Goal: Task Accomplishment & Management: Use online tool/utility

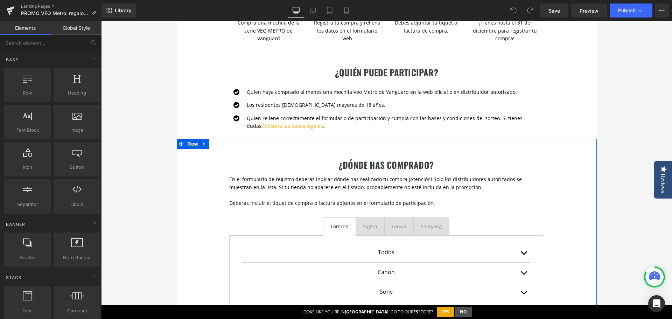
scroll to position [420, 0]
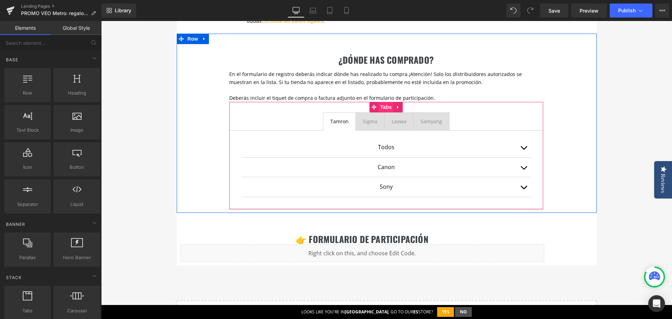
click at [379, 108] on span "Tabs" at bounding box center [386, 107] width 15 height 10
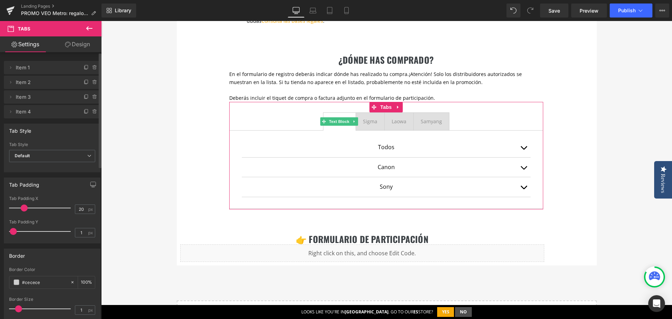
click at [54, 70] on span "Item 1" at bounding box center [45, 67] width 59 height 13
click at [52, 85] on span "Item 2" at bounding box center [45, 82] width 59 height 13
click at [12, 67] on icon at bounding box center [11, 68] width 6 height 6
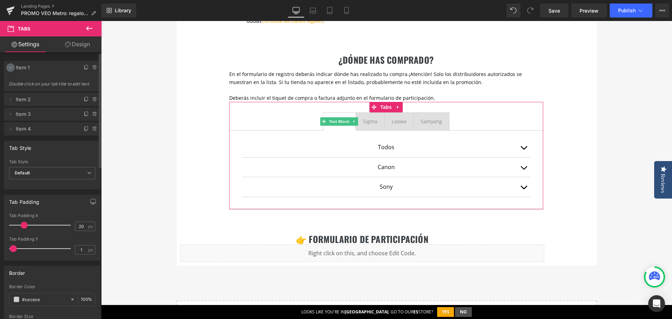
click at [13, 67] on icon at bounding box center [11, 68] width 6 height 6
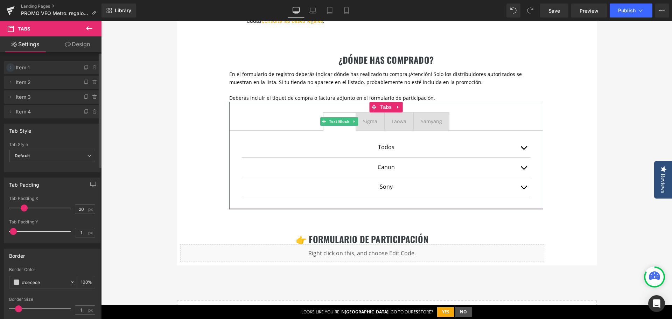
click at [9, 67] on icon at bounding box center [11, 68] width 6 height 6
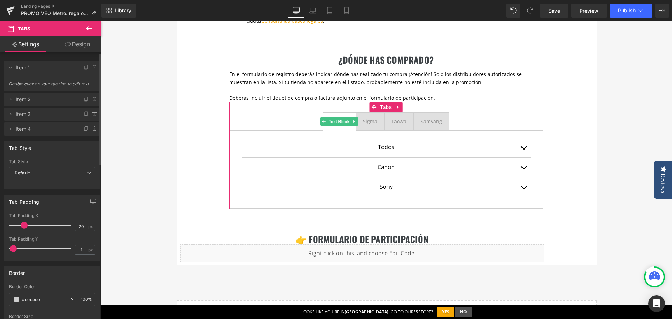
click at [40, 68] on span "Item 1" at bounding box center [45, 67] width 59 height 13
click at [42, 68] on span "Item 1" at bounding box center [45, 67] width 59 height 13
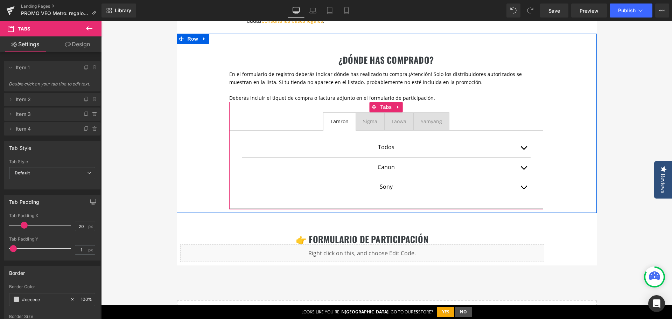
click at [338, 121] on div "Tamron" at bounding box center [339, 122] width 18 height 8
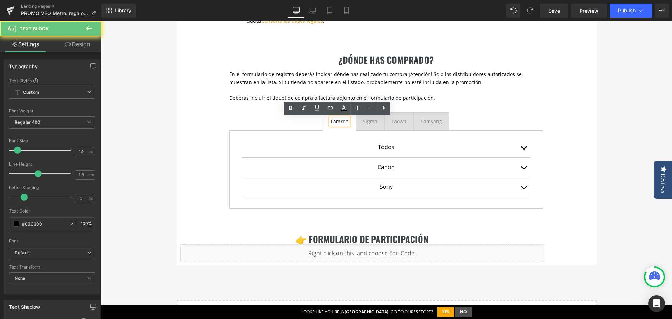
click at [338, 121] on div "Tamron" at bounding box center [339, 122] width 18 height 8
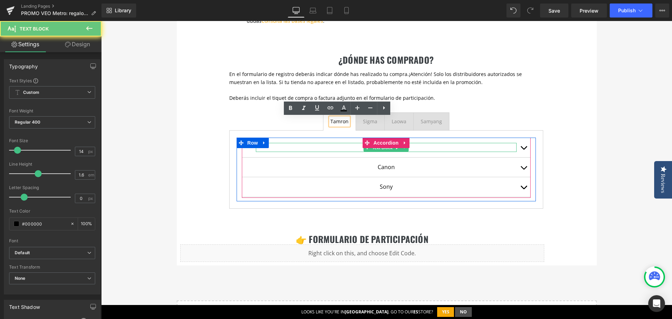
click at [383, 150] on span "Text Block" at bounding box center [382, 147] width 23 height 8
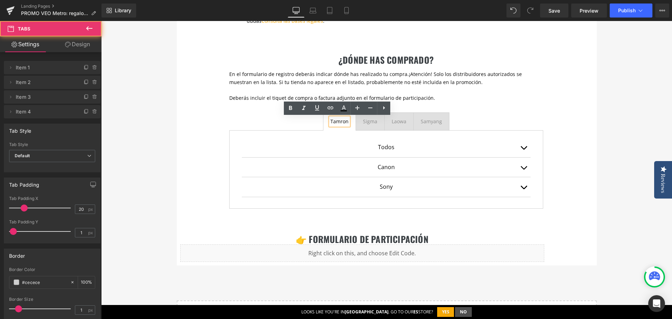
click at [520, 108] on div "Tamron Text Block Sigma Text Block Laowa Text Block Samyang Text Block Todos Te…" at bounding box center [386, 155] width 314 height 107
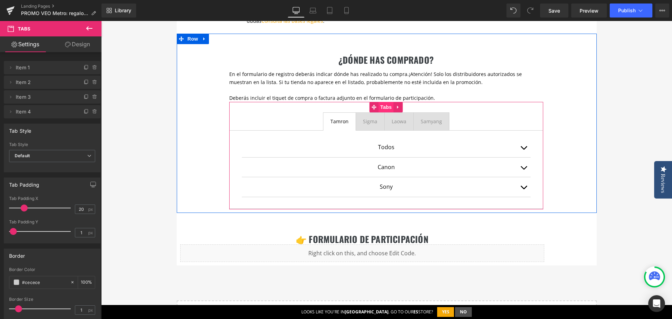
click at [379, 106] on span "Tabs" at bounding box center [386, 107] width 15 height 10
click at [303, 85] on span "¡Atención! Solo los distribuidores autorizados se muestran en la lista. Si tu t…" at bounding box center [375, 78] width 293 height 14
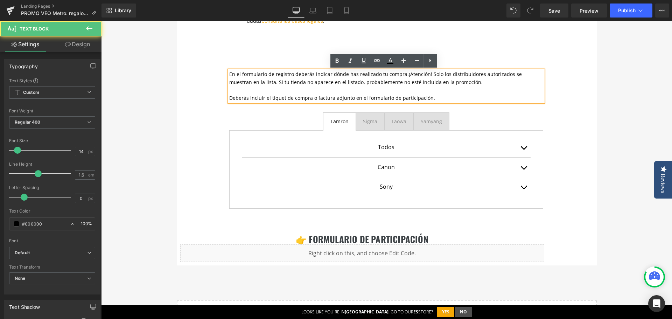
click at [298, 93] on p at bounding box center [386, 90] width 314 height 8
click at [184, 87] on div "¿dónde has comprado? Heading En el formulario de registro deberás indicar dónde…" at bounding box center [387, 123] width 420 height 179
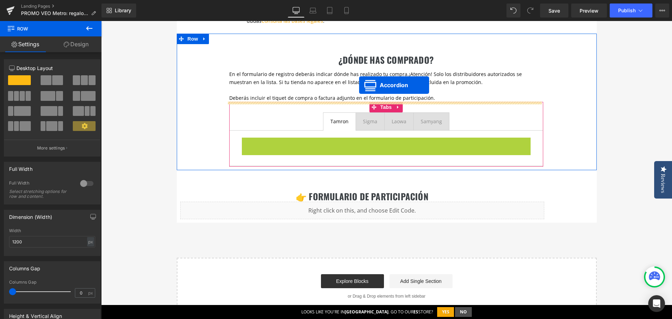
drag, startPoint x: 363, startPoint y: 143, endPoint x: 359, endPoint y: 85, distance: 58.5
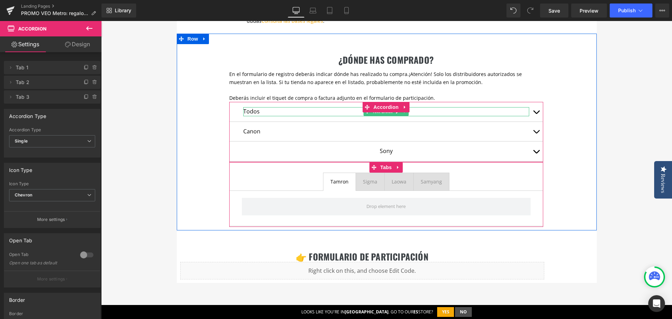
click at [256, 112] on p "Todos" at bounding box center [386, 111] width 286 height 9
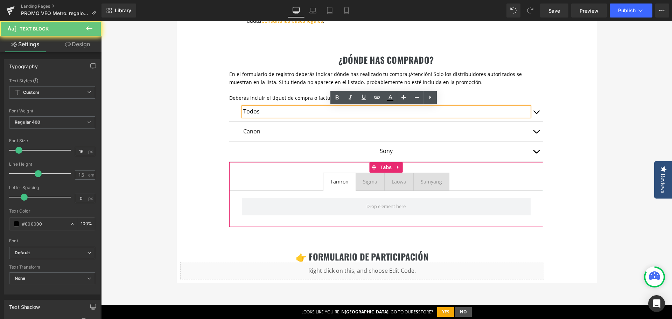
click at [256, 112] on p "Todos" at bounding box center [386, 111] width 286 height 9
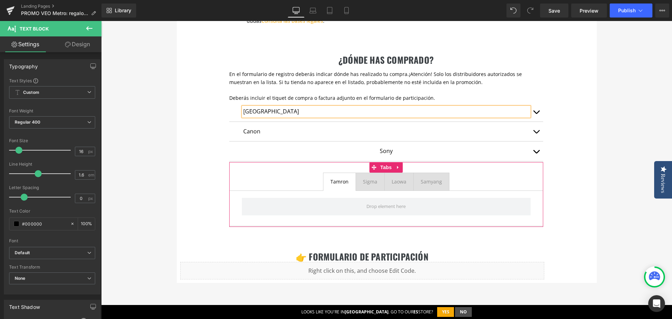
click at [244, 133] on p "Canon" at bounding box center [386, 131] width 286 height 9
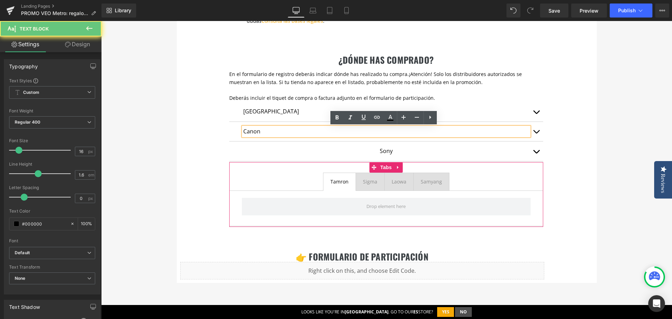
click at [253, 133] on p "Canon" at bounding box center [386, 131] width 286 height 9
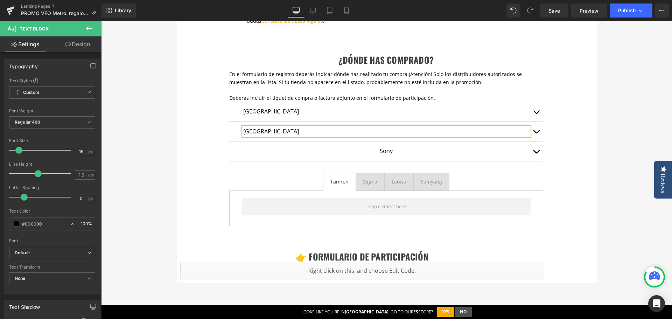
click at [580, 172] on div "¿dónde has comprado? Heading En el formulario de registro deberás indicar dónde…" at bounding box center [387, 132] width 420 height 197
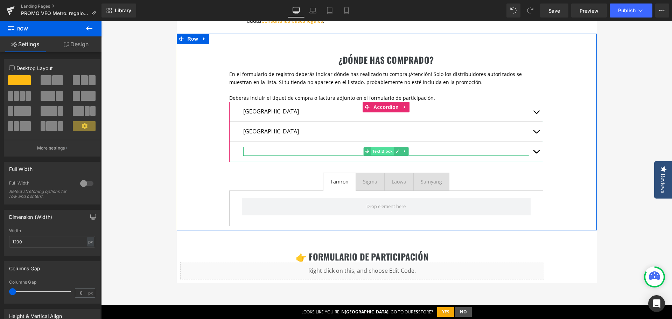
click at [384, 151] on span "Text Block" at bounding box center [382, 151] width 23 height 8
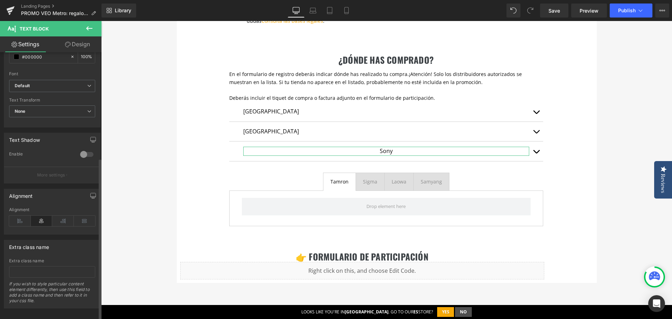
scroll to position [175, 0]
click at [18, 212] on icon at bounding box center [20, 217] width 22 height 10
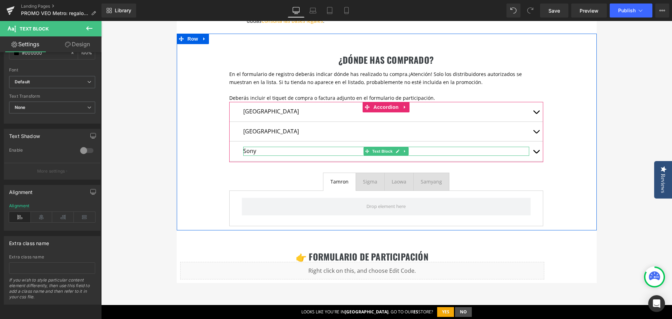
click at [257, 152] on p "Sony" at bounding box center [386, 151] width 286 height 9
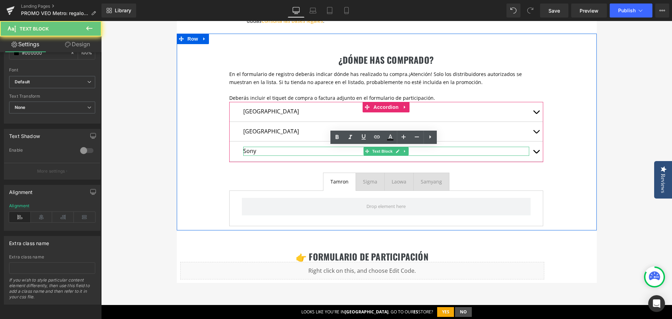
click at [257, 152] on p "Sony" at bounding box center [386, 151] width 286 height 9
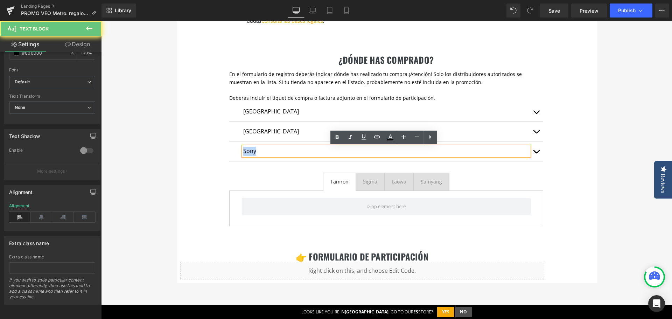
click at [257, 152] on p "Sony" at bounding box center [386, 151] width 286 height 9
click at [248, 113] on p "[GEOGRAPHIC_DATA]" at bounding box center [386, 111] width 286 height 9
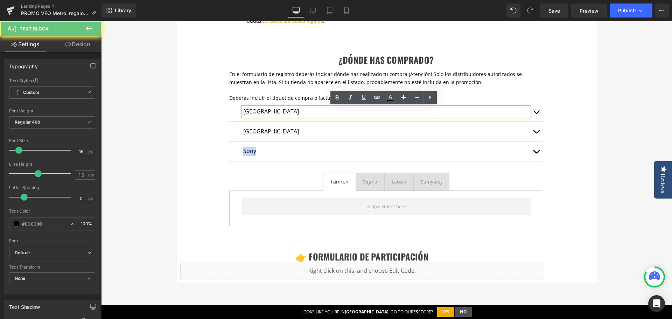
click at [248, 113] on p "[GEOGRAPHIC_DATA]" at bounding box center [386, 111] width 286 height 9
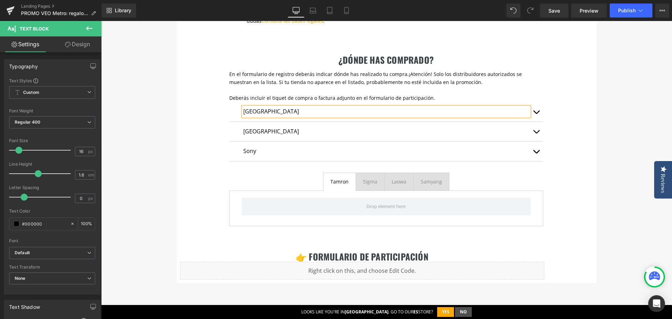
click at [245, 131] on p "[GEOGRAPHIC_DATA]" at bounding box center [386, 131] width 286 height 9
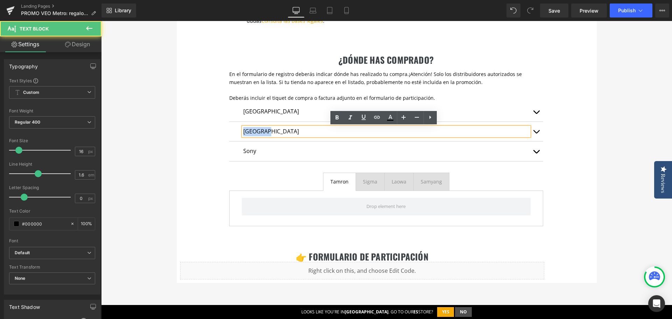
click at [245, 131] on p "[GEOGRAPHIC_DATA]" at bounding box center [386, 131] width 286 height 9
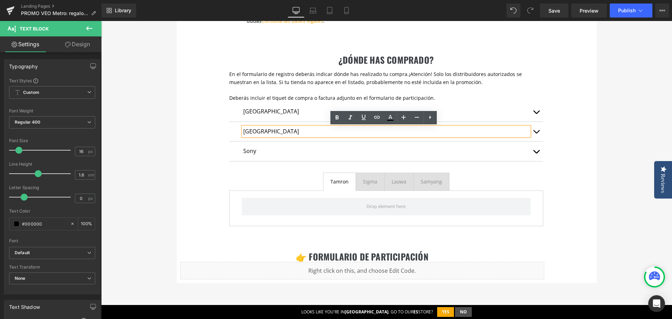
click at [251, 131] on p "[GEOGRAPHIC_DATA]" at bounding box center [386, 131] width 286 height 9
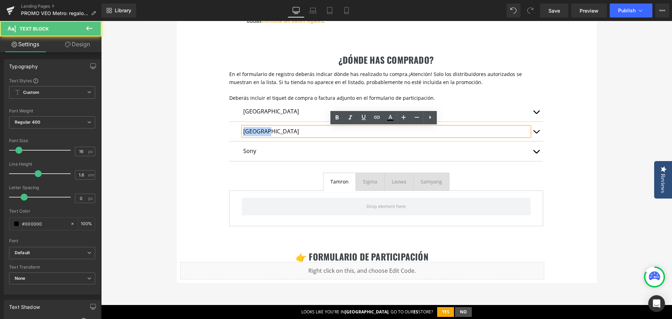
click at [251, 131] on p "[GEOGRAPHIC_DATA]" at bounding box center [386, 131] width 286 height 9
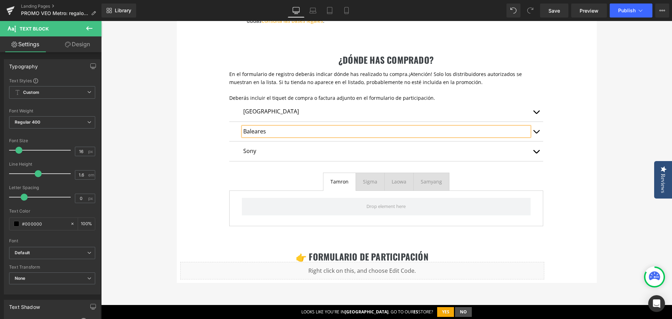
click at [243, 153] on p "Sony" at bounding box center [386, 151] width 286 height 9
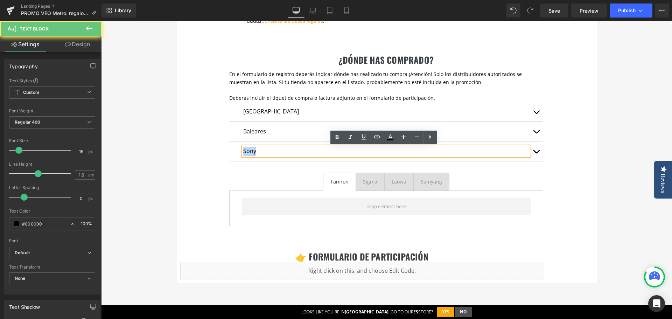
click at [243, 153] on p "Sony" at bounding box center [386, 151] width 286 height 9
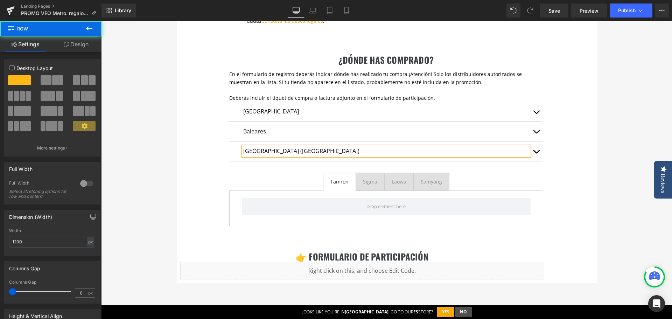
click at [553, 161] on div "¿dónde has comprado? Heading En el formulario de registro deberás indicar dónde…" at bounding box center [387, 132] width 420 height 197
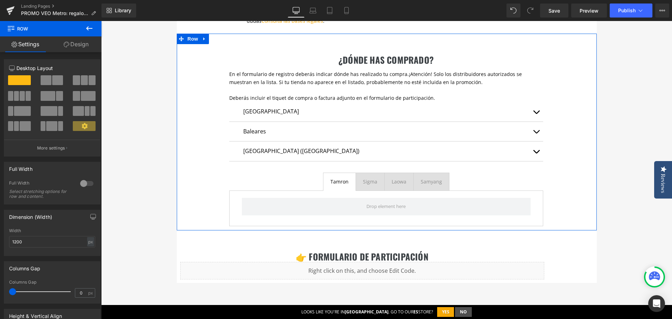
click at [379, 109] on div "Asturias Text Block 24-70 mm G2 17-35 F/2.8-4 F/2.8-4 Di OSD 85 mm Di-F/1.8 VC …" at bounding box center [386, 132] width 314 height 60
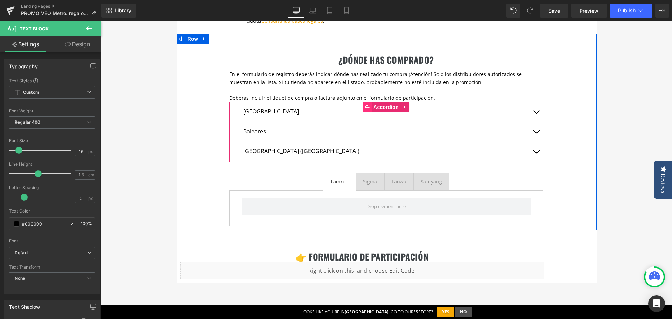
drag, startPoint x: 371, startPoint y: 107, endPoint x: 368, endPoint y: 108, distance: 3.7
click at [372, 106] on span "Accordion" at bounding box center [386, 107] width 29 height 10
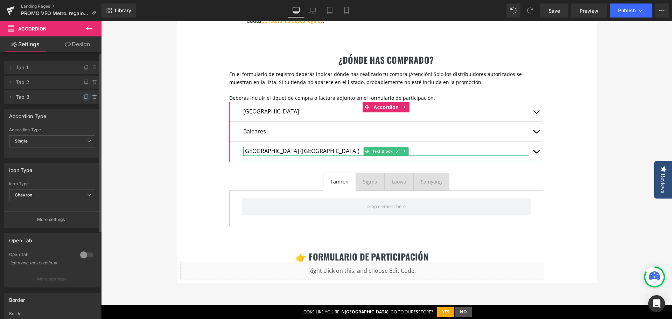
click at [85, 98] on icon at bounding box center [86, 95] width 3 height 3
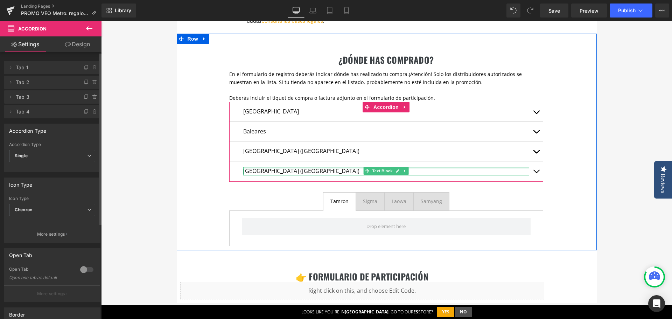
click at [260, 171] on p "Las Palmas (Canarias)" at bounding box center [386, 171] width 286 height 9
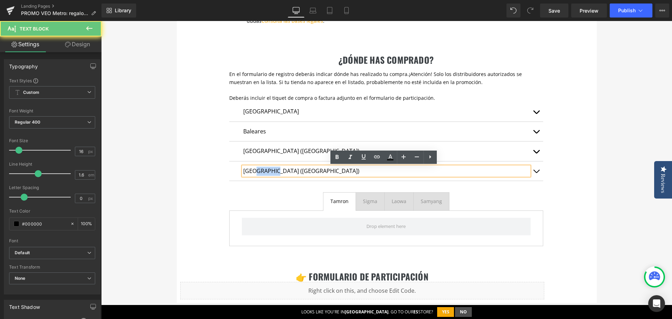
click at [260, 171] on p "Las Palmas (Canarias)" at bounding box center [386, 171] width 286 height 9
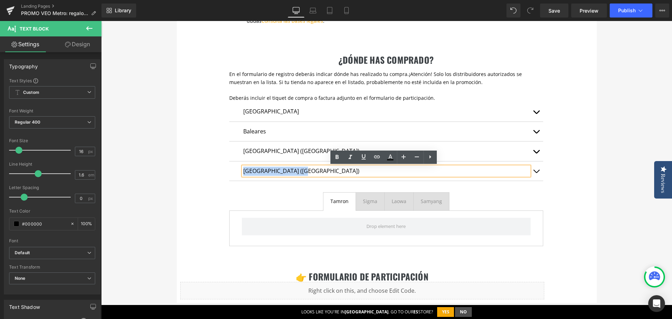
click at [534, 111] on button "button" at bounding box center [536, 112] width 14 height 20
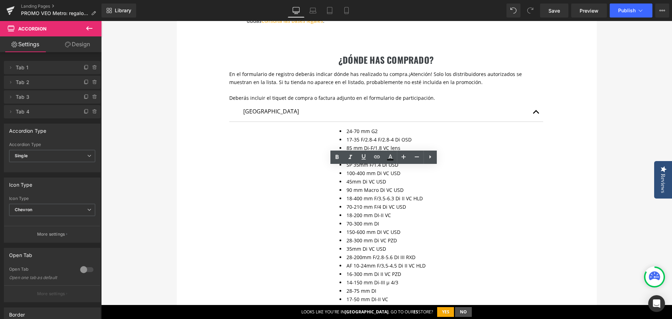
drag, startPoint x: 373, startPoint y: 139, endPoint x: 336, endPoint y: 138, distance: 37.5
click at [373, 139] on li "17-35 F/2.8-4 F/2.8-4 Di OSD" at bounding box center [438, 139] width 198 height 8
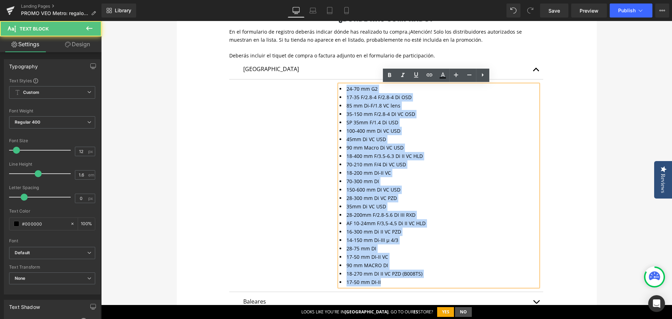
scroll to position [632, 0]
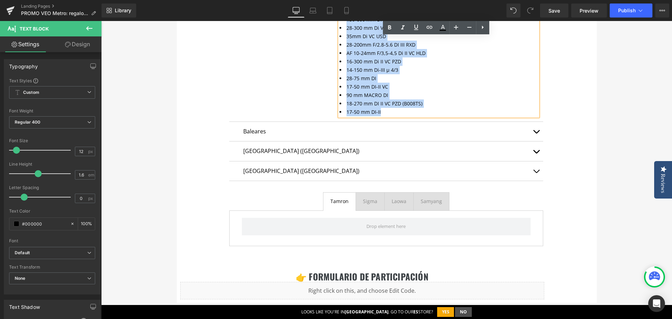
drag, startPoint x: 337, startPoint y: 132, endPoint x: 397, endPoint y: 115, distance: 62.4
click at [397, 115] on ul "24-70 mm G2 17-35 F/2.8-4 F/2.8-4 Di OSD 85 mm Di-F/1.8 VC lens 35-150 mm F/2.8…" at bounding box center [438, 16] width 198 height 202
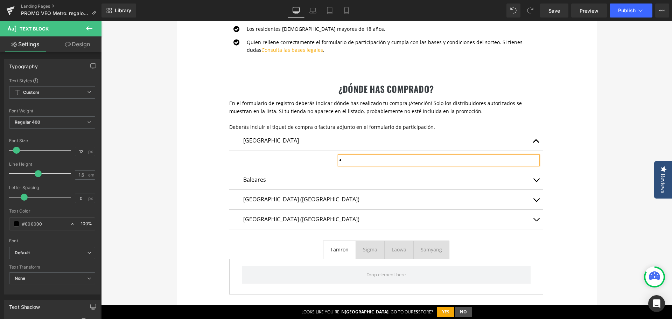
scroll to position [386, 0]
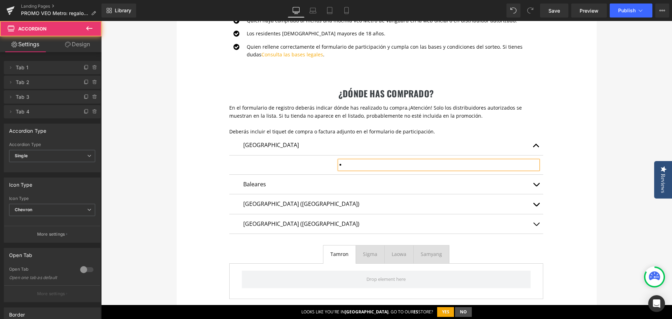
click at [290, 167] on article "Text Block" at bounding box center [386, 164] width 314 height 19
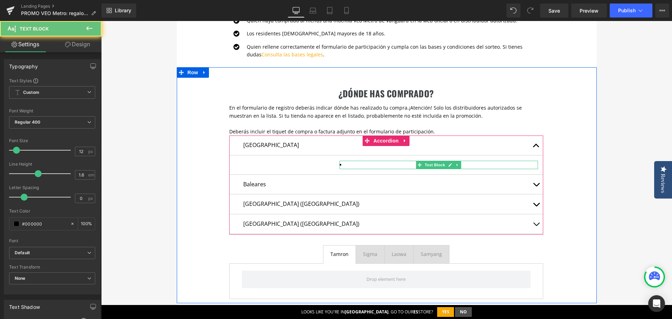
click at [354, 163] on li at bounding box center [438, 165] width 198 height 8
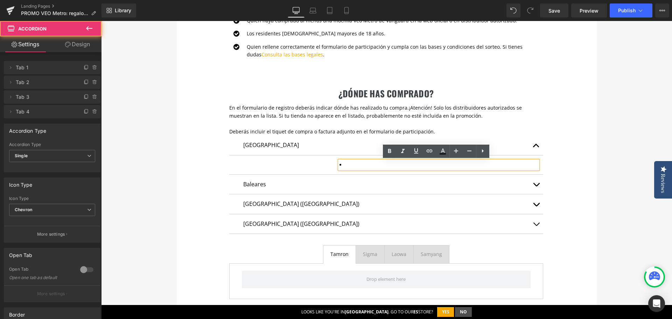
click at [522, 135] on div "[GEOGRAPHIC_DATA] Text Block" at bounding box center [386, 145] width 314 height 20
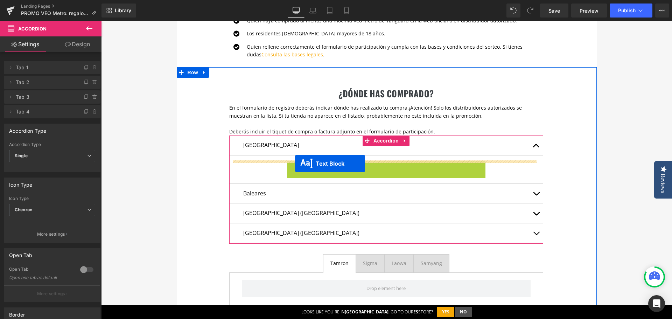
drag, startPoint x: 417, startPoint y: 164, endPoint x: 295, endPoint y: 163, distance: 122.1
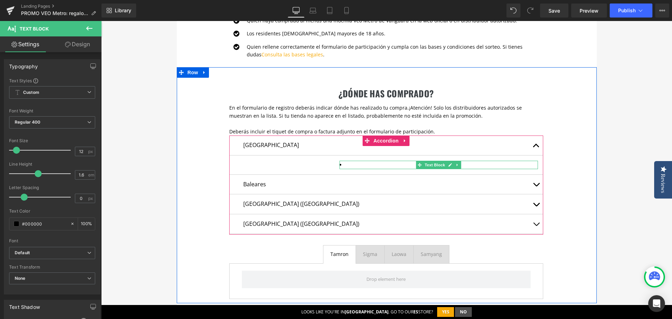
click at [370, 166] on li at bounding box center [438, 165] width 198 height 8
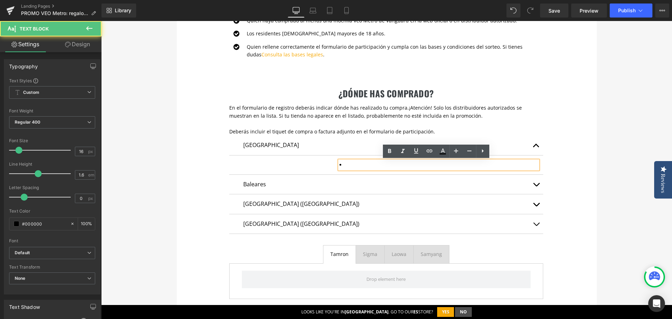
click at [500, 203] on p "Las Palmas (Canarias)" at bounding box center [386, 203] width 286 height 9
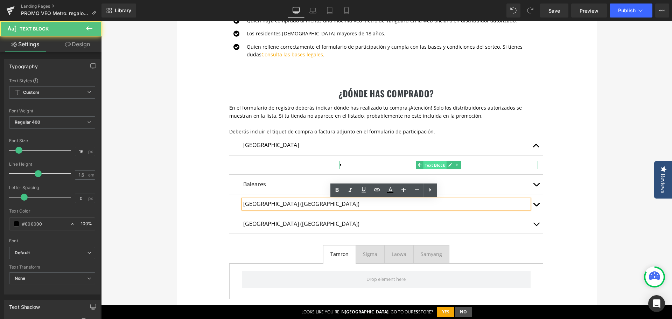
click at [434, 166] on span "Text Block" at bounding box center [434, 165] width 23 height 8
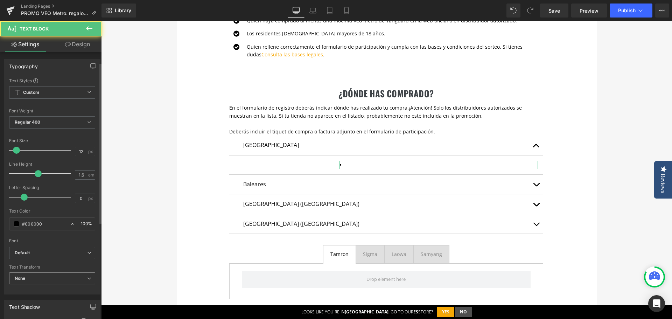
scroll to position [140, 0]
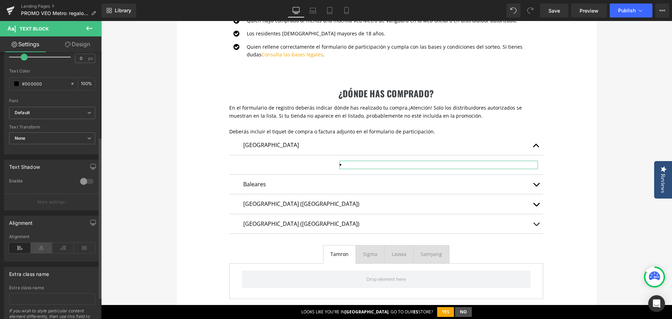
click at [45, 250] on icon at bounding box center [42, 248] width 22 height 10
click at [21, 247] on icon at bounding box center [20, 248] width 22 height 10
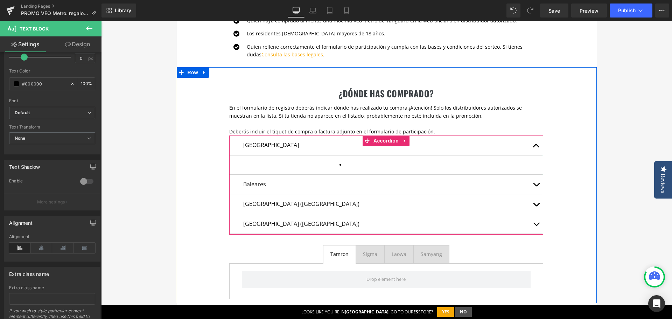
click at [533, 181] on button "button" at bounding box center [536, 185] width 14 height 20
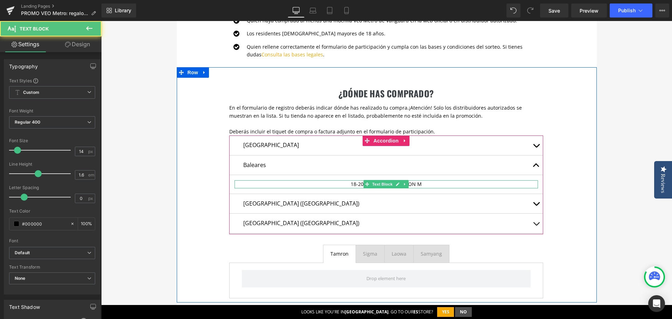
click at [426, 183] on p "18-200 mm Di-III VC CANON M" at bounding box center [385, 184] width 303 height 8
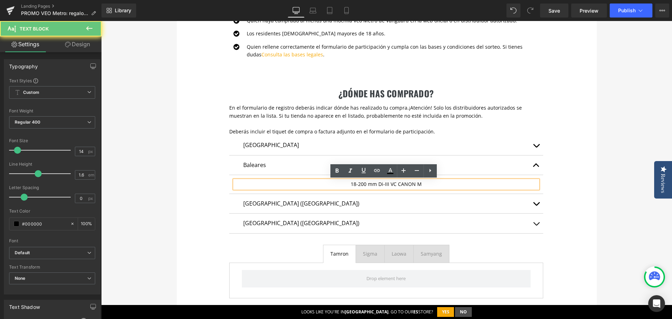
click at [380, 186] on p "18-200 mm Di-III VC CANON M" at bounding box center [385, 184] width 303 height 8
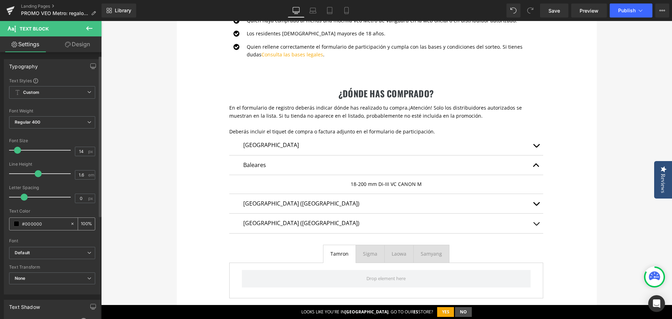
scroll to position [105, 0]
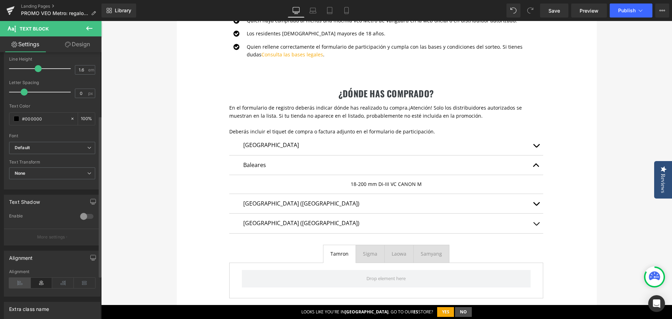
click at [24, 282] on icon at bounding box center [20, 283] width 22 height 10
click at [37, 283] on icon at bounding box center [42, 283] width 22 height 10
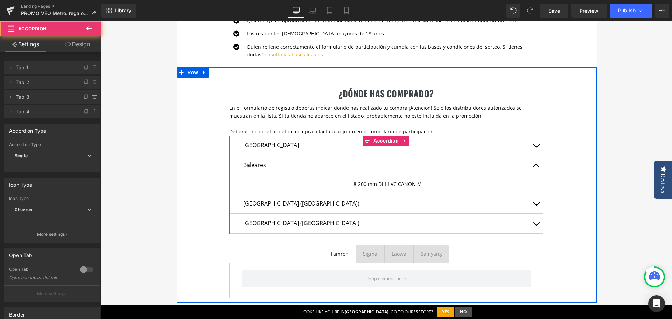
click at [536, 147] on span "button" at bounding box center [536, 147] width 0 height 0
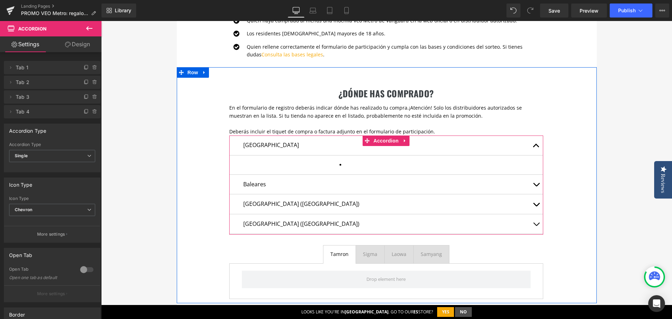
click at [334, 162] on article "Text Block" at bounding box center [386, 164] width 314 height 19
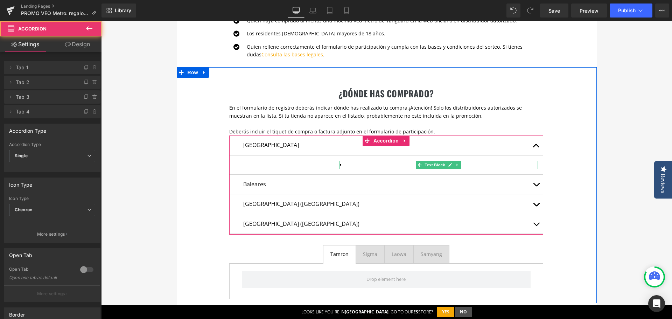
click at [349, 163] on li at bounding box center [438, 165] width 198 height 8
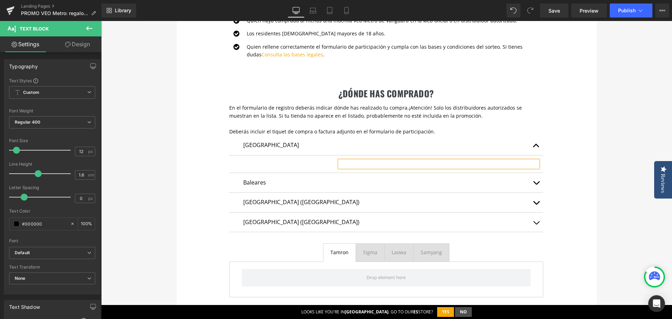
click at [611, 183] on div "te regalamos un airtag Heading Con la compra de cualquier mochila de la serie V…" at bounding box center [386, 63] width 571 height 766
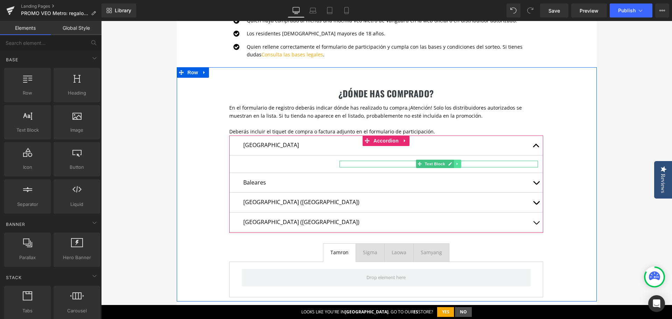
click at [457, 166] on link at bounding box center [457, 164] width 7 height 8
click at [457, 166] on link at bounding box center [460, 164] width 7 height 8
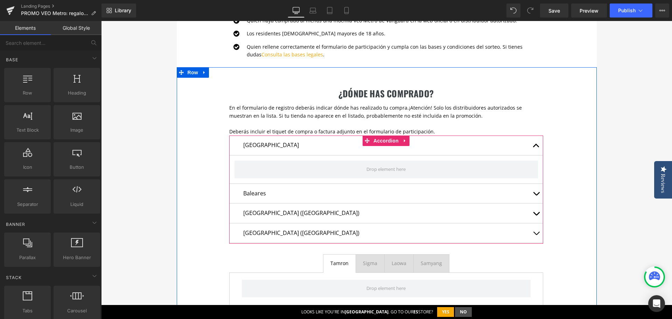
click at [531, 195] on button "button" at bounding box center [536, 194] width 14 height 20
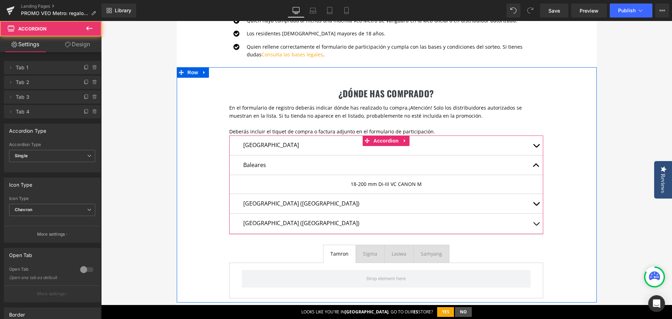
click at [537, 146] on button "button" at bounding box center [536, 145] width 14 height 20
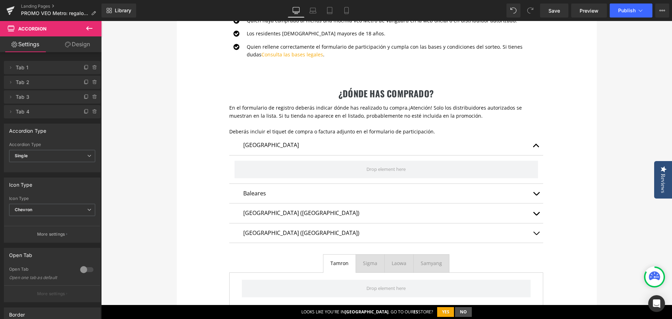
click at [90, 28] on icon at bounding box center [89, 28] width 6 height 4
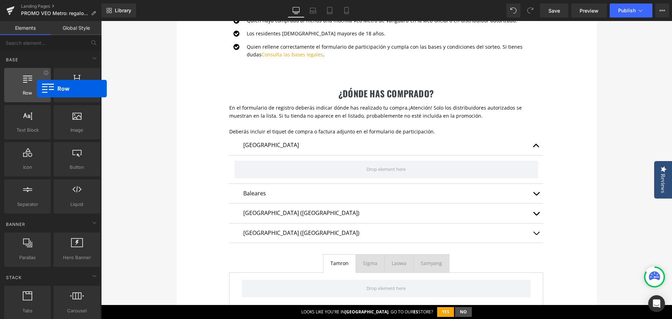
drag, startPoint x: 35, startPoint y: 91, endPoint x: 34, endPoint y: 87, distance: 3.9
click at [34, 87] on div "Row rows, columns, layouts, div" at bounding box center [27, 85] width 47 height 34
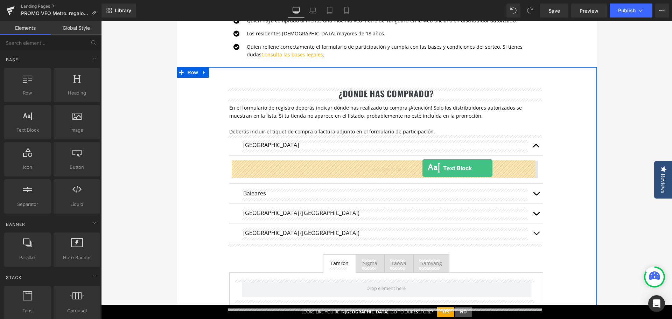
drag, startPoint x: 140, startPoint y: 148, endPoint x: 422, endPoint y: 168, distance: 282.8
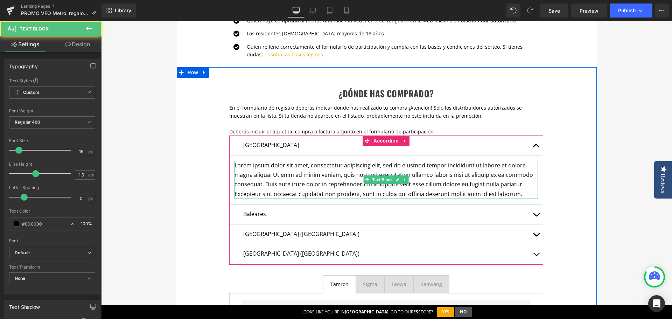
click at [271, 176] on p "Lorem ipsum dolor sit amet, consectetur adipiscing elit, sed do eiusmod tempor …" at bounding box center [385, 180] width 303 height 38
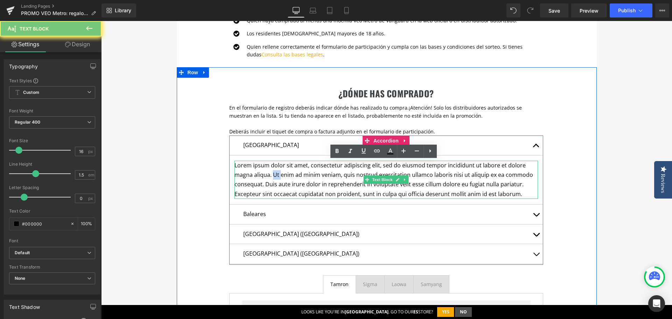
click at [271, 176] on p "Lorem ipsum dolor sit amet, consectetur adipiscing elit, sed do eiusmod tempor …" at bounding box center [385, 180] width 303 height 38
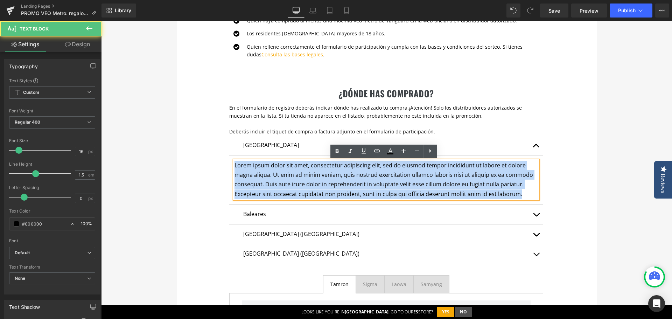
click at [271, 176] on p "Lorem ipsum dolor sit amet, consectetur adipiscing elit, sed do eiusmod tempor …" at bounding box center [385, 180] width 303 height 38
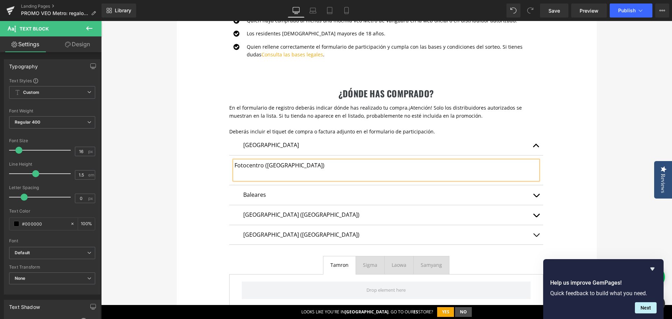
click at [303, 169] on p "Fotocentro (Gijón)" at bounding box center [385, 165] width 303 height 9
click at [288, 166] on p "Fotocentro (Gijón): web" at bounding box center [385, 165] width 303 height 9
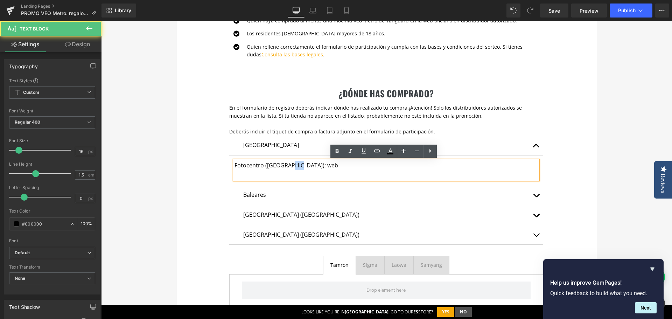
click at [288, 166] on p "Fotocentro (Gijón): web" at bounding box center [385, 165] width 303 height 9
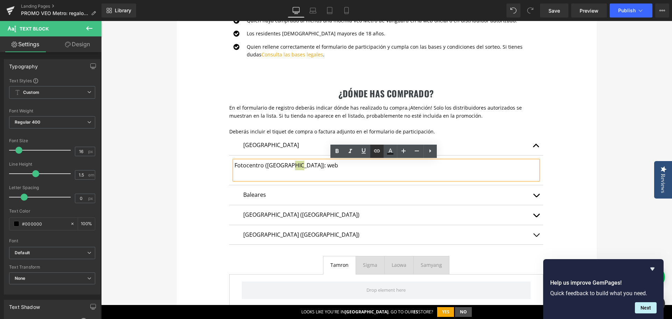
click at [378, 151] on icon at bounding box center [377, 151] width 8 height 8
click at [317, 178] on input "text" at bounding box center [306, 180] width 108 height 17
paste input "https://www.fotocentrogijon.com/"
type input "https://www.fotocentrogijon.com/"
click at [368, 181] on icon "button" at bounding box center [367, 180] width 8 height 8
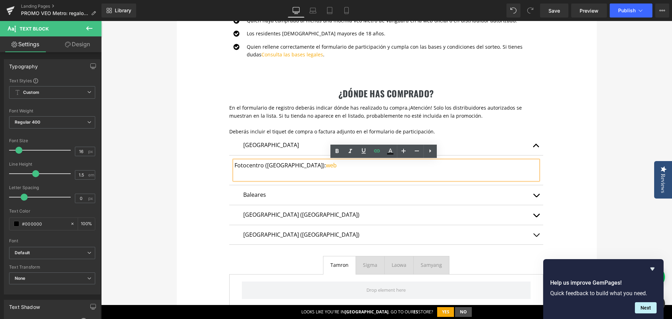
click at [603, 153] on div "te regalamos un airtag Heading Con la compra de cualquier mochila de la serie V…" at bounding box center [386, 69] width 571 height 778
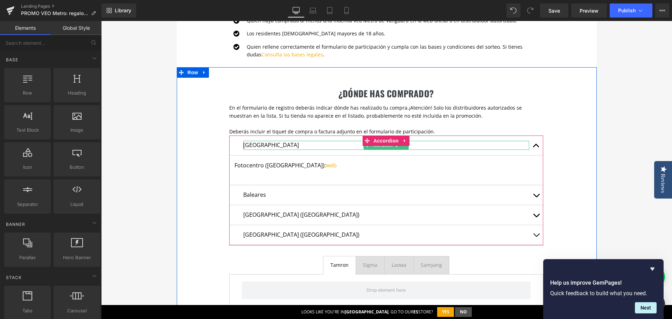
click at [248, 145] on p "[GEOGRAPHIC_DATA]" at bounding box center [386, 145] width 286 height 9
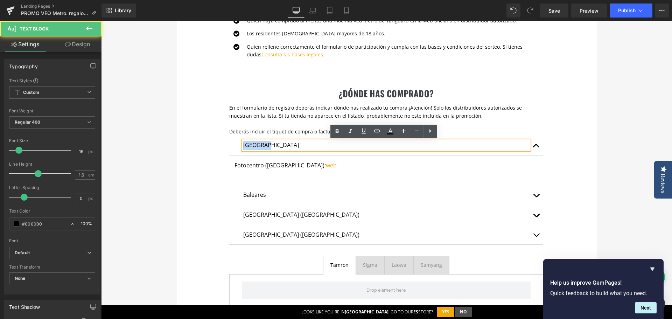
click at [248, 145] on p "[GEOGRAPHIC_DATA]" at bounding box center [386, 145] width 286 height 9
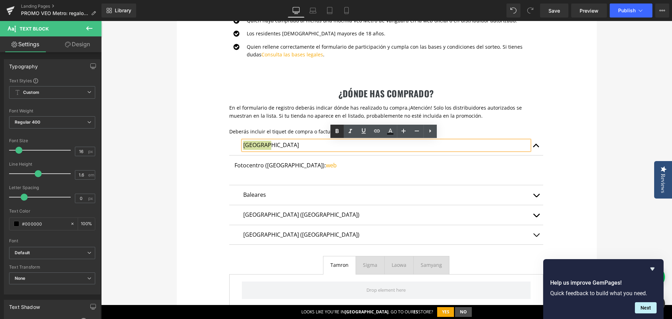
click at [335, 131] on icon at bounding box center [337, 131] width 8 height 8
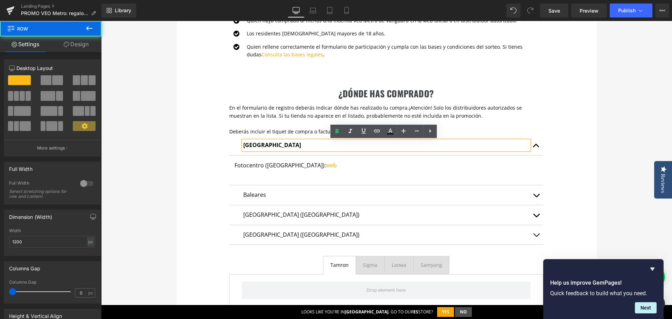
click at [188, 150] on div "¿dónde has comprado? Heading En el formulario de registro deberás indicar dónde…" at bounding box center [387, 190] width 420 height 246
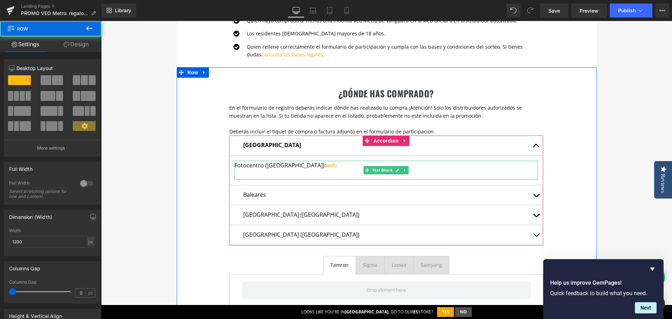
click at [243, 168] on p "Fotocentro (Gijón): web" at bounding box center [385, 165] width 303 height 9
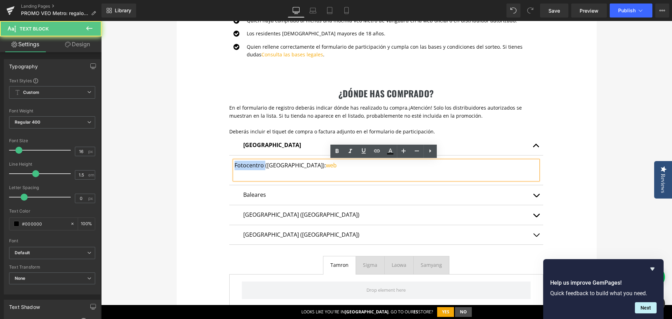
click at [243, 168] on p "Fotocentro (Gijón): web" at bounding box center [385, 165] width 303 height 9
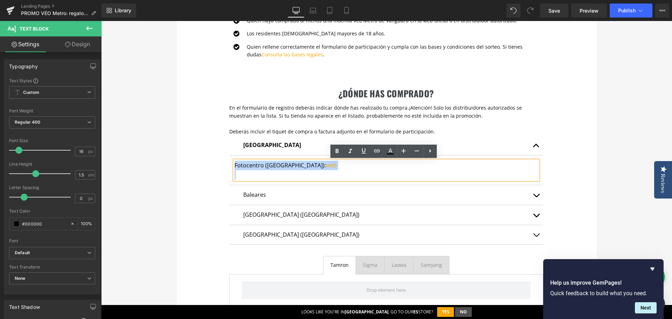
click at [243, 168] on p "Fotocentro (Gijón): web" at bounding box center [385, 165] width 303 height 9
click at [243, 174] on p at bounding box center [385, 174] width 303 height 9
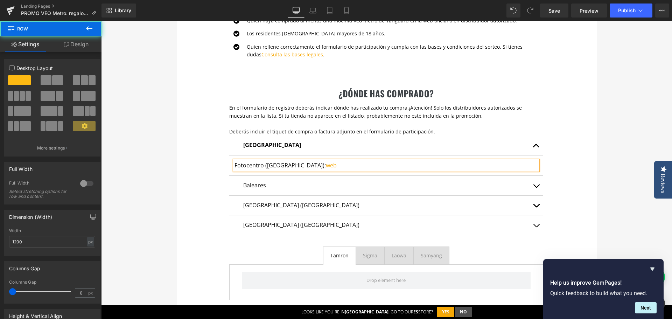
click at [182, 164] on div "¿dónde has comprado? Heading En el formulario de registro deberás indicar dónde…" at bounding box center [387, 185] width 420 height 237
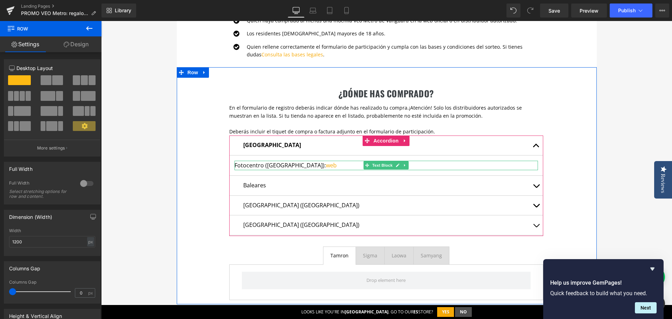
click at [246, 166] on p "Fotocentro (Gijón): web" at bounding box center [385, 165] width 303 height 9
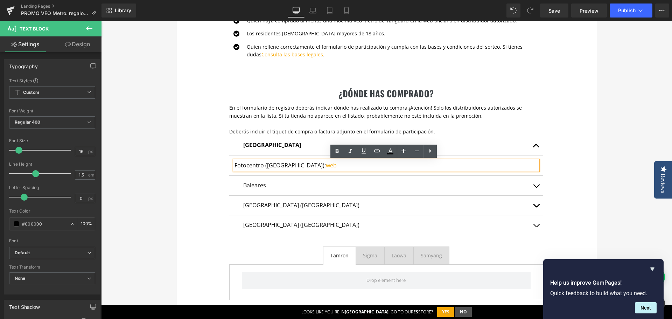
click at [234, 165] on div "Fotocentro (Gijón): web" at bounding box center [385, 165] width 303 height 9
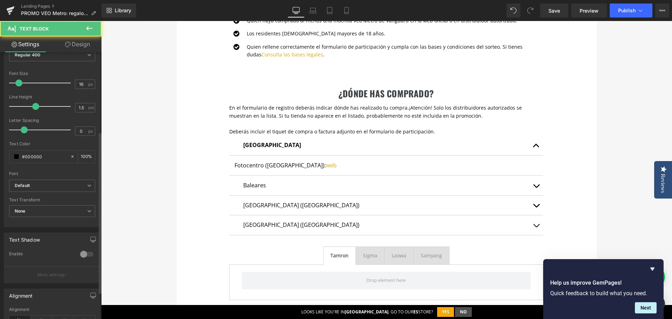
scroll to position [140, 0]
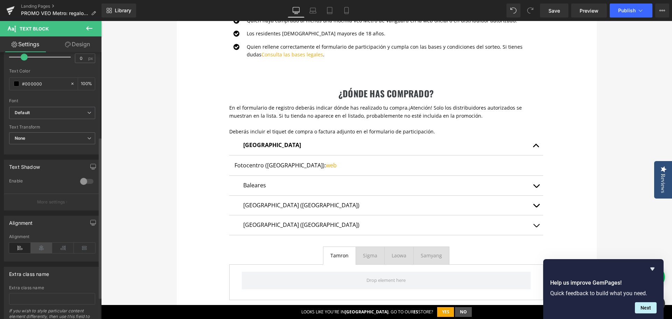
click at [45, 248] on icon at bounding box center [42, 248] width 22 height 10
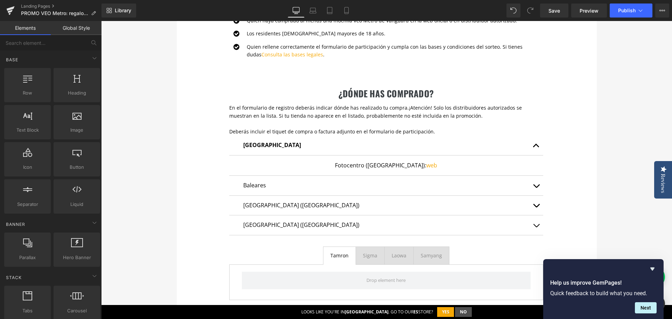
click at [608, 169] on div "te regalamos un airtag Heading Con la compra de cualquier mochila de la serie V…" at bounding box center [386, 64] width 571 height 768
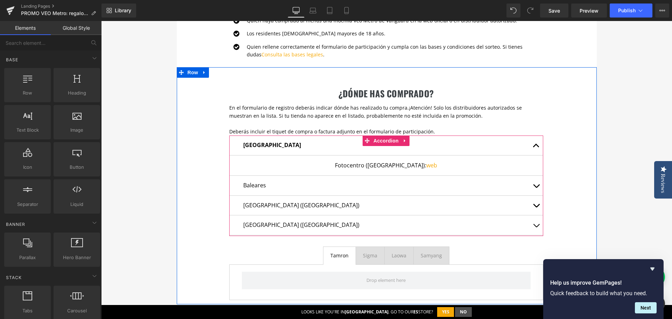
click at [534, 188] on button "button" at bounding box center [536, 186] width 14 height 20
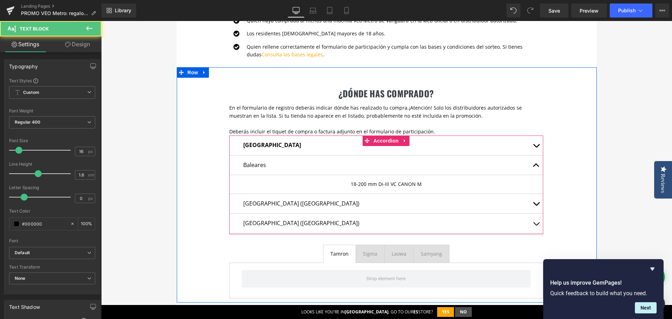
click at [250, 167] on p "Baleares" at bounding box center [386, 165] width 286 height 9
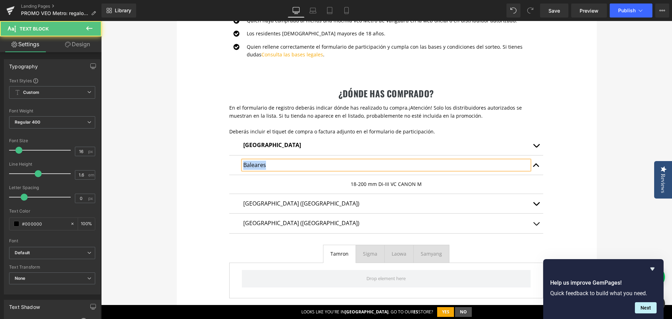
click at [250, 166] on p "Baleares" at bounding box center [386, 165] width 286 height 9
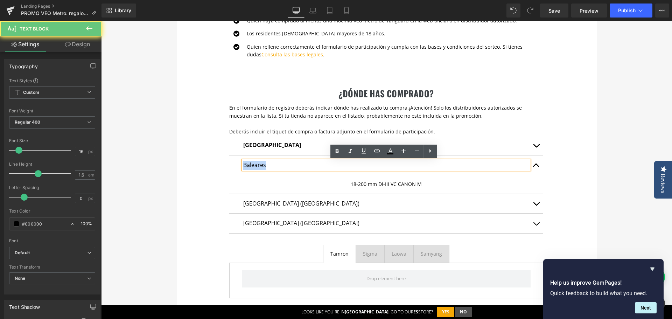
click at [250, 166] on p "Baleares" at bounding box center [386, 165] width 286 height 9
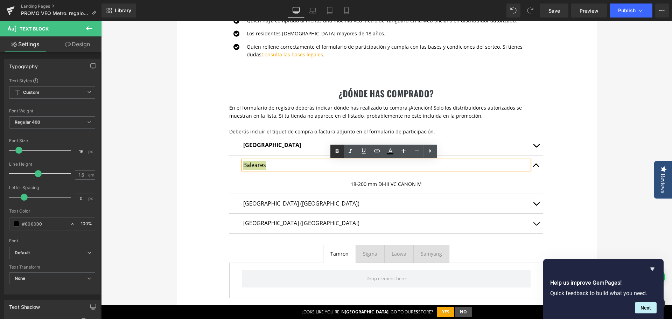
click at [333, 149] on icon at bounding box center [337, 151] width 8 height 8
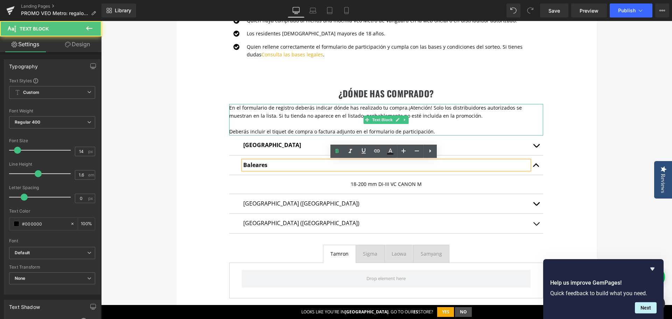
click at [424, 128] on p "Deberás incluir el tiquet de compra o factura adjunto en el formulario de parti…" at bounding box center [386, 132] width 314 height 8
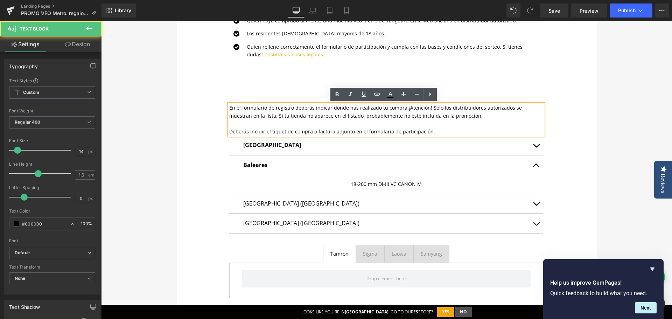
click at [464, 118] on p "En el formulario de registro deberás indicar dónde has realizado tu compra. ¡At…" at bounding box center [386, 112] width 314 height 16
drag, startPoint x: 448, startPoint y: 133, endPoint x: 226, endPoint y: 132, distance: 222.2
click at [229, 132] on div "En el formulario de registro deberás indicar dónde has realizado tu compra. ¡At…" at bounding box center [386, 119] width 314 height 31
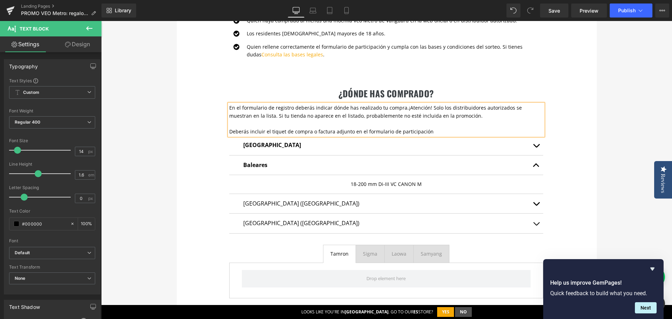
click at [257, 133] on span "Deberás incluir el tiquet de compra o factura adjunto en el formulario de parti…" at bounding box center [331, 131] width 204 height 7
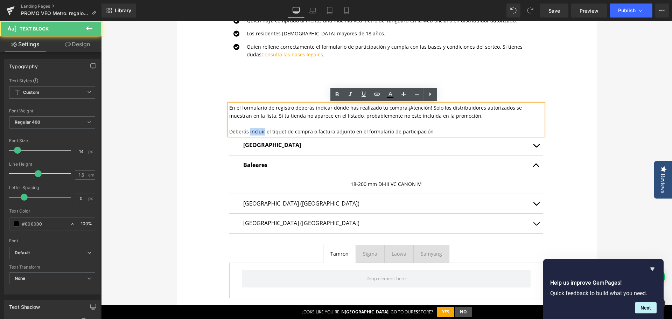
click at [256, 133] on span "Deberás incluir el tiquet de compra o factura adjunto en el formulario de parti…" at bounding box center [331, 131] width 204 height 7
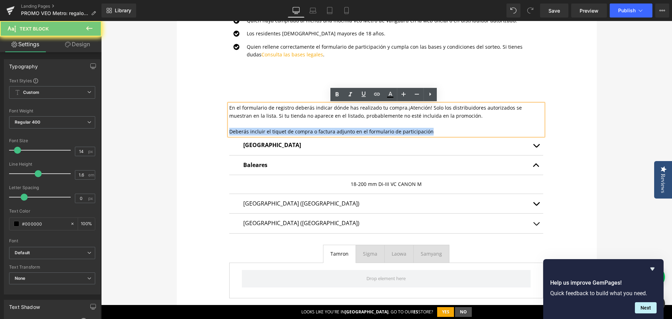
click at [256, 133] on span "Deberás incluir el tiquet de compra o factura adjunto en el formulario de parti…" at bounding box center [331, 131] width 204 height 7
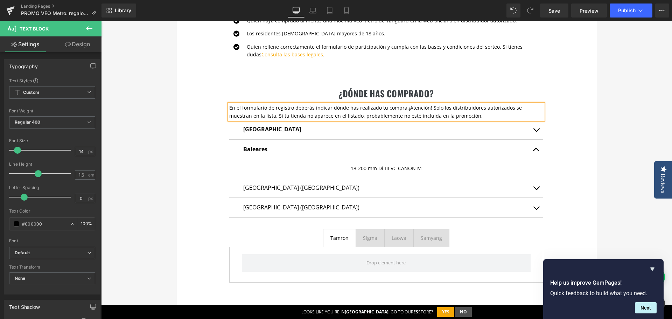
click at [609, 125] on div "te regalamos un airtag Heading Con la compra de cualquier mochila de la serie V…" at bounding box center [386, 55] width 571 height 751
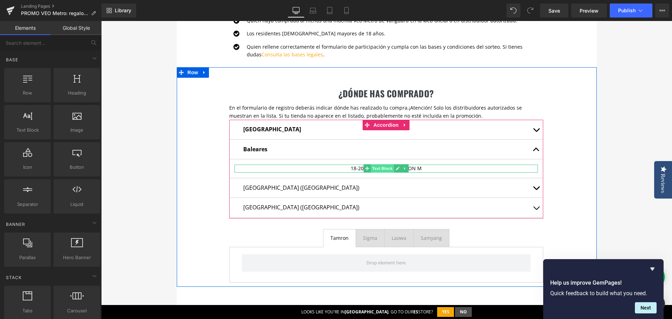
click at [371, 167] on span "Text Block" at bounding box center [382, 168] width 23 height 8
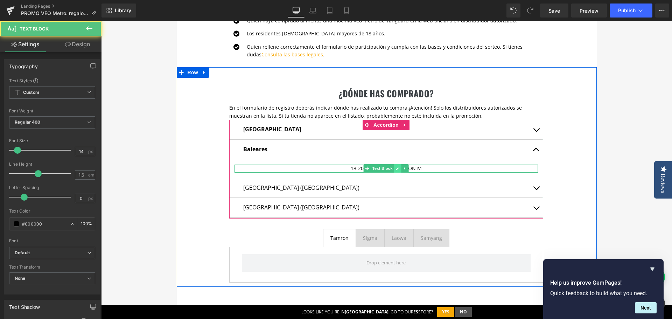
click at [396, 168] on icon at bounding box center [397, 168] width 3 height 3
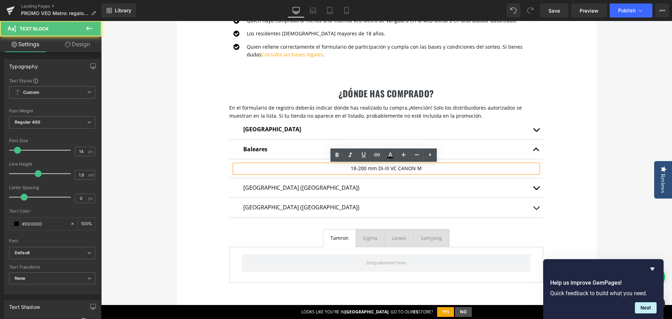
click at [390, 170] on p "18-200 mm Di-III VC CANON M" at bounding box center [385, 168] width 303 height 8
paste div
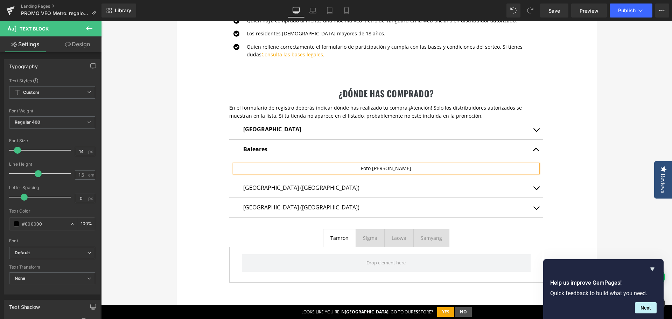
click at [414, 168] on p "Foto Ruano" at bounding box center [385, 168] width 303 height 8
click at [536, 132] on span "button" at bounding box center [536, 132] width 0 height 0
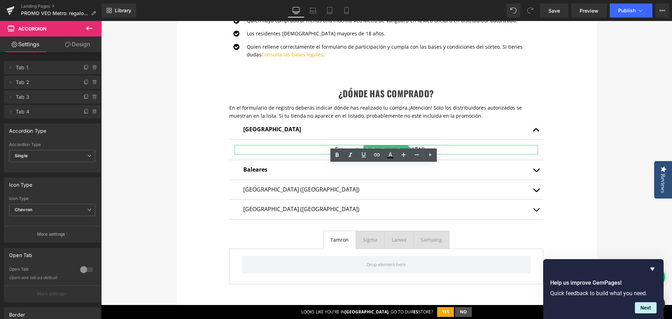
click at [310, 148] on p "Fotocentro (Gijón): web" at bounding box center [385, 149] width 303 height 9
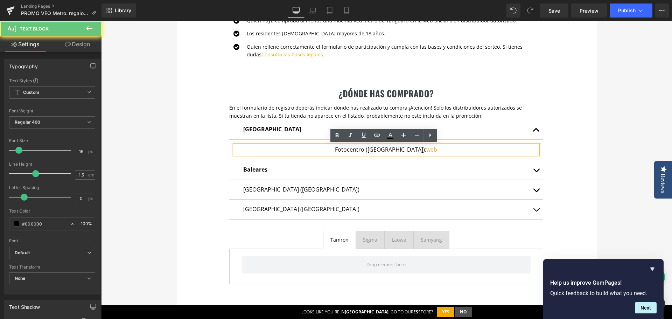
click at [338, 149] on p "Fotocentro (Gijón): web" at bounding box center [385, 149] width 303 height 9
click at [101, 21] on div at bounding box center [101, 21] width 0 height 0
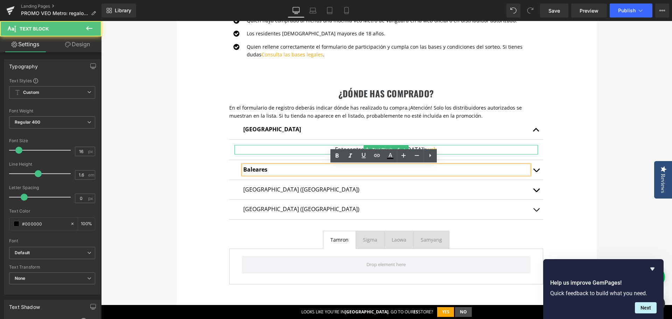
click at [438, 147] on p "Fotocentro (Gijón): web" at bounding box center [385, 149] width 303 height 9
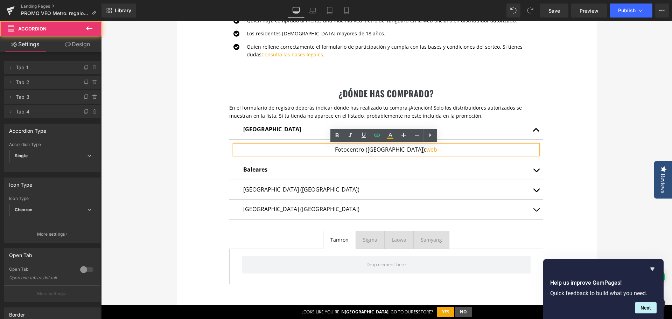
click at [537, 170] on button "button" at bounding box center [536, 170] width 14 height 20
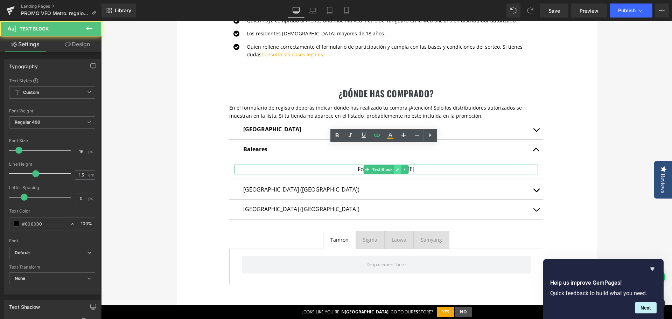
click at [396, 166] on link at bounding box center [397, 169] width 7 height 8
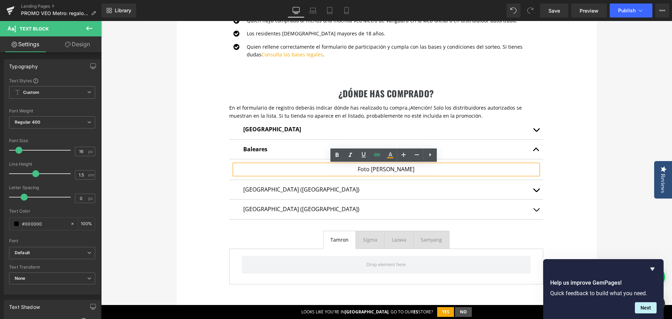
click at [406, 172] on p "Foto Ruano" at bounding box center [385, 168] width 303 height 9
click at [414, 168] on p "Foto Ruano" at bounding box center [385, 168] width 303 height 9
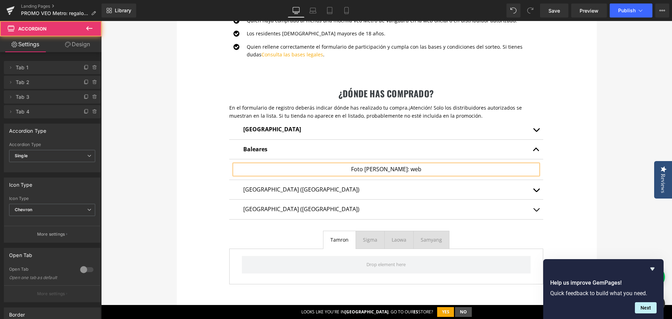
click at [536, 132] on span "button" at bounding box center [536, 132] width 0 height 0
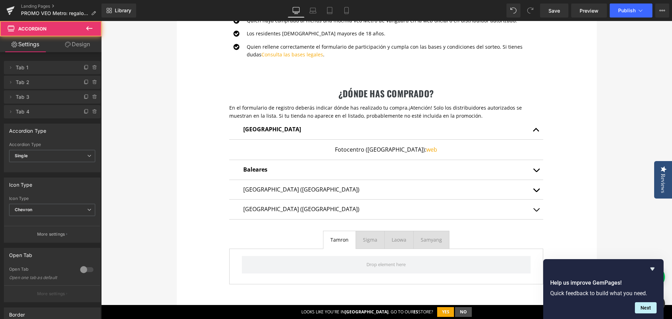
click at [536, 132] on span "button" at bounding box center [536, 132] width 0 height 0
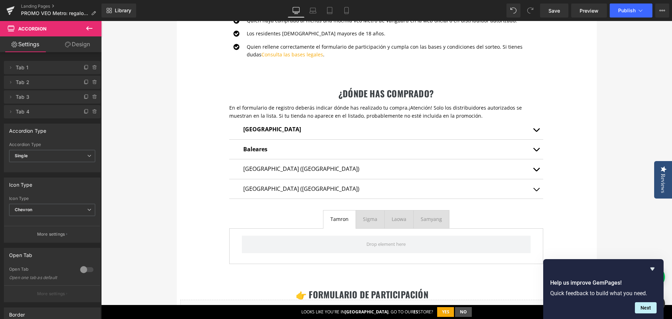
click at [536, 151] on span "button" at bounding box center [536, 151] width 0 height 0
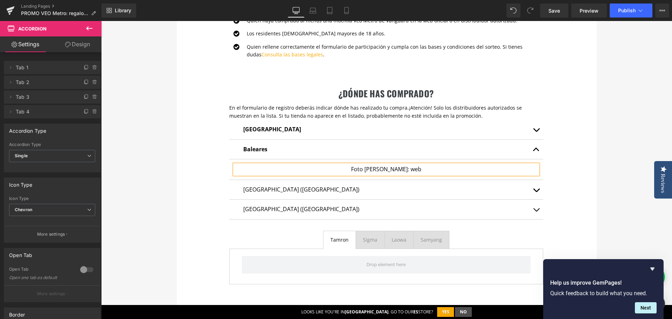
click at [400, 171] on p "Foto Ruano: web" at bounding box center [385, 168] width 303 height 9
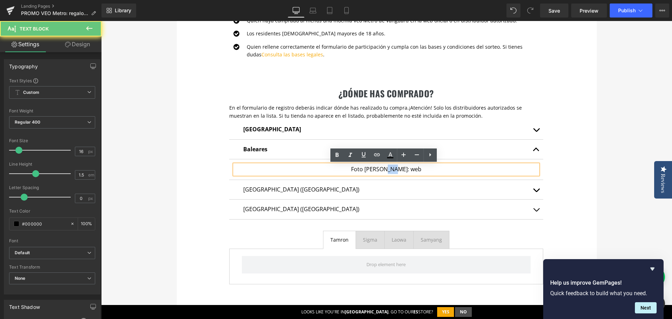
click at [400, 171] on p "Foto Ruano: web" at bounding box center [385, 168] width 303 height 9
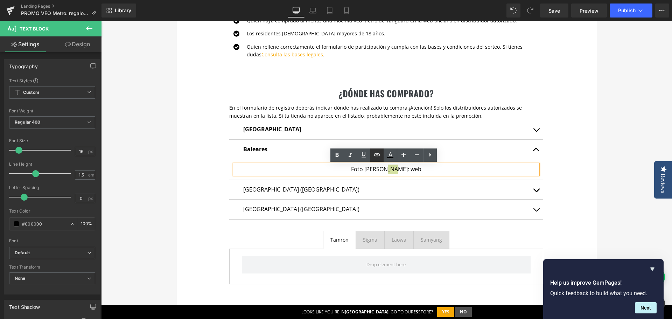
click at [377, 156] on icon at bounding box center [377, 154] width 6 height 3
click at [395, 186] on input "text" at bounding box center [419, 184] width 108 height 17
paste input "https://fotoruano.com/"
type input "https://fotoruano.com/"
click at [484, 180] on button "button" at bounding box center [479, 184] width 15 height 15
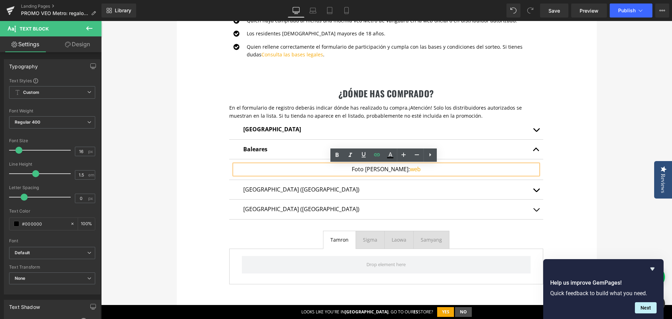
click at [633, 158] on div "te regalamos un airtag Heading Con la compra de cualquier mochila de la serie V…" at bounding box center [386, 56] width 571 height 753
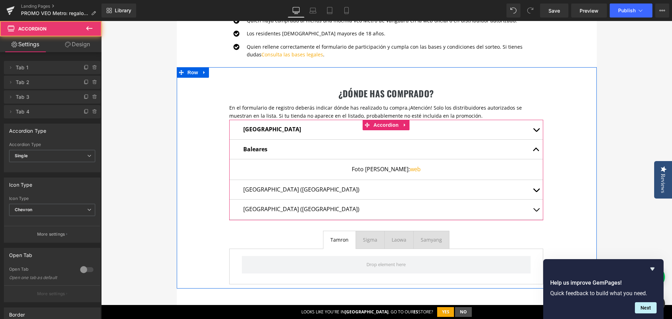
click at [536, 132] on span "button" at bounding box center [536, 132] width 0 height 0
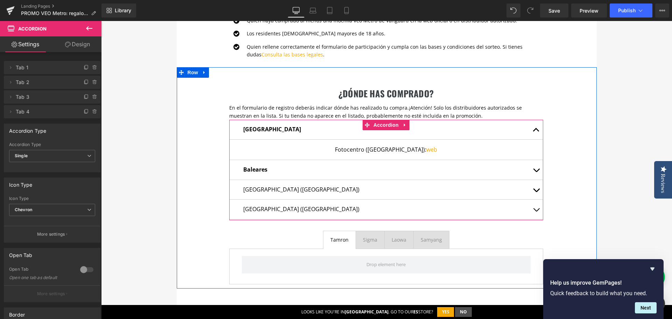
click at [533, 131] on button "button" at bounding box center [536, 130] width 14 height 20
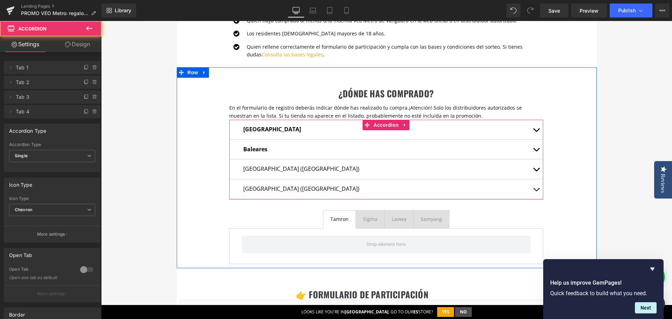
click at [534, 148] on button "button" at bounding box center [536, 150] width 14 height 20
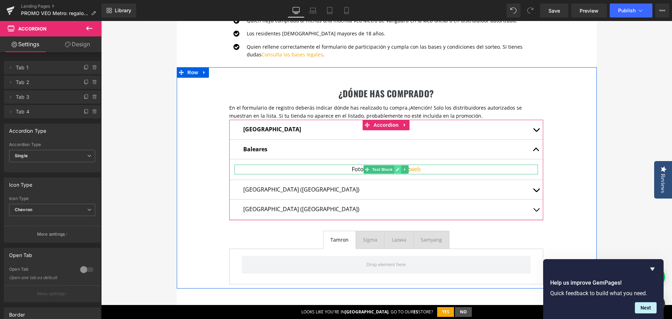
click at [396, 169] on icon at bounding box center [397, 169] width 3 height 3
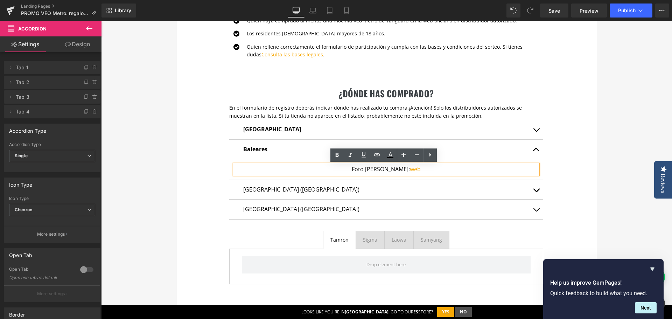
click at [391, 169] on p "Foto Ruano: web" at bounding box center [385, 168] width 303 height 9
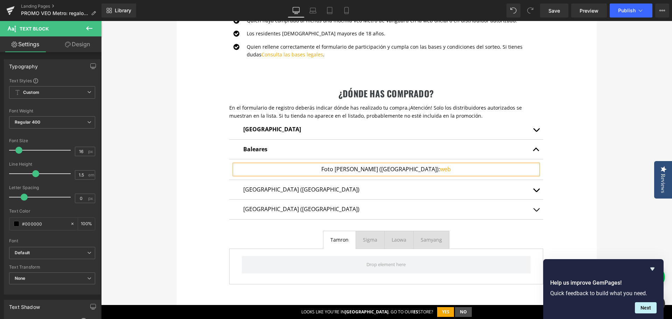
click at [587, 158] on div "¿dónde has comprado? Heading En el formulario de registro deberás indicar dónde…" at bounding box center [387, 177] width 420 height 221
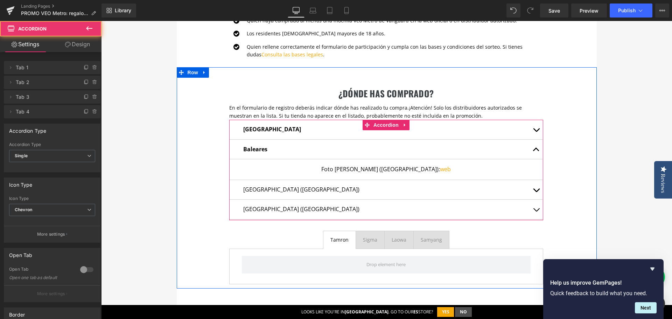
click at [533, 149] on button "button" at bounding box center [536, 150] width 14 height 20
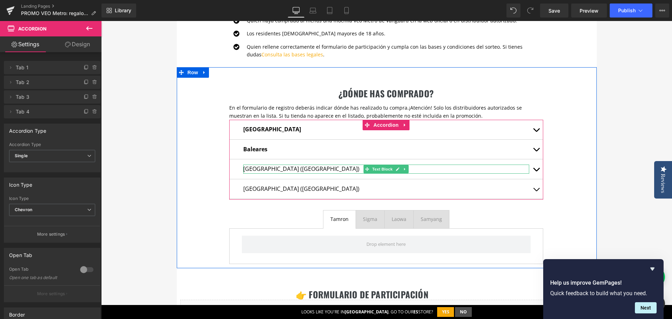
click at [265, 168] on p "Las Palmas (Canarias)" at bounding box center [386, 168] width 286 height 9
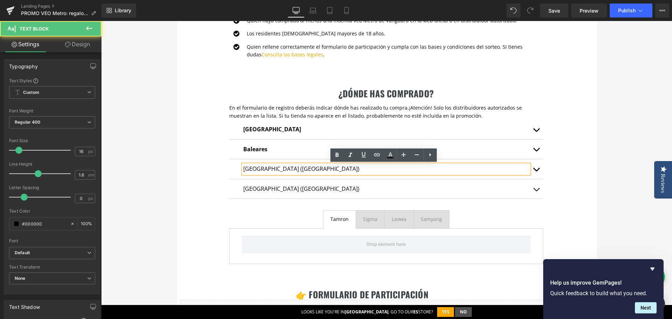
click at [265, 168] on p "Las Palmas (Canarias)" at bounding box center [386, 168] width 286 height 9
click at [264, 168] on p "Las Palmas (Canarias)" at bounding box center [386, 168] width 286 height 9
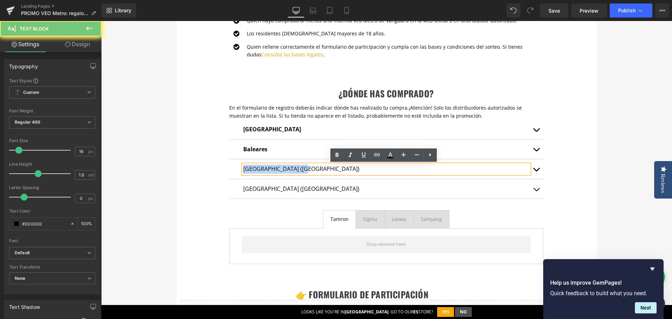
click at [264, 168] on p "Las Palmas (Canarias)" at bounding box center [386, 168] width 286 height 9
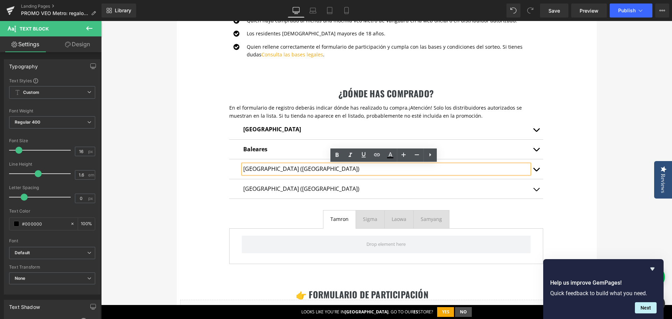
click at [559, 150] on div "¿dónde has comprado? Heading En el formulario de registro deberás indicar dónde…" at bounding box center [387, 167] width 420 height 201
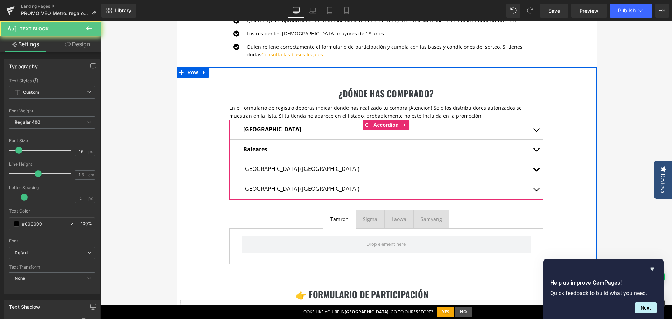
click at [267, 170] on p "Las Palmas (Canarias)" at bounding box center [386, 168] width 286 height 9
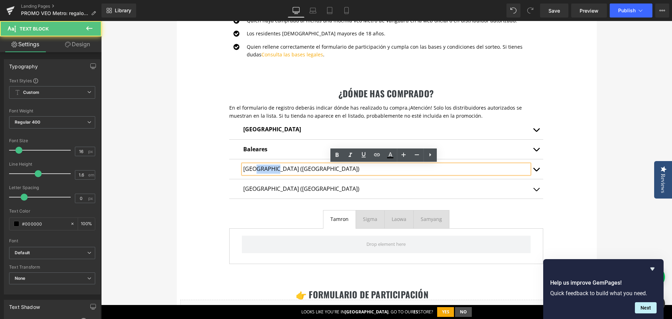
click at [267, 170] on p "Las Palmas (Canarias)" at bounding box center [386, 168] width 286 height 9
paste div
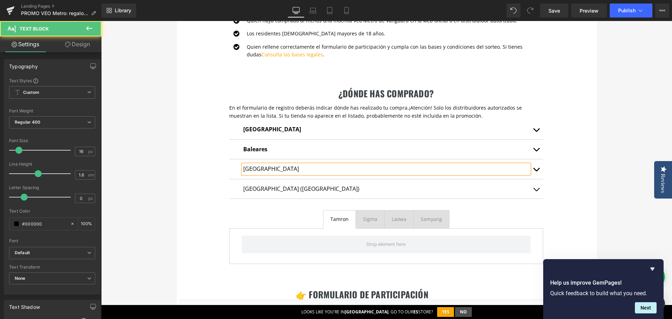
click at [249, 169] on p "[GEOGRAPHIC_DATA]" at bounding box center [386, 168] width 286 height 9
click at [248, 168] on p "[GEOGRAPHIC_DATA]" at bounding box center [386, 168] width 286 height 9
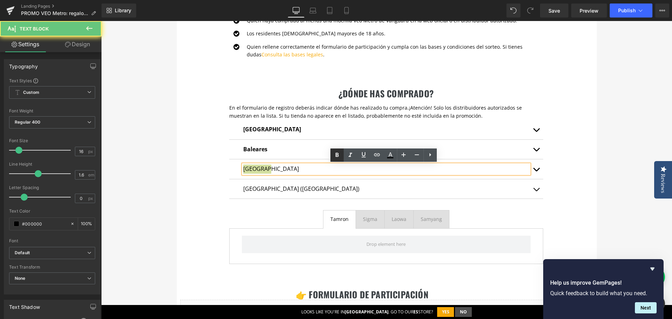
click at [333, 154] on icon at bounding box center [337, 155] width 8 height 8
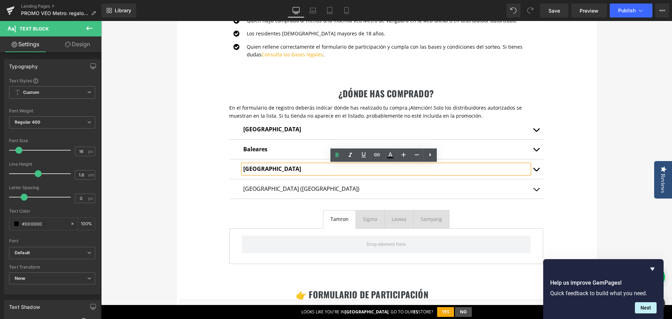
click at [533, 169] on button "button" at bounding box center [536, 169] width 14 height 20
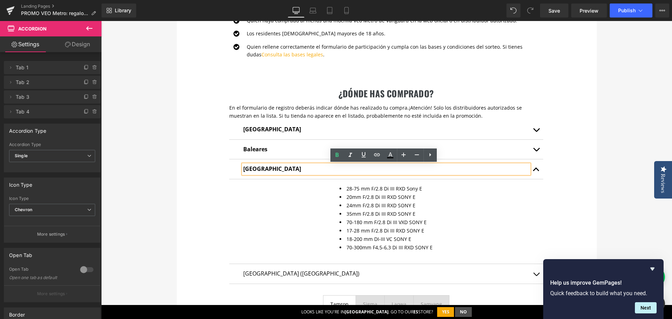
click at [400, 185] on div "28-75 mm F/2.8 Di III RXD Sony E 20mm F/2.8 Di III RXD SONY E 24mm F/2.8 Di III…" at bounding box center [438, 221] width 198 height 74
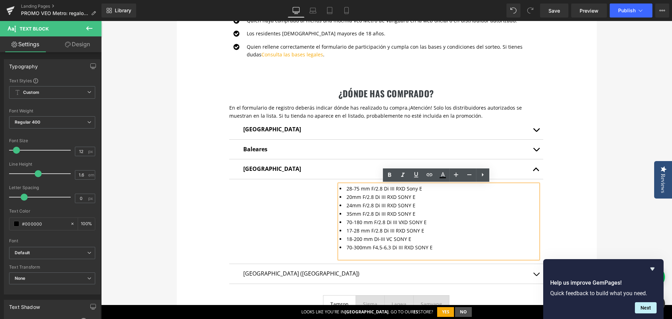
click at [585, 191] on div "¿dónde has comprado? Heading En el formulario de registro deberás indicar dónde…" at bounding box center [387, 210] width 420 height 286
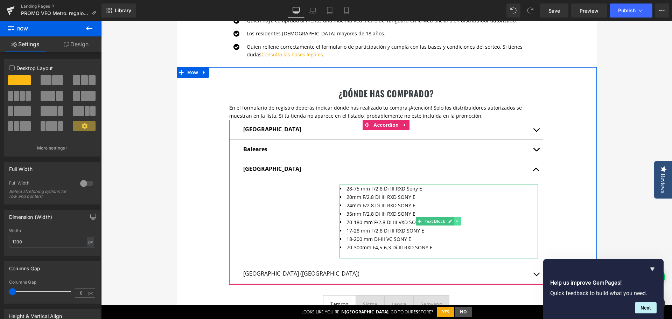
click at [456, 224] on link at bounding box center [457, 221] width 7 height 8
click at [459, 222] on icon at bounding box center [461, 221] width 4 height 4
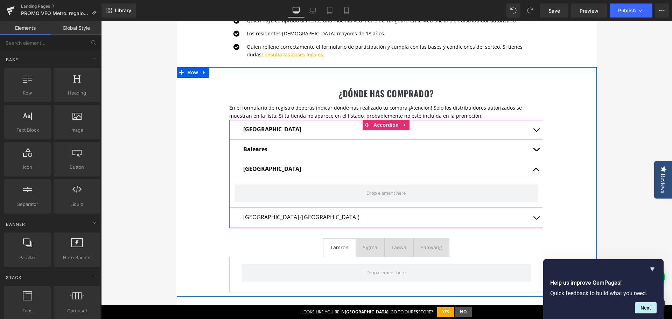
click at [530, 218] on button "button" at bounding box center [536, 218] width 14 height 20
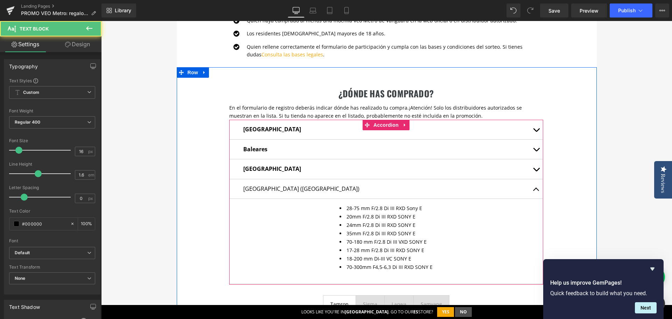
click at [392, 190] on div "Las Palmas (Canarias) Text Block" at bounding box center [386, 188] width 286 height 9
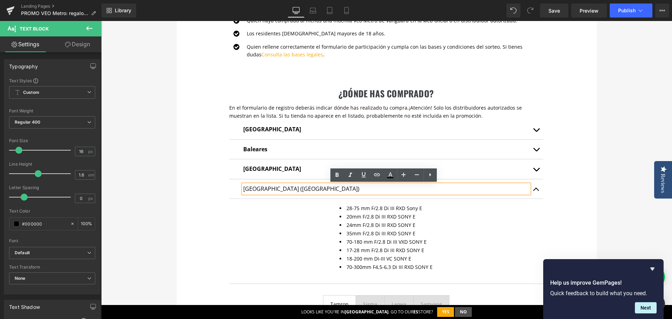
drag, startPoint x: 567, startPoint y: 159, endPoint x: 555, endPoint y: 160, distance: 12.6
click at [567, 159] on div "¿dónde has comprado? Heading En el formulario de registro deberás indicar dónde…" at bounding box center [387, 210] width 420 height 286
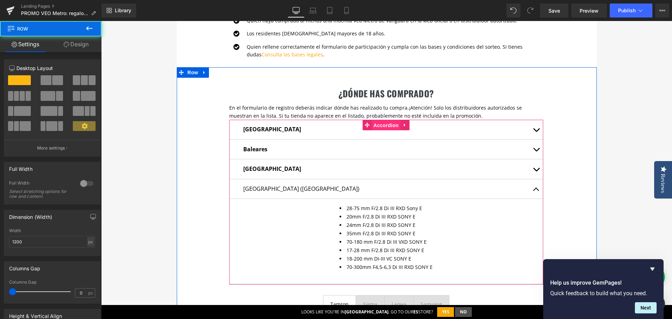
click at [381, 126] on span "Accordion" at bounding box center [386, 125] width 29 height 10
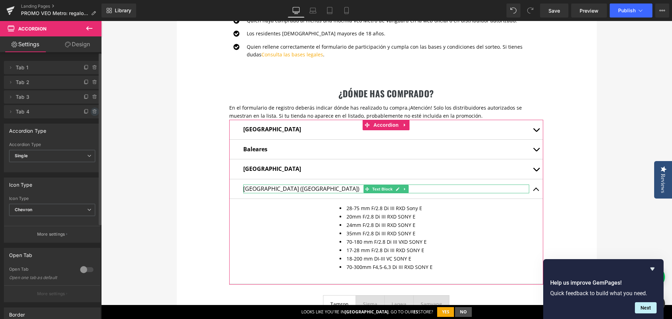
click at [93, 111] on icon at bounding box center [95, 112] width 6 height 6
drag, startPoint x: 90, startPoint y: 113, endPoint x: 3, endPoint y: 95, distance: 88.6
click at [90, 113] on button "Delete" at bounding box center [87, 111] width 22 height 9
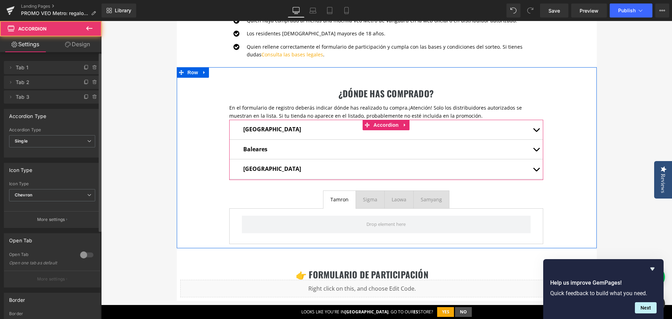
click at [536, 171] on span "button" at bounding box center [536, 171] width 0 height 0
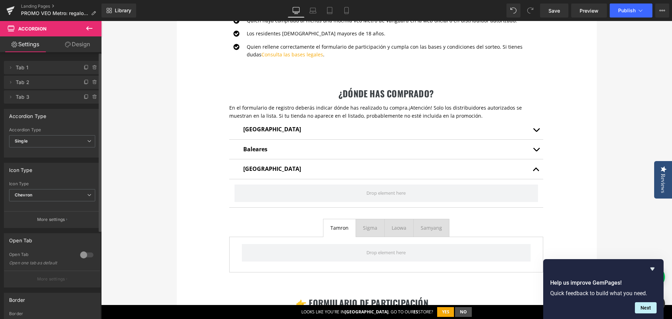
click at [91, 29] on icon at bounding box center [89, 28] width 8 height 8
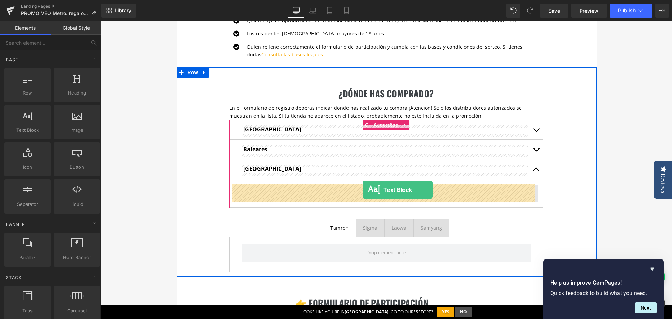
drag, startPoint x: 134, startPoint y: 145, endPoint x: 363, endPoint y: 190, distance: 233.2
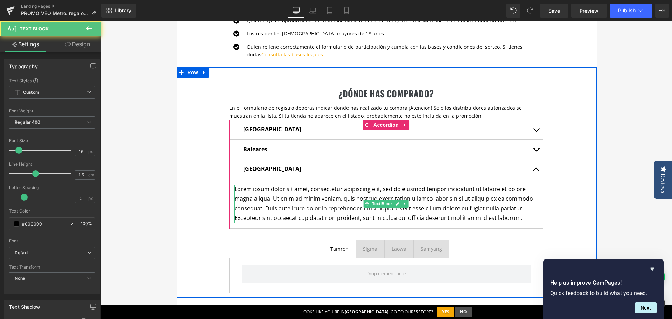
click at [416, 190] on p "Lorem ipsum dolor sit amet, consectetur adipiscing elit, sed do eiusmod tempor …" at bounding box center [385, 203] width 303 height 38
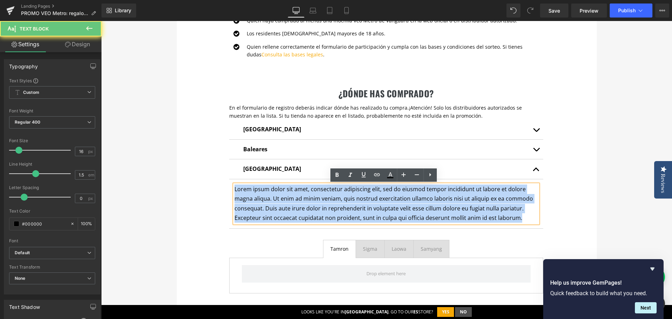
click at [416, 190] on p "Lorem ipsum dolor sit amet, consectetur adipiscing elit, sed do eiusmod tempor …" at bounding box center [385, 203] width 303 height 38
click at [329, 201] on p "Lorem ipsum dolor sit amet, consectetur adipiscing elit, sed do eiusmod tempor …" at bounding box center [385, 203] width 303 height 38
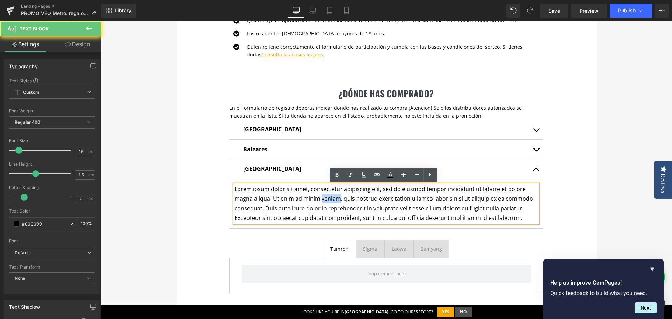
click at [329, 201] on p "Lorem ipsum dolor sit amet, consectetur adipiscing elit, sed do eiusmod tempor …" at bounding box center [385, 203] width 303 height 38
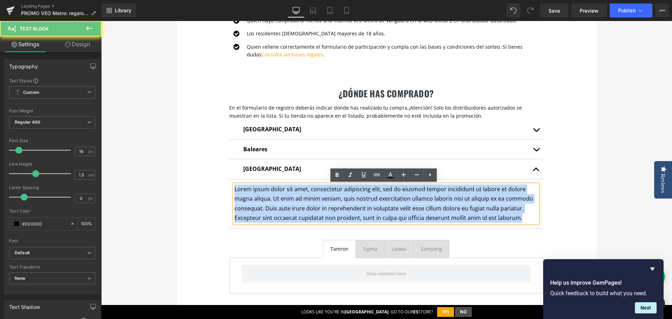
click at [329, 201] on p "Lorem ipsum dolor sit amet, consectetur adipiscing elit, sed do eiusmod tempor …" at bounding box center [385, 203] width 303 height 38
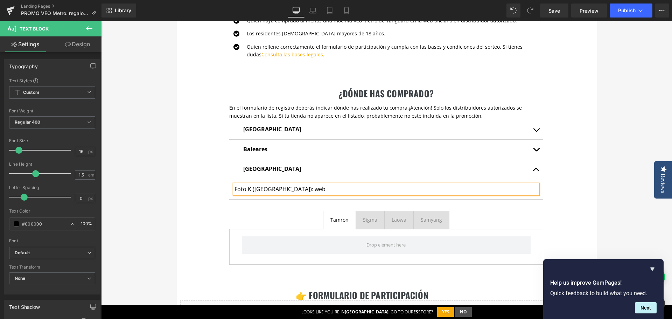
click at [190, 203] on div "¿dónde has comprado? Heading En el formulario de registro deberás indicar dónde…" at bounding box center [387, 167] width 420 height 201
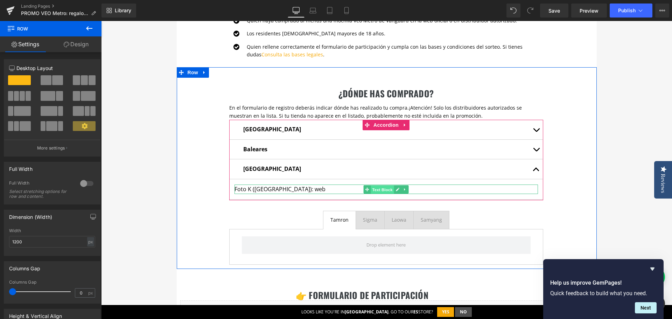
click at [383, 189] on span "Text Block" at bounding box center [382, 189] width 23 height 8
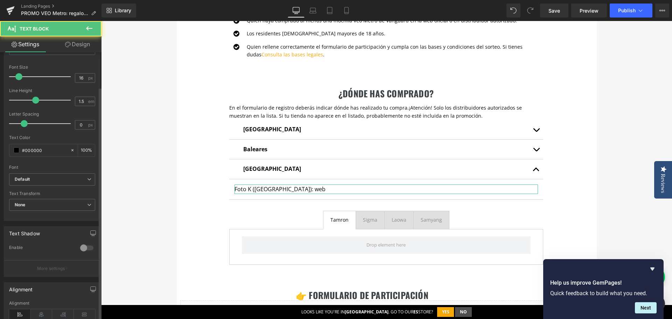
scroll to position [105, 0]
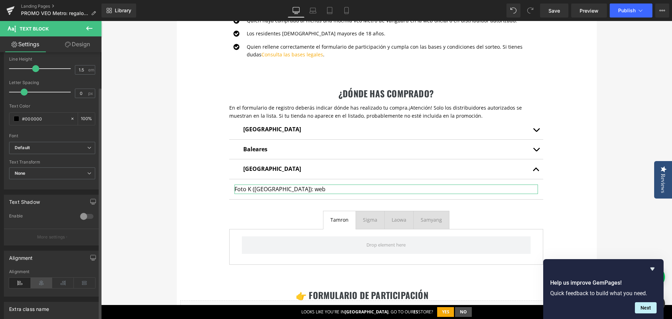
click at [41, 282] on icon at bounding box center [42, 283] width 22 height 10
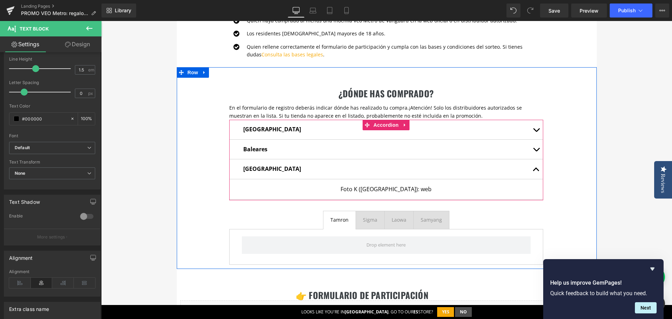
click at [410, 191] on p "Foto K (Barcelona): web" at bounding box center [385, 188] width 303 height 9
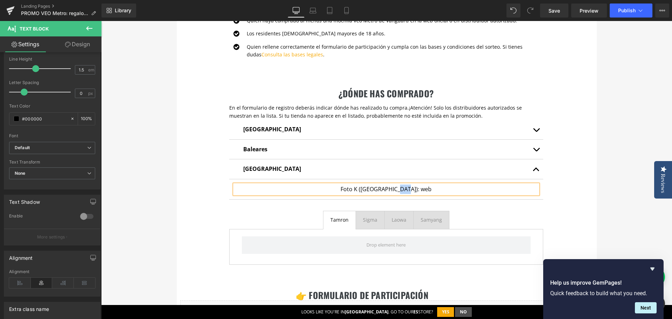
click at [410, 191] on p "Foto K (Barcelona): web" at bounding box center [385, 188] width 303 height 9
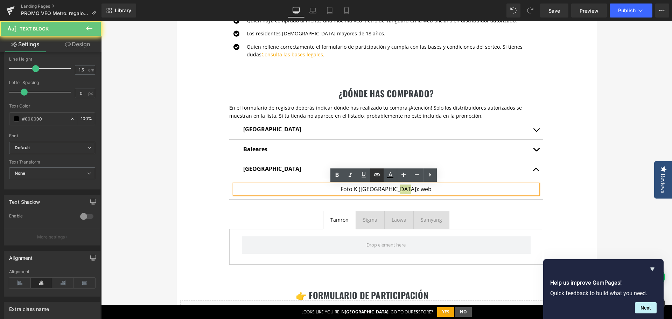
click at [376, 174] on icon at bounding box center [377, 174] width 8 height 8
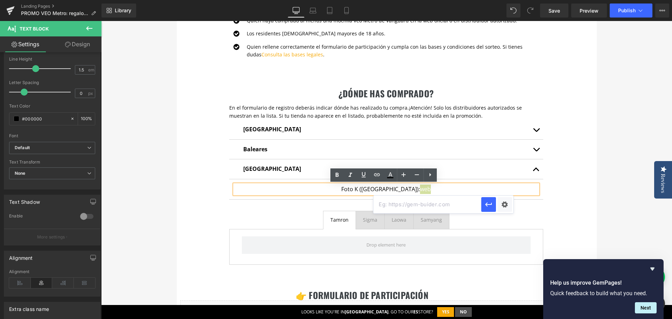
click at [397, 205] on input "text" at bounding box center [427, 204] width 108 height 17
paste input "https://fotok.es/"
type input "https://fotok.es/"
click at [490, 204] on icon "button" at bounding box center [488, 204] width 7 height 4
click at [570, 198] on div "¿dónde has comprado? Heading En el formulario de registro deberás indicar dónde…" at bounding box center [387, 167] width 420 height 201
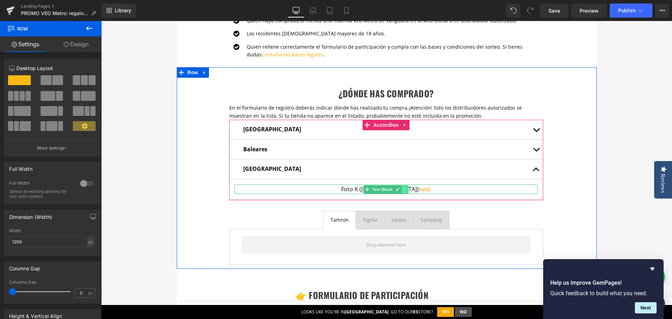
click at [404, 190] on icon at bounding box center [404, 189] width 1 height 2
click at [399, 189] on icon at bounding box center [401, 189] width 4 height 4
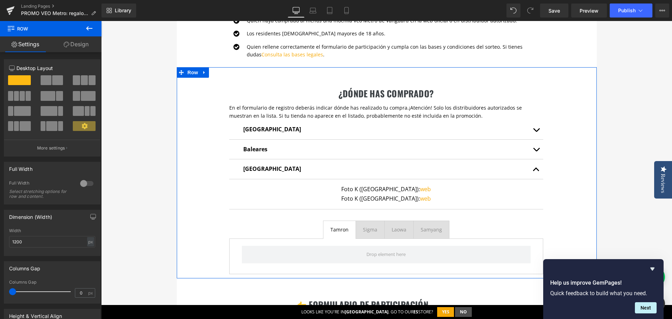
click at [357, 200] on p "Foto K (Barcelona): web" at bounding box center [385, 198] width 303 height 9
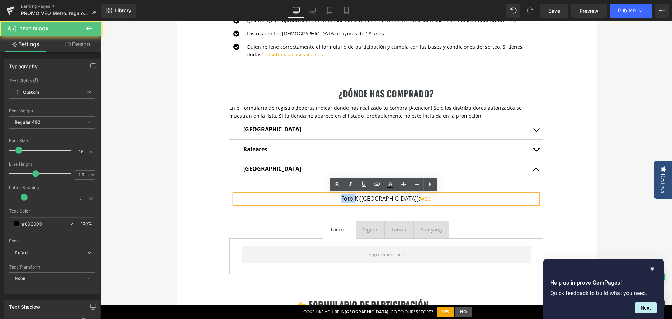
click at [357, 200] on p "Foto K (Barcelona): web" at bounding box center [385, 198] width 303 height 9
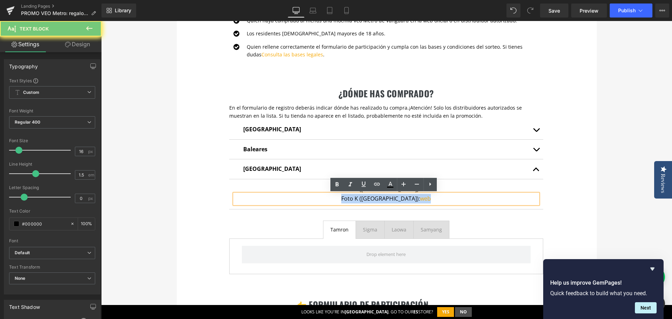
click at [357, 200] on p "Foto K (Barcelona): web" at bounding box center [385, 198] width 303 height 9
click at [355, 200] on p "Foto K (Barcelona): web" at bounding box center [385, 198] width 303 height 9
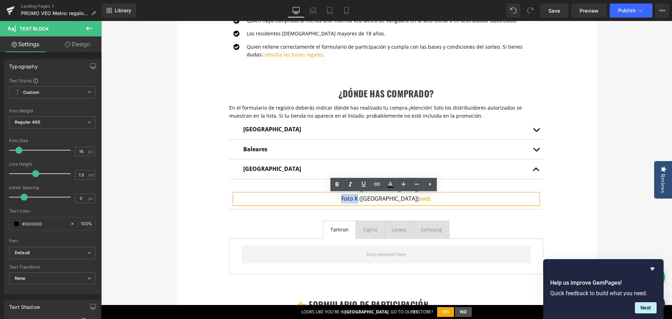
drag, startPoint x: 353, startPoint y: 199, endPoint x: 369, endPoint y: 199, distance: 15.7
click at [369, 199] on p "Foto K (Barcelona): web" at bounding box center [385, 198] width 303 height 9
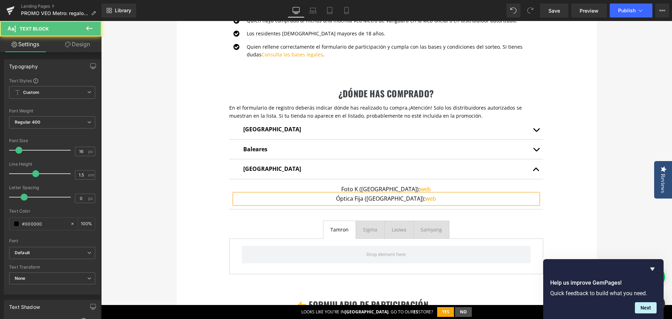
click at [428, 201] on p "Óptica Fija (Barcelona): web" at bounding box center [385, 198] width 303 height 9
click at [425, 199] on link "web" at bounding box center [430, 199] width 11 height 8
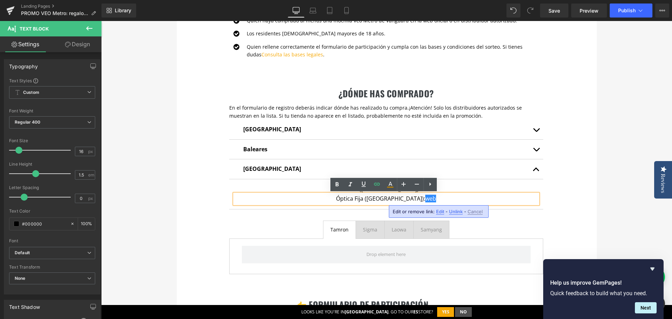
click at [439, 211] on span "Edit" at bounding box center [440, 212] width 8 height 6
click at [415, 214] on input "https://fotok.es/" at bounding box center [433, 213] width 108 height 17
drag, startPoint x: 534, startPoint y: 235, endPoint x: 360, endPoint y: 209, distance: 175.5
paste input "https://opticafija.com"
drag, startPoint x: 546, startPoint y: 236, endPoint x: 351, endPoint y: 211, distance: 196.9
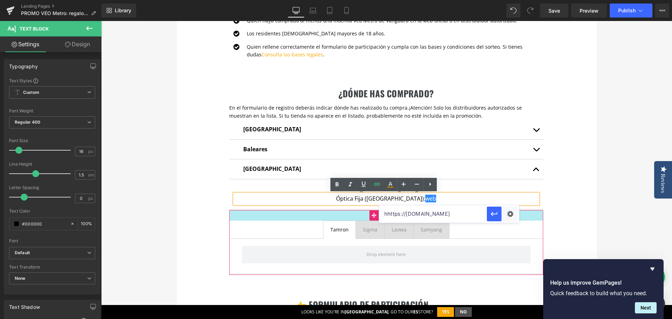
paste input "h"
drag, startPoint x: 384, startPoint y: 215, endPoint x: 453, endPoint y: 213, distance: 69.0
click at [453, 213] on input "hhhttps://opticafija.com" at bounding box center [433, 213] width 108 height 17
paste input "text"
type input "https://opticafija.com"
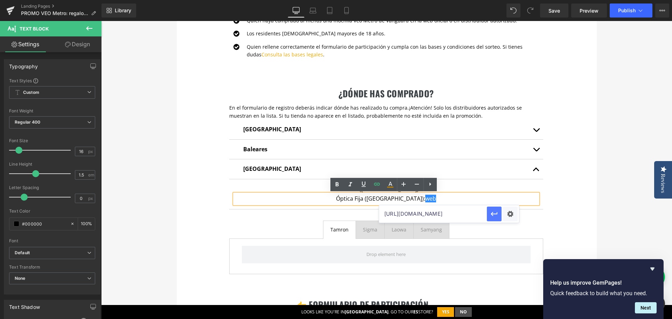
click at [492, 216] on icon "button" at bounding box center [494, 214] width 8 height 8
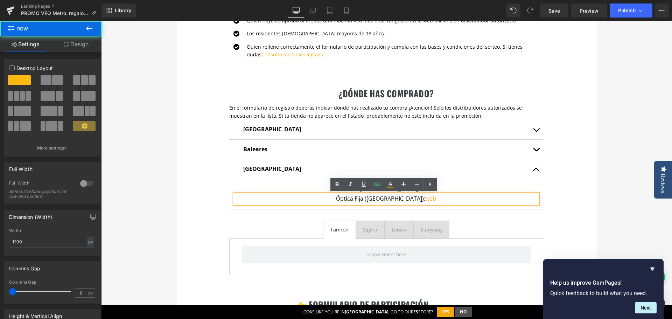
click at [594, 213] on div "¿dónde has comprado? Heading En el formulario de registro deberás indicar dónde…" at bounding box center [387, 172] width 420 height 211
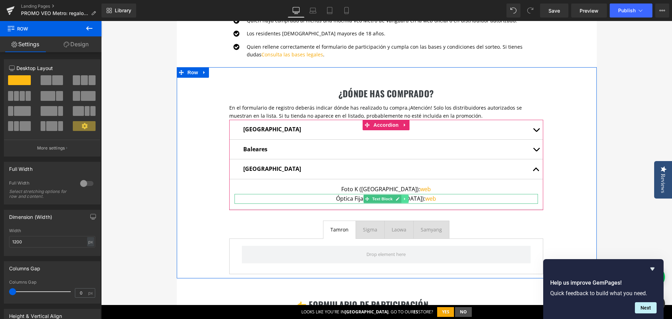
click at [403, 200] on icon at bounding box center [405, 199] width 4 height 4
click at [399, 200] on icon at bounding box center [401, 199] width 4 height 4
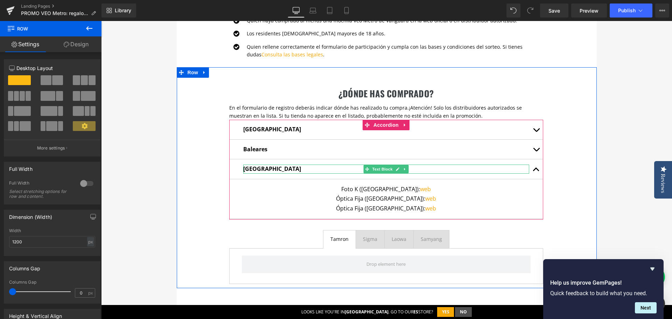
click at [255, 169] on strong "[GEOGRAPHIC_DATA]" at bounding box center [272, 169] width 58 height 8
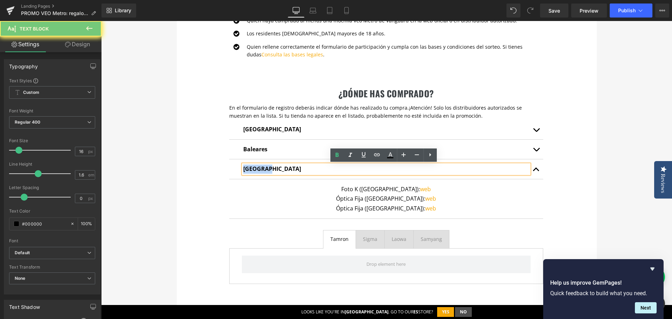
click at [255, 169] on strong "[GEOGRAPHIC_DATA]" at bounding box center [272, 169] width 58 height 8
click at [243, 150] on strong "Baleares" at bounding box center [255, 149] width 24 height 8
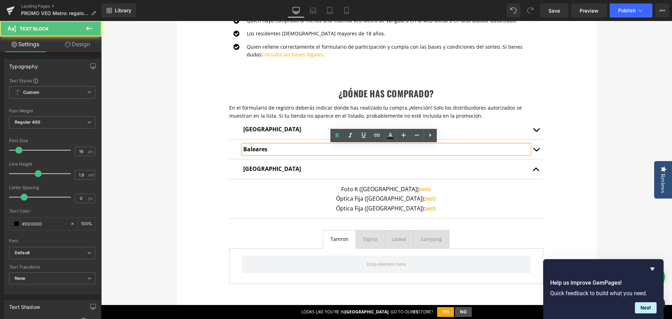
click at [243, 150] on strong "Baleares" at bounding box center [255, 149] width 24 height 8
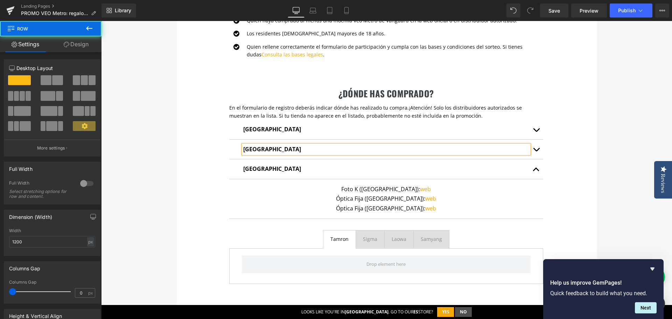
click at [205, 173] on div "¿dónde has comprado? Heading En el formulario de registro deberás indicar dónde…" at bounding box center [387, 177] width 420 height 220
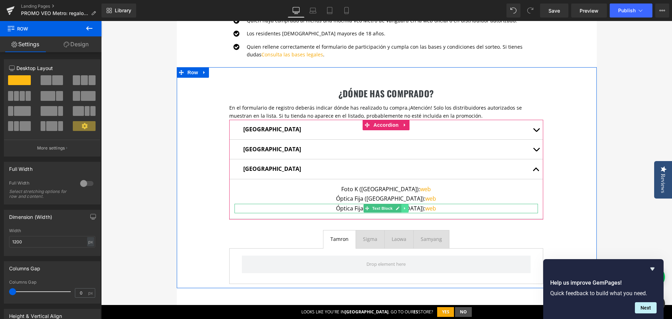
click at [403, 210] on icon at bounding box center [405, 208] width 4 height 4
click at [399, 209] on icon at bounding box center [401, 208] width 4 height 4
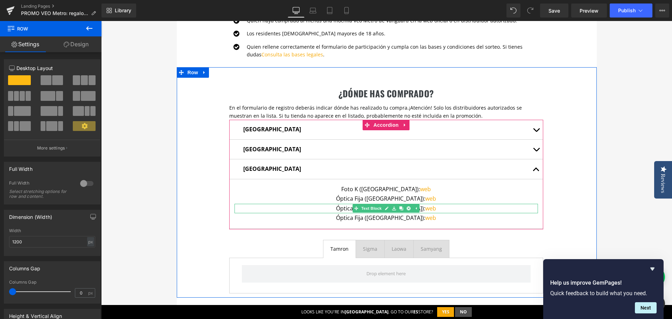
click at [347, 209] on p "Óptica Fija (Barcelona): web" at bounding box center [385, 208] width 303 height 9
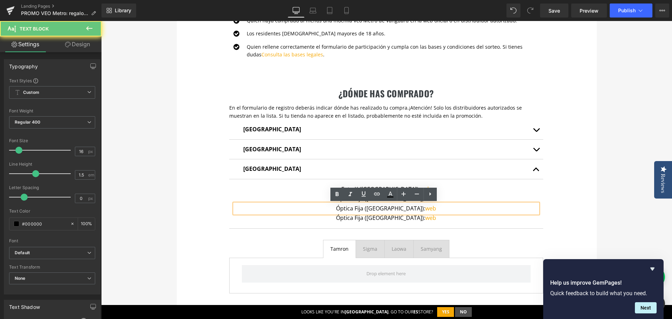
click at [349, 209] on p "Óptica Fija (Barcelona): web" at bounding box center [385, 208] width 303 height 9
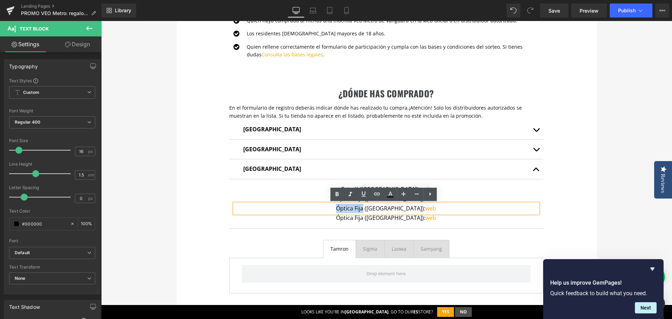
drag, startPoint x: 349, startPoint y: 210, endPoint x: 373, endPoint y: 211, distance: 24.9
click at [373, 211] on p "Óptica Fija (Barcelona): web" at bounding box center [385, 208] width 303 height 9
click at [346, 216] on p "Óptica Fija (Barcelona): web" at bounding box center [385, 217] width 303 height 9
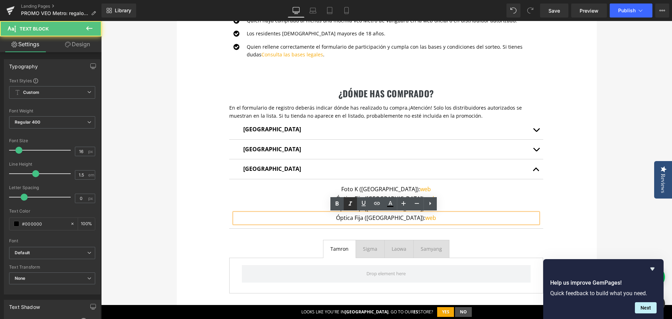
click at [347, 210] on link at bounding box center [350, 203] width 13 height 13
click at [352, 218] on p "Óptica Fija (Barcelona): web" at bounding box center [385, 217] width 303 height 9
click at [314, 206] on p "Óptica Fija (Barcelona): web" at bounding box center [385, 208] width 303 height 9
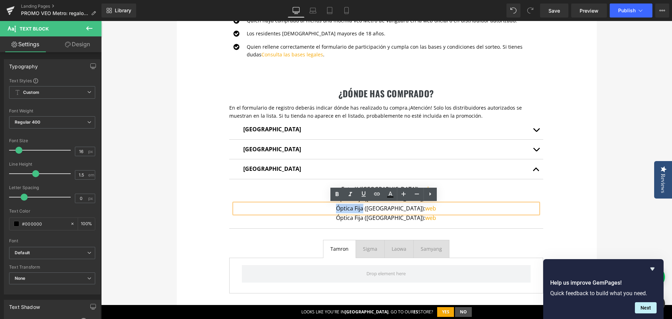
drag, startPoint x: 339, startPoint y: 208, endPoint x: 374, endPoint y: 210, distance: 35.4
click at [374, 210] on p "Óptica Fija (Barcelona): web" at bounding box center [385, 208] width 303 height 9
paste div
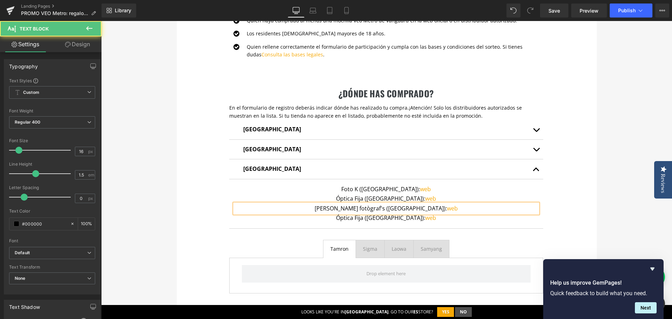
click at [392, 208] on p "Roig fotògraf's (Barcelona): web" at bounding box center [385, 208] width 303 height 9
click at [447, 209] on link "web" at bounding box center [452, 208] width 11 height 8
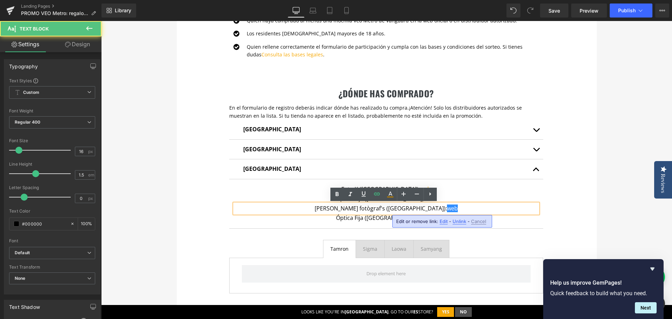
click at [442, 220] on span "Edit" at bounding box center [444, 221] width 8 height 6
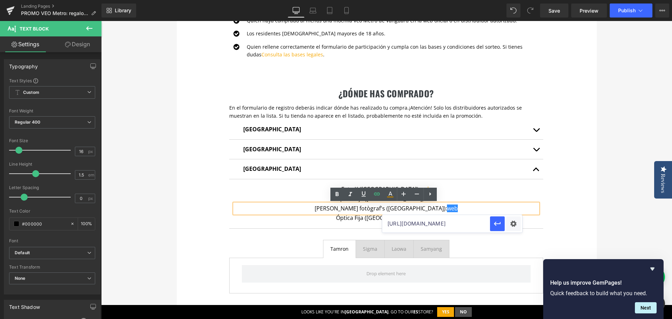
drag, startPoint x: 555, startPoint y: 246, endPoint x: 366, endPoint y: 214, distance: 191.3
paste input "roigfotografs.wixsite.com/roig"
type input "https://roigfotografs.wixsite.com/roig"
click at [495, 224] on icon "button" at bounding box center [497, 224] width 7 height 4
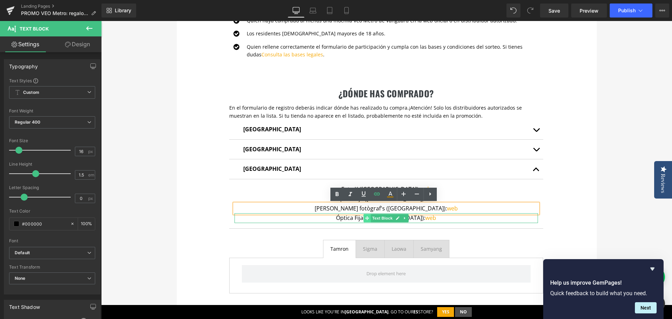
click at [366, 219] on icon at bounding box center [367, 218] width 4 height 4
click at [350, 220] on p "Óptica Fija (Barcelona): web" at bounding box center [385, 217] width 303 height 9
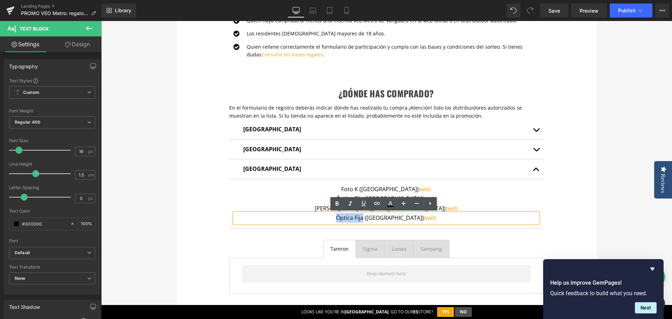
drag, startPoint x: 346, startPoint y: 219, endPoint x: 374, endPoint y: 222, distance: 28.1
click at [374, 222] on p "Óptica Fija (Barcelona): web" at bounding box center [385, 217] width 303 height 9
paste div
click at [392, 220] on p "Prisma VIC (Barcelona): web" at bounding box center [385, 217] width 303 height 9
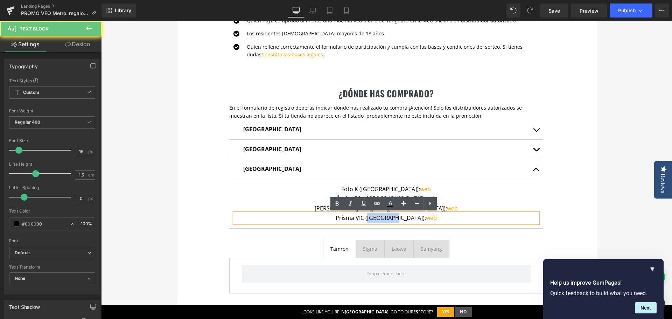
click at [392, 220] on p "Prisma VIC (Barcelona): web" at bounding box center [385, 217] width 303 height 9
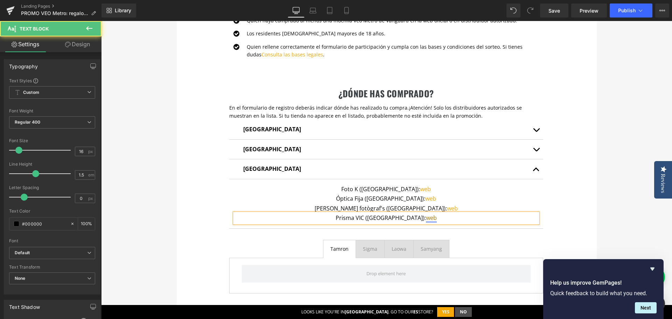
click at [426, 217] on link "web" at bounding box center [431, 218] width 11 height 8
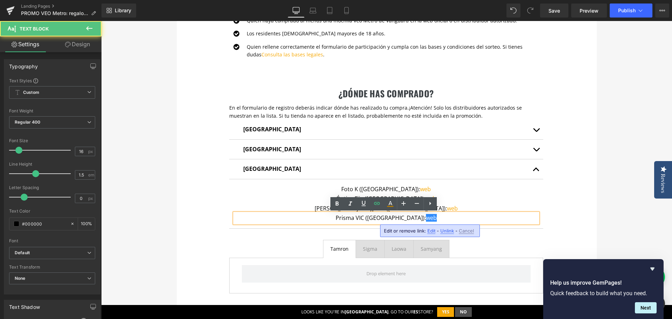
click at [431, 231] on span "Edit" at bounding box center [431, 231] width 8 height 6
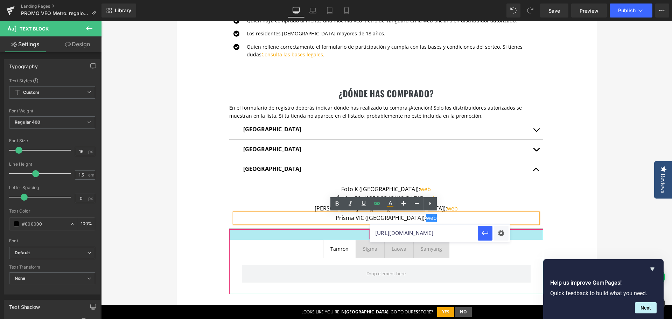
drag, startPoint x: 539, startPoint y: 257, endPoint x: 366, endPoint y: 233, distance: 174.8
paste input "www.prismavic.com/"
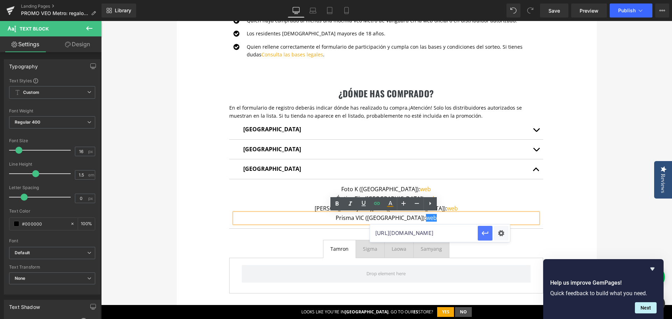
type input "https://www.prismavic.com/"
click at [485, 232] on icon "button" at bounding box center [485, 233] width 8 height 8
click at [581, 218] on div "¿dónde has comprado? Heading En el formulario de registro deberás indicar dónde…" at bounding box center [387, 182] width 420 height 230
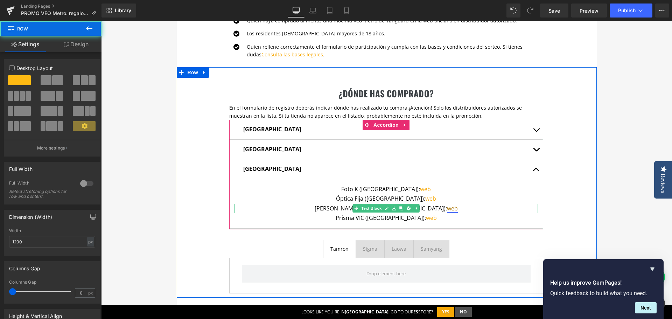
click at [447, 210] on link "web" at bounding box center [452, 208] width 11 height 8
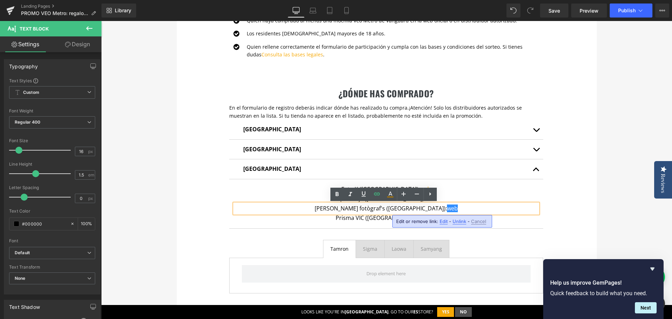
click at [444, 222] on span "Edit" at bounding box center [444, 221] width 8 height 6
click at [497, 224] on icon "button" at bounding box center [497, 224] width 7 height 4
click at [597, 209] on div "te regalamos un airtag Heading Con la compra de cualquier mochila de la serie V…" at bounding box center [386, 61] width 571 height 762
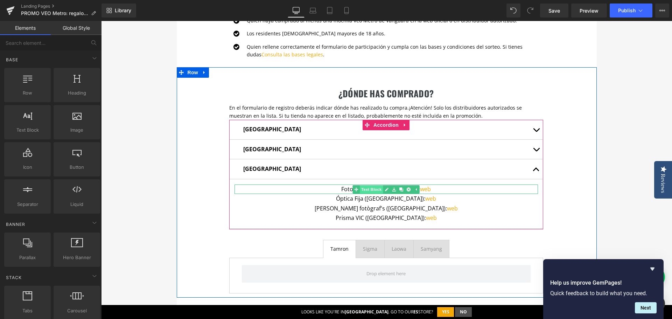
click at [368, 189] on span "Text Block" at bounding box center [371, 189] width 23 height 8
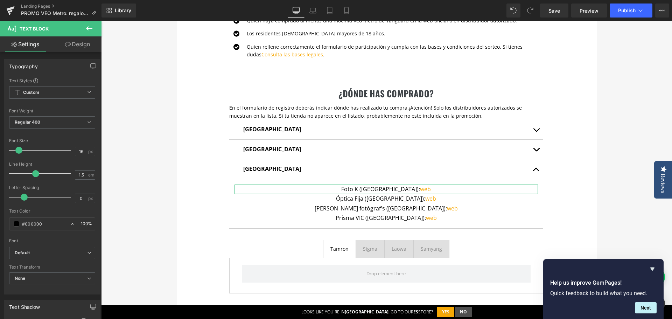
click at [85, 43] on link "Design" at bounding box center [77, 44] width 51 height 16
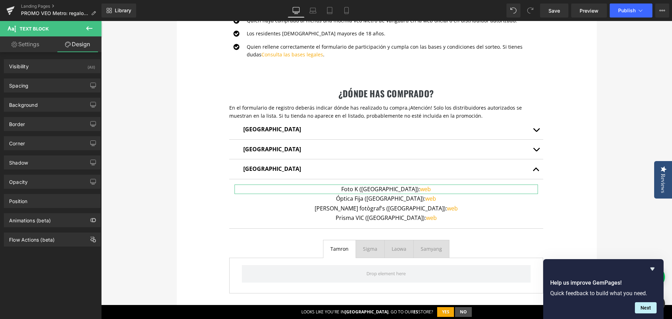
type input "0"
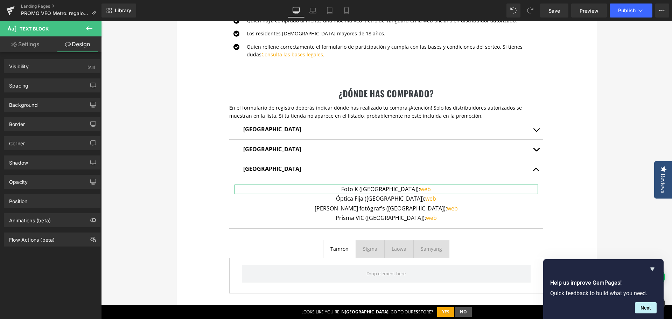
type input "0"
click at [50, 87] on div "Spacing" at bounding box center [52, 85] width 96 height 13
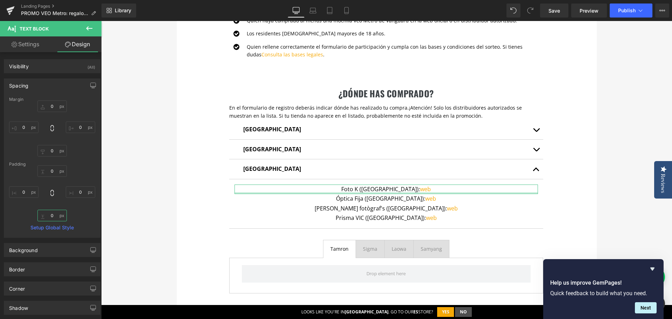
click at [51, 212] on input "0" at bounding box center [51, 216] width 29 height 12
type input "5"
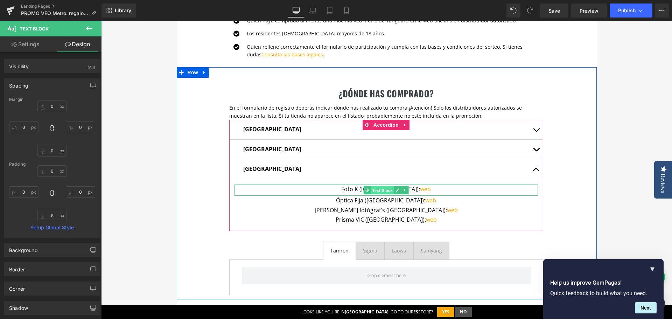
click at [391, 190] on span "Text Block" at bounding box center [382, 190] width 23 height 8
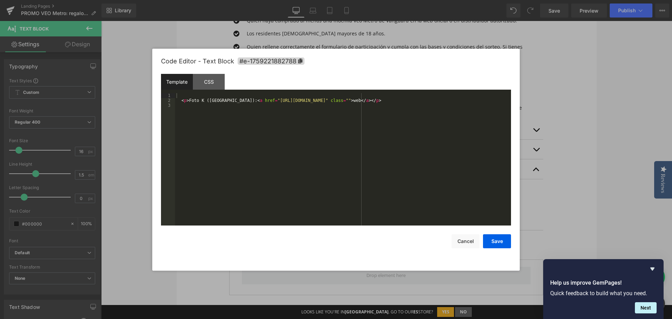
click at [359, 0] on div "Text Block You are previewing how the will restyle your page. You can not edit …" at bounding box center [336, 0] width 672 height 0
click at [468, 240] on button "Cancel" at bounding box center [465, 241] width 28 height 14
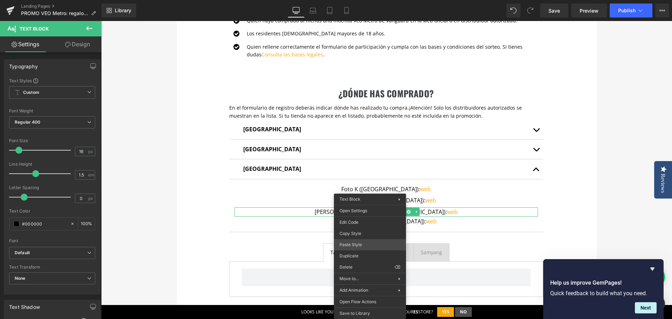
drag, startPoint x: 464, startPoint y: 267, endPoint x: 363, endPoint y: 245, distance: 103.4
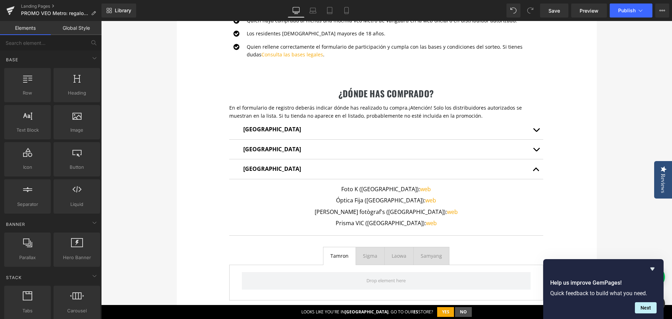
click at [607, 191] on div "te regalamos un airtag Heading Con la compra de cualquier mochila de la serie V…" at bounding box center [386, 64] width 571 height 769
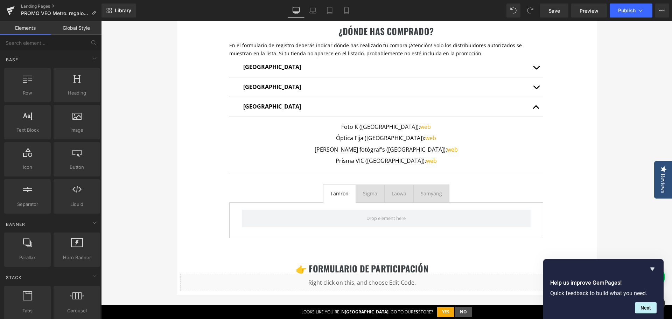
scroll to position [456, 0]
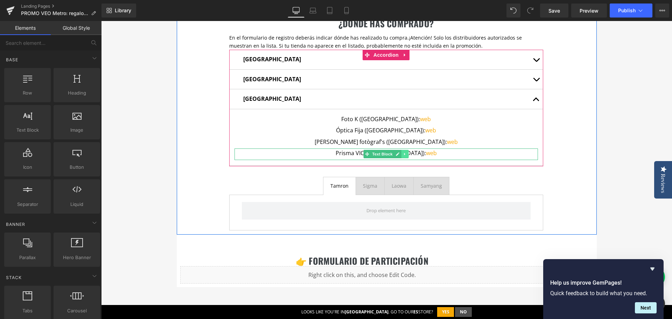
drag, startPoint x: 394, startPoint y: 155, endPoint x: 404, endPoint y: 154, distance: 9.5
click at [404, 154] on ul "Text Block" at bounding box center [386, 154] width 45 height 8
click at [404, 154] on icon at bounding box center [405, 154] width 4 height 4
click at [399, 154] on icon at bounding box center [401, 154] width 4 height 4
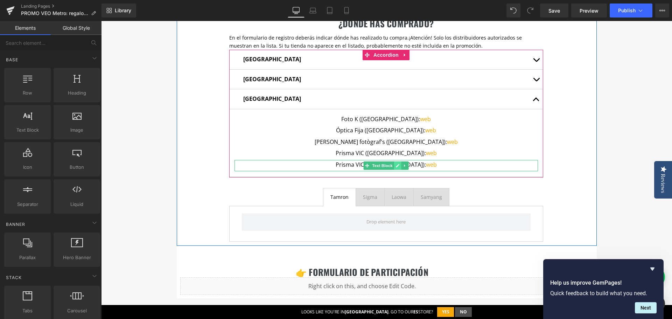
click at [396, 166] on icon at bounding box center [397, 165] width 3 height 3
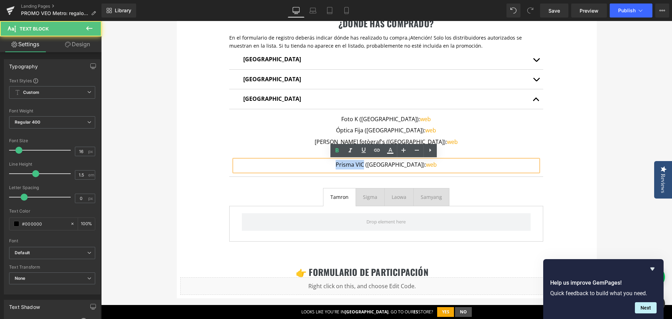
drag, startPoint x: 356, startPoint y: 165, endPoint x: 384, endPoint y: 164, distance: 28.0
click at [384, 164] on p "Prisma VIC (Vic): web" at bounding box center [385, 164] width 303 height 9
paste div
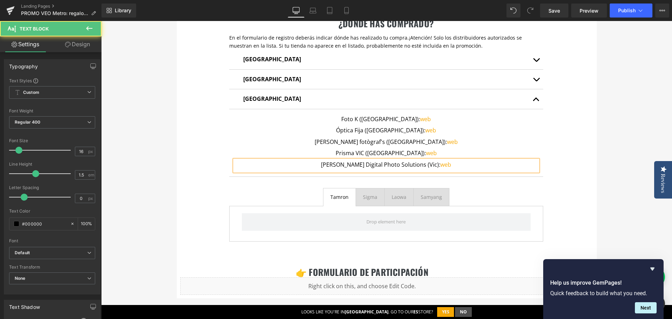
click at [413, 164] on p "BASCO Digital Photo Solutions (Vic): web" at bounding box center [385, 164] width 303 height 9
click at [415, 164] on p "BASCO Digital Photo Solutions (Vic): web" at bounding box center [385, 164] width 303 height 9
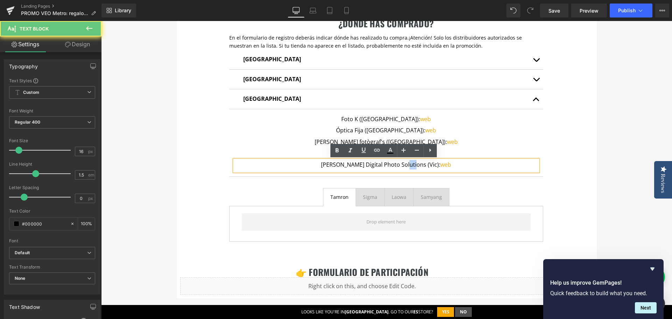
click at [415, 164] on p "BASCO Digital Photo Solutions (Vic): web" at bounding box center [385, 164] width 303 height 9
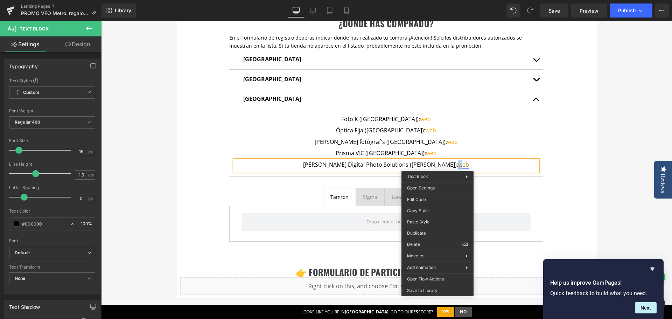
click at [458, 165] on link "web" at bounding box center [463, 165] width 11 height 8
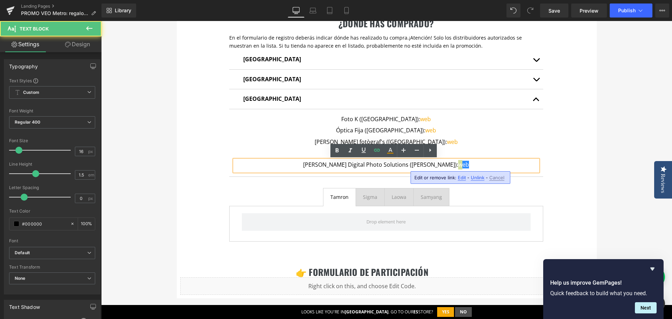
click at [463, 178] on span "Edit" at bounding box center [462, 178] width 8 height 6
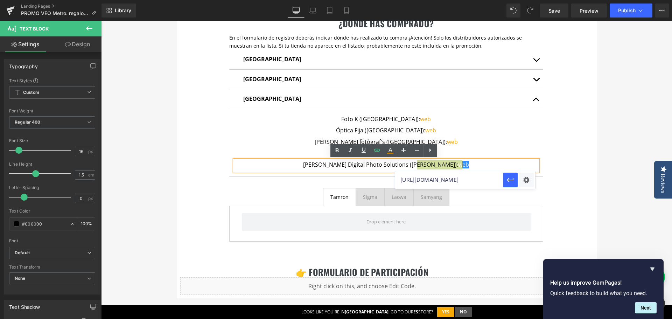
click at [428, 183] on input "https://www.prismavic.com/" at bounding box center [449, 179] width 108 height 17
paste input "printspot.io/josepbascofotograf"
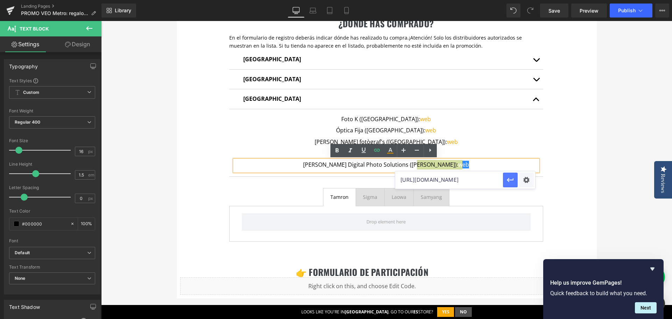
type input "https://printspot.io/josepbascofotograf/"
click at [511, 182] on icon "button" at bounding box center [510, 180] width 8 height 8
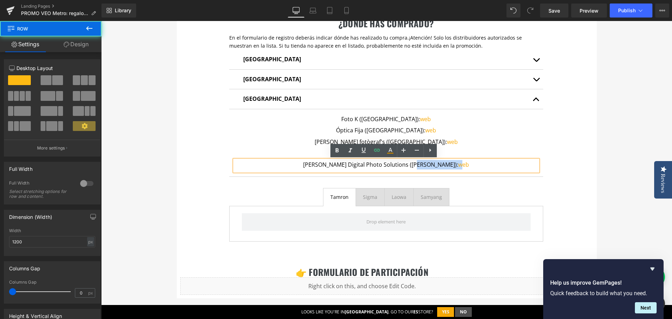
click at [583, 185] on div "¿dónde has comprado? Heading En el formulario de registro deberás indicar dónde…" at bounding box center [387, 121] width 420 height 248
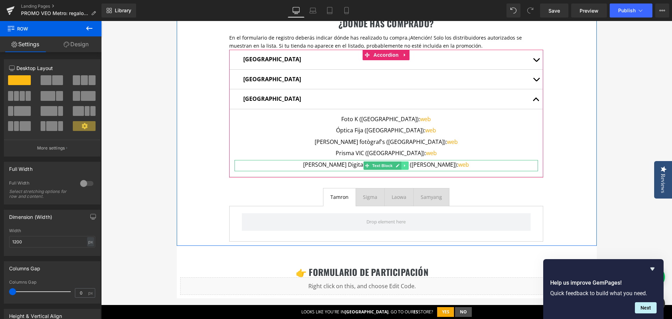
click at [403, 166] on icon at bounding box center [405, 165] width 4 height 4
click at [400, 166] on icon at bounding box center [401, 165] width 4 height 4
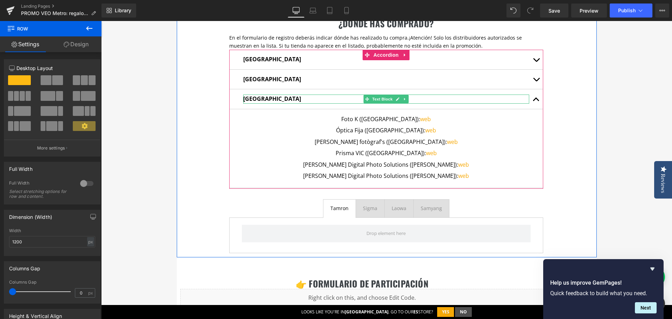
click at [254, 100] on strong "[GEOGRAPHIC_DATA]" at bounding box center [272, 99] width 58 height 8
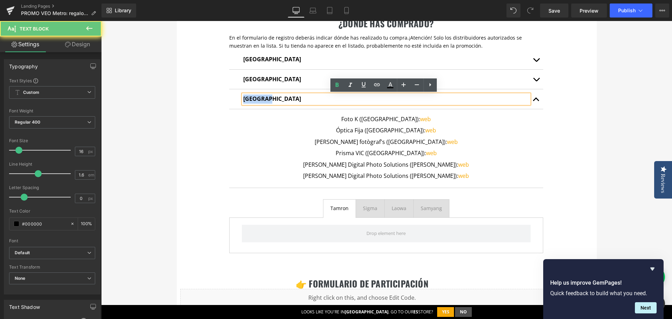
click at [254, 100] on strong "[GEOGRAPHIC_DATA]" at bounding box center [272, 99] width 58 height 8
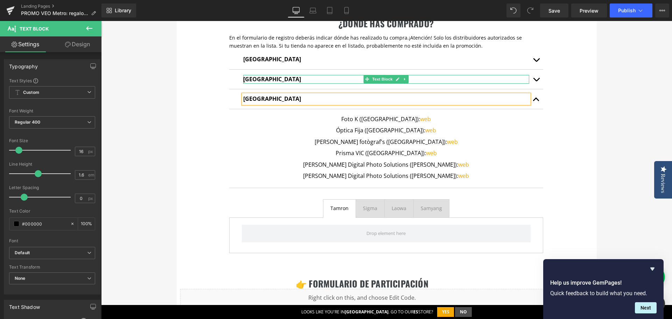
click at [252, 79] on strong "Islas Baleares" at bounding box center [272, 79] width 58 height 8
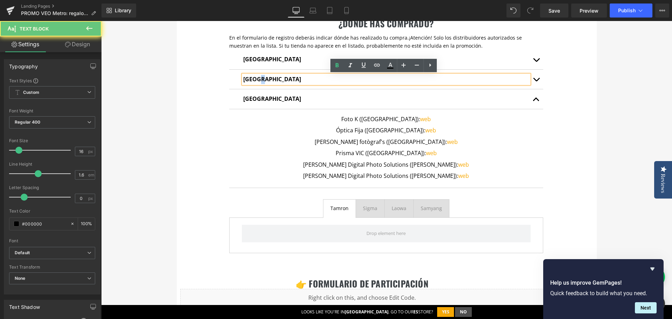
click at [252, 79] on strong "Islas Baleares" at bounding box center [272, 79] width 58 height 8
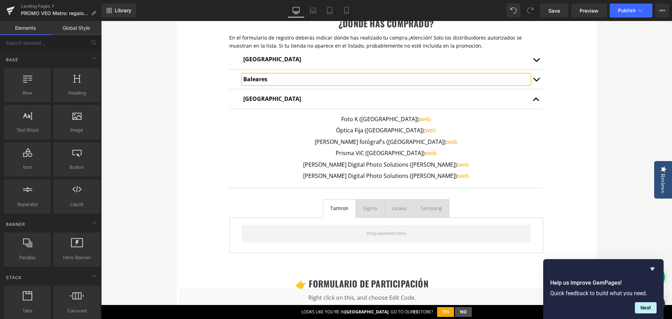
click at [624, 105] on div "te regalamos un airtag Heading Con la compra de cualquier mochila de la serie V…" at bounding box center [386, 7] width 571 height 792
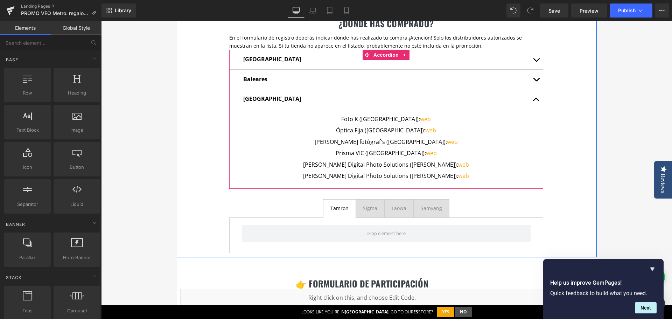
click at [536, 101] on span "button" at bounding box center [536, 101] width 0 height 0
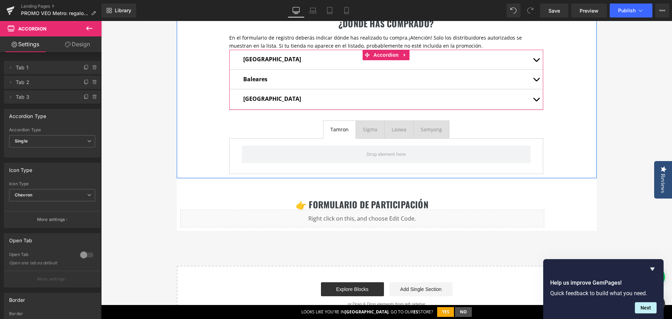
click at [536, 81] on span "button" at bounding box center [536, 81] width 0 height 0
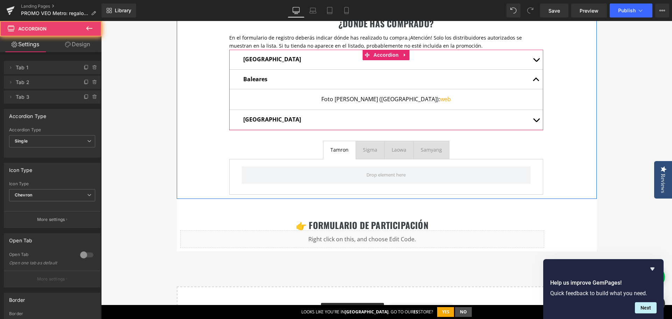
click at [533, 81] on button "button" at bounding box center [536, 80] width 14 height 20
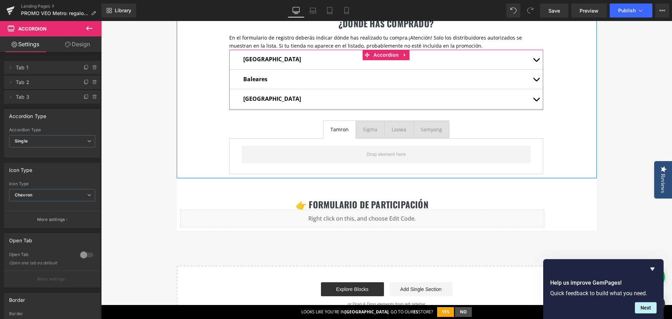
click at [532, 62] on button "button" at bounding box center [536, 60] width 14 height 20
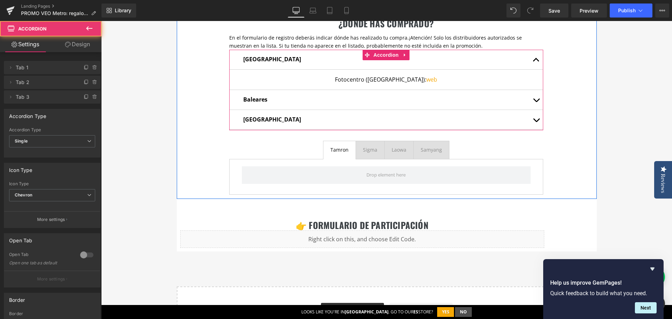
click at [532, 62] on button "button" at bounding box center [536, 60] width 14 height 20
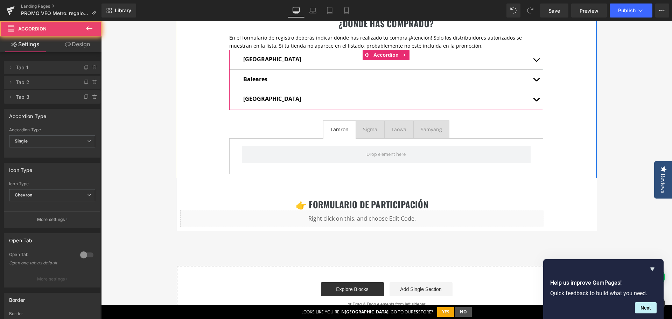
click at [534, 82] on button "button" at bounding box center [536, 80] width 14 height 20
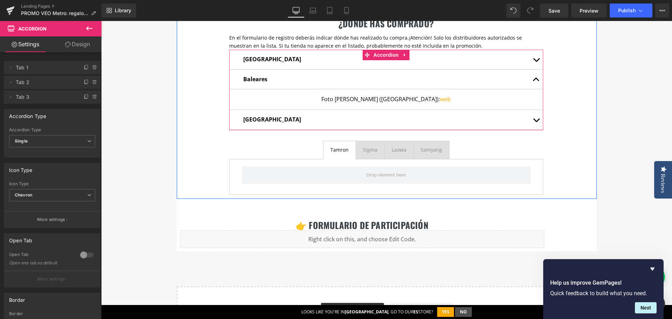
click at [534, 82] on button "button" at bounding box center [536, 80] width 14 height 20
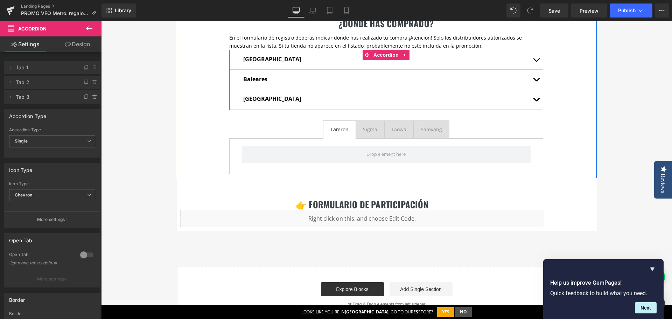
click at [535, 101] on button "button" at bounding box center [536, 99] width 14 height 20
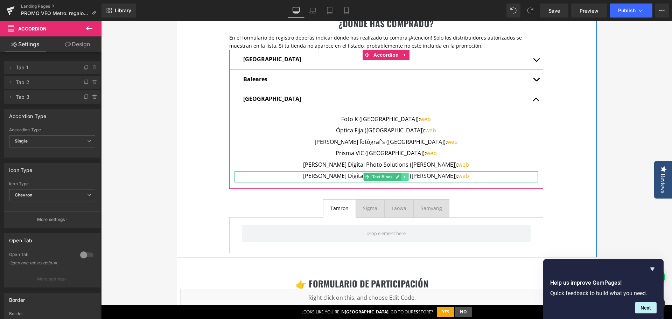
click at [404, 177] on icon at bounding box center [404, 177] width 1 height 2
click at [407, 177] on icon at bounding box center [409, 177] width 4 height 4
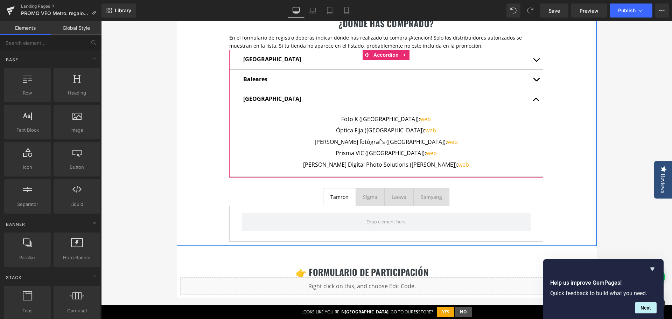
click at [533, 96] on button "button" at bounding box center [536, 99] width 14 height 20
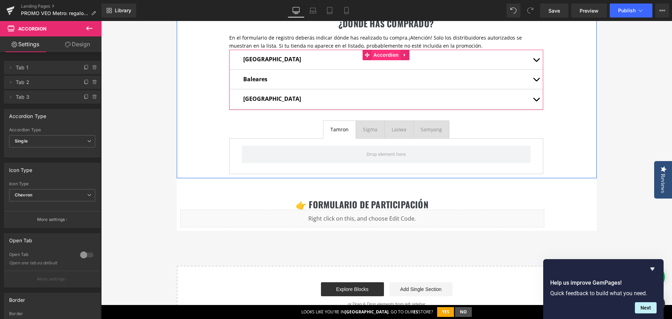
click at [381, 54] on span "Accordion" at bounding box center [386, 55] width 29 height 10
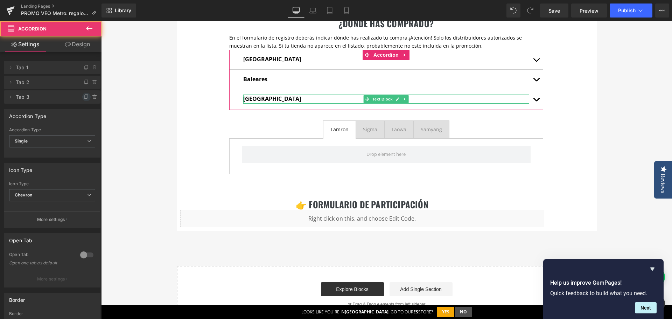
click at [85, 94] on icon at bounding box center [86, 95] width 3 height 3
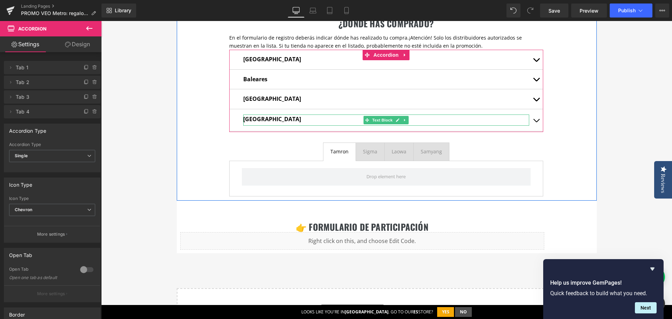
click at [261, 120] on strong "Barcelona" at bounding box center [272, 119] width 58 height 8
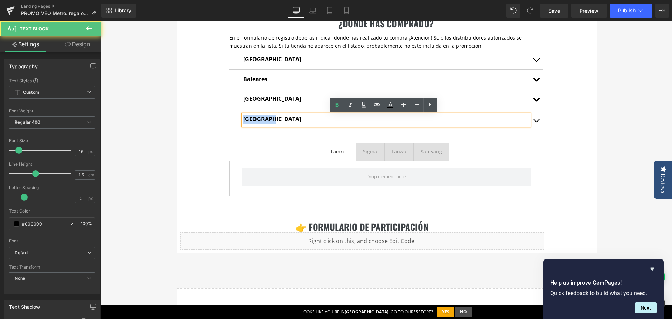
click at [261, 120] on strong "Barcelona" at bounding box center [272, 119] width 58 height 8
paste div
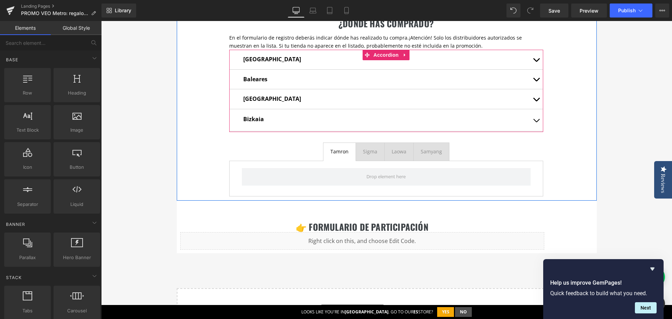
click at [529, 122] on button "button" at bounding box center [536, 120] width 14 height 22
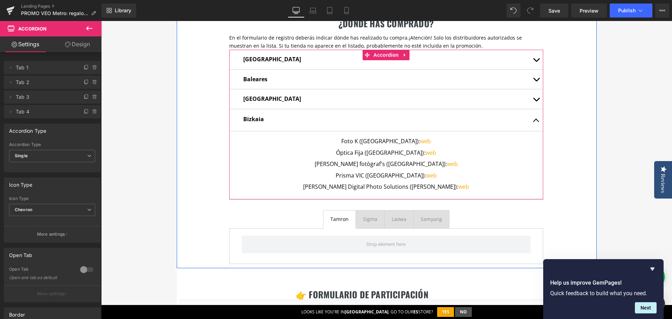
drag, startPoint x: 358, startPoint y: 139, endPoint x: 352, endPoint y: 141, distance: 6.6
click at [358, 139] on p "Foto K (Barcelona): web" at bounding box center [385, 140] width 303 height 9
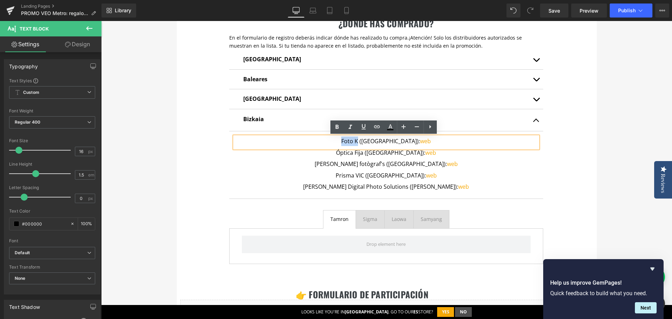
drag, startPoint x: 352, startPoint y: 141, endPoint x: 369, endPoint y: 141, distance: 17.2
click at [369, 141] on p "Foto K (Barcelona): web" at bounding box center [385, 140] width 303 height 9
paste div
click at [382, 140] on p "Foto Samar (Barcelona): web" at bounding box center [385, 140] width 303 height 9
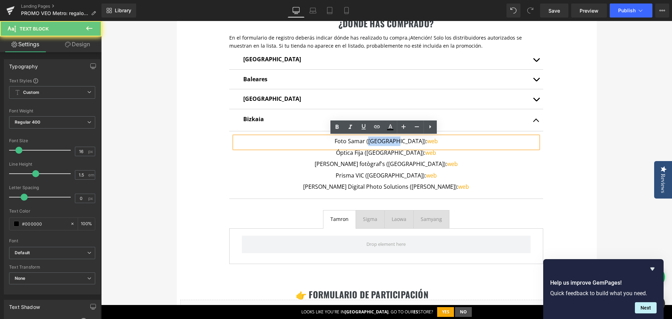
click at [382, 140] on p "Foto Samar (Barcelona): web" at bounding box center [385, 140] width 303 height 9
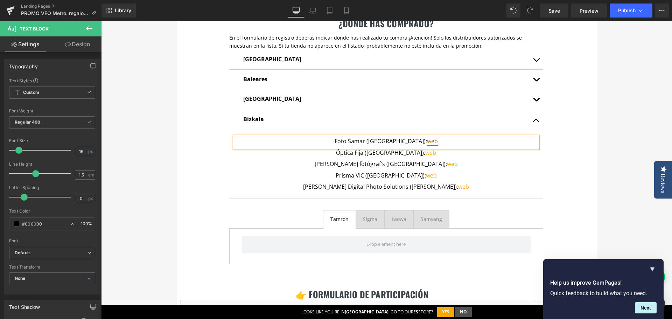
click at [427, 141] on link "web" at bounding box center [432, 141] width 11 height 8
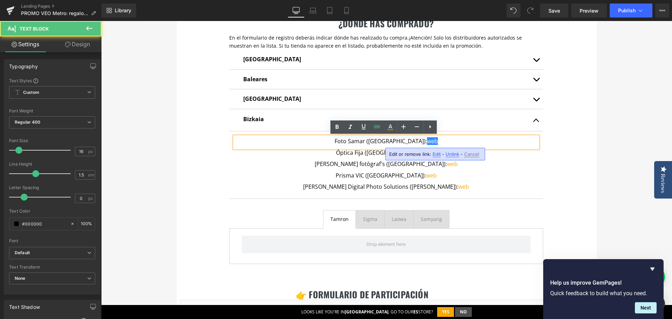
click at [437, 155] on span "Edit" at bounding box center [437, 154] width 8 height 6
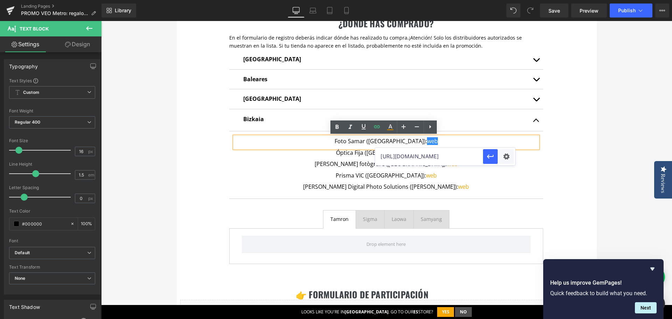
drag, startPoint x: 531, startPoint y: 177, endPoint x: 352, endPoint y: 149, distance: 181.0
paste input "https://fotosamarbilbao.com"
type input "hhttps://fotosamarbilbao.com/"
click at [490, 158] on icon "button" at bounding box center [490, 156] width 8 height 8
drag, startPoint x: 555, startPoint y: 159, endPoint x: 509, endPoint y: 156, distance: 45.9
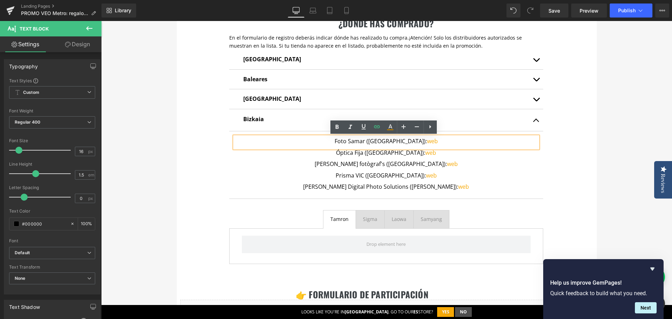
click at [554, 159] on div "¿dónde has comprado? Heading En el formulario de registro deberás indicar dónde…" at bounding box center [387, 132] width 420 height 271
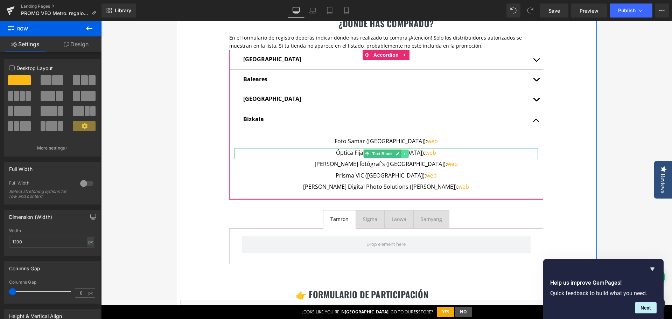
click at [404, 153] on icon at bounding box center [404, 153] width 1 height 2
click at [407, 154] on icon at bounding box center [409, 154] width 4 height 4
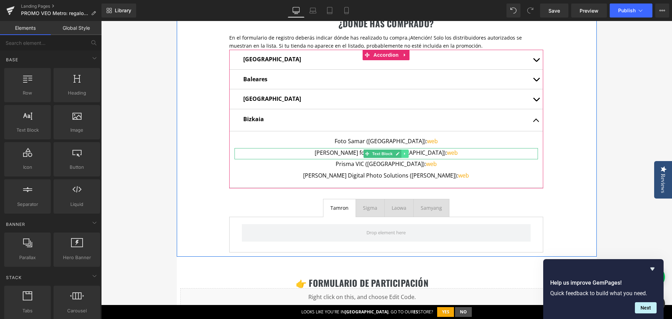
click at [403, 153] on icon at bounding box center [405, 154] width 4 height 4
click at [407, 155] on icon at bounding box center [409, 154] width 4 height 4
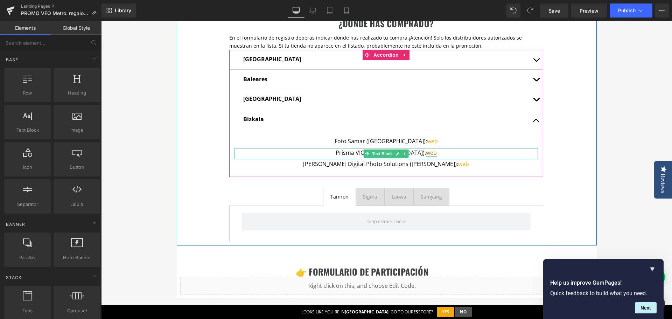
click at [403, 154] on icon at bounding box center [405, 154] width 4 height 4
click at [407, 155] on icon at bounding box center [409, 154] width 4 height 4
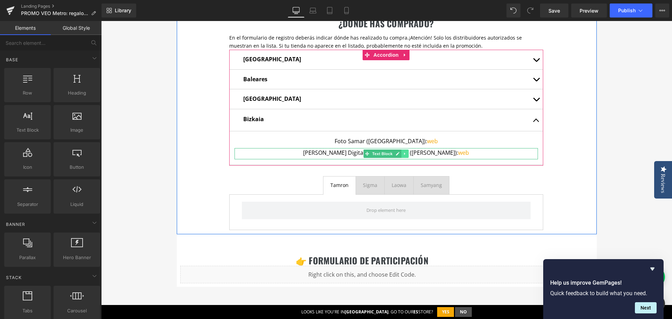
click at [403, 153] on icon at bounding box center [405, 154] width 4 height 4
click at [407, 154] on icon at bounding box center [409, 154] width 4 height 4
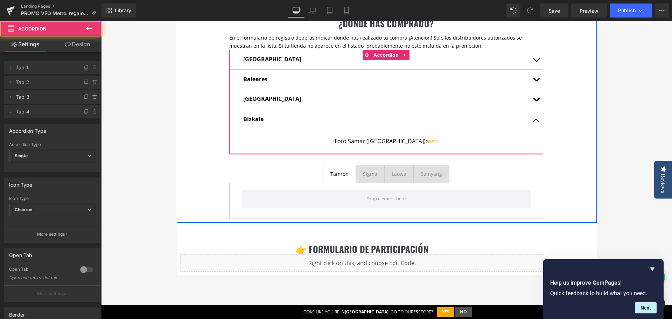
click at [532, 121] on button "button" at bounding box center [536, 120] width 14 height 22
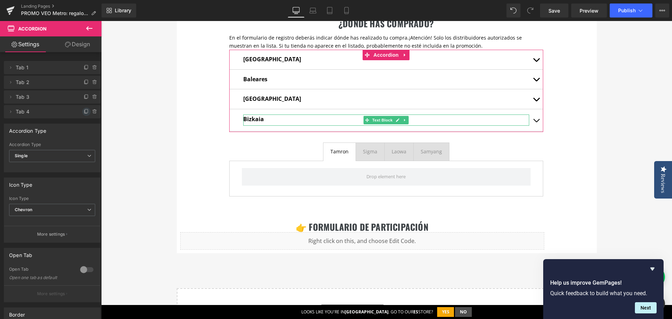
click at [82, 110] on span at bounding box center [86, 111] width 8 height 8
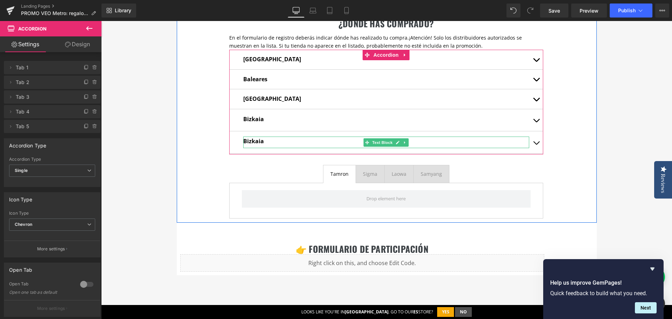
click at [248, 141] on strong "Bizkaia" at bounding box center [253, 141] width 21 height 8
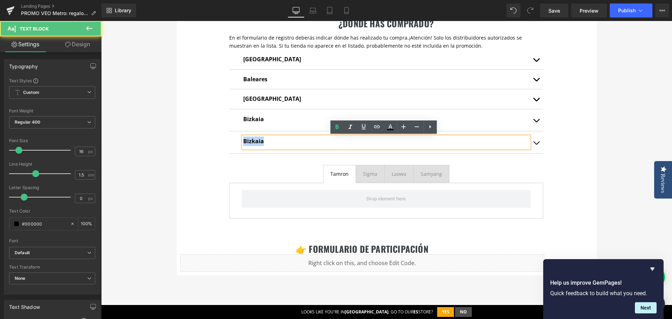
click at [248, 141] on strong "Bizkaia" at bounding box center [253, 141] width 21 height 8
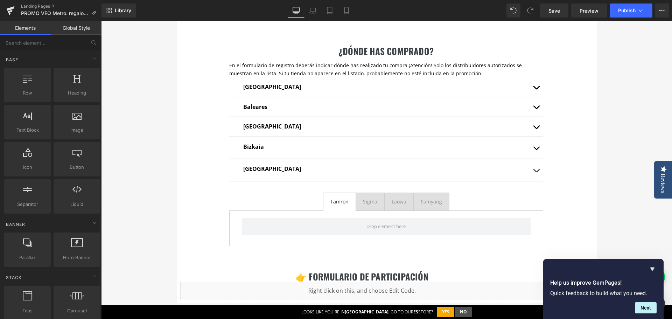
scroll to position [386, 0]
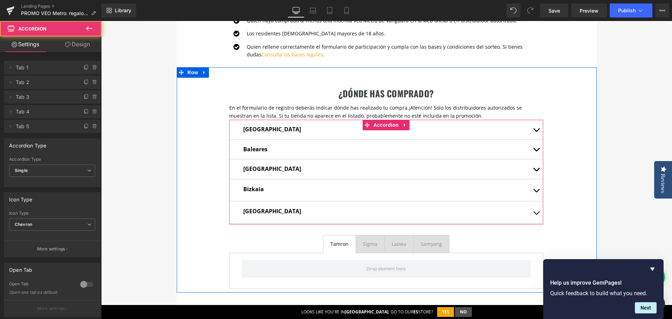
click at [536, 132] on span "button" at bounding box center [536, 132] width 0 height 0
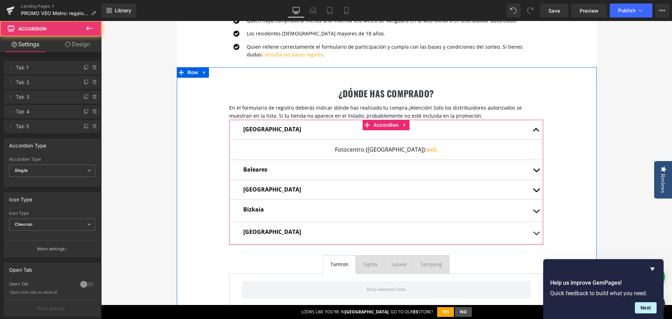
click at [536, 132] on span "button" at bounding box center [536, 132] width 0 height 0
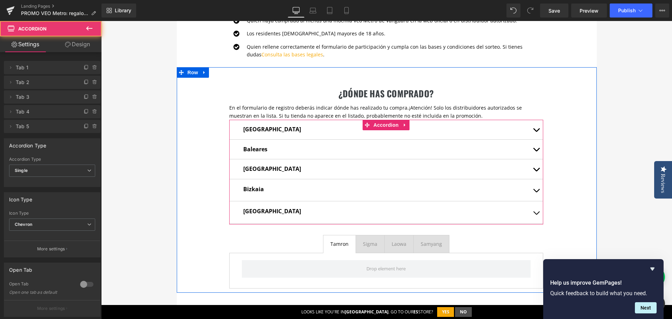
click at [534, 147] on button "button" at bounding box center [536, 150] width 14 height 20
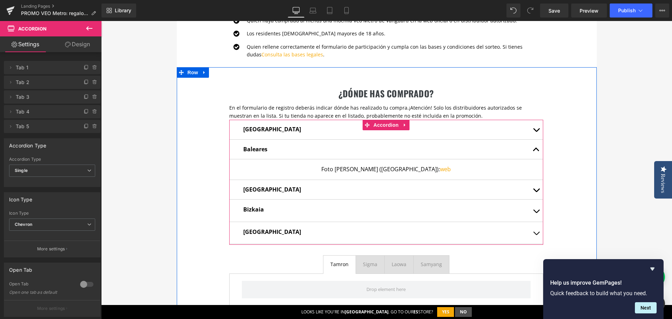
click at [534, 148] on button "button" at bounding box center [536, 150] width 14 height 20
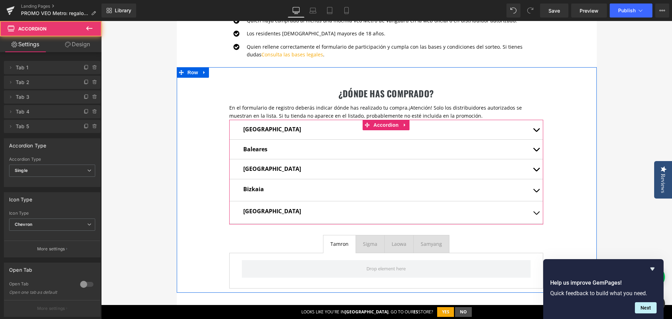
click at [534, 168] on button "button" at bounding box center [536, 169] width 14 height 20
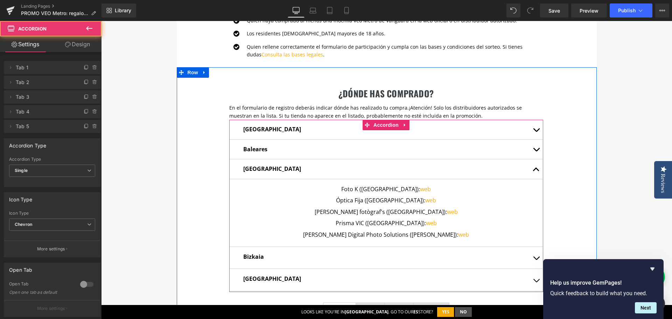
click at [535, 169] on button "button" at bounding box center [536, 169] width 14 height 20
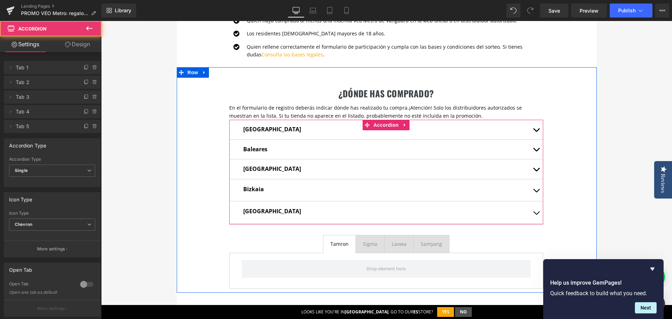
click at [535, 187] on button "button" at bounding box center [536, 190] width 14 height 22
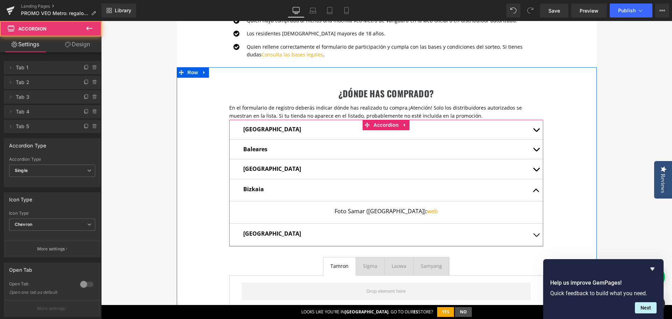
click at [535, 188] on button "button" at bounding box center [536, 190] width 14 height 22
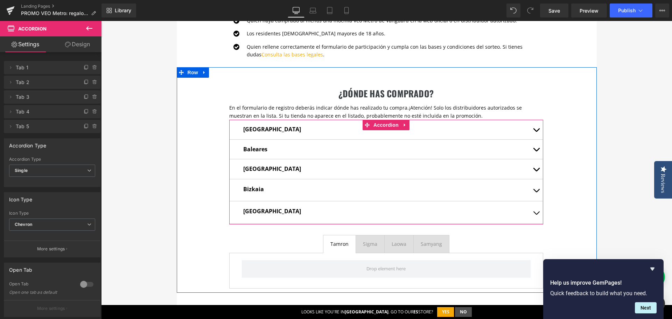
click at [535, 213] on button "button" at bounding box center [536, 212] width 14 height 22
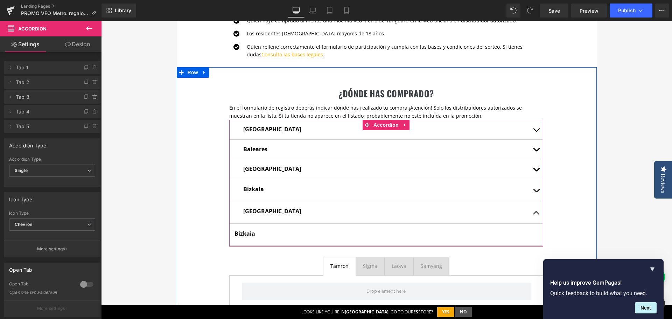
click at [536, 215] on span "button" at bounding box center [536, 215] width 0 height 0
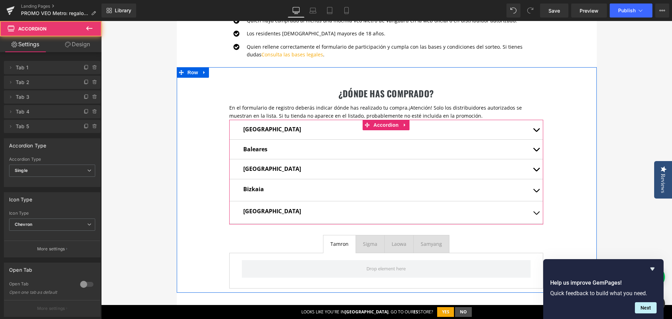
click at [535, 213] on button "button" at bounding box center [536, 212] width 14 height 22
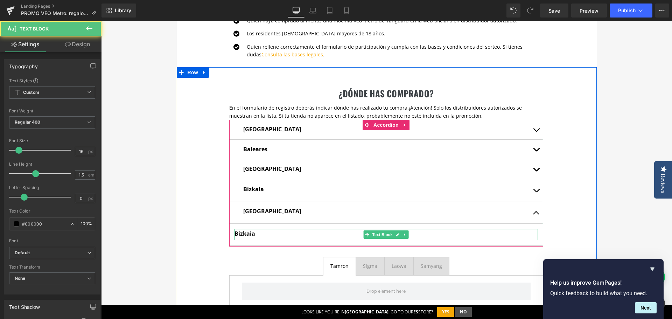
click at [250, 236] on strong "Bizkaia" at bounding box center [244, 234] width 21 height 8
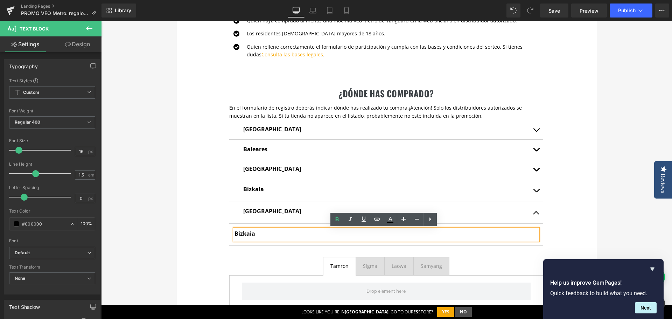
click at [536, 215] on span "button" at bounding box center [536, 215] width 0 height 0
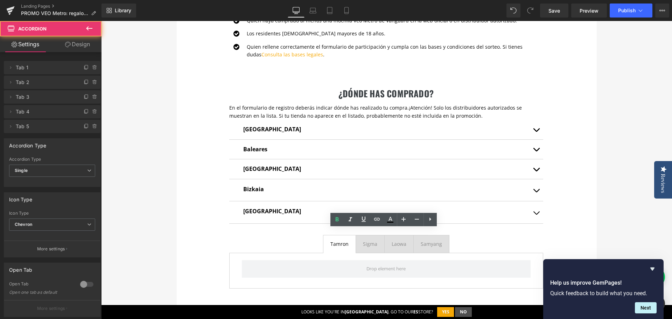
click at [532, 211] on button "button" at bounding box center [536, 212] width 14 height 22
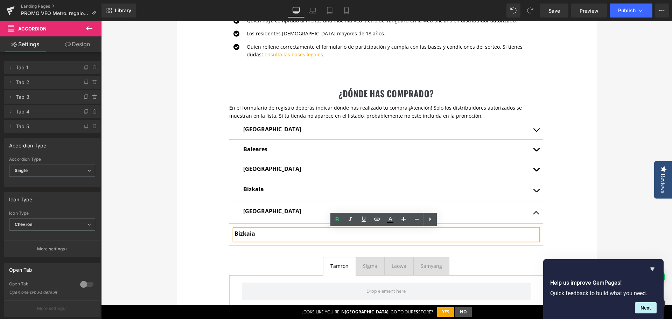
click at [584, 215] on div "¿dónde has comprado? Heading En el formulario de registro deberás indicar dónde…" at bounding box center [387, 190] width 420 height 247
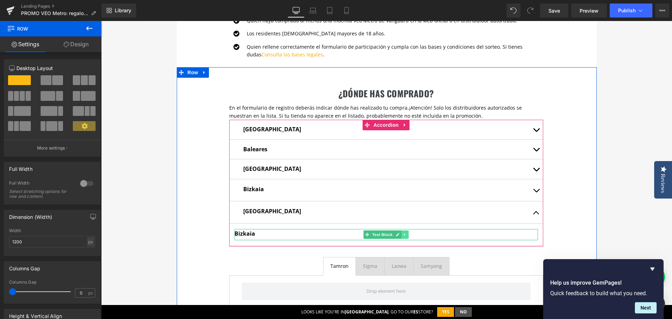
click at [403, 236] on icon at bounding box center [405, 234] width 4 height 4
click at [408, 234] on icon at bounding box center [409, 234] width 4 height 4
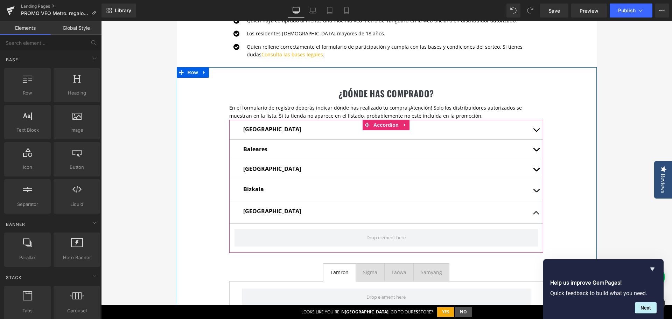
click at [536, 215] on span "button" at bounding box center [536, 215] width 0 height 0
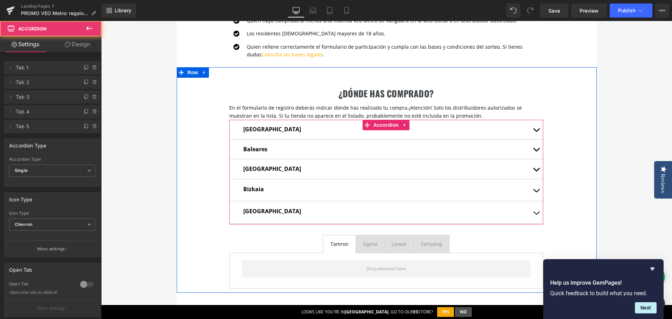
click at [533, 212] on button "button" at bounding box center [536, 212] width 14 height 22
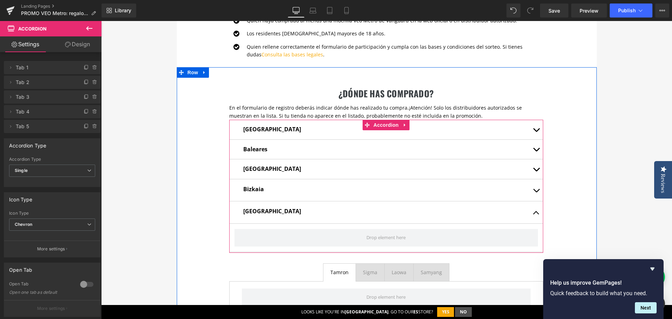
click at [536, 215] on span "button" at bounding box center [536, 215] width 0 height 0
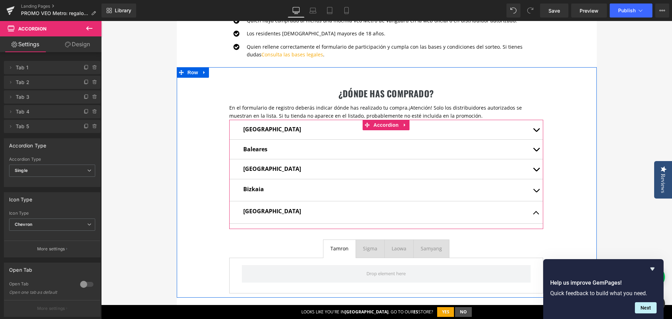
click at [533, 212] on button "button" at bounding box center [536, 212] width 14 height 22
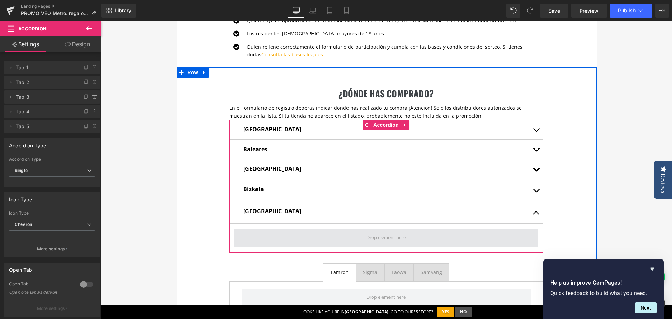
click at [256, 233] on span at bounding box center [385, 237] width 303 height 17
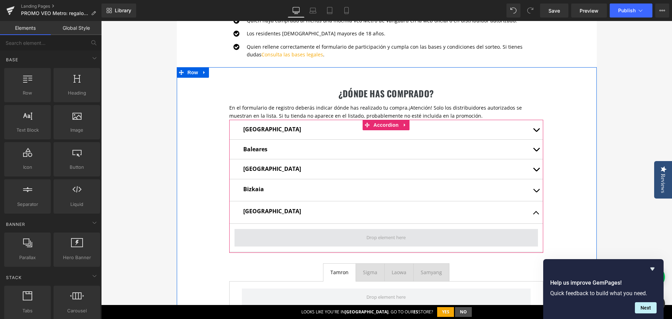
click at [387, 240] on span at bounding box center [386, 237] width 44 height 10
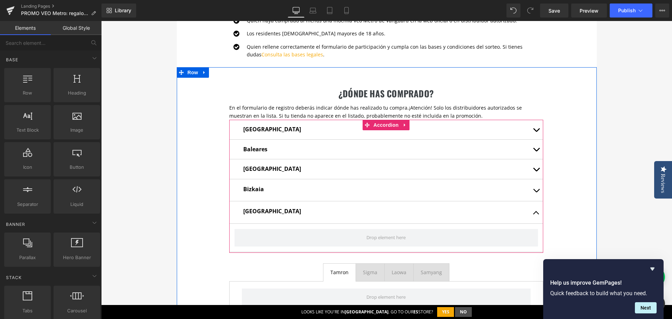
click at [262, 209] on p "Girona" at bounding box center [386, 210] width 286 height 9
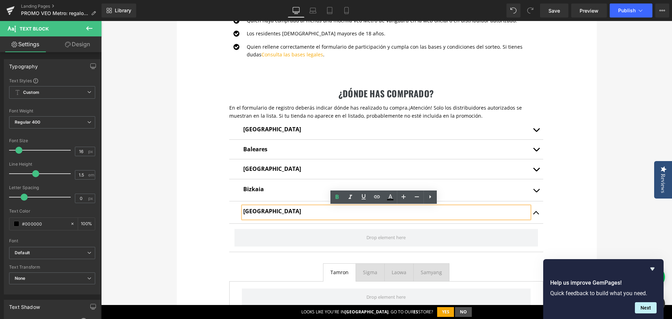
click at [395, 99] on h2 "¿dónde has comprado?" at bounding box center [386, 93] width 314 height 10
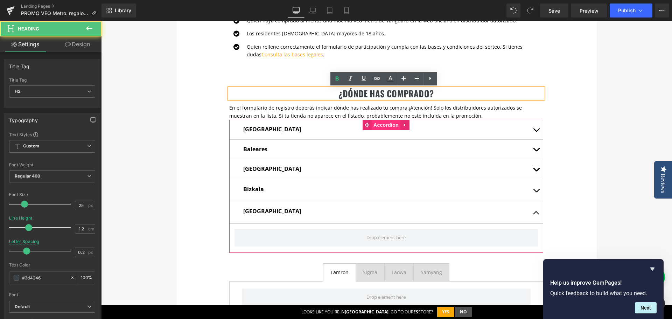
click at [387, 127] on span "Accordion" at bounding box center [386, 125] width 29 height 10
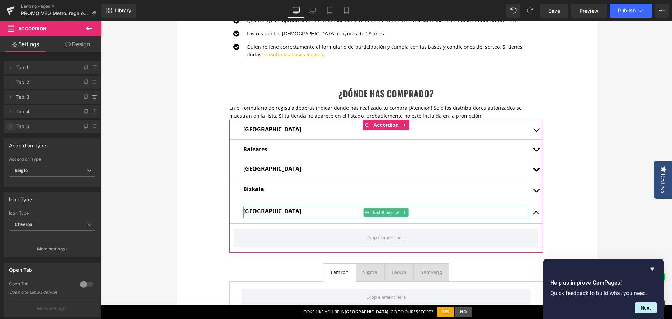
click at [8, 128] on icon at bounding box center [11, 127] width 6 height 6
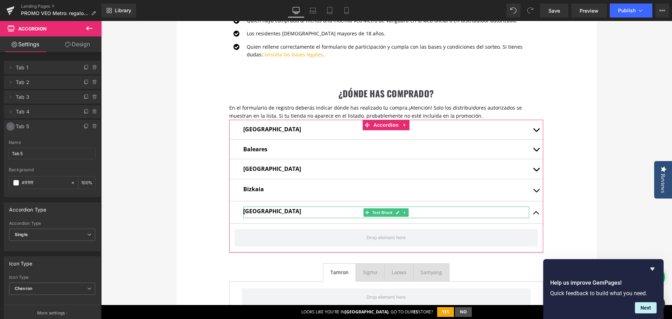
click at [8, 128] on icon at bounding box center [11, 127] width 6 height 6
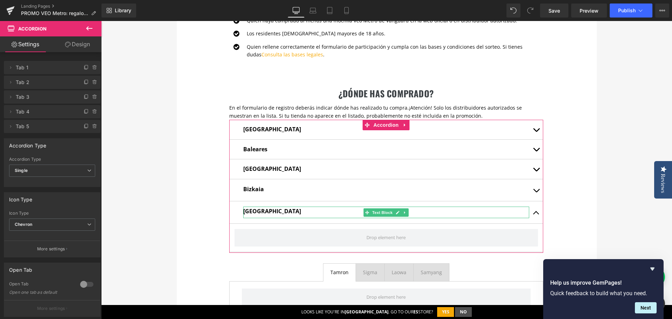
click at [44, 128] on span "Tab 5" at bounding box center [45, 126] width 59 height 13
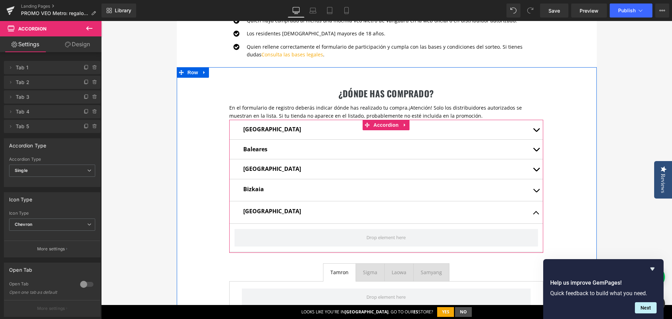
click at [534, 213] on button "button" at bounding box center [536, 212] width 14 height 22
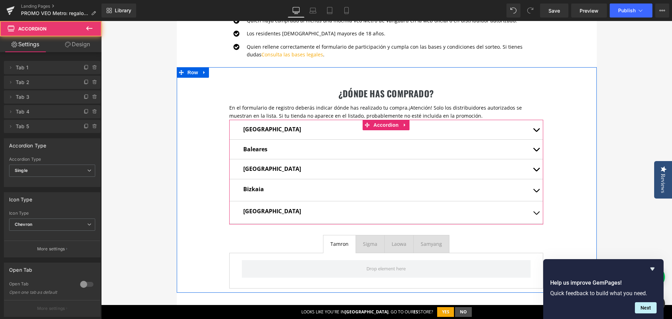
click at [534, 213] on button "button" at bounding box center [536, 212] width 14 height 22
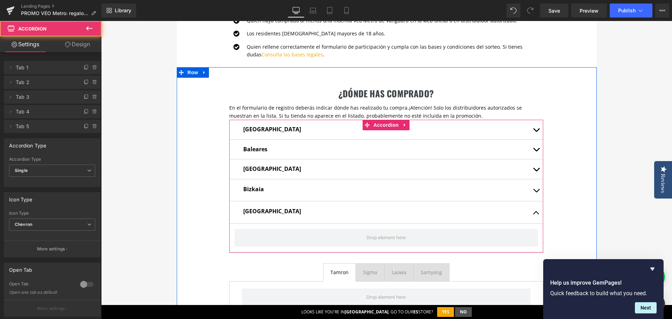
click at [536, 192] on span "button" at bounding box center [536, 192] width 0 height 0
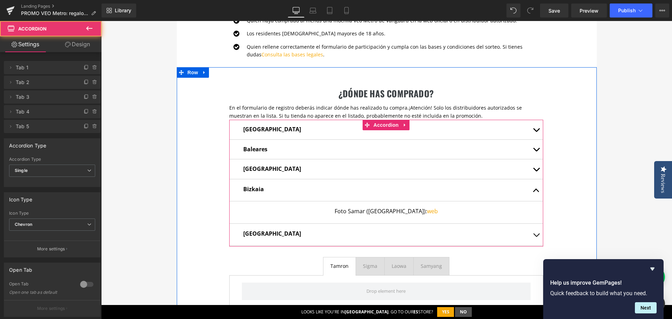
click at [531, 189] on button "button" at bounding box center [536, 190] width 14 height 22
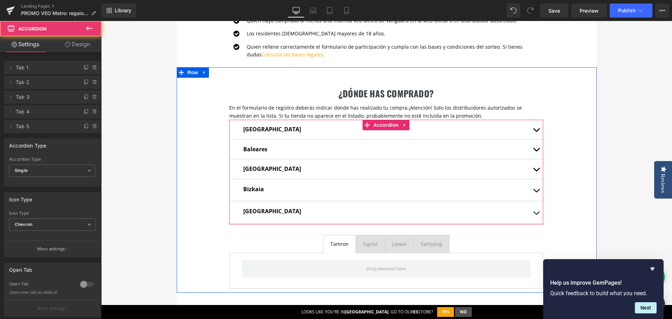
click at [534, 213] on button "button" at bounding box center [536, 212] width 14 height 22
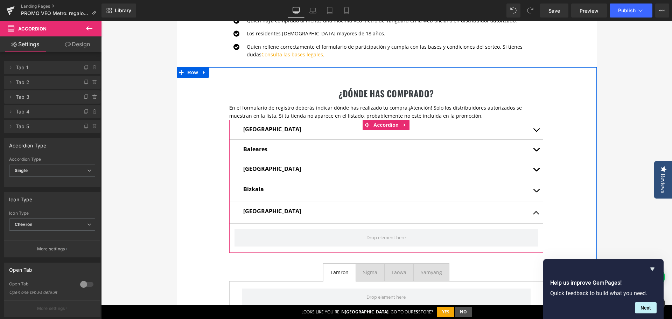
click at [358, 223] on div "Girona Text Block" at bounding box center [386, 212] width 314 height 22
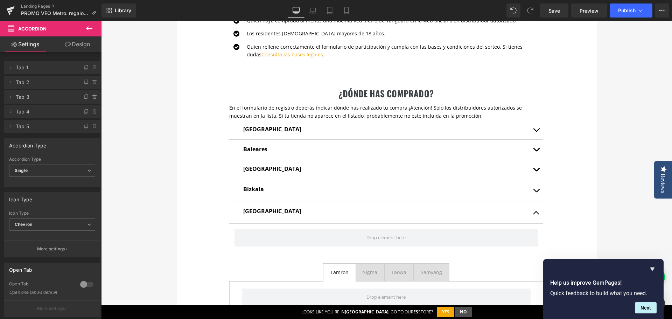
click at [89, 26] on icon at bounding box center [89, 28] width 8 height 8
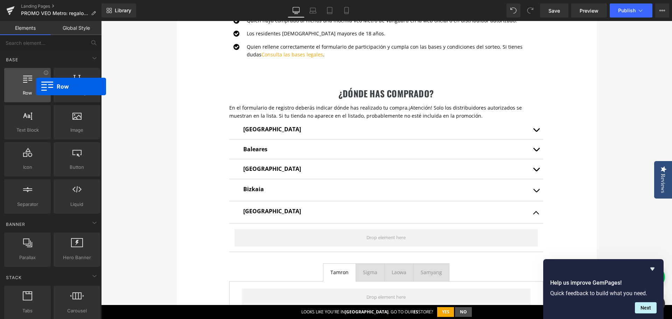
click at [36, 86] on div at bounding box center [27, 81] width 42 height 16
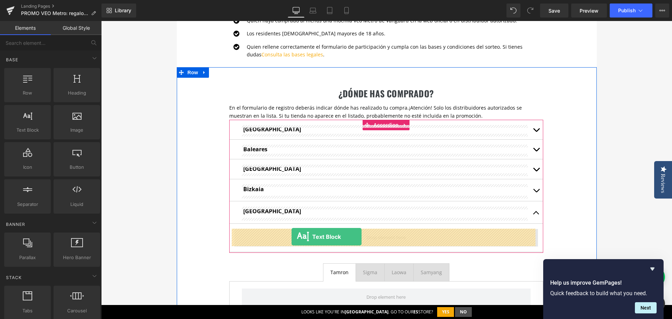
drag, startPoint x: 137, startPoint y: 150, endPoint x: 292, endPoint y: 237, distance: 177.4
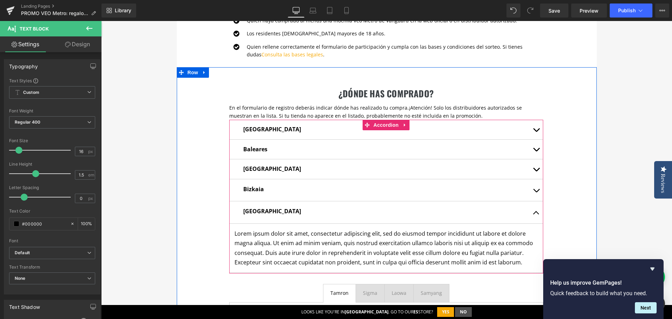
click at [535, 189] on button "button" at bounding box center [536, 190] width 14 height 22
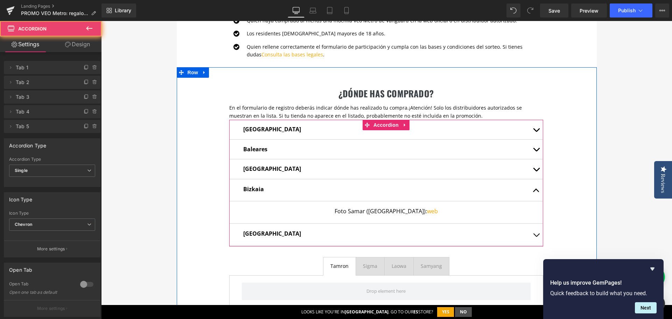
click at [535, 189] on button "button" at bounding box center [536, 190] width 14 height 22
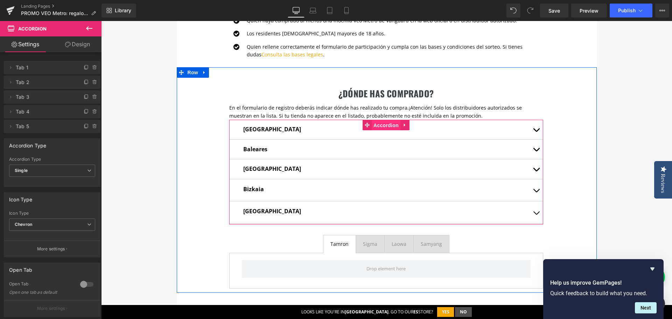
click at [386, 123] on span "Accordion" at bounding box center [386, 125] width 29 height 10
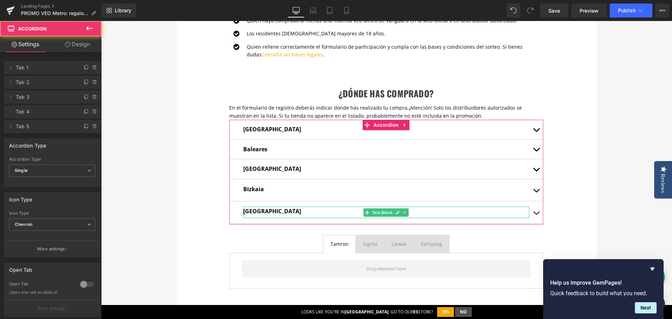
click at [92, 127] on icon at bounding box center [95, 127] width 6 height 6
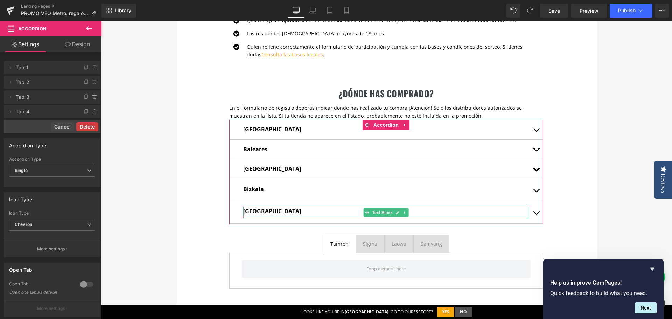
click at [90, 128] on button "Delete" at bounding box center [87, 126] width 22 height 9
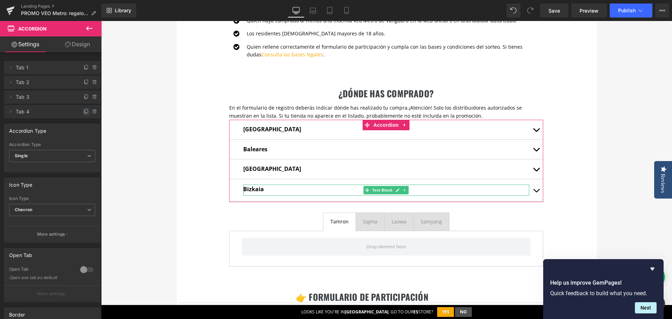
click at [84, 113] on icon at bounding box center [87, 112] width 6 height 6
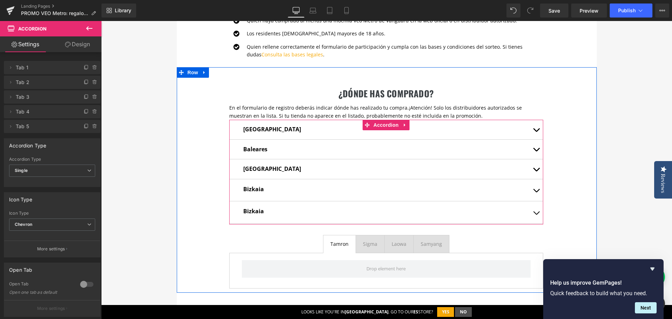
click at [533, 211] on button "button" at bounding box center [536, 212] width 14 height 22
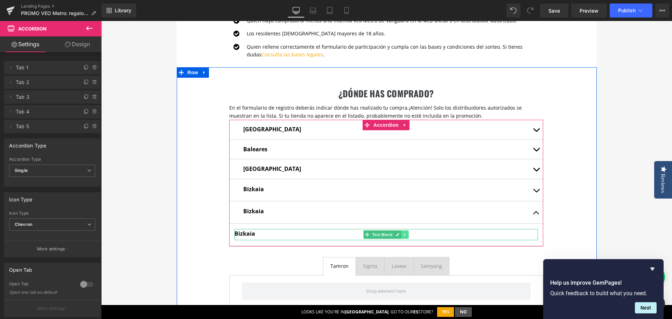
click at [404, 235] on icon at bounding box center [405, 234] width 4 height 4
click at [407, 233] on icon at bounding box center [409, 234] width 4 height 4
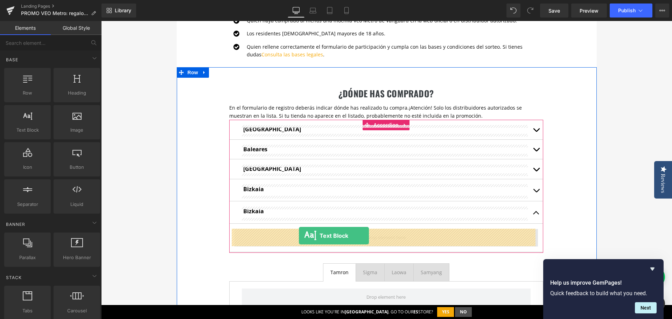
drag, startPoint x: 135, startPoint y: 153, endPoint x: 299, endPoint y: 236, distance: 183.7
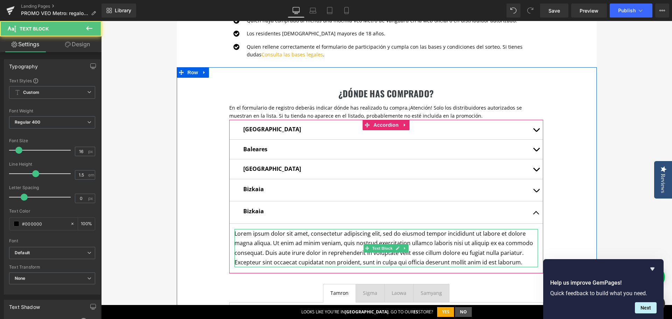
click at [297, 240] on p "Lorem ipsum dolor sit amet, consectetur adipiscing elit, sed do eiusmod tempor …" at bounding box center [385, 248] width 303 height 38
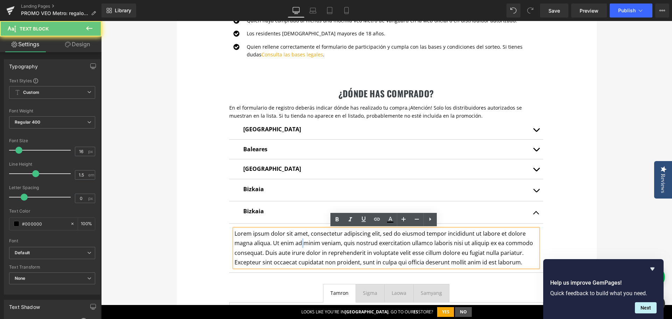
click at [297, 240] on p "Lorem ipsum dolor sit amet, consectetur adipiscing elit, sed do eiusmod tempor …" at bounding box center [385, 248] width 303 height 38
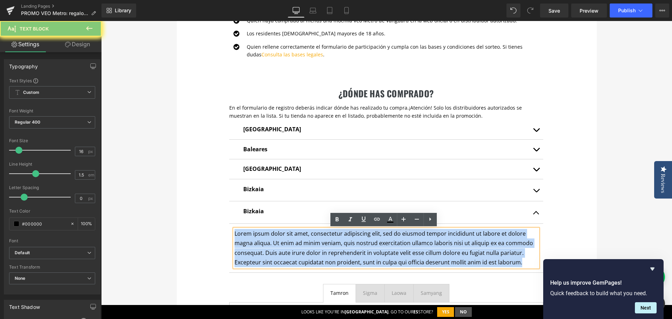
click at [297, 240] on p "Lorem ipsum dolor sit amet, consectetur adipiscing elit, sed do eiusmod tempor …" at bounding box center [385, 248] width 303 height 38
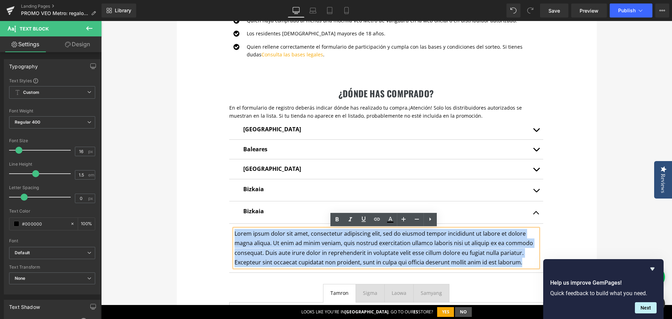
click at [101, 21] on div at bounding box center [101, 21] width 0 height 0
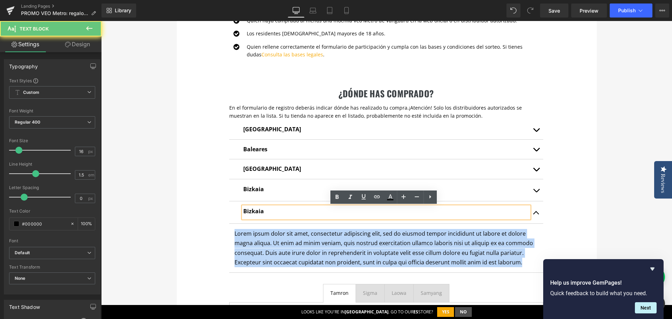
click at [251, 208] on strong "Bizkaia" at bounding box center [253, 211] width 21 height 8
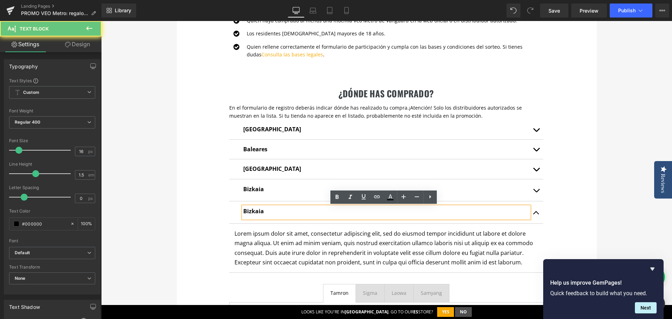
click at [253, 210] on strong "Bizkaia" at bounding box center [253, 211] width 21 height 8
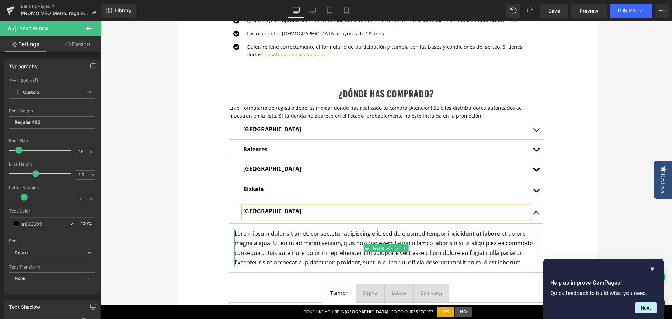
click at [352, 247] on p "Lorem ipsum dolor sit amet, consectetur adipiscing elit, sed do eiusmod tempor …" at bounding box center [385, 248] width 303 height 38
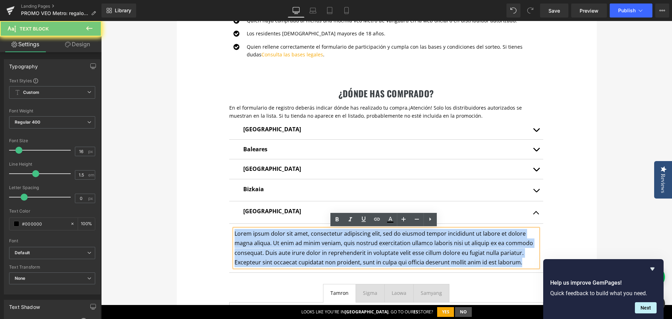
click at [352, 247] on p "Lorem ipsum dolor sit amet, consectetur adipiscing elit, sed do eiusmod tempor …" at bounding box center [385, 248] width 303 height 38
paste div
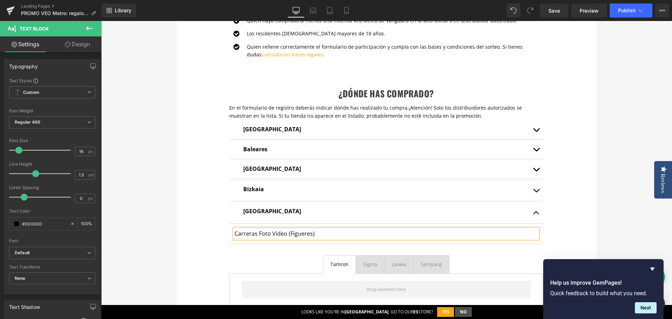
click at [234, 232] on p "Carreras Foto Video (Figueres)" at bounding box center [385, 233] width 303 height 9
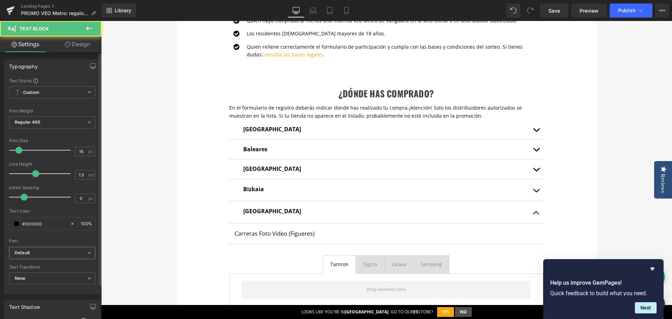
scroll to position [140, 0]
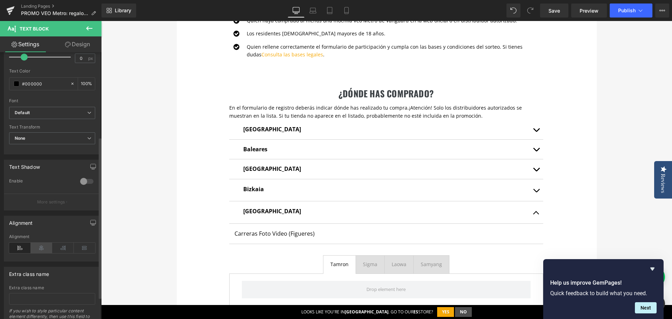
click at [44, 247] on icon at bounding box center [42, 248] width 22 height 10
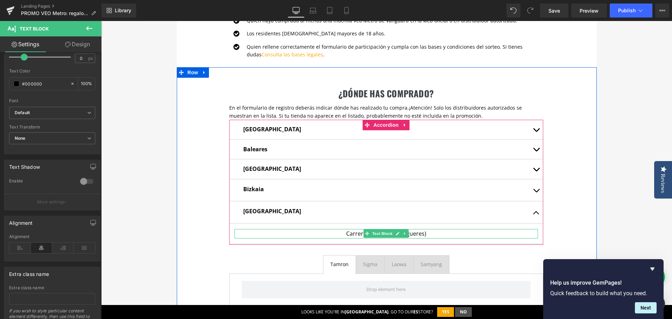
click at [435, 233] on p "Carreras Foto Video (Figueres)" at bounding box center [385, 233] width 303 height 9
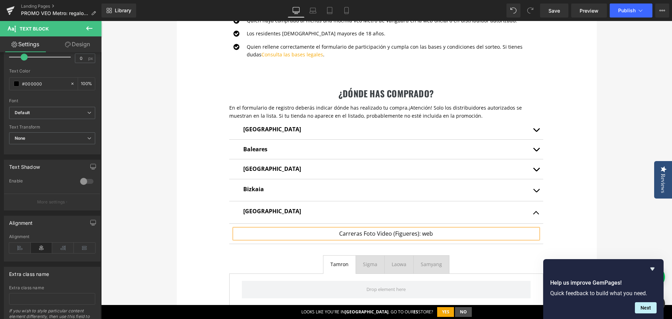
click at [427, 237] on p "Carreras Foto Video (Figueres): web" at bounding box center [385, 233] width 303 height 9
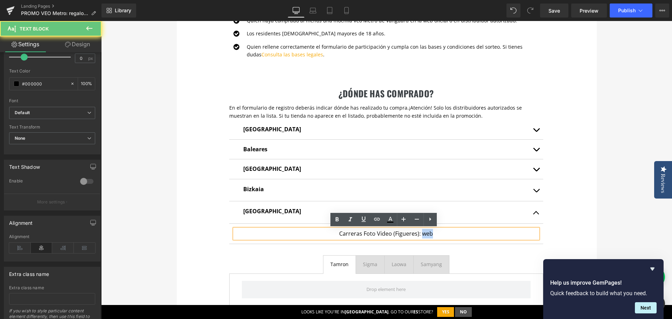
click at [427, 237] on p "Carreras Foto Video (Figueres): web" at bounding box center [385, 233] width 303 height 9
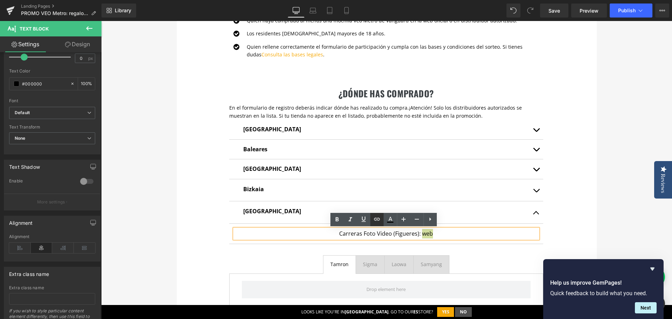
click at [382, 222] on link at bounding box center [376, 219] width 13 height 13
click at [424, 251] on input "text" at bounding box center [443, 248] width 108 height 17
paste input "https://carrerasweb.cat/"
type input "https://carrerasweb.cat/"
click at [504, 251] on icon "button" at bounding box center [504, 249] width 8 height 8
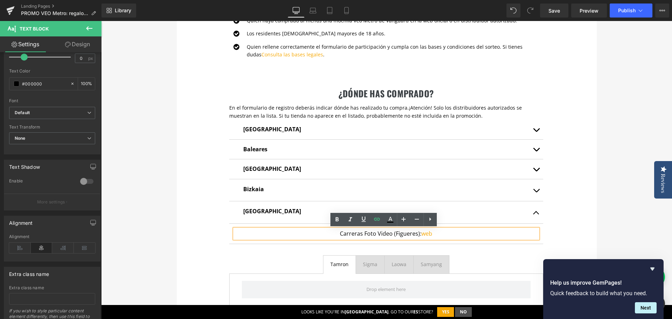
click at [568, 236] on div "¿dónde has comprado? Heading En el formulario de registro deberás indicar dónde…" at bounding box center [387, 190] width 420 height 246
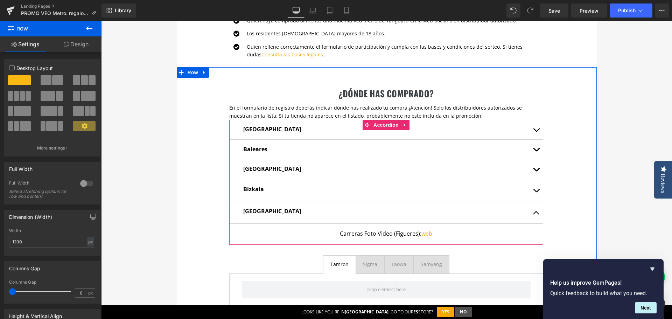
click at [532, 211] on button "button" at bounding box center [536, 212] width 14 height 22
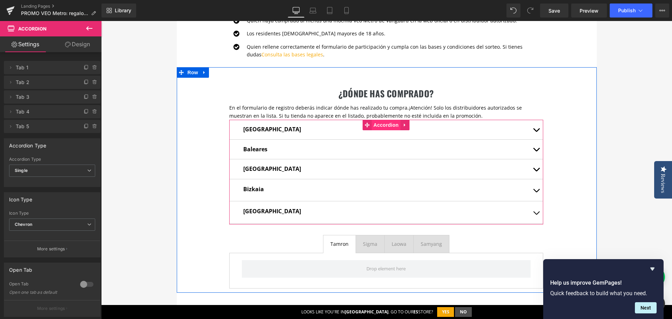
click at [375, 125] on span "Accordion" at bounding box center [386, 125] width 29 height 10
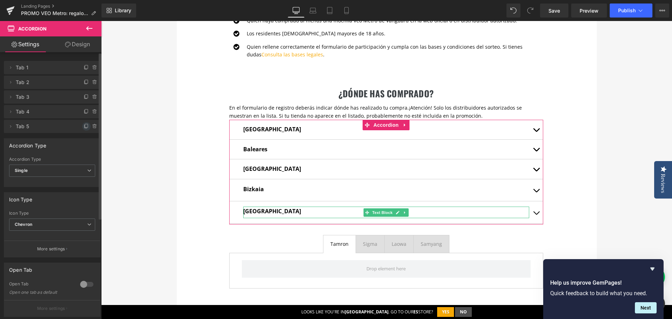
click at [84, 127] on icon at bounding box center [87, 127] width 6 height 6
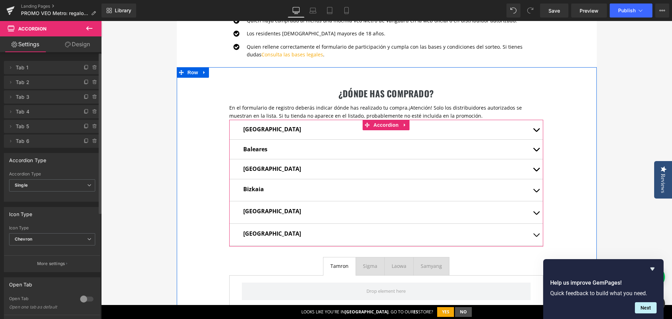
click at [246, 233] on strong "Girona" at bounding box center [272, 234] width 58 height 8
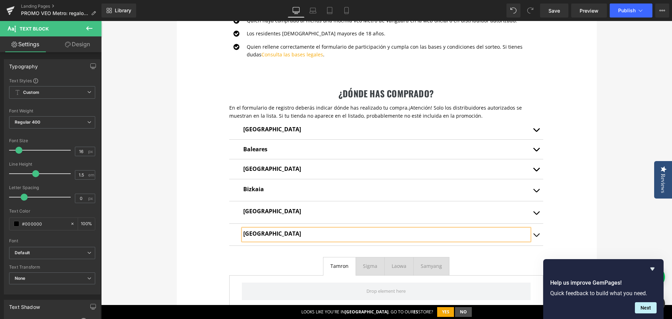
click at [576, 201] on div "¿dónde has comprado? Heading En el formulario de registro deberás indicar dónde…" at bounding box center [387, 190] width 420 height 247
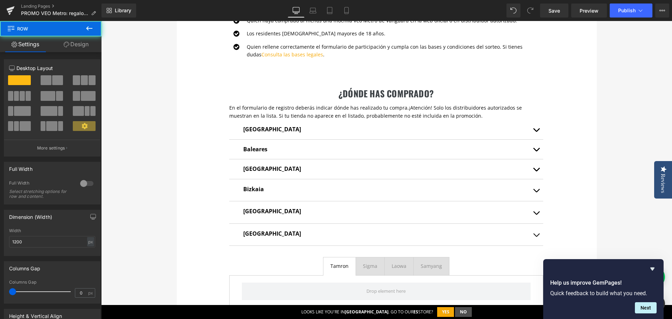
click at [536, 237] on span "button" at bounding box center [536, 237] width 0 height 0
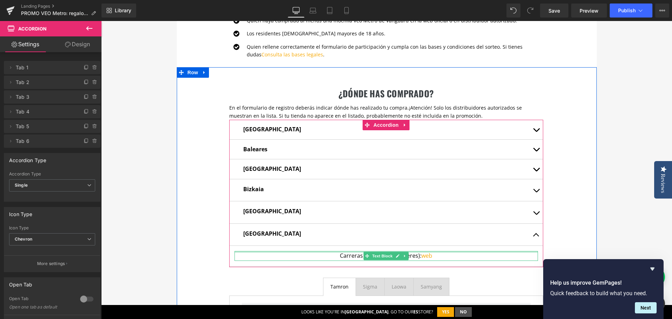
click at [334, 253] on div at bounding box center [385, 252] width 303 height 2
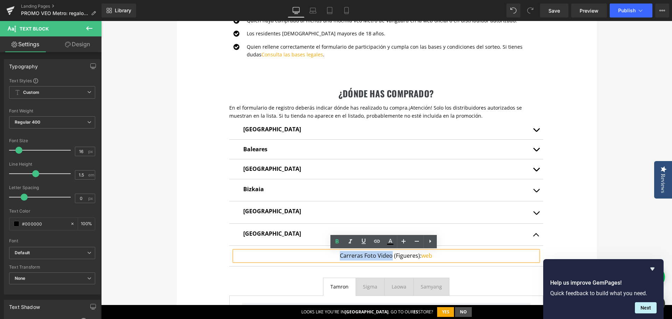
drag, startPoint x: 336, startPoint y: 255, endPoint x: 389, endPoint y: 256, distance: 52.5
click at [389, 256] on p "Carreras Foto Video (Figueres): web" at bounding box center [385, 255] width 303 height 9
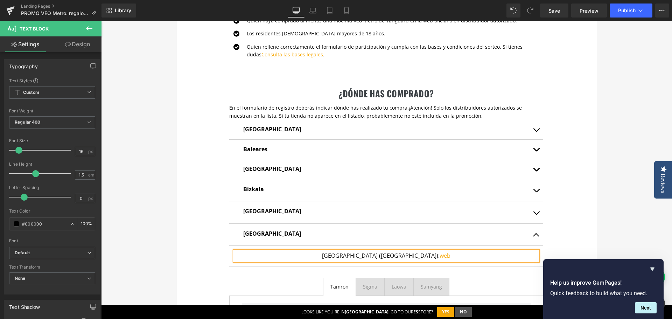
click at [325, 258] on p "Las Palmas de Gran Canaria (Figueres): web" at bounding box center [385, 255] width 303 height 9
drag, startPoint x: 400, startPoint y: 258, endPoint x: 426, endPoint y: 258, distance: 25.5
click at [426, 258] on p "(Las Palmas de Gran Canaria (Figueres): web" at bounding box center [385, 255] width 303 height 9
click at [333, 257] on p "(Las Palmas de Gran Canaria): web" at bounding box center [385, 255] width 303 height 9
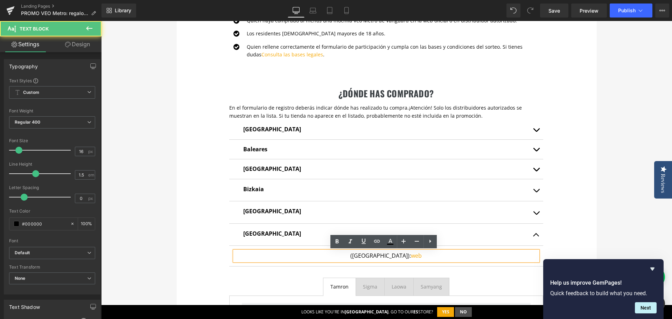
click at [339, 256] on p "(Las Palmas de Gran Canaria): web" at bounding box center [385, 255] width 303 height 9
click at [335, 257] on p "(Las Palmas de Gran Canaria): web" at bounding box center [385, 255] width 303 height 9
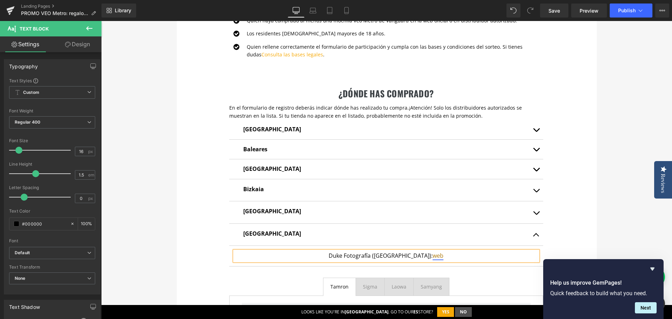
click at [443, 254] on link "web" at bounding box center [438, 256] width 11 height 8
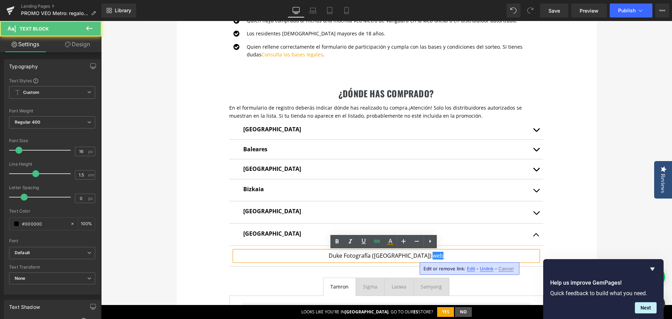
click at [472, 268] on span "Edit" at bounding box center [471, 269] width 8 height 6
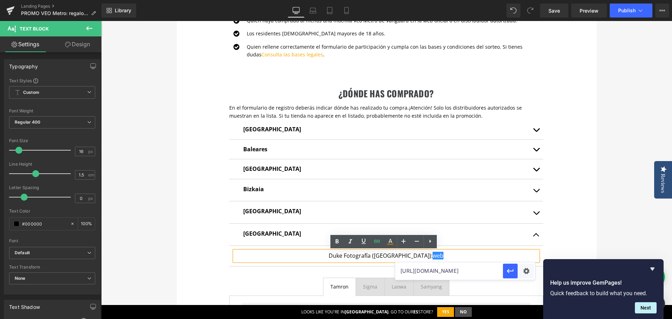
drag, startPoint x: 465, startPoint y: 272, endPoint x: 399, endPoint y: 271, distance: 66.8
click at [399, 271] on input "https://carrerasweb.cat/" at bounding box center [449, 270] width 108 height 17
paste input "dukefotografia.com"
type input "https://dukefotografia.com/"
click at [509, 272] on icon "button" at bounding box center [510, 271] width 8 height 8
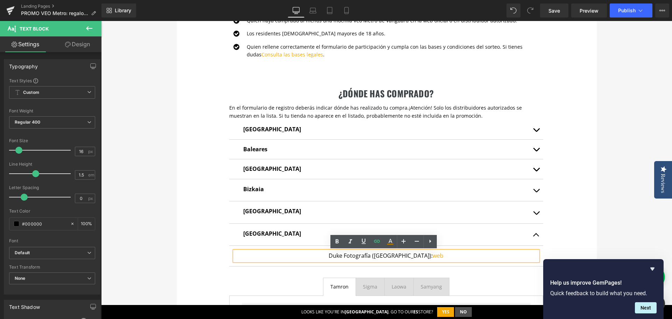
click at [553, 248] on div "¿dónde has comprado? Heading En el formulario de registro deberás indicar dónde…" at bounding box center [387, 201] width 420 height 268
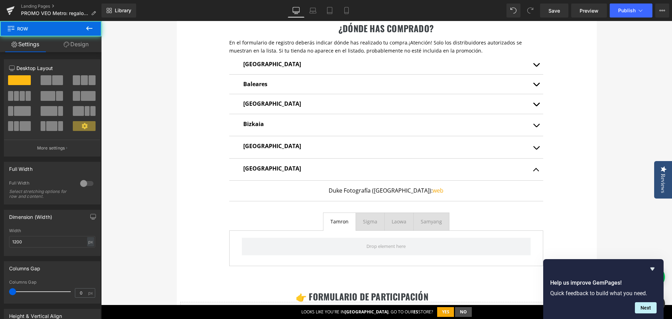
scroll to position [456, 0]
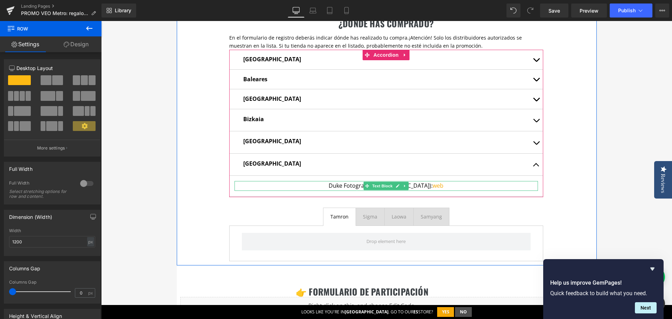
click at [331, 185] on p "Duke Fotografía (Las Palmas de Gran Canaria): web" at bounding box center [385, 185] width 303 height 9
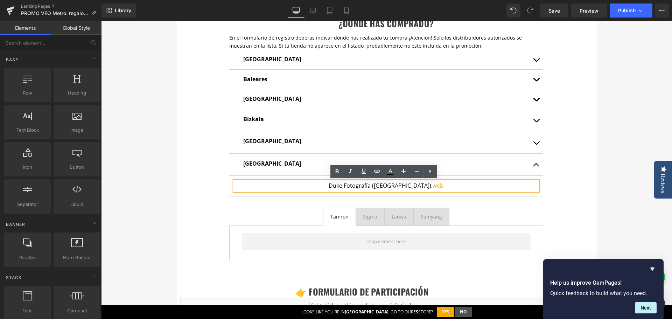
click at [595, 188] on div "te regalamos un airtag Heading Con la compra de cualquier mochila de la serie V…" at bounding box center [386, 11] width 571 height 800
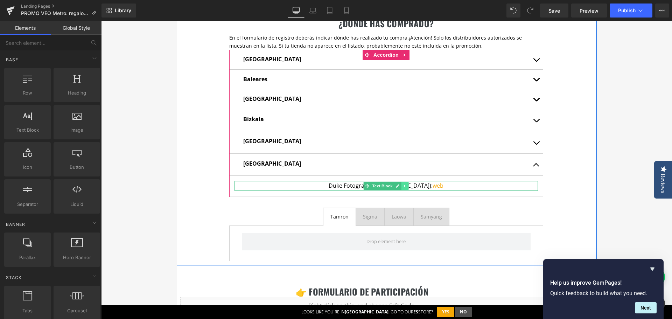
click at [405, 187] on link at bounding box center [404, 186] width 7 height 8
click at [400, 187] on icon at bounding box center [401, 186] width 4 height 4
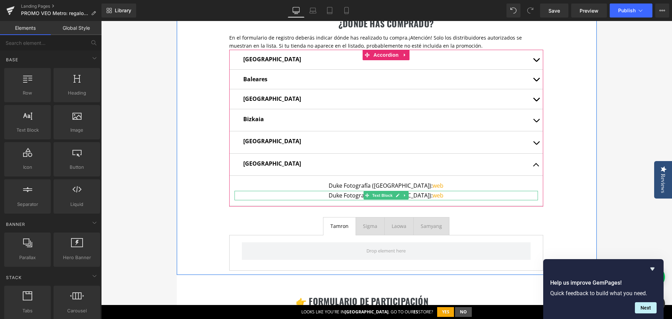
click at [320, 196] on p "Duke Fotografía (Las Palmas de Gran Canaria): web" at bounding box center [385, 195] width 303 height 9
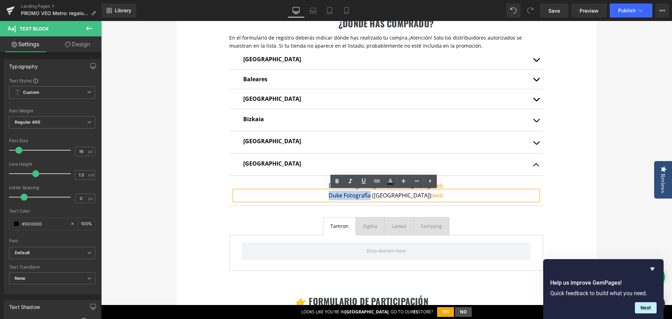
drag, startPoint x: 314, startPoint y: 196, endPoint x: 358, endPoint y: 196, distance: 43.7
click at [358, 196] on p "Duke Fotografía (Las Palmas de Gran Canaria): web" at bounding box center [385, 195] width 303 height 9
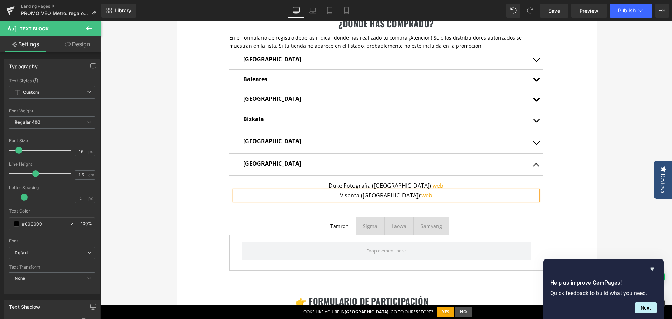
click at [601, 154] on div "te regalamos un airtag Heading Con la compra de cualquier mochila de la serie V…" at bounding box center [386, 15] width 571 height 809
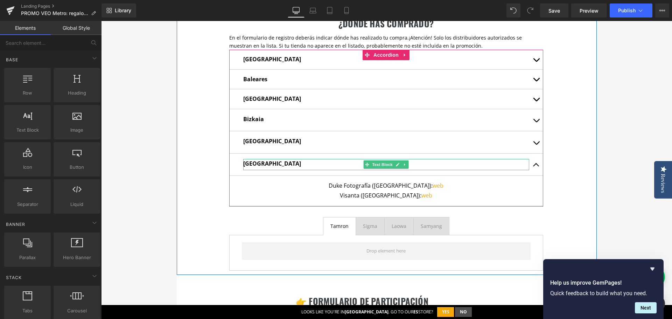
click at [255, 164] on strong "Las Palmas" at bounding box center [272, 164] width 58 height 8
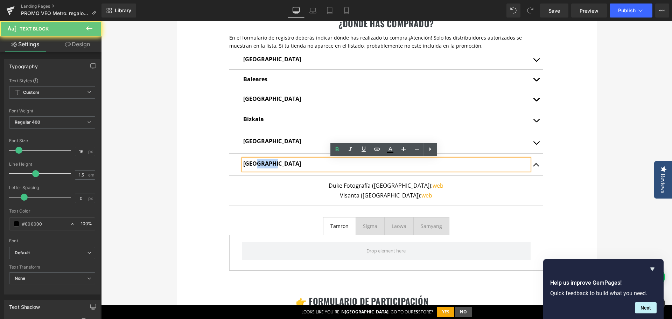
click at [255, 164] on strong "Las Palmas" at bounding box center [272, 164] width 58 height 8
click at [202, 176] on div "¿dónde has comprado? Heading En el formulario de registro deberás indicar dónde…" at bounding box center [387, 136] width 420 height 278
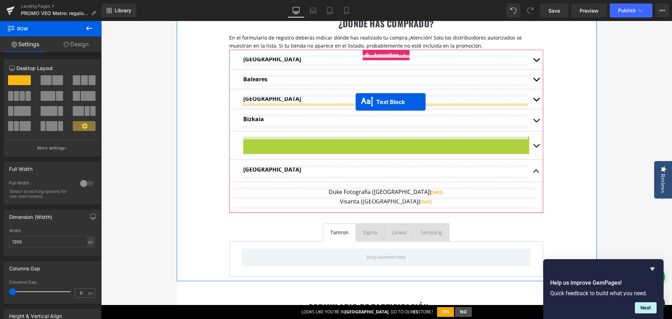
drag, startPoint x: 365, startPoint y: 145, endPoint x: 356, endPoint y: 102, distance: 44.1
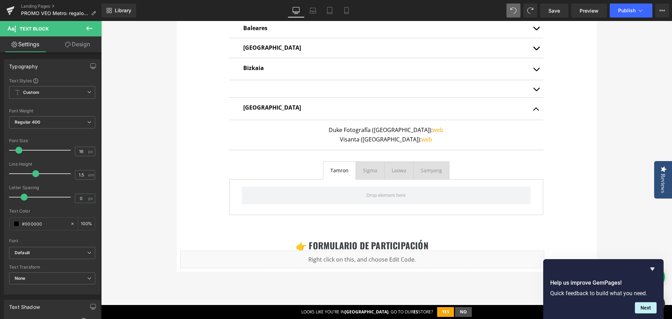
scroll to position [420, 0]
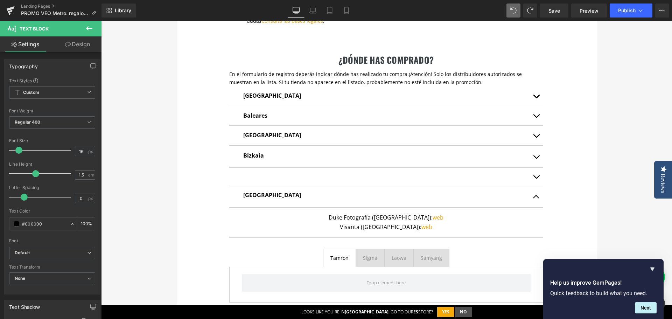
click at [596, 173] on div "te regalamos un airtag Heading Con la compra de cualquier mochila de la serie V…" at bounding box center [386, 49] width 571 height 805
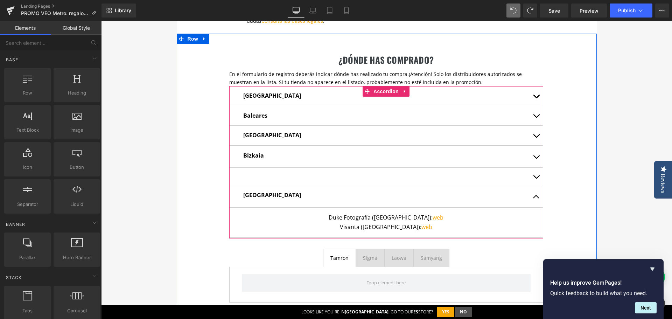
click at [260, 174] on div at bounding box center [386, 176] width 314 height 17
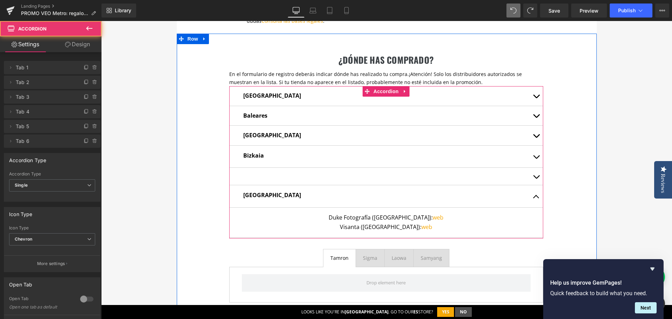
click at [255, 178] on div at bounding box center [386, 176] width 314 height 17
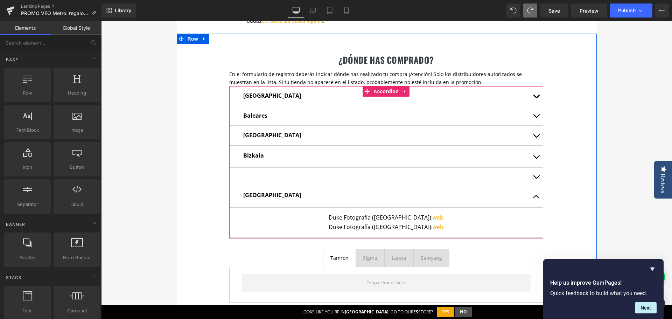
click at [249, 174] on div at bounding box center [386, 176] width 314 height 17
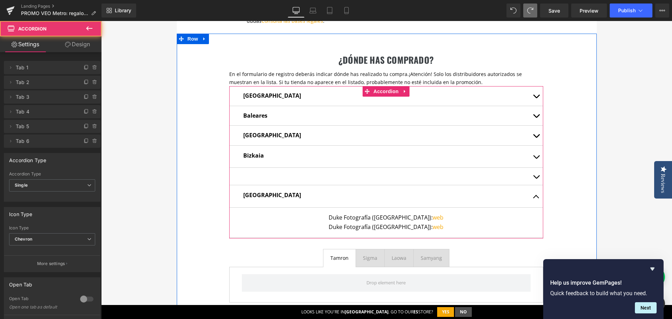
click at [529, 177] on button "button" at bounding box center [536, 176] width 14 height 17
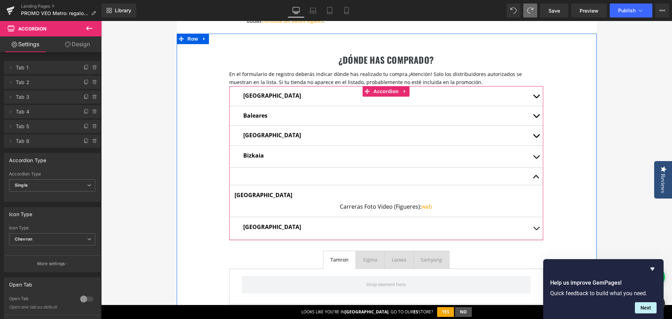
click at [533, 177] on button "button" at bounding box center [536, 176] width 14 height 17
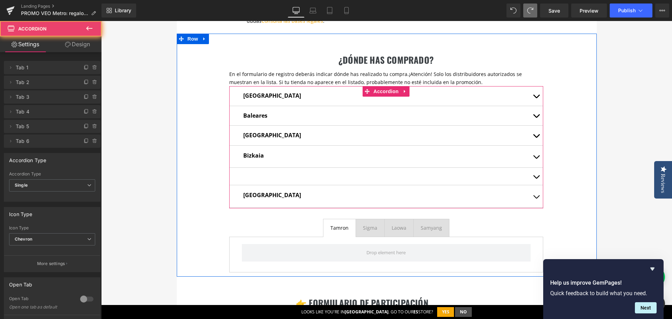
click at [536, 178] on span "button" at bounding box center [536, 178] width 0 height 0
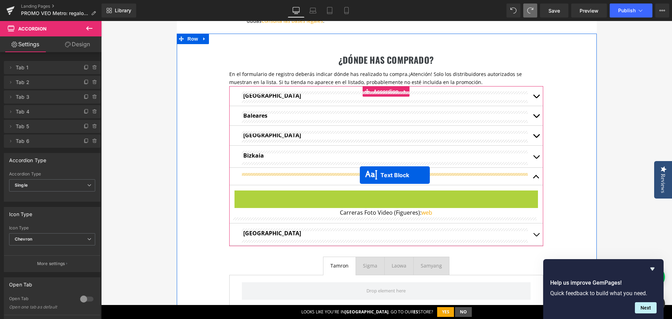
drag, startPoint x: 366, startPoint y: 195, endPoint x: 360, endPoint y: 175, distance: 20.6
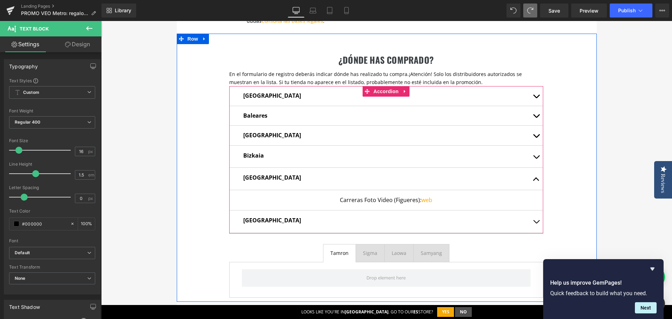
click at [535, 177] on button "button" at bounding box center [536, 179] width 14 height 22
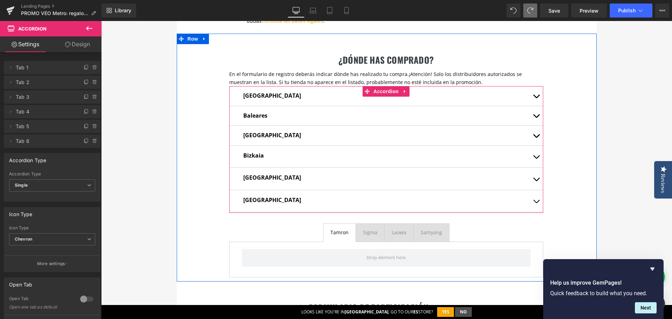
click at [534, 201] on button "button" at bounding box center [536, 201] width 14 height 22
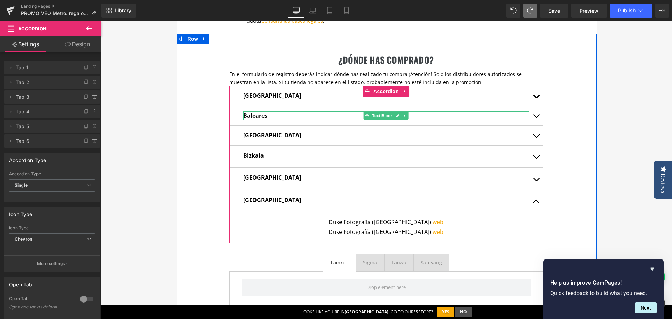
click at [255, 117] on strong "Baleares" at bounding box center [255, 116] width 24 height 8
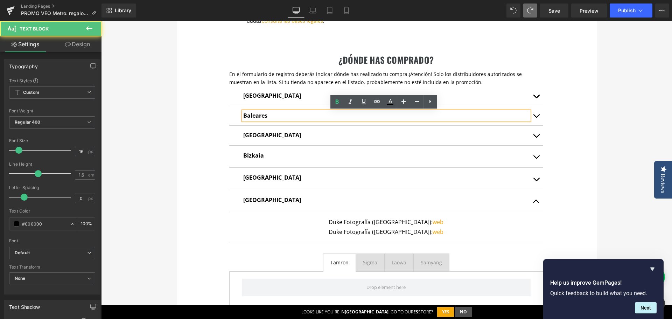
click at [250, 134] on strong "Barcelona" at bounding box center [272, 135] width 58 height 8
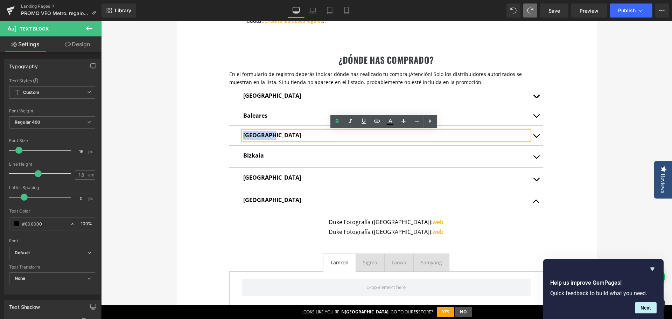
click at [250, 134] on strong "Barcelona" at bounding box center [272, 135] width 58 height 8
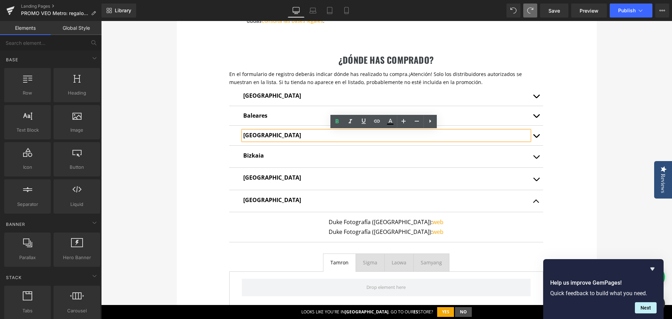
click at [624, 175] on div "te regalamos un airtag Heading Con la compra de cualquier mochila de la serie V…" at bounding box center [386, 51] width 571 height 809
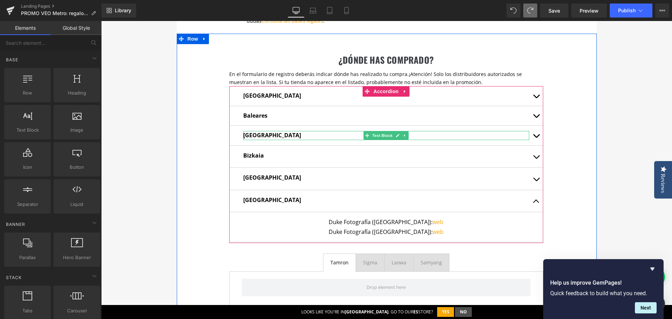
click at [250, 134] on strong "Barcelona" at bounding box center [272, 135] width 58 height 8
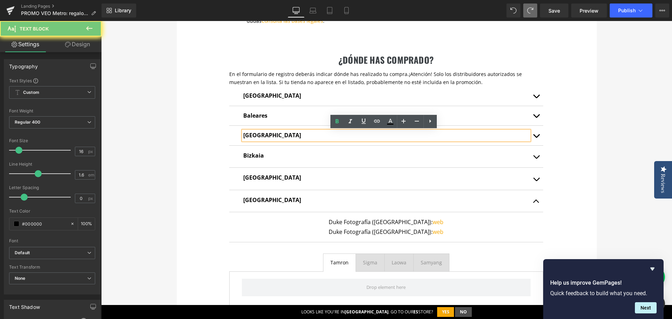
click at [250, 134] on strong "Barcelona" at bounding box center [272, 135] width 58 height 8
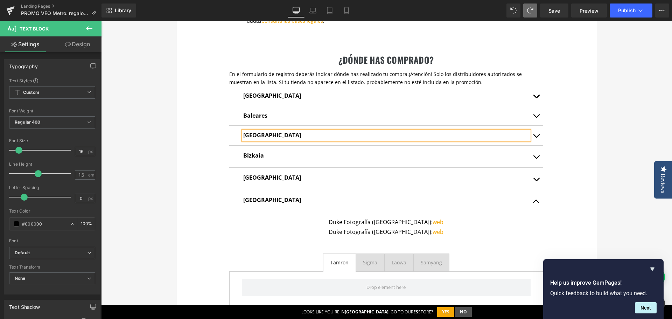
click at [243, 157] on strong "Bizkaia" at bounding box center [253, 156] width 21 height 8
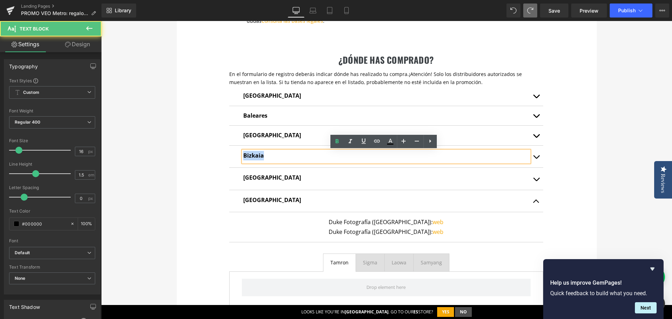
click at [243, 157] on strong "Bizkaia" at bounding box center [253, 156] width 21 height 8
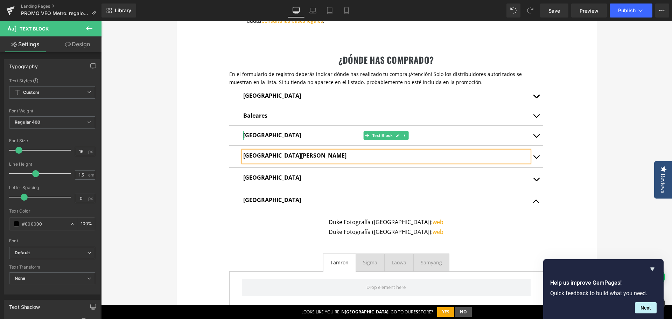
drag, startPoint x: 253, startPoint y: 139, endPoint x: 257, endPoint y: 136, distance: 4.9
click at [253, 139] on div "Cataluña Text Block" at bounding box center [386, 135] width 286 height 9
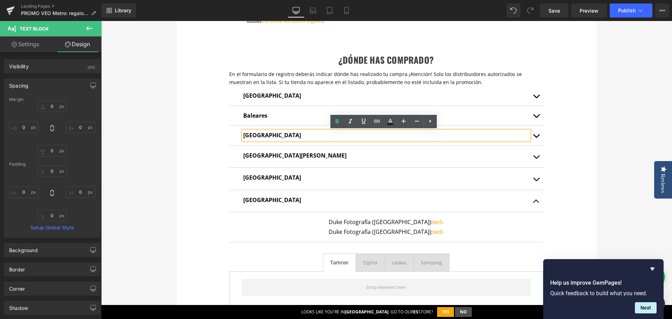
click at [250, 118] on strong "Baleares" at bounding box center [255, 116] width 24 height 8
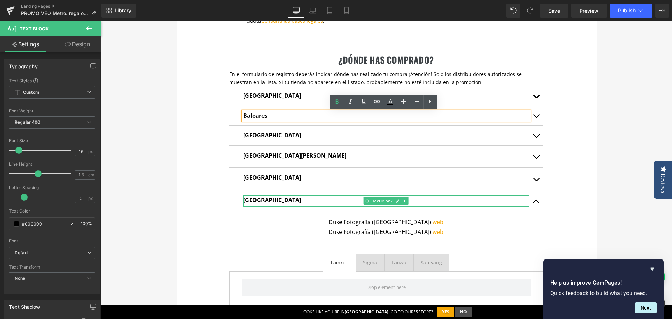
click at [252, 201] on strong "Las Palmas" at bounding box center [272, 200] width 58 height 8
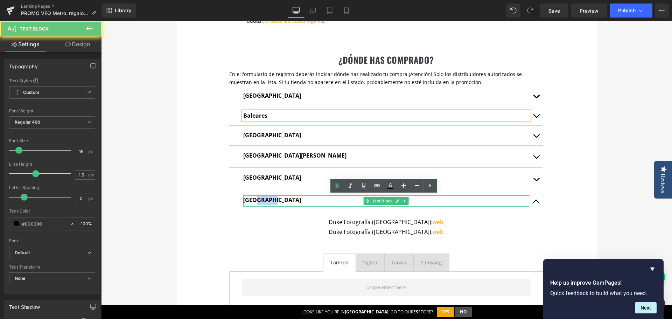
click at [252, 201] on strong "Las Palmas" at bounding box center [272, 200] width 58 height 8
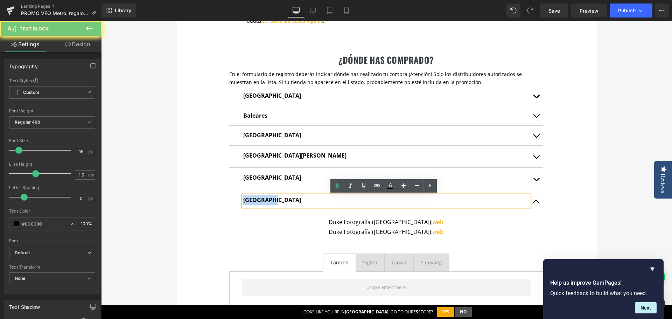
click at [252, 201] on strong "Las Palmas" at bounding box center [272, 200] width 58 height 8
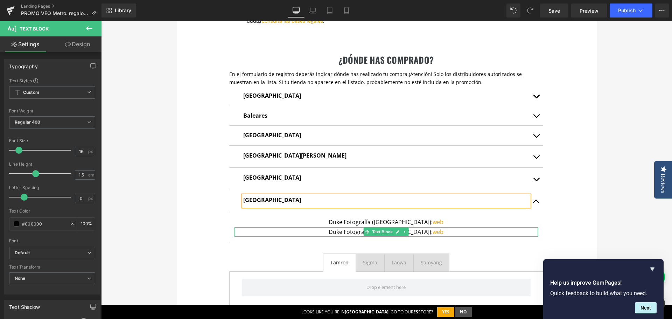
click at [336, 233] on p "Duke Fotografía (Las Palmas de Gran Canaria): web" at bounding box center [385, 231] width 303 height 9
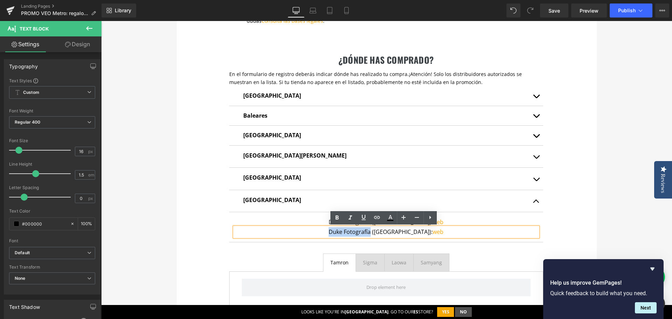
drag, startPoint x: 315, startPoint y: 233, endPoint x: 357, endPoint y: 231, distance: 42.7
click at [357, 231] on p "Duke Fotografía (Las Palmas de Gran Canaria): web" at bounding box center [385, 231] width 303 height 9
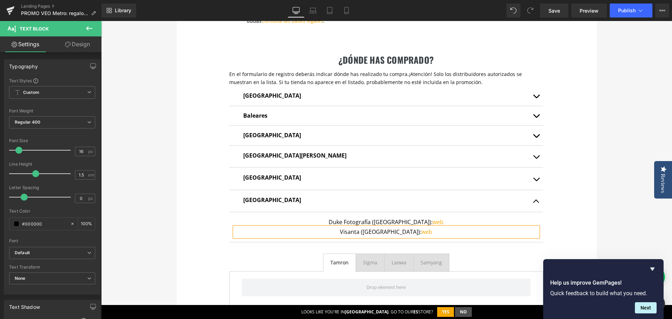
drag, startPoint x: 351, startPoint y: 231, endPoint x: 423, endPoint y: 233, distance: 72.1
click at [423, 233] on p "Visanta (Las Palmas de Gran Canaria): web" at bounding box center [385, 231] width 303 height 9
click at [427, 220] on p "Duke Fotografía (Las Palmas de Gran Canaria): web" at bounding box center [385, 221] width 303 height 9
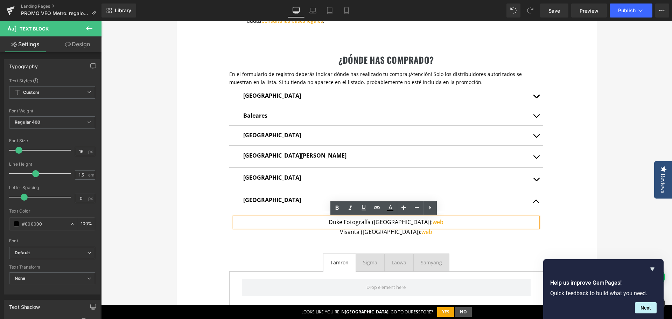
drag, startPoint x: 435, startPoint y: 223, endPoint x: 389, endPoint y: 221, distance: 45.5
click at [391, 223] on p "Duke Fotografía (Las Palmas de Gran Canaria): web" at bounding box center [385, 221] width 303 height 9
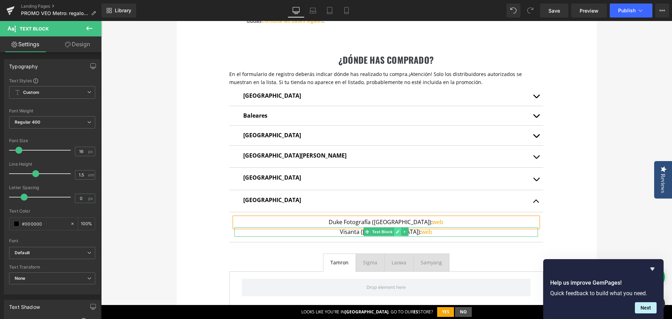
click at [396, 231] on icon at bounding box center [397, 231] width 3 height 3
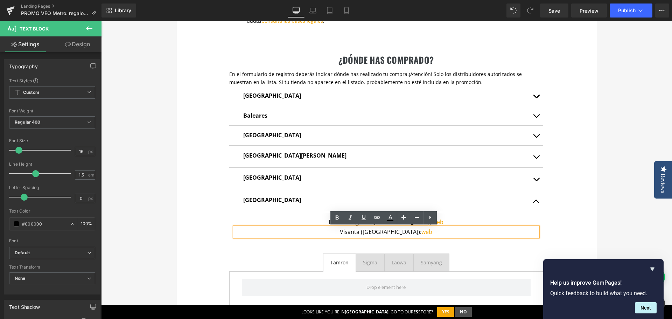
click at [400, 232] on p "Visanta (Las Palmas): web" at bounding box center [385, 231] width 303 height 9
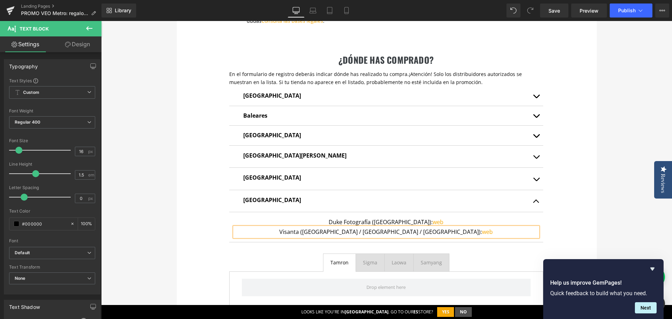
click at [614, 191] on div "te regalamos un airtag Heading Con la compra de cualquier mochila de la serie V…" at bounding box center [386, 51] width 571 height 809
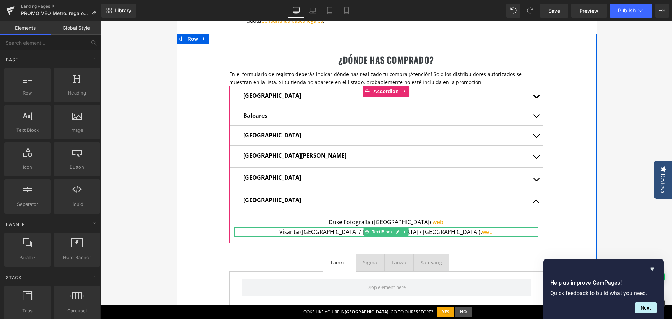
click at [358, 232] on p "Visanta (Las Palmas / La Palma / Tenerife): web" at bounding box center [385, 231] width 303 height 9
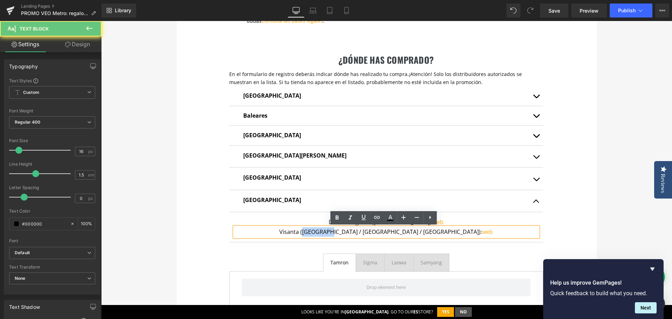
drag, startPoint x: 344, startPoint y: 232, endPoint x: 371, endPoint y: 230, distance: 27.0
click at [371, 230] on p "Visanta (Las Palmas / La Palma / Tenerife): web" at bounding box center [385, 231] width 303 height 9
click at [379, 231] on p "Visanta (Las Palmas / La Palma / Tenerife): web" at bounding box center [385, 231] width 303 height 9
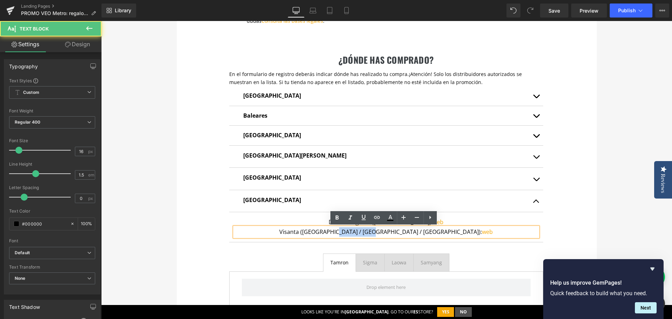
drag, startPoint x: 376, startPoint y: 233, endPoint x: 407, endPoint y: 233, distance: 31.1
click at [407, 233] on p "Visanta (Las Palmas / La Palma / Tenerife): web" at bounding box center [385, 231] width 303 height 9
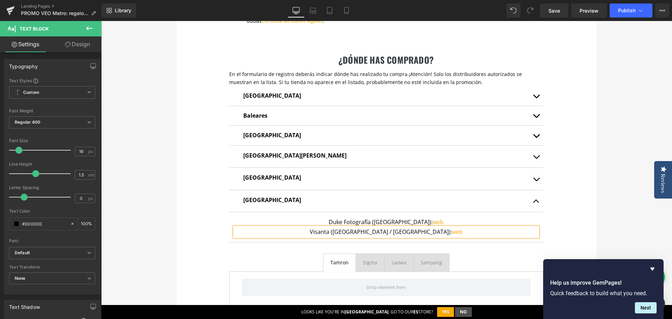
click at [402, 233] on p "Visanta (Las Palmas / Tenerife): web" at bounding box center [385, 231] width 303 height 9
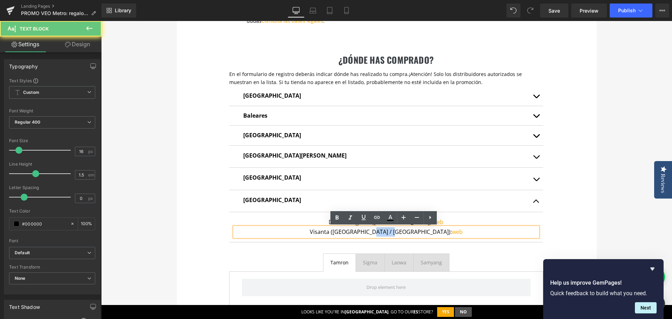
click at [402, 233] on p "Visanta (Las Palmas / Tenerife): web" at bounding box center [385, 231] width 303 height 9
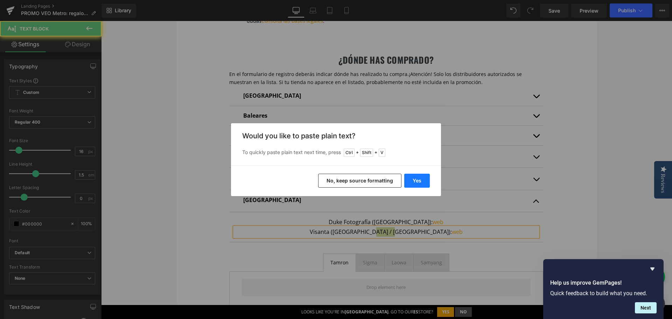
click at [415, 183] on button "Yes" at bounding box center [417, 181] width 26 height 14
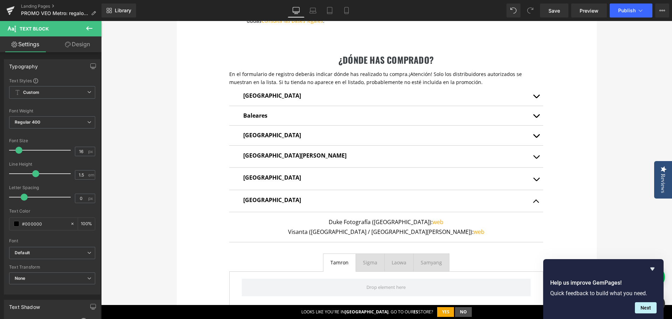
click at [612, 217] on div "te regalamos un airtag Heading Con la compra de cualquier mochila de la serie V…" at bounding box center [386, 51] width 571 height 809
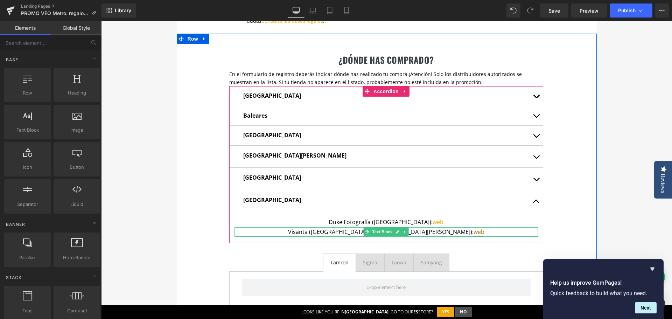
click at [473, 232] on link "web" at bounding box center [478, 232] width 11 height 8
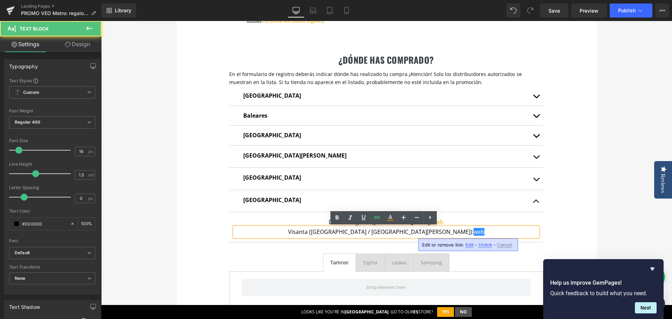
click at [469, 247] on span "Edit" at bounding box center [469, 245] width 8 height 6
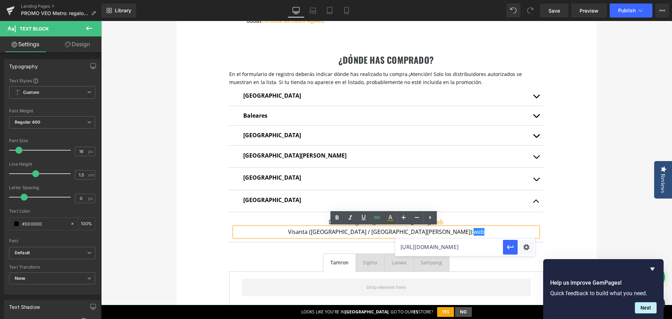
drag, startPoint x: 475, startPoint y: 249, endPoint x: 400, endPoint y: 247, distance: 75.3
click at [400, 247] on input "https://dukefotografia.com/" at bounding box center [449, 246] width 108 height 17
paste input "visant"
type input "https://visanta.com/"
click at [511, 250] on icon "button" at bounding box center [510, 247] width 8 height 8
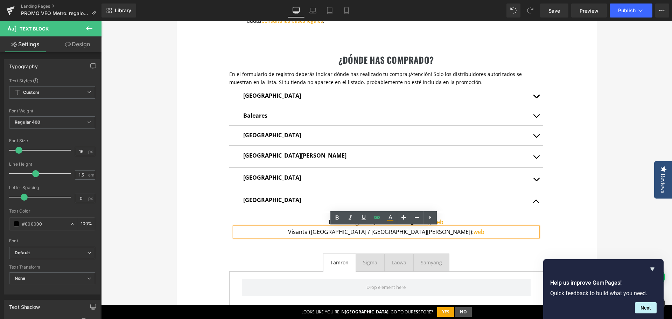
click at [606, 220] on div "te regalamos un airtag Heading Con la compra de cualquier mochila de la serie V…" at bounding box center [386, 51] width 571 height 809
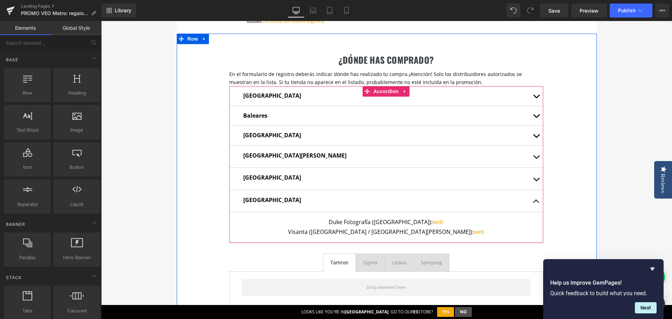
click at [531, 198] on button "button" at bounding box center [536, 201] width 14 height 22
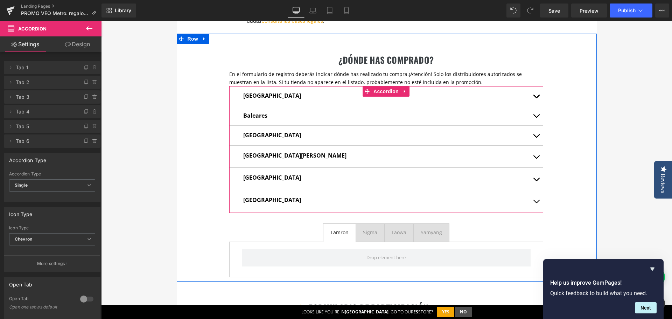
click at [536, 181] on span "button" at bounding box center [536, 181] width 0 height 0
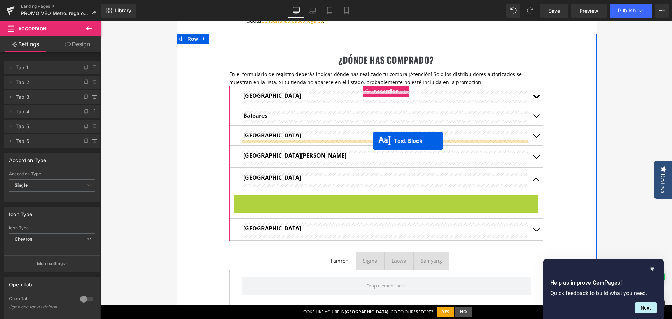
drag, startPoint x: 364, startPoint y: 200, endPoint x: 373, endPoint y: 141, distance: 60.1
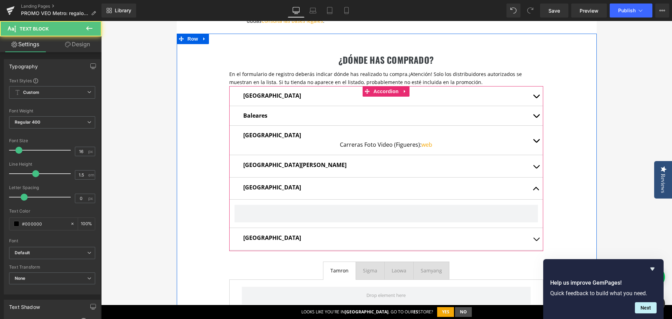
click at [534, 140] on button "button" at bounding box center [536, 140] width 14 height 29
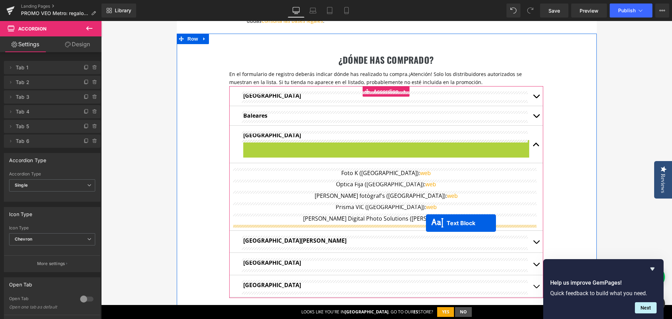
drag, startPoint x: 362, startPoint y: 145, endPoint x: 426, endPoint y: 223, distance: 100.5
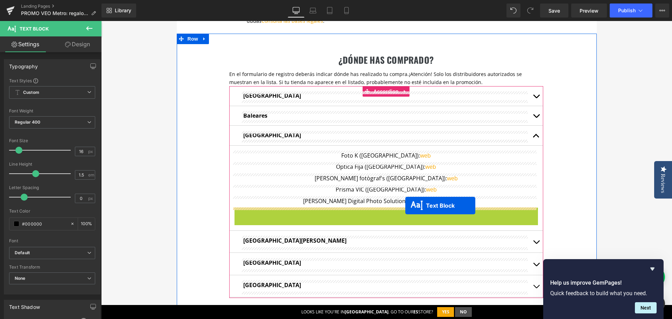
drag, startPoint x: 365, startPoint y: 213, endPoint x: 405, endPoint y: 205, distance: 41.0
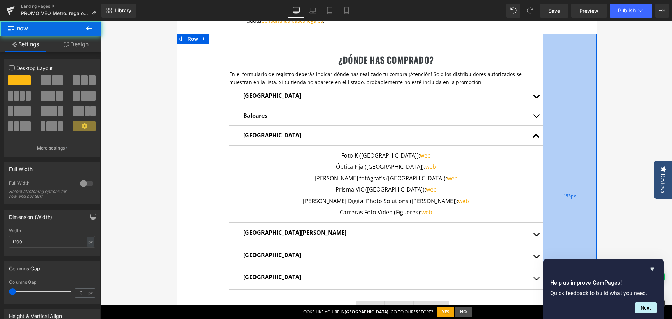
click at [577, 200] on div "153px" at bounding box center [570, 196] width 54 height 325
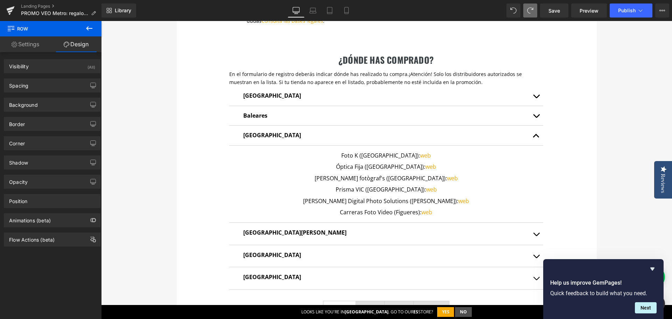
click at [602, 177] on div "te regalamos un airtag Heading Con la compra de cualquier mochila de la serie V…" at bounding box center [386, 75] width 571 height 856
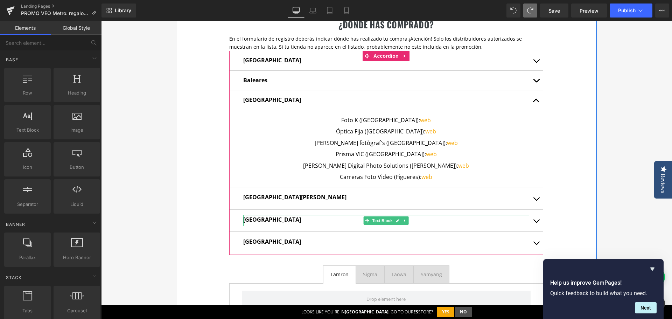
scroll to position [455, 0]
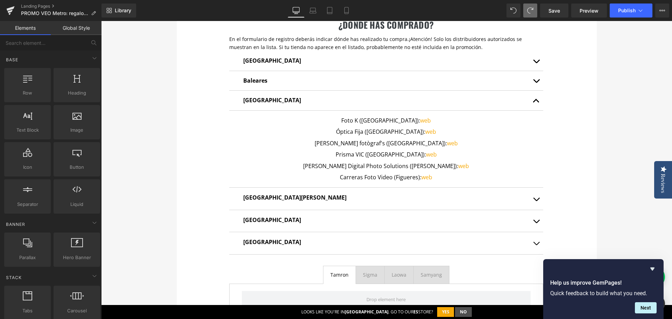
click at [255, 198] on strong "País Basco" at bounding box center [294, 198] width 103 height 8
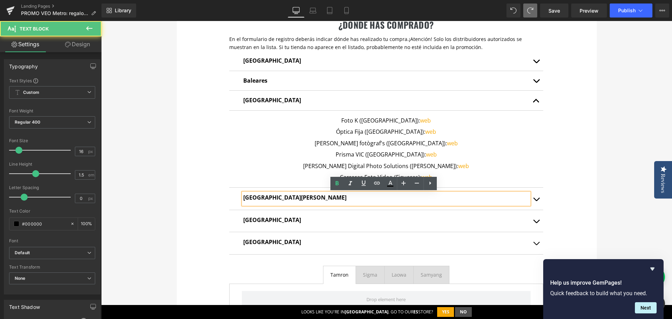
click at [259, 197] on strong "País Basco" at bounding box center [294, 198] width 103 height 8
click at [257, 199] on strong "País Basco" at bounding box center [294, 198] width 103 height 8
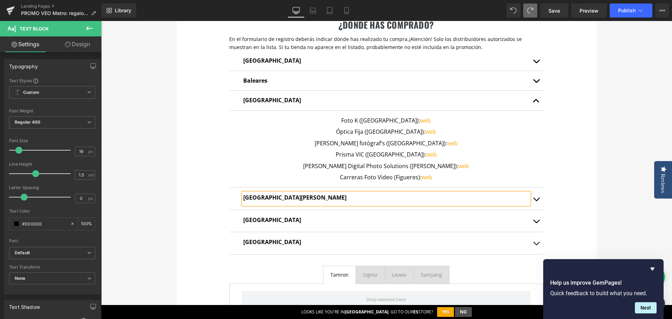
drag, startPoint x: 629, startPoint y: 137, endPoint x: 622, endPoint y: 140, distance: 7.1
click at [629, 137] on div "te regalamos un airtag Heading Con la compra de cualquier mochila de la serie V…" at bounding box center [386, 40] width 571 height 856
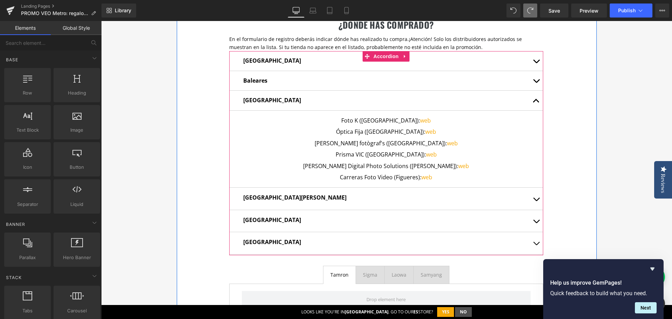
click at [533, 98] on button "button" at bounding box center [536, 101] width 14 height 20
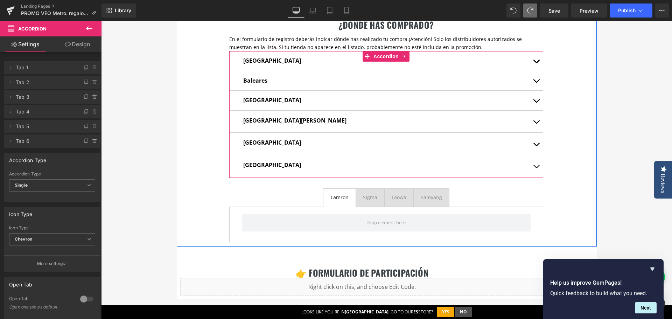
click at [532, 96] on button "button" at bounding box center [536, 101] width 14 height 20
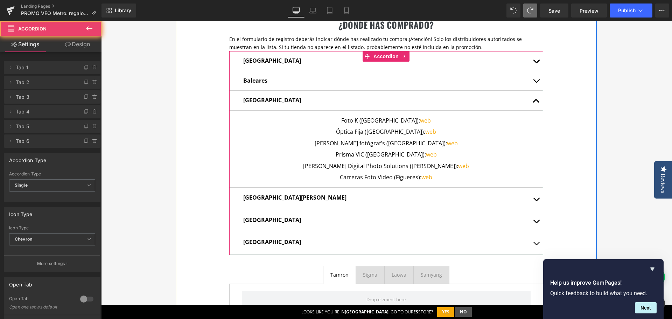
click at [532, 96] on button "button" at bounding box center [536, 101] width 14 height 20
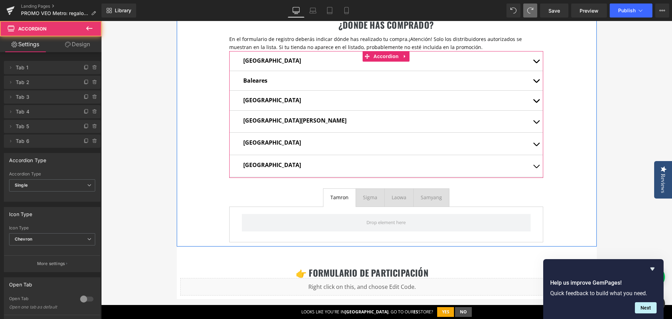
click at [536, 103] on span "button" at bounding box center [536, 103] width 0 height 0
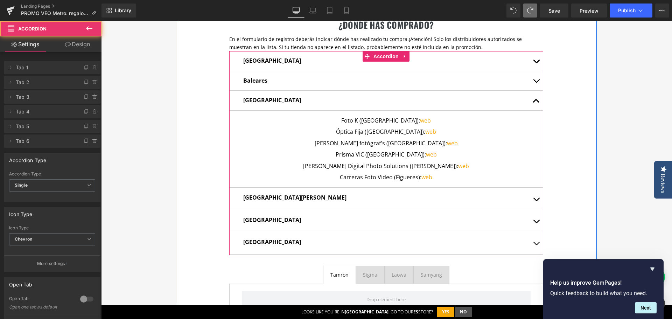
click at [533, 101] on button "button" at bounding box center [536, 101] width 14 height 20
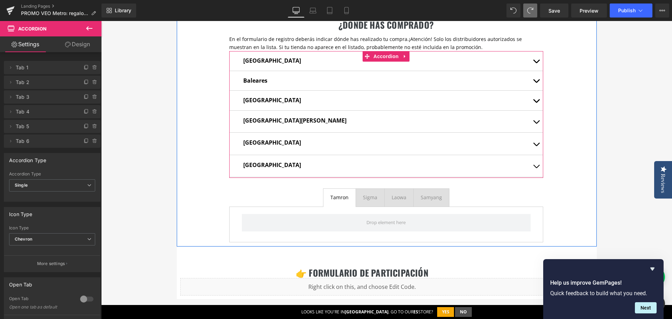
click at [534, 122] on button "button" at bounding box center [536, 122] width 14 height 22
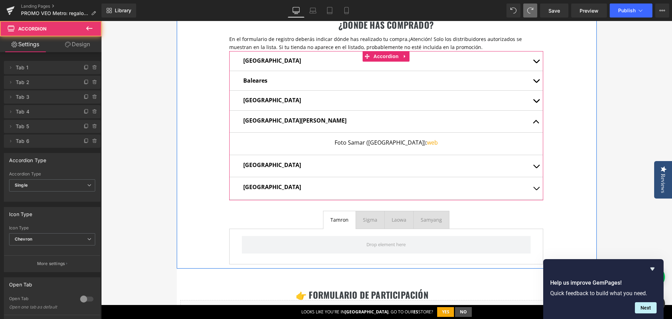
click at [536, 124] on span "button" at bounding box center [536, 124] width 0 height 0
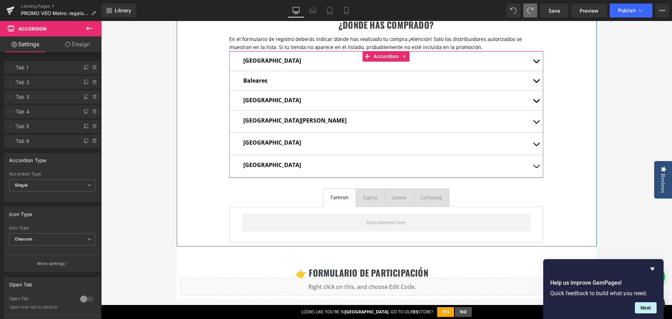
click at [536, 146] on span "button" at bounding box center [536, 146] width 0 height 0
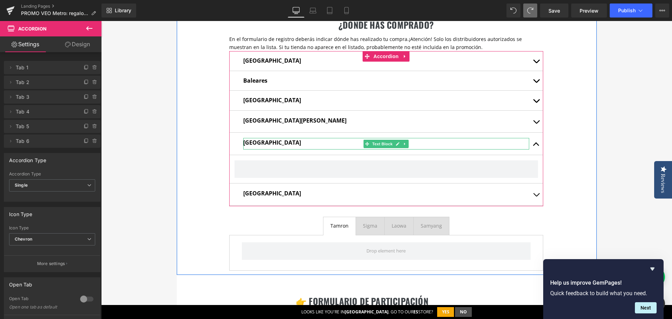
click at [252, 141] on strong "Girona" at bounding box center [272, 143] width 58 height 8
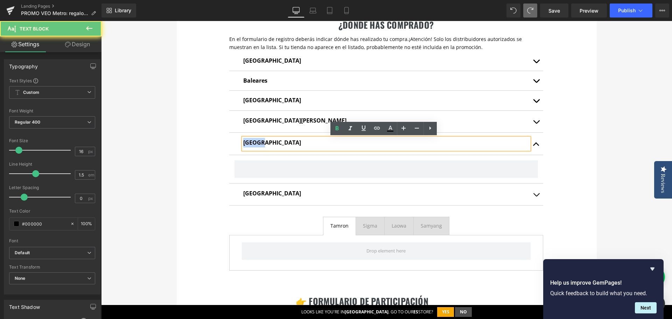
click at [252, 141] on strong "Girona" at bounding box center [272, 143] width 58 height 8
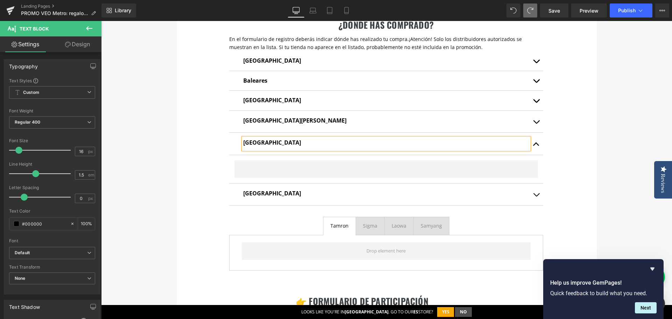
click at [560, 126] on div "¿dónde has comprado? Heading En el formulario de registro deberás indicar dónde…" at bounding box center [387, 137] width 420 height 276
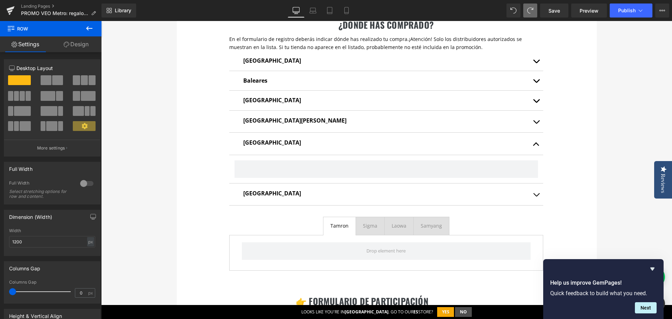
click at [85, 31] on icon at bounding box center [89, 28] width 8 height 8
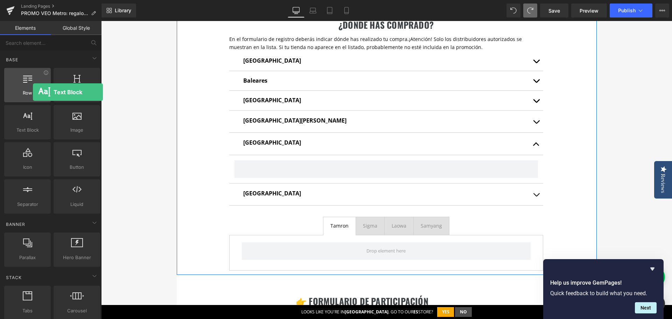
drag, startPoint x: 34, startPoint y: 122, endPoint x: 33, endPoint y: 92, distance: 30.5
click at [33, 92] on div "Row rows, columns, layouts, div Heading headings, titles, h1,h2,h3,h4,h5,h6 Tex…" at bounding box center [52, 140] width 99 height 148
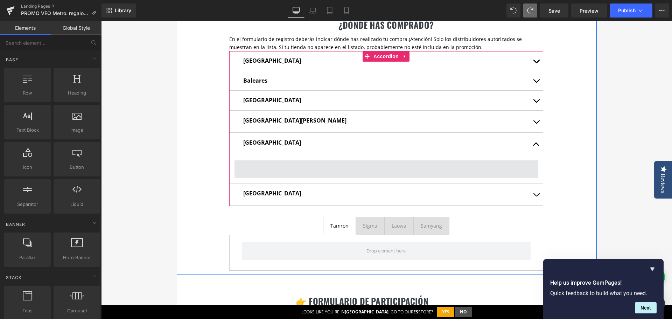
click at [366, 162] on span at bounding box center [385, 168] width 303 height 17
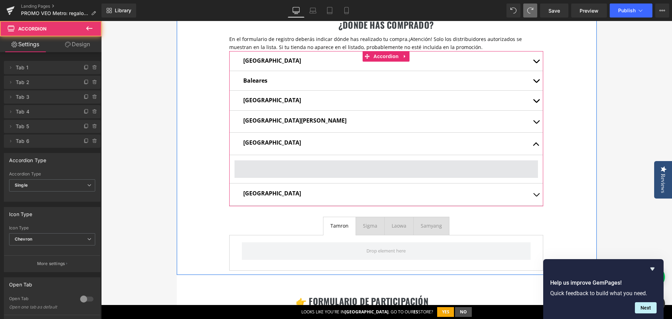
click at [367, 168] on span at bounding box center [385, 168] width 303 height 17
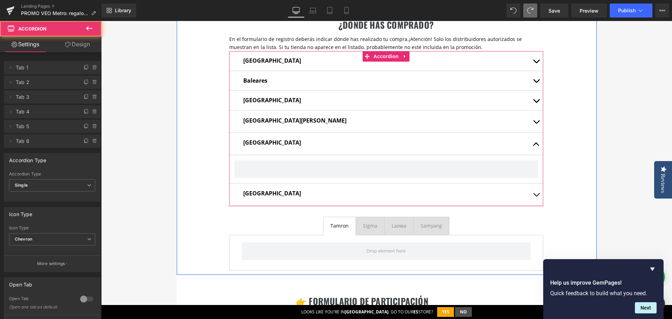
click at [532, 142] on button "button" at bounding box center [536, 144] width 14 height 22
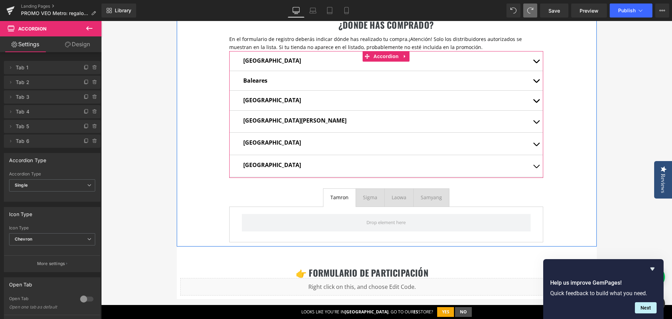
click at [533, 143] on button "button" at bounding box center [536, 144] width 14 height 22
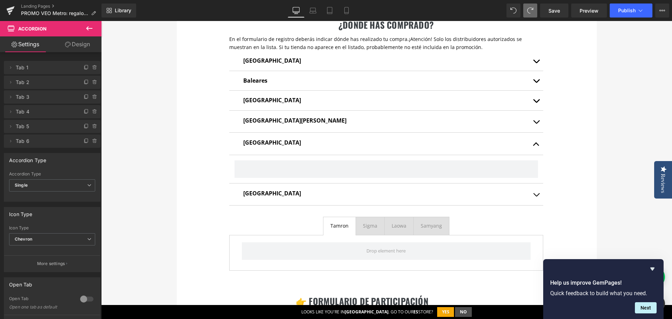
click at [85, 30] on button at bounding box center [89, 28] width 24 height 15
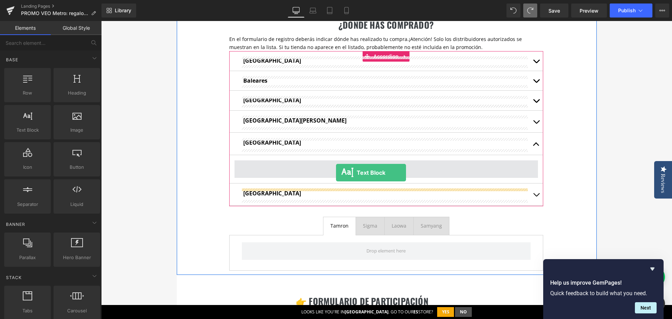
drag, startPoint x: 122, startPoint y: 150, endPoint x: 336, endPoint y: 173, distance: 215.0
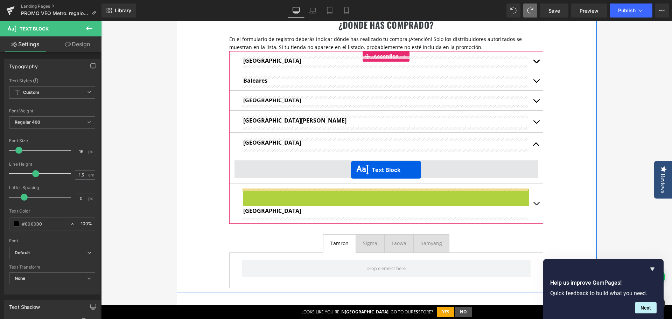
drag, startPoint x: 361, startPoint y: 211, endPoint x: 351, endPoint y: 170, distance: 42.2
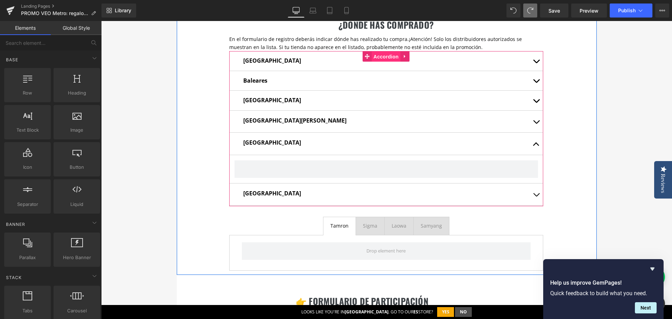
click at [384, 57] on span "Accordion" at bounding box center [386, 56] width 29 height 10
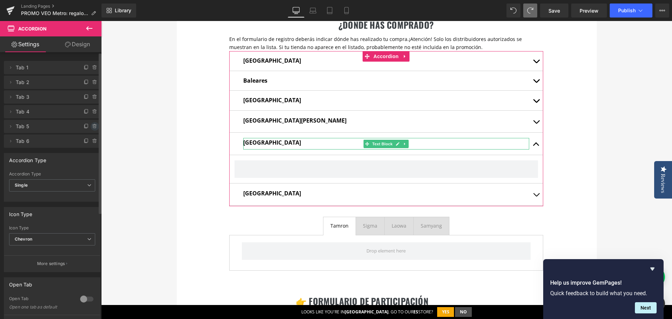
click at [92, 126] on icon at bounding box center [95, 127] width 6 height 6
click at [91, 127] on button "Delete" at bounding box center [87, 126] width 22 height 9
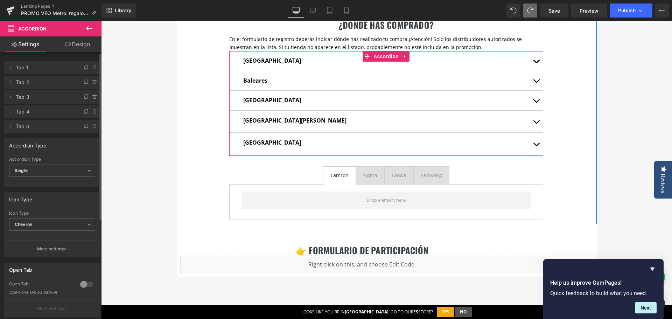
click at [536, 146] on span "button" at bounding box center [536, 146] width 0 height 0
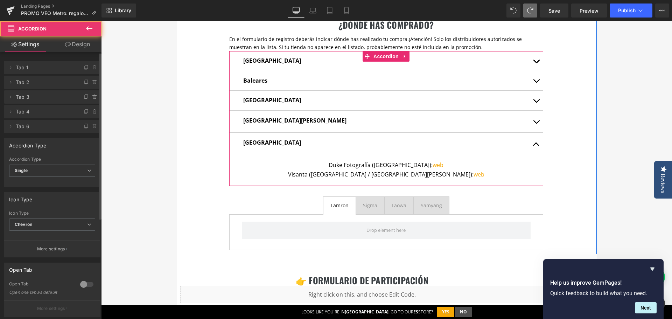
click at [536, 146] on span "button" at bounding box center [536, 146] width 0 height 0
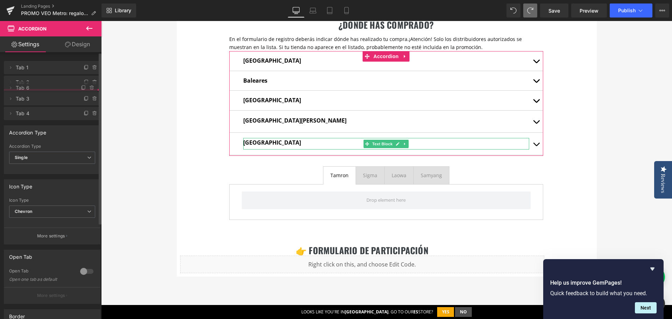
drag, startPoint x: 24, startPoint y: 128, endPoint x: 62, endPoint y: 89, distance: 54.4
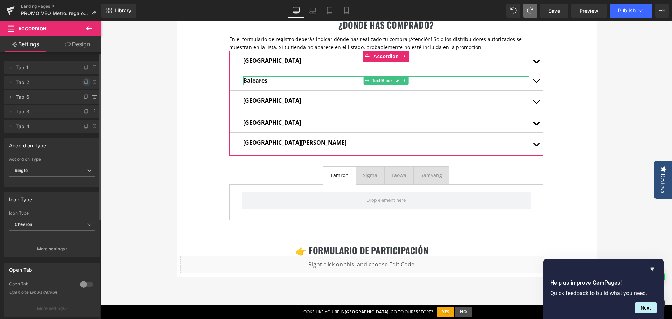
click at [82, 82] on span at bounding box center [86, 82] width 8 height 8
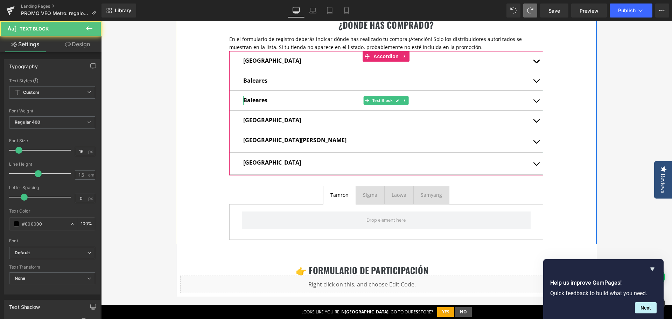
click at [257, 100] on strong "Baleares" at bounding box center [255, 100] width 24 height 8
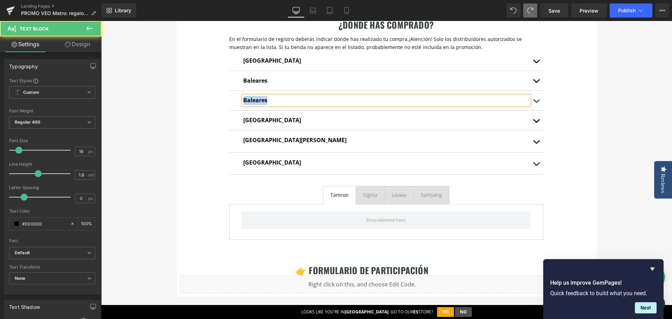
click at [257, 100] on strong "Baleares" at bounding box center [255, 100] width 24 height 8
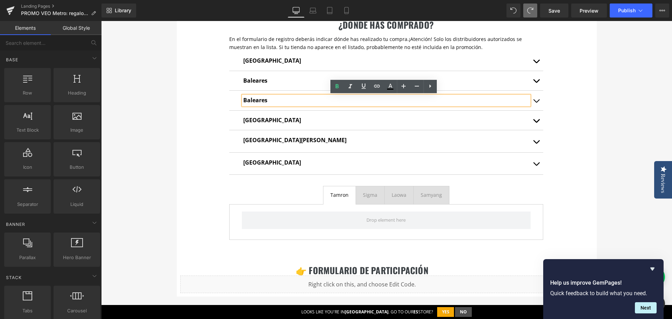
click at [599, 128] on div "te regalamos un airtag Heading Con la compra de cualquier mochila de la serie V…" at bounding box center [386, 0] width 571 height 777
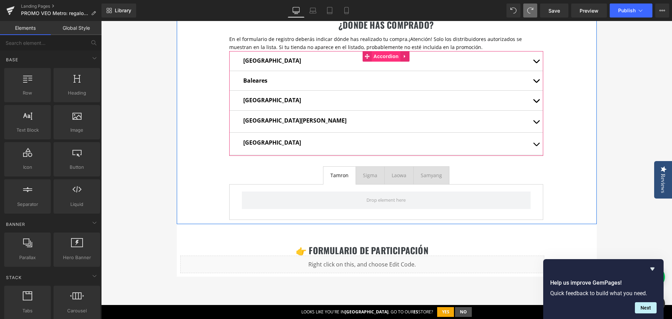
click at [382, 56] on span "Accordion" at bounding box center [386, 56] width 29 height 10
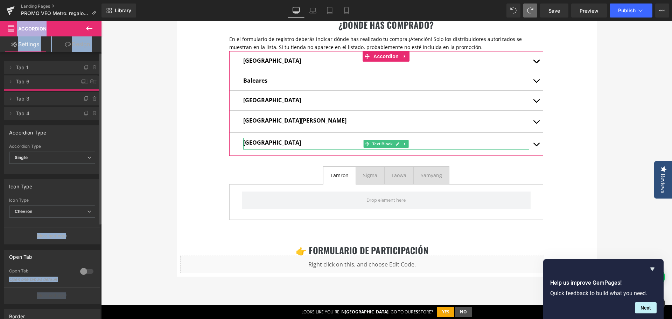
drag, startPoint x: 29, startPoint y: 128, endPoint x: 64, endPoint y: 83, distance: 56.6
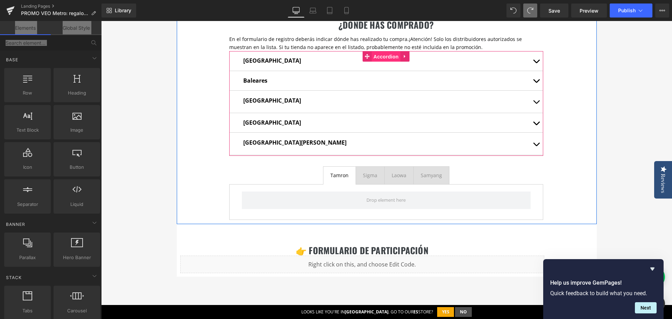
click at [383, 56] on span "Accordion" at bounding box center [386, 56] width 29 height 10
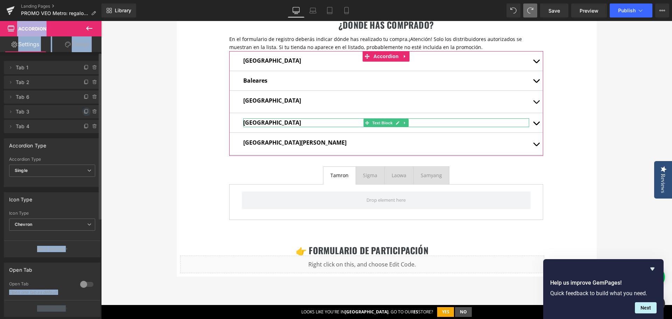
click at [84, 112] on icon at bounding box center [87, 112] width 6 height 6
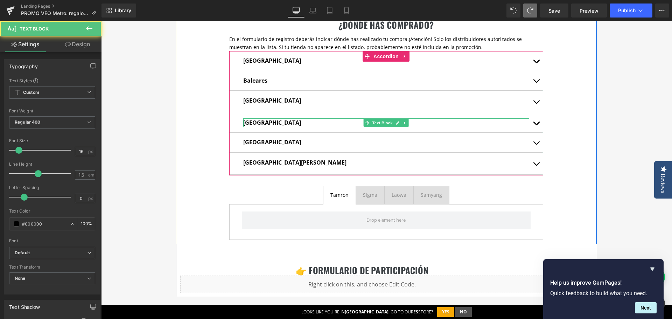
click at [252, 123] on strong "[GEOGRAPHIC_DATA]" at bounding box center [272, 123] width 58 height 8
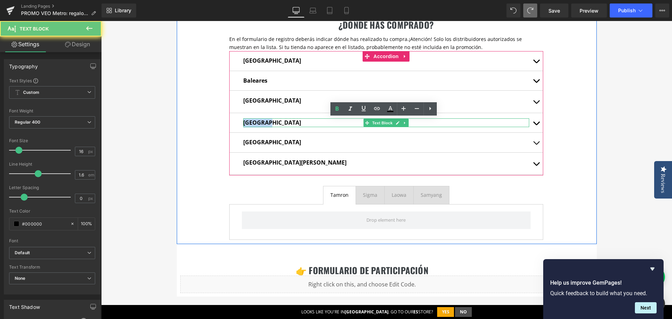
click at [252, 123] on strong "[GEOGRAPHIC_DATA]" at bounding box center [272, 123] width 58 height 8
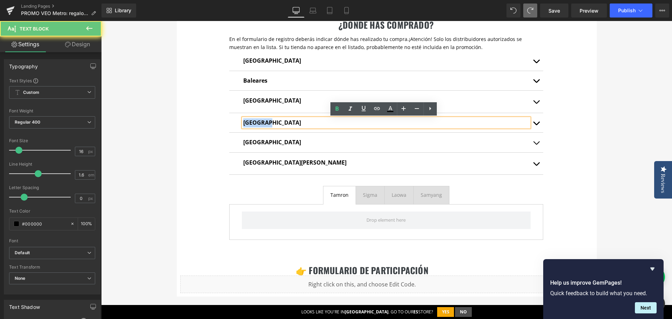
click at [252, 123] on strong "[GEOGRAPHIC_DATA]" at bounding box center [272, 123] width 58 height 8
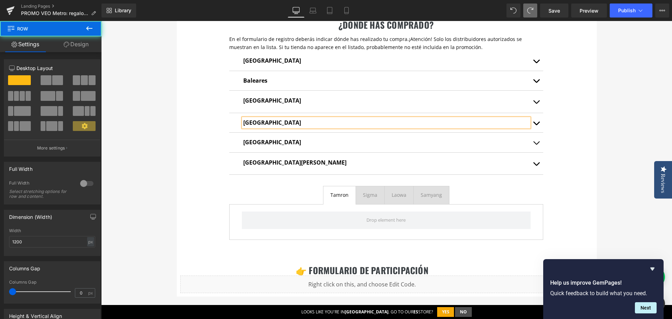
click at [593, 108] on div "¿dónde has comprado? Heading En el formulario de registro deberás indicar dónde…" at bounding box center [387, 121] width 420 height 245
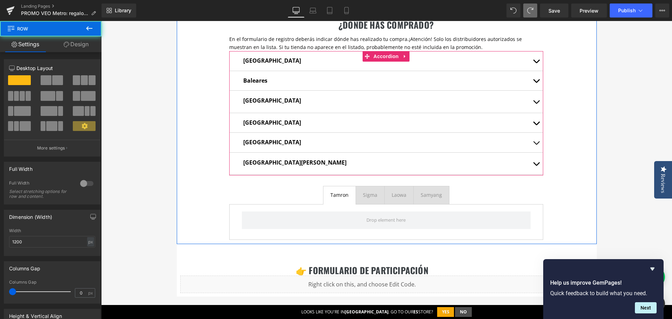
click at [536, 123] on button "button" at bounding box center [536, 123] width 14 height 20
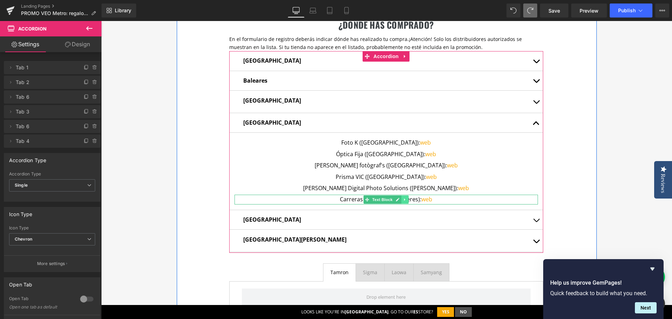
click at [403, 198] on icon at bounding box center [405, 199] width 4 height 4
click at [407, 198] on icon at bounding box center [409, 200] width 4 height 4
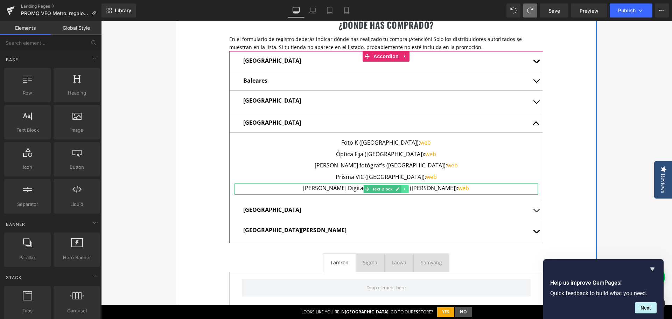
click at [403, 189] on icon at bounding box center [405, 189] width 4 height 4
click at [407, 188] on icon at bounding box center [409, 189] width 4 height 4
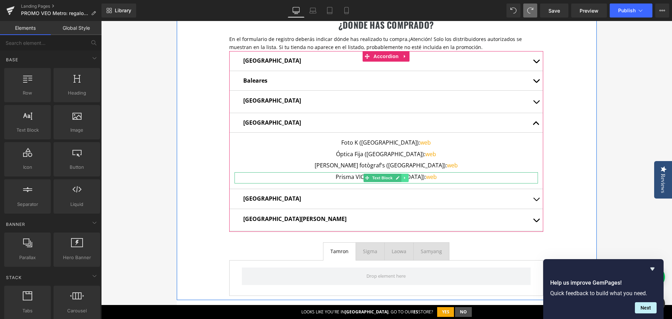
click at [403, 179] on icon at bounding box center [405, 178] width 4 height 4
click at [407, 178] on icon at bounding box center [409, 178] width 4 height 4
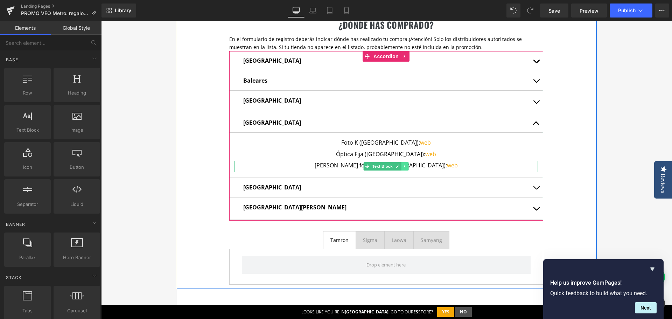
click at [403, 166] on icon at bounding box center [405, 166] width 4 height 4
click at [407, 166] on icon at bounding box center [409, 166] width 4 height 4
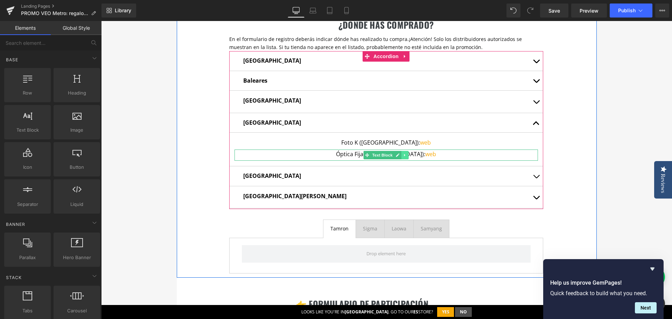
click at [403, 156] on icon at bounding box center [405, 155] width 4 height 4
click at [407, 156] on icon at bounding box center [409, 155] width 4 height 4
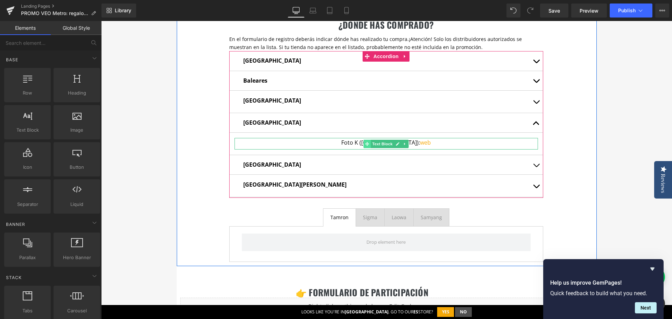
click at [364, 140] on span at bounding box center [367, 144] width 7 height 8
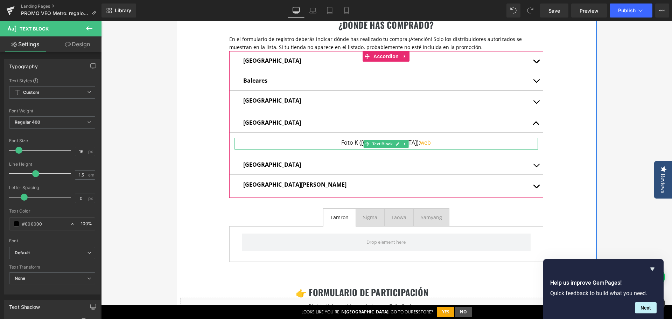
click at [354, 143] on p "Foto K (Barcelona): web" at bounding box center [385, 142] width 303 height 9
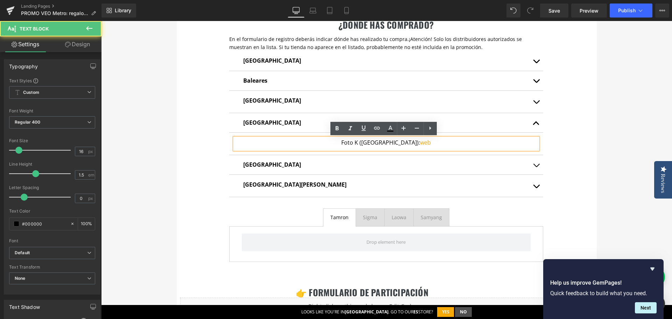
click at [354, 143] on p "Foto K (Barcelona): web" at bounding box center [385, 142] width 303 height 9
click at [378, 145] on p "Foto K (Barcelona): web" at bounding box center [385, 142] width 303 height 9
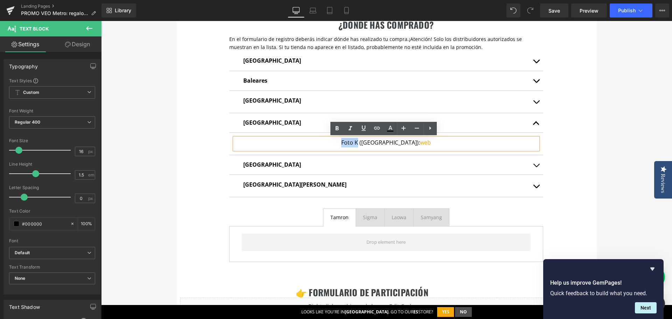
drag, startPoint x: 368, startPoint y: 143, endPoint x: 352, endPoint y: 143, distance: 16.5
click at [352, 143] on p "Foto K (Barcelona): web" at bounding box center [385, 142] width 303 height 9
paste div
click at [395, 143] on p "Namen Color (Barcelona): web" at bounding box center [385, 142] width 303 height 9
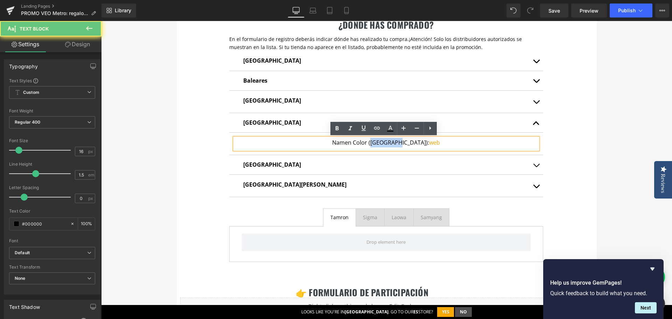
click at [395, 143] on p "Namen Color (Barcelona): web" at bounding box center [385, 142] width 303 height 9
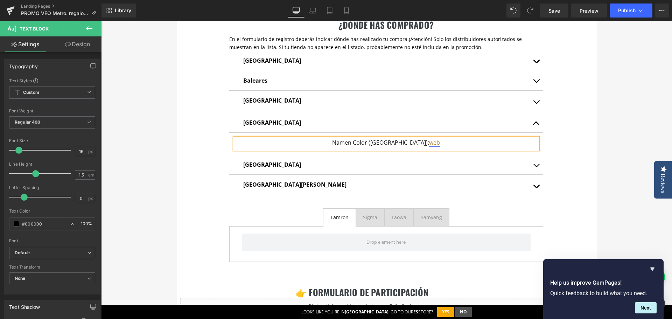
click at [429, 143] on link "web" at bounding box center [434, 143] width 11 height 8
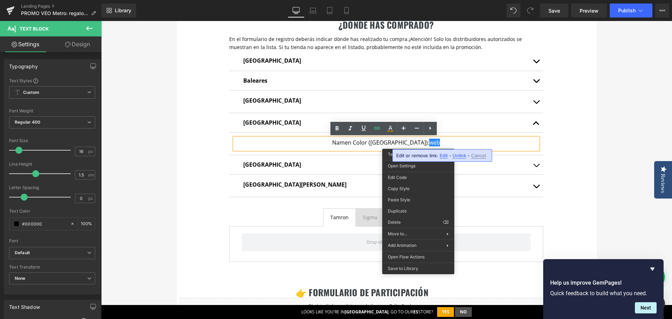
click at [444, 156] on span "Edit" at bounding box center [444, 156] width 8 height 6
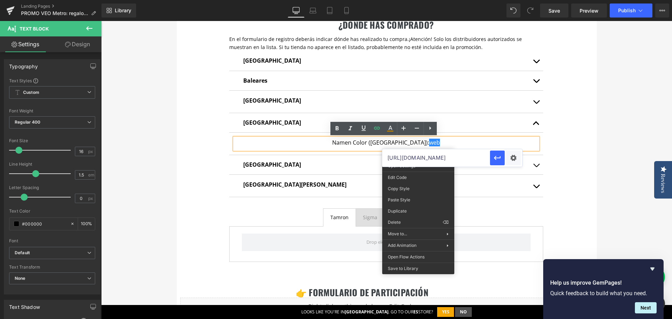
drag, startPoint x: 455, startPoint y: 158, endPoint x: 386, endPoint y: 154, distance: 68.7
click at [386, 154] on input "https://visanta.com/" at bounding box center [436, 157] width 108 height 17
paste input "www.namencolor.com"
type input "https://www.namencolor.com/"
click at [500, 159] on icon "button" at bounding box center [497, 158] width 8 height 8
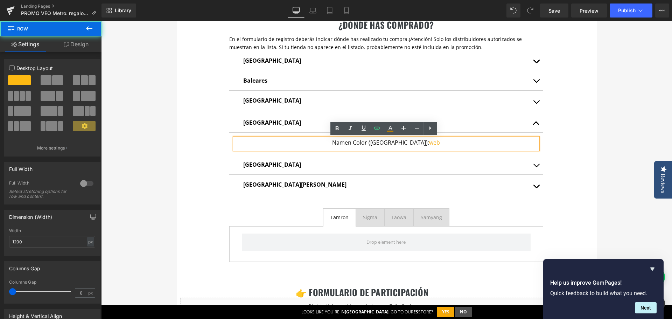
click at [587, 155] on div "¿dónde has comprado? Heading En el formulario de registro deberás indicar dónde…" at bounding box center [387, 132] width 420 height 267
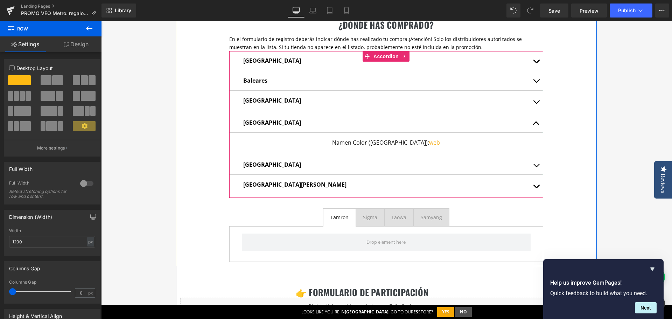
click at [536, 125] on span "button" at bounding box center [536, 125] width 0 height 0
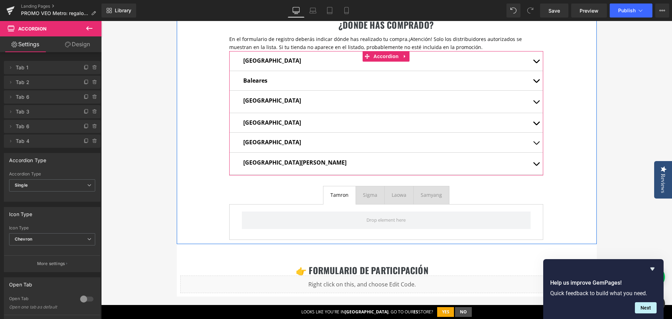
click at [535, 144] on button "button" at bounding box center [536, 143] width 14 height 20
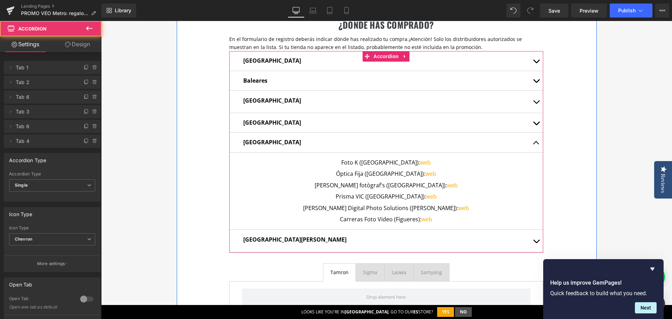
click at [536, 145] on span "button" at bounding box center [536, 145] width 0 height 0
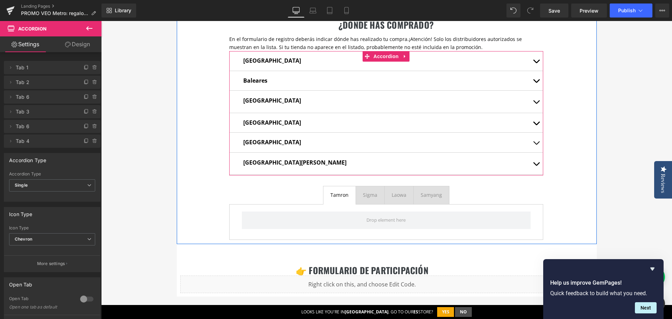
click at [536, 144] on button "button" at bounding box center [536, 143] width 14 height 20
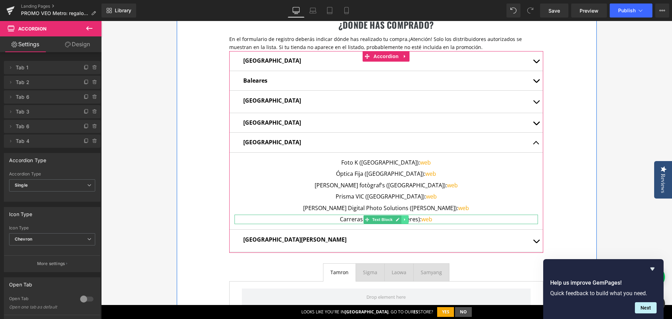
click at [403, 222] on link at bounding box center [404, 219] width 7 height 8
click at [399, 220] on icon at bounding box center [401, 219] width 4 height 4
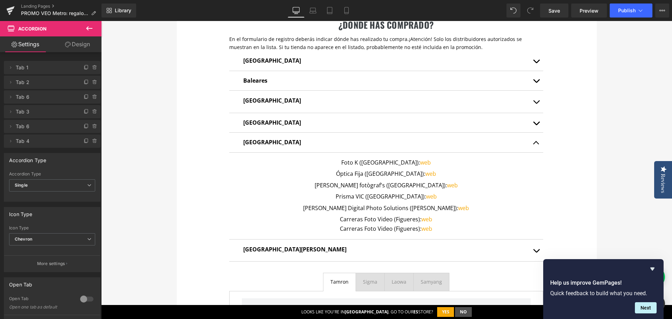
click at [347, 228] on p "Carreras Foto Video (Figueres): web" at bounding box center [385, 228] width 303 height 9
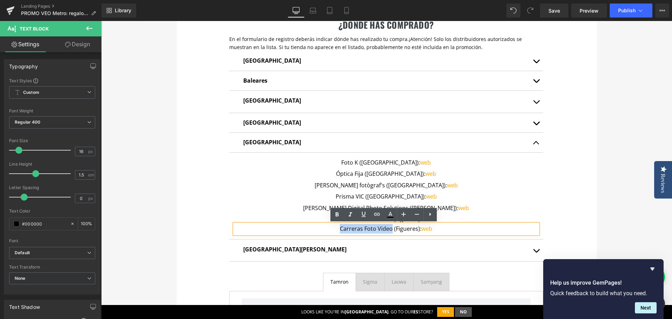
drag, startPoint x: 338, startPoint y: 230, endPoint x: 389, endPoint y: 230, distance: 50.7
click at [389, 230] on p "Carreras Foto Video (Figueres): web" at bounding box center [385, 228] width 303 height 9
paste div
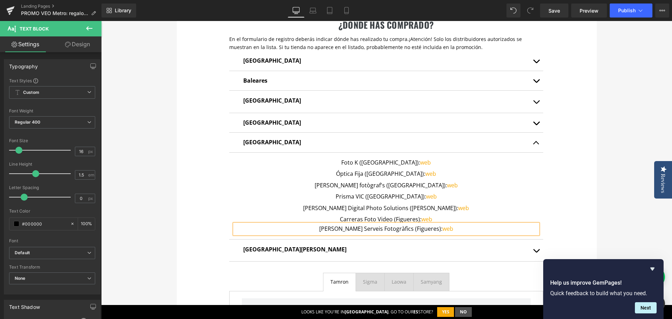
click at [569, 205] on div "¿dónde has comprado? Heading En el formulario de registro deberás indicar dónde…" at bounding box center [387, 165] width 420 height 332
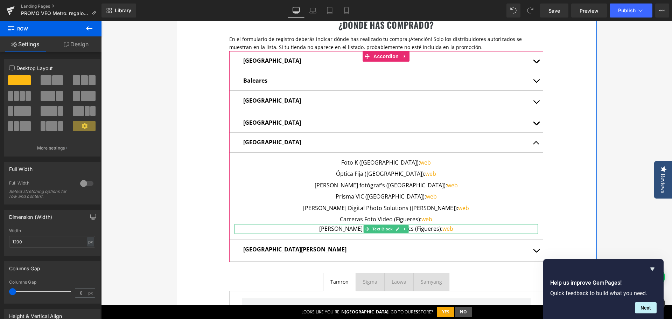
click at [407, 231] on p "Sirera Serveis Fotogràfics (Figueres): web" at bounding box center [385, 228] width 303 height 9
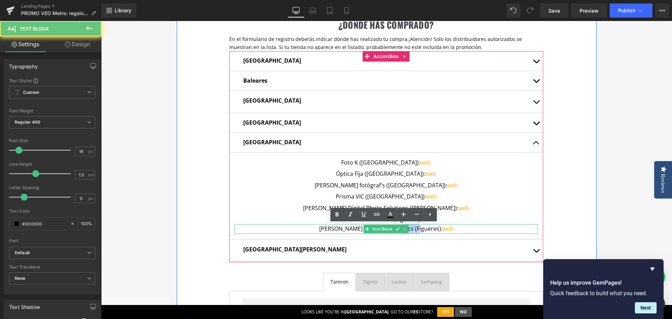
click at [407, 231] on p "Sirera Serveis Fotogràfics (Figueres): web" at bounding box center [385, 228] width 303 height 9
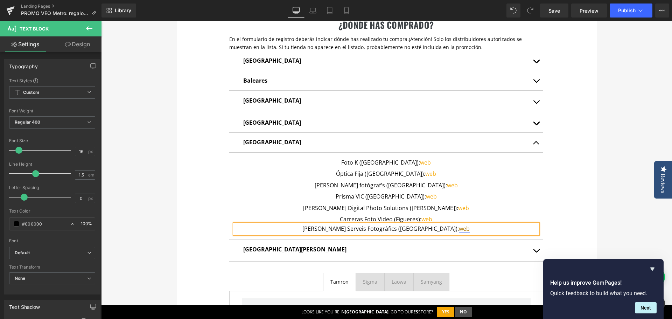
click at [459, 229] on link "web" at bounding box center [464, 229] width 11 height 8
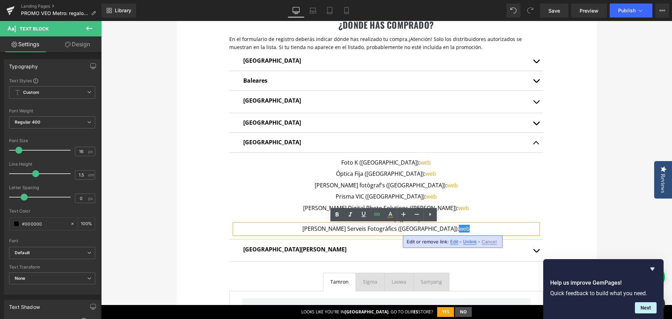
click at [454, 243] on span "Edit" at bounding box center [454, 242] width 8 height 6
drag, startPoint x: 465, startPoint y: 244, endPoint x: 393, endPoint y: 244, distance: 71.7
click at [393, 244] on input "https://www.namencolor.com/" at bounding box center [447, 243] width 108 height 17
paste input "www.sirerafoto.com"
type input "https://www.sirerafoto.com/"
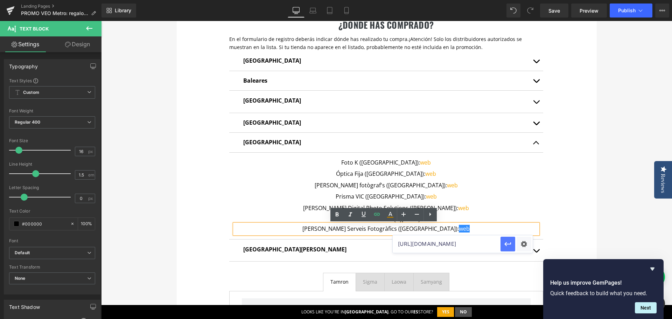
click at [507, 243] on icon "button" at bounding box center [508, 244] width 8 height 8
click at [622, 216] on div "te regalamos un airtag Heading Con la compra de cualquier mochila de la serie V…" at bounding box center [386, 44] width 571 height 864
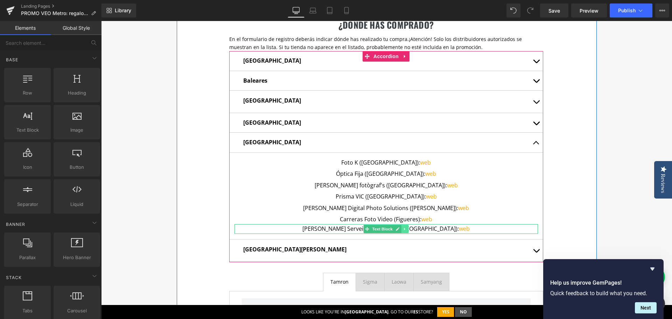
click at [403, 229] on icon at bounding box center [405, 229] width 4 height 4
click at [399, 229] on icon at bounding box center [401, 229] width 4 height 4
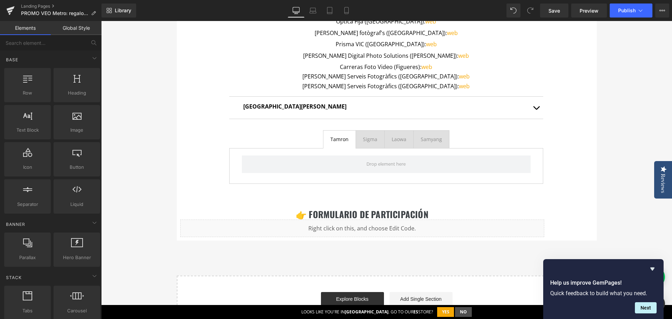
scroll to position [570, 0]
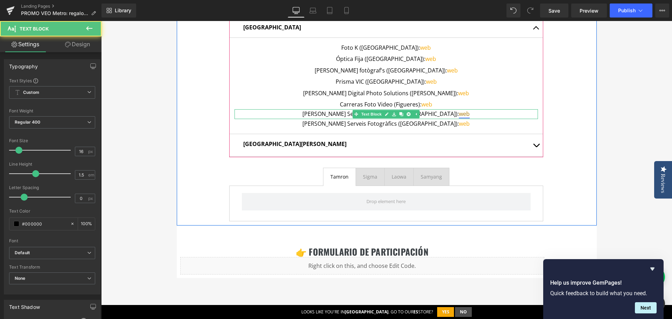
click at [459, 113] on link "web" at bounding box center [464, 114] width 11 height 8
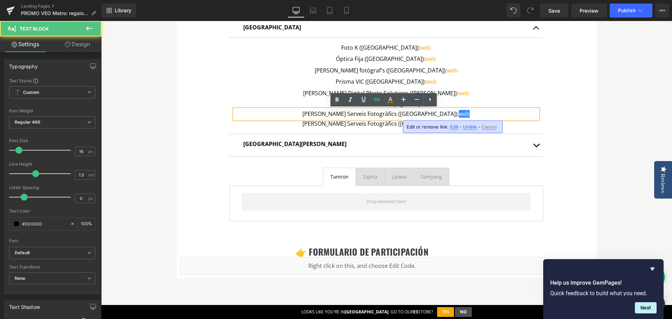
click at [450, 127] on span "Edit" at bounding box center [454, 127] width 8 height 6
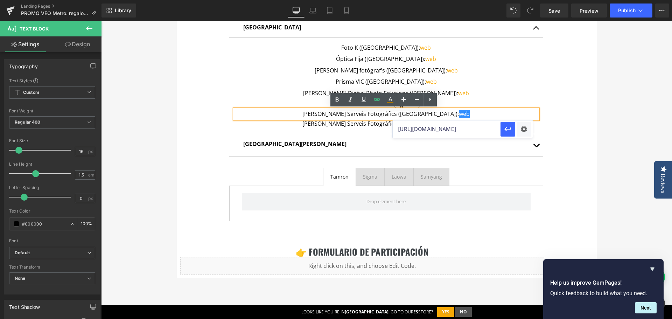
click at [575, 128] on div "¿dónde has comprado? Heading En el formulario de registro deberás indicar dónde…" at bounding box center [387, 55] width 420 height 342
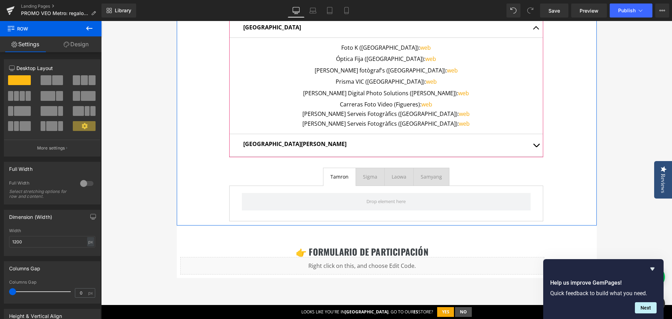
drag, startPoint x: 359, startPoint y: 124, endPoint x: 338, endPoint y: 125, distance: 21.4
click at [359, 124] on p "Sirera Serveis Fotogràfics (Lleida): web" at bounding box center [385, 123] width 303 height 9
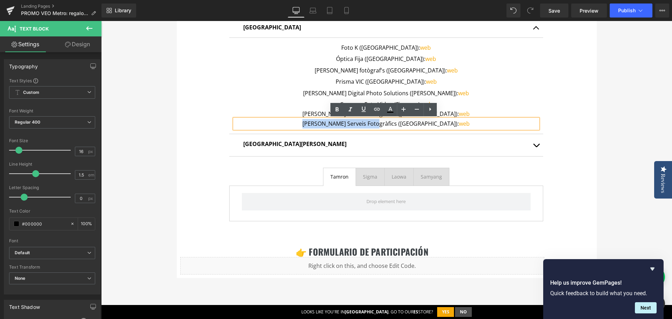
drag, startPoint x: 331, startPoint y: 124, endPoint x: 399, endPoint y: 125, distance: 68.3
click at [399, 125] on p "Sirera Serveis Fotogràfics (Lleida): web" at bounding box center [385, 123] width 303 height 9
paste div
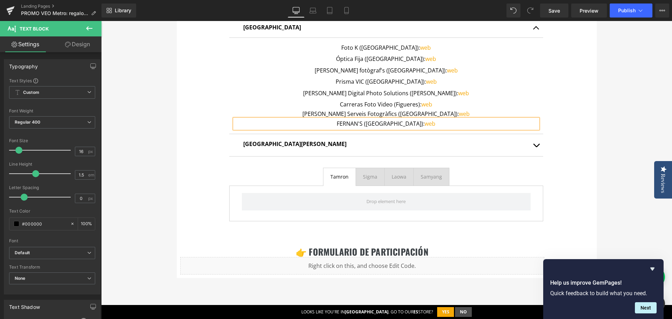
click at [388, 126] on p "FERNAN'S (Lleida): web" at bounding box center [385, 123] width 303 height 9
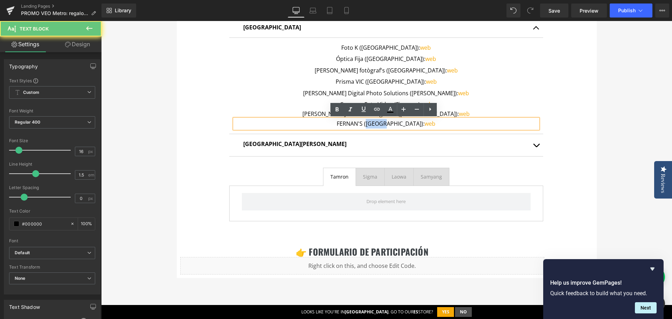
click at [388, 126] on p "FERNAN'S (Lleida): web" at bounding box center [385, 123] width 303 height 9
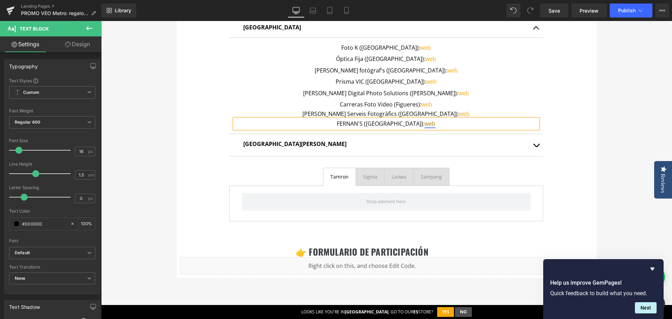
click at [424, 125] on link "web" at bounding box center [429, 124] width 11 height 8
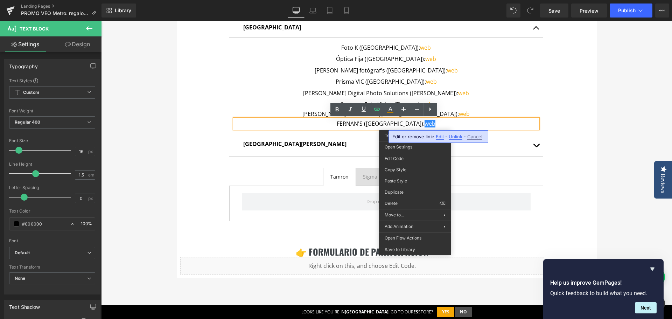
click at [438, 138] on span "Edit" at bounding box center [440, 137] width 8 height 6
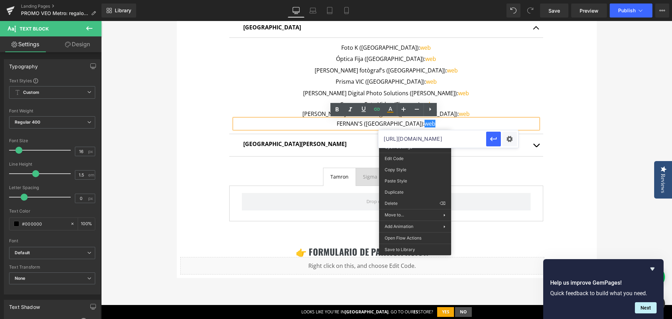
drag, startPoint x: 465, startPoint y: 139, endPoint x: 385, endPoint y: 139, distance: 79.8
click at [385, 139] on input "https://www.sirerafoto.com/" at bounding box center [432, 138] width 108 height 17
paste input "fernans.es"
type input "https://www.fernans.es/"
click at [489, 139] on button "button" at bounding box center [493, 139] width 15 height 15
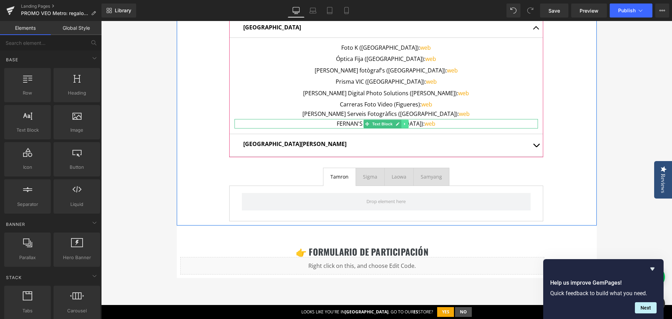
click at [403, 126] on icon at bounding box center [405, 124] width 4 height 4
click at [399, 125] on icon at bounding box center [401, 124] width 4 height 4
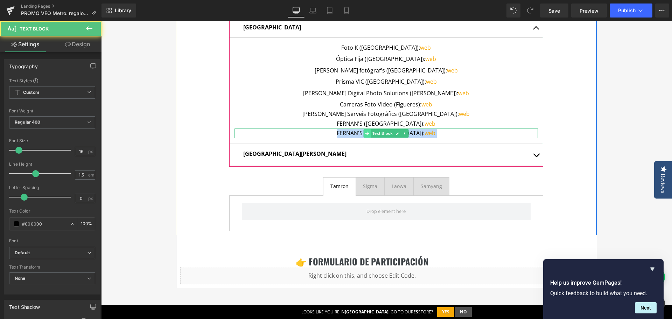
drag, startPoint x: 348, startPoint y: 133, endPoint x: 365, endPoint y: 134, distance: 17.2
click at [365, 134] on div "FERNAN'S (Tarragona): web Text Block" at bounding box center [385, 132] width 303 height 9
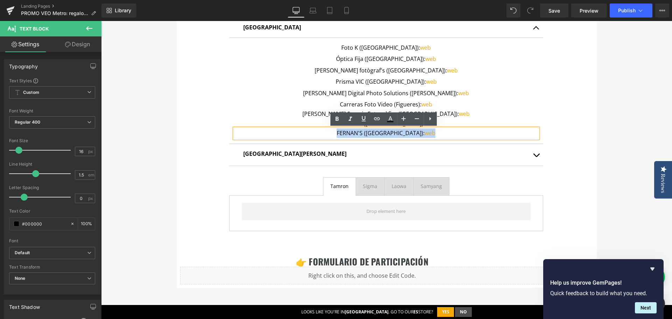
click at [357, 135] on p "FERNAN'S ([GEOGRAPHIC_DATA]): web" at bounding box center [385, 132] width 303 height 9
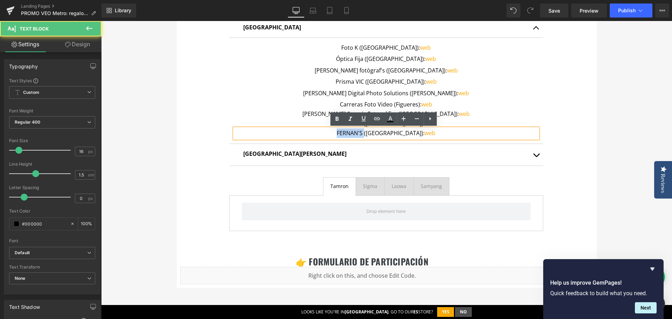
click at [357, 135] on p "FERNAN'S ([GEOGRAPHIC_DATA]): web" at bounding box center [385, 132] width 303 height 9
paste div
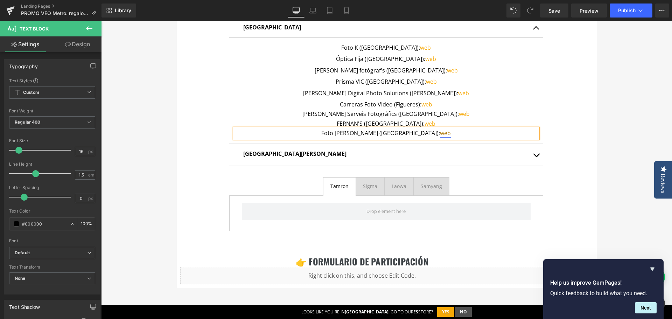
click at [440, 134] on link "web" at bounding box center [445, 133] width 11 height 8
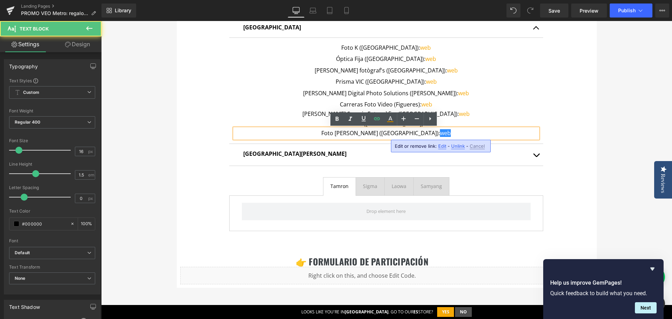
click at [444, 146] on span "Edit" at bounding box center [442, 146] width 8 height 6
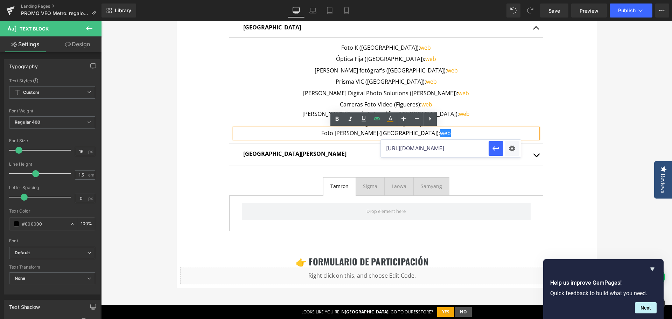
drag, startPoint x: 556, startPoint y: 168, endPoint x: 379, endPoint y: 144, distance: 178.3
paste input "fotoferran.es"
type input "https://fotoferran.es"
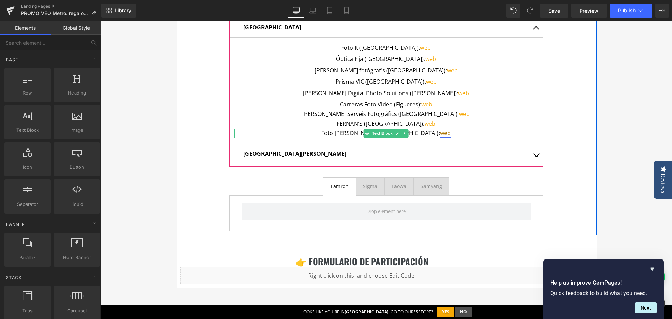
click at [440, 134] on link "web" at bounding box center [445, 133] width 11 height 8
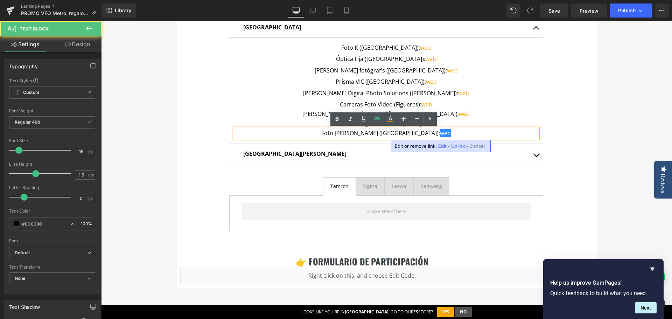
click at [441, 144] on span "Edit" at bounding box center [442, 146] width 8 height 6
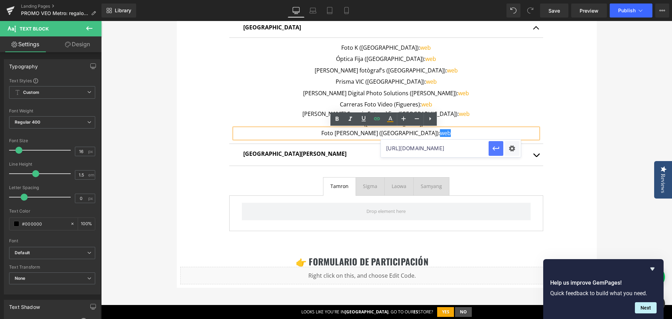
click at [500, 148] on button "button" at bounding box center [496, 148] width 15 height 15
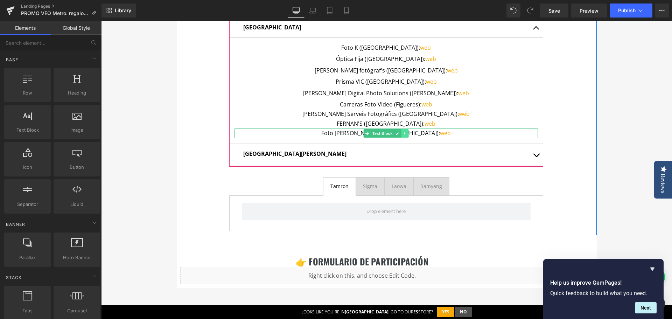
click at [401, 134] on link at bounding box center [404, 133] width 7 height 8
click at [399, 134] on icon at bounding box center [401, 133] width 4 height 4
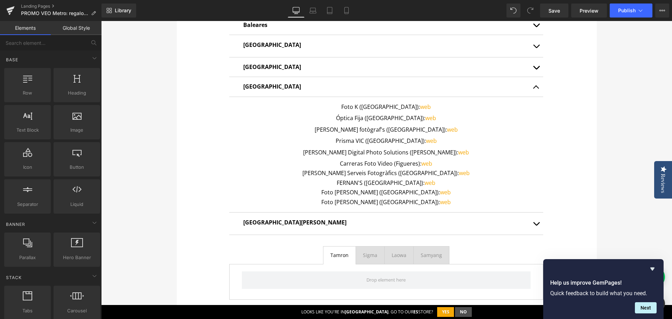
scroll to position [500, 0]
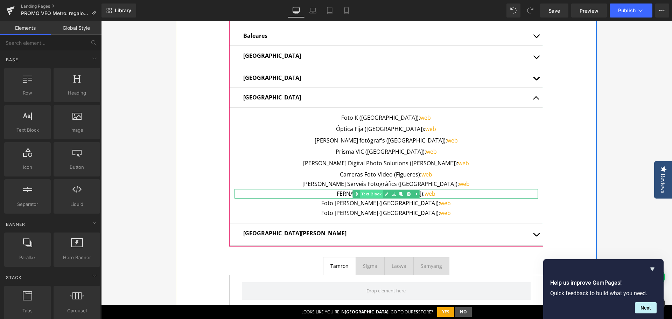
click at [370, 193] on span "Text Block" at bounding box center [371, 194] width 23 height 8
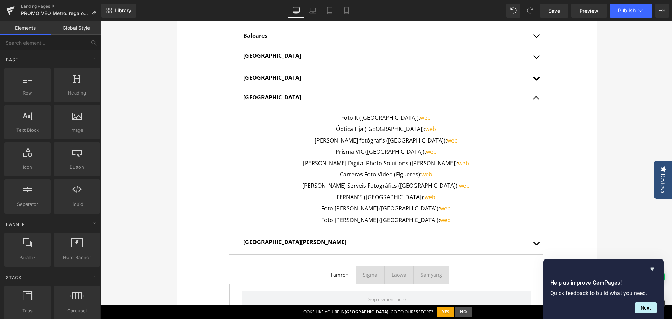
click at [616, 204] on div "te regalamos un airtag Heading Con la compra de cualquier mochila de la serie V…" at bounding box center [386, 17] width 571 height 901
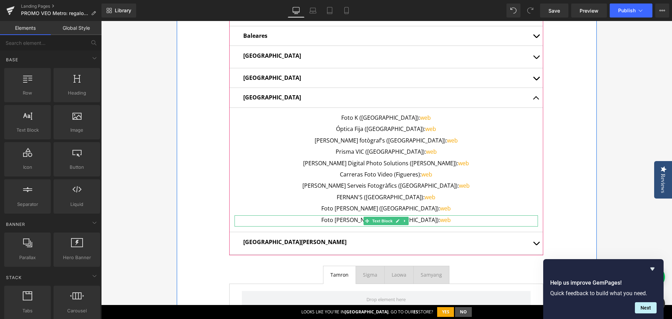
click at [346, 220] on p "Foto Ferrán (Tarragona): web" at bounding box center [385, 219] width 303 height 9
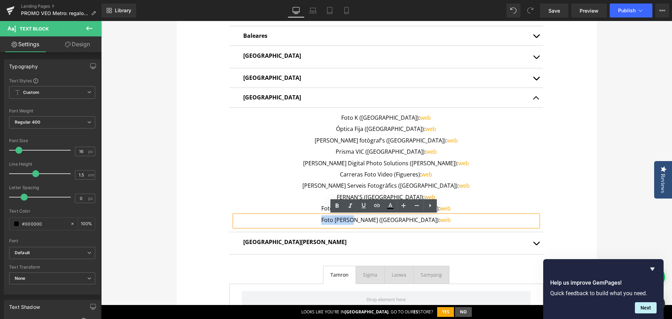
drag, startPoint x: 345, startPoint y: 221, endPoint x: 375, endPoint y: 221, distance: 30.1
click at [375, 221] on p "Foto Ferrán (Tarragona): web" at bounding box center [385, 219] width 303 height 9
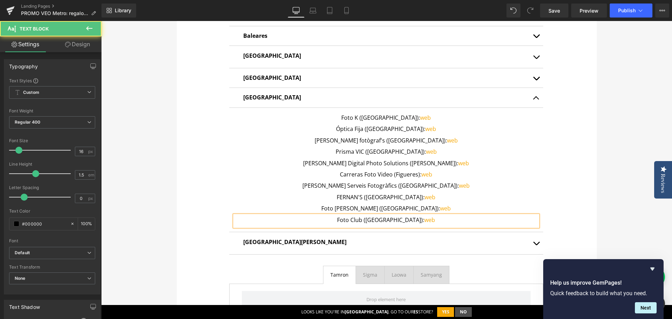
click at [386, 219] on p "Foto Club (Tarragona): web" at bounding box center [385, 219] width 303 height 9
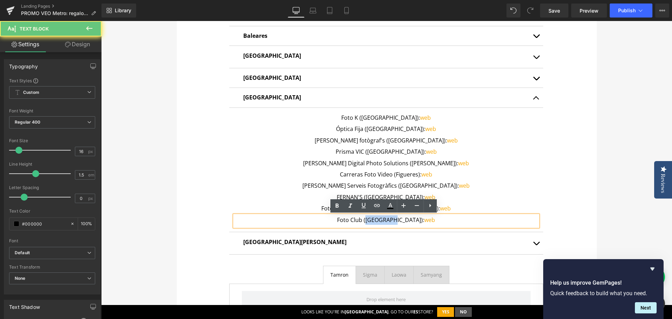
click at [386, 219] on p "Foto Club (Tarragona): web" at bounding box center [385, 219] width 303 height 9
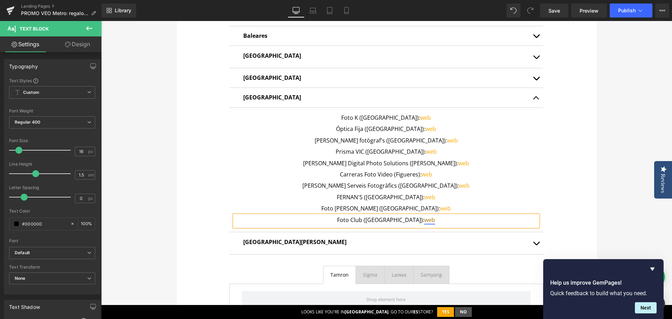
click at [424, 220] on link "web" at bounding box center [429, 220] width 11 height 8
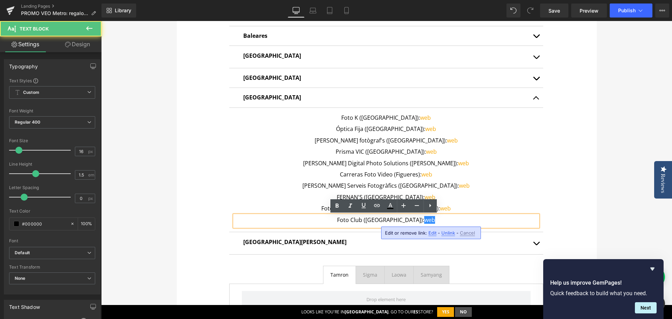
drag, startPoint x: 432, startPoint y: 232, endPoint x: 331, endPoint y: 212, distance: 103.2
click at [432, 232] on span "Edit" at bounding box center [432, 233] width 8 height 6
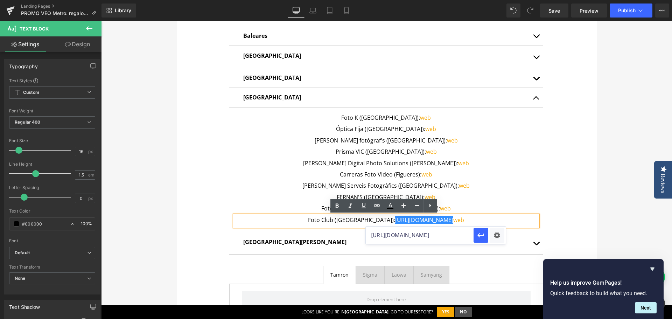
click at [422, 234] on input "https://fotoferran.es" at bounding box center [420, 234] width 108 height 17
click at [455, 223] on p "Foto Club (Reus): https://gem-3910432.net web" at bounding box center [385, 219] width 303 height 9
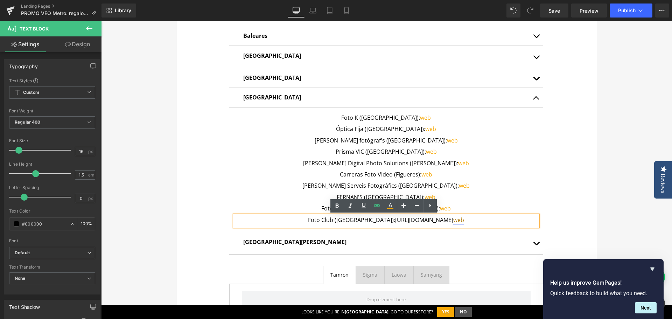
drag, startPoint x: 368, startPoint y: 219, endPoint x: 433, endPoint y: 221, distance: 64.8
click at [433, 221] on p "Foto Club (Reus): https://gem-3910432.net web" at bounding box center [385, 219] width 303 height 9
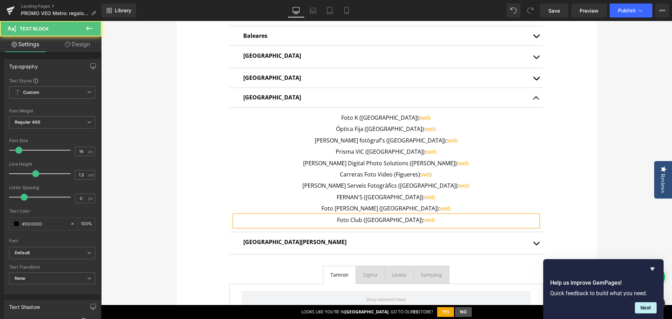
click at [399, 221] on p "Foto Club (Reus): web" at bounding box center [385, 219] width 303 height 9
click at [424, 221] on link "web" at bounding box center [429, 220] width 11 height 8
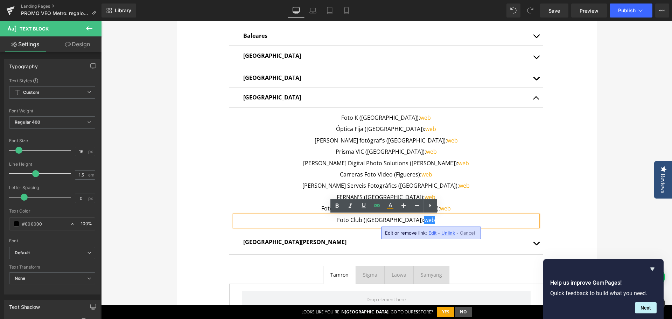
drag, startPoint x: 431, startPoint y: 232, endPoint x: 330, endPoint y: 210, distance: 103.5
click at [431, 232] on span "Edit" at bounding box center [432, 233] width 8 height 6
drag, startPoint x: 452, startPoint y: 236, endPoint x: 379, endPoint y: 234, distance: 73.2
click at [373, 234] on input "https://fotoferran.es" at bounding box center [425, 234] width 108 height 17
paste input "fotoclubreus.com/"
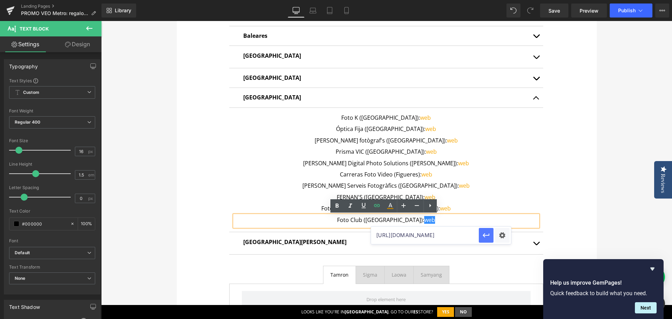
type input "https://fotoclubreus.com/es/"
click at [484, 236] on icon "button" at bounding box center [486, 235] width 7 height 4
click at [594, 209] on div "te regalamos un airtag Heading Con la compra de cualquier mochila de la serie V…" at bounding box center [386, 17] width 571 height 901
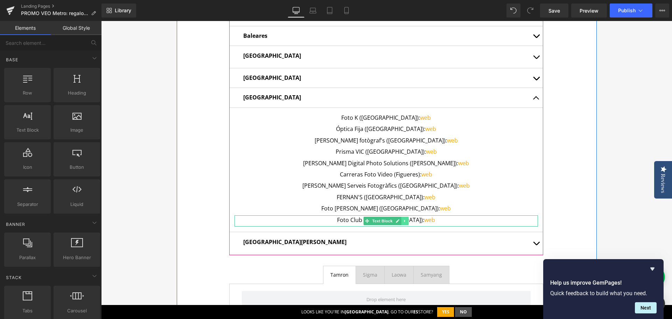
click at [403, 221] on icon at bounding box center [405, 221] width 4 height 4
click at [399, 222] on icon at bounding box center [401, 221] width 4 height 4
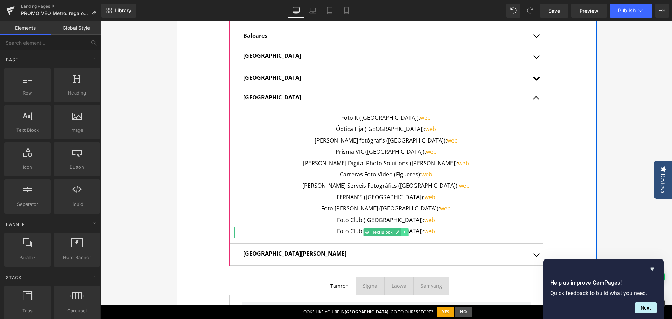
click at [403, 233] on icon at bounding box center [405, 232] width 4 height 4
click at [405, 233] on link at bounding box center [408, 232] width 7 height 8
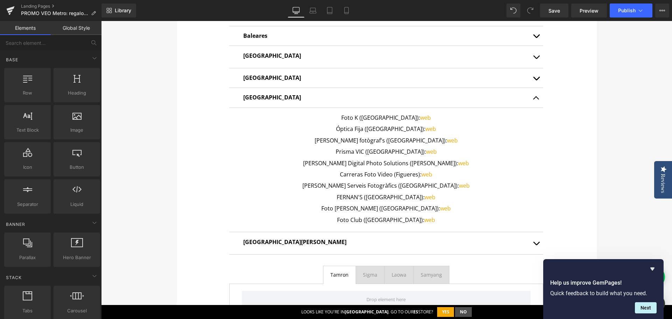
click at [619, 211] on div "te regalamos un airtag Heading Con la compra de cualquier mochila de la serie V…" at bounding box center [386, 17] width 571 height 901
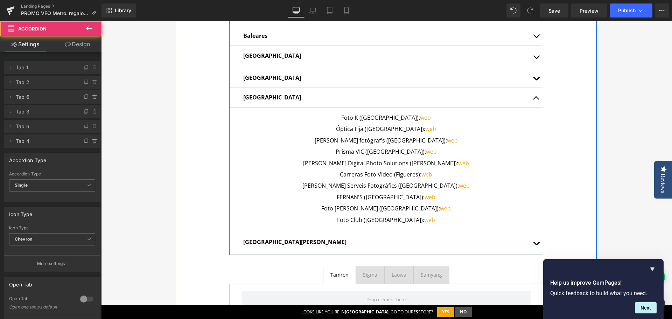
click at [535, 94] on button "button" at bounding box center [536, 98] width 14 height 20
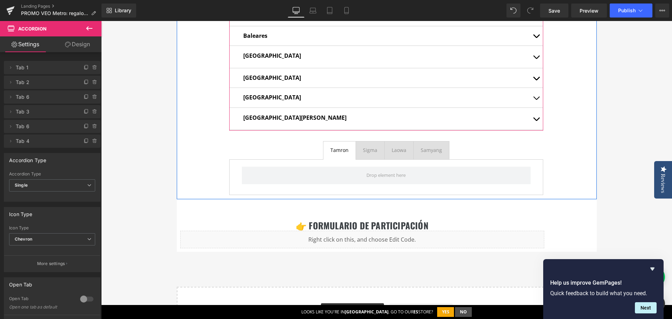
click at [536, 121] on span "button" at bounding box center [536, 121] width 0 height 0
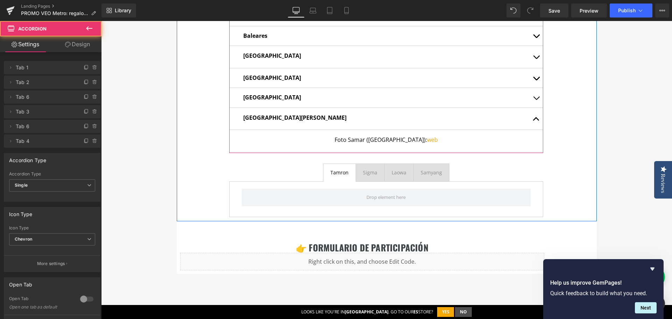
click at [536, 118] on button "button" at bounding box center [536, 119] width 14 height 22
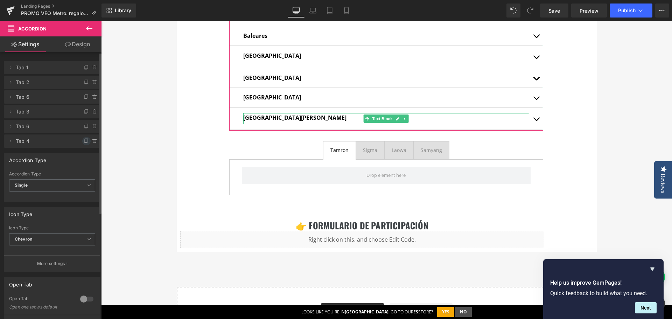
click at [84, 139] on icon at bounding box center [87, 141] width 6 height 6
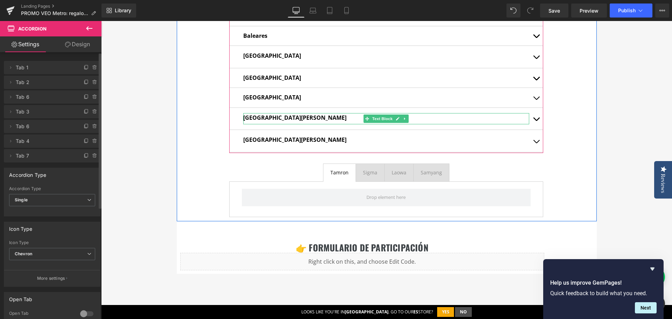
click at [255, 118] on strong "[GEOGRAPHIC_DATA][PERSON_NAME]" at bounding box center [294, 118] width 103 height 8
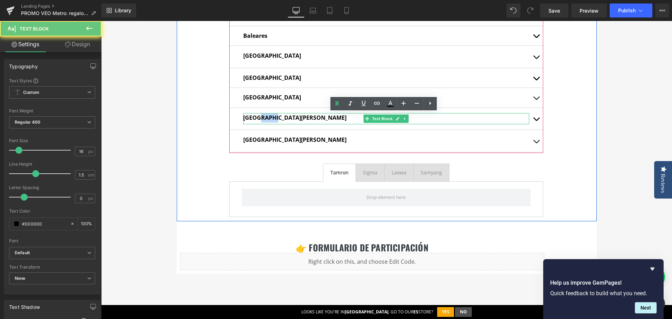
click at [255, 118] on strong "[GEOGRAPHIC_DATA][PERSON_NAME]" at bounding box center [294, 118] width 103 height 8
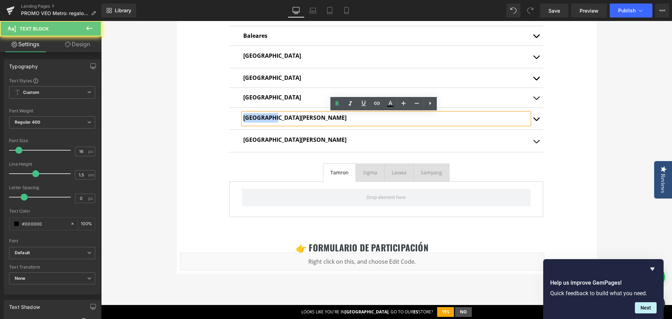
click at [255, 118] on strong "[GEOGRAPHIC_DATA][PERSON_NAME]" at bounding box center [294, 118] width 103 height 8
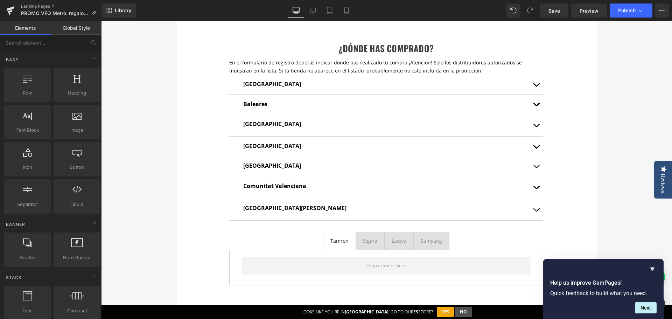
scroll to position [430, 0]
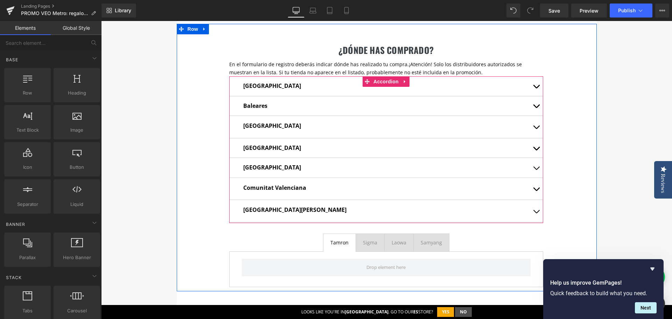
click at [531, 189] on button "button" at bounding box center [536, 189] width 14 height 22
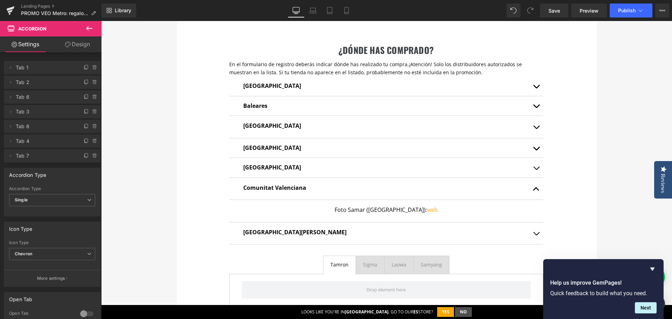
click at [352, 210] on p "Foto Samar (Bilbao): web" at bounding box center [385, 209] width 303 height 9
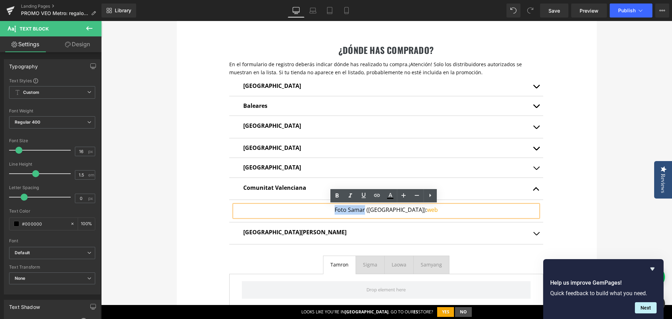
drag, startPoint x: 350, startPoint y: 211, endPoint x: 380, endPoint y: 211, distance: 30.1
click at [380, 211] on p "Foto Samar (Bilbao): web" at bounding box center [385, 209] width 303 height 9
paste div
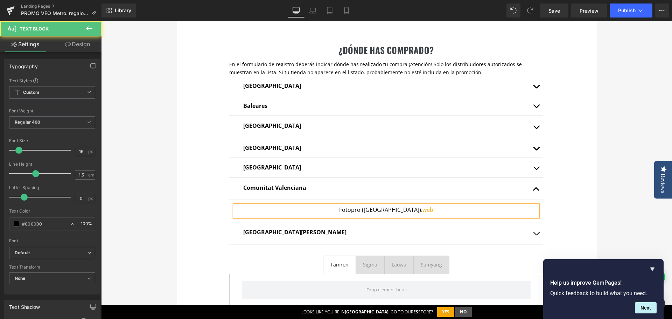
click at [383, 211] on p "Fotopro (Bilbao): web" at bounding box center [385, 209] width 303 height 9
click at [422, 211] on link "web" at bounding box center [427, 210] width 11 height 8
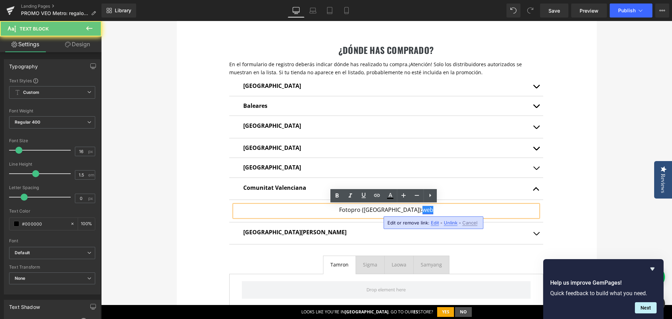
click at [422, 211] on link "web" at bounding box center [427, 210] width 11 height 8
click at [432, 224] on span "Edit" at bounding box center [435, 223] width 8 height 6
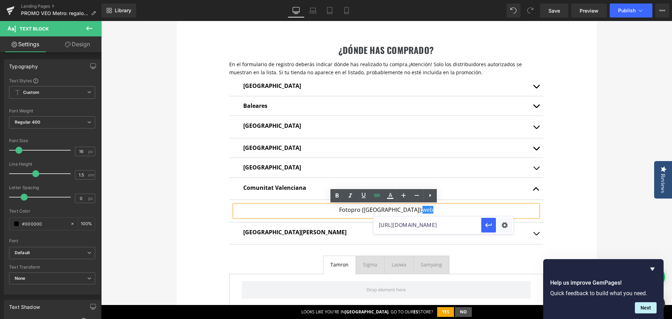
click at [432, 225] on input "https://fotoclubreus.com/es/" at bounding box center [427, 224] width 108 height 17
paste input "ttps://www.fotopro.es"
type input "https://www.fotopro.es/"
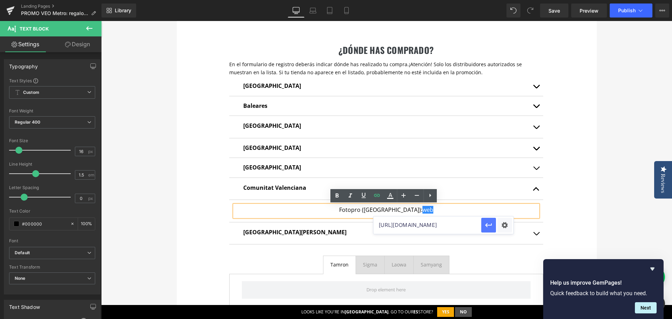
click at [490, 228] on icon "button" at bounding box center [488, 225] width 8 height 8
click at [622, 198] on div "te regalamos un airtag Heading Con la compra de cualquier mochila de la serie V…" at bounding box center [386, 47] width 571 height 821
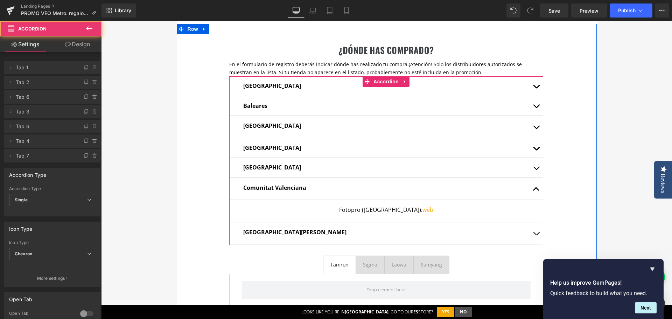
click at [534, 189] on button "button" at bounding box center [536, 189] width 14 height 22
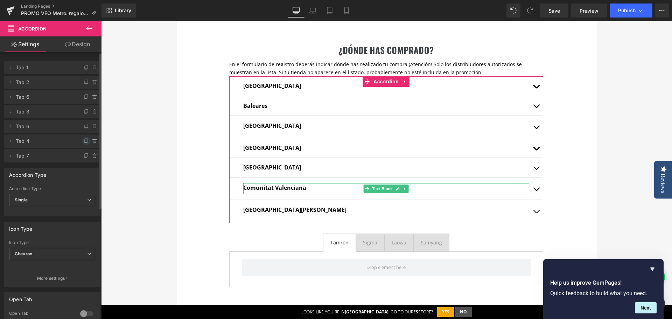
click at [82, 142] on span at bounding box center [86, 141] width 8 height 8
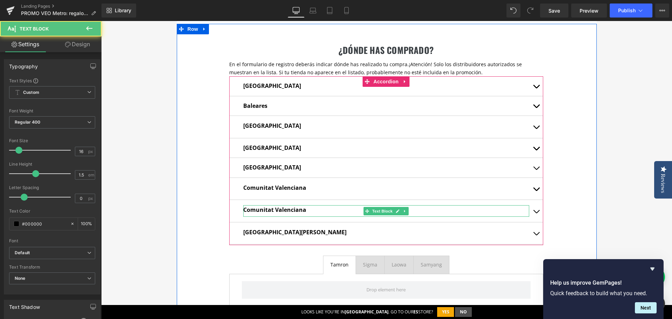
click at [246, 208] on strong "Comunitat Valenciana" at bounding box center [274, 210] width 63 height 8
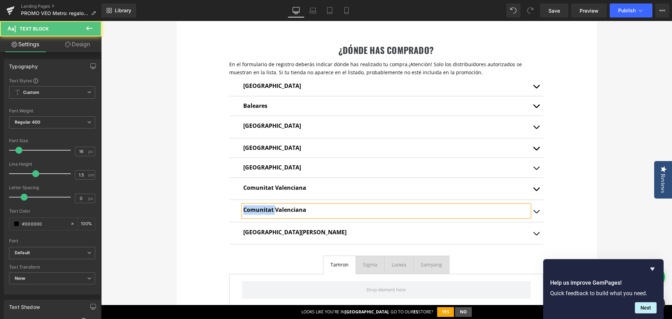
click at [246, 208] on strong "Comunitat Valenciana" at bounding box center [274, 210] width 63 height 8
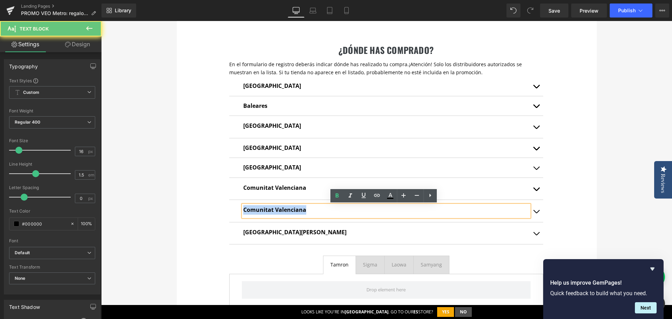
click at [246, 208] on strong "Comunitat Valenciana" at bounding box center [274, 210] width 63 height 8
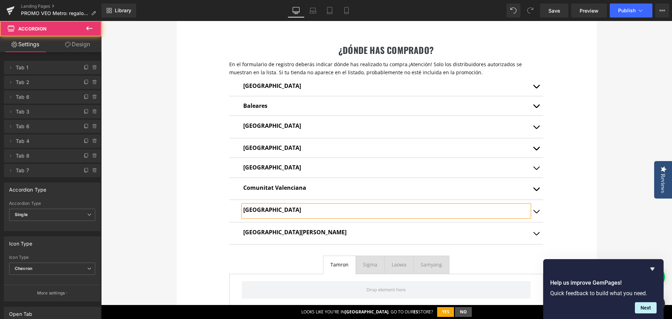
click at [536, 213] on span "button" at bounding box center [536, 213] width 0 height 0
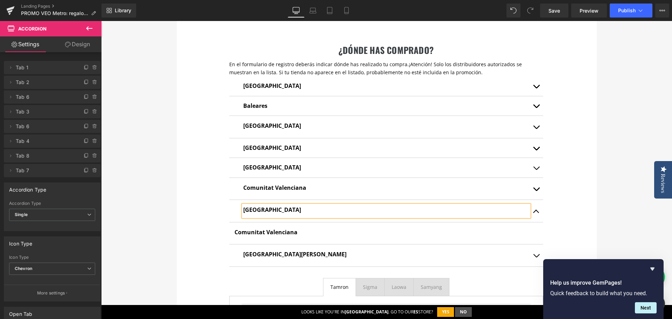
click at [536, 213] on span "button" at bounding box center [536, 213] width 0 height 0
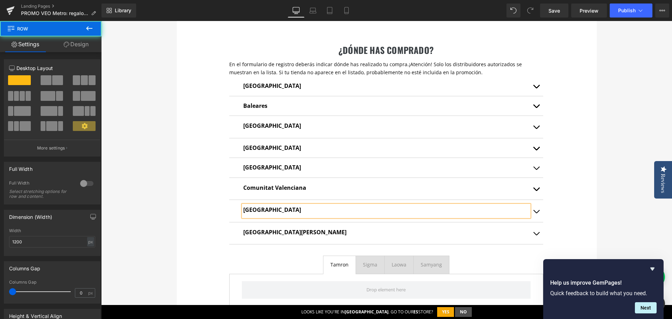
click at [586, 203] on div "¿dónde has comprado? Heading En el formulario de registro deberás indicar dónde…" at bounding box center [387, 168] width 420 height 289
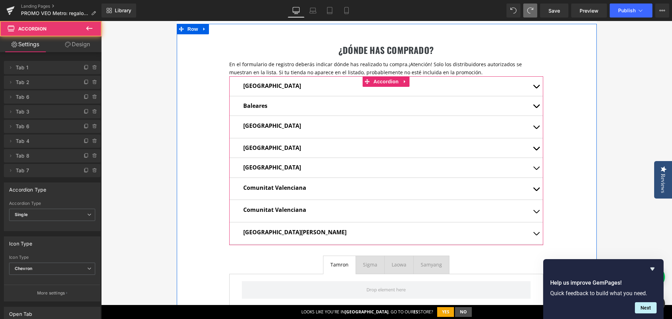
click at [536, 213] on span "button" at bounding box center [536, 213] width 0 height 0
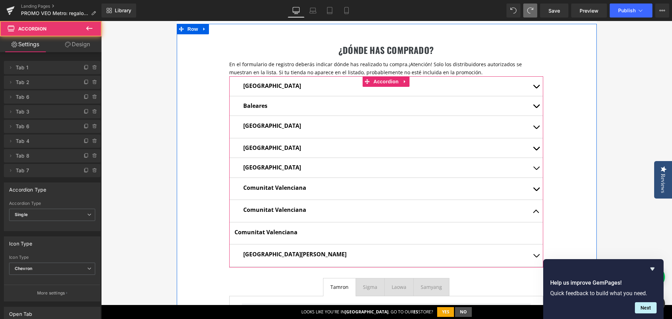
click at [536, 213] on span "button" at bounding box center [536, 213] width 0 height 0
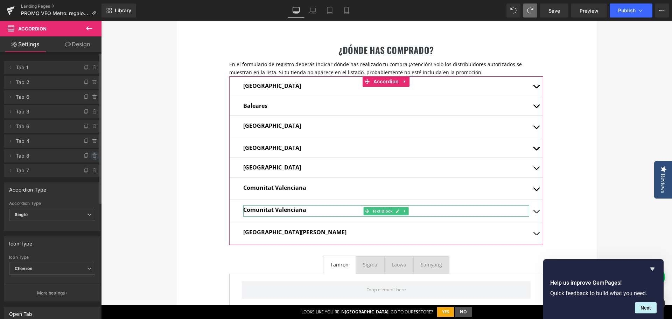
click at [92, 155] on icon at bounding box center [95, 156] width 6 height 6
click at [91, 155] on button "Delete" at bounding box center [87, 156] width 22 height 9
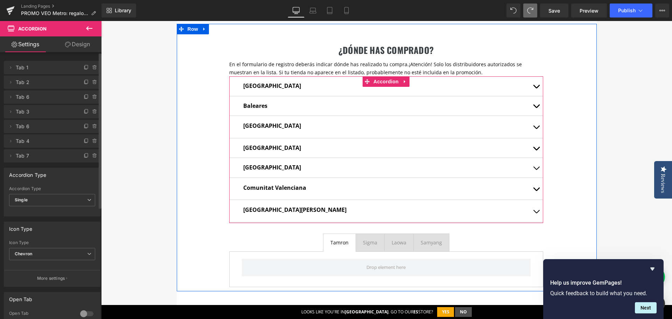
click at [533, 188] on button "button" at bounding box center [536, 189] width 14 height 22
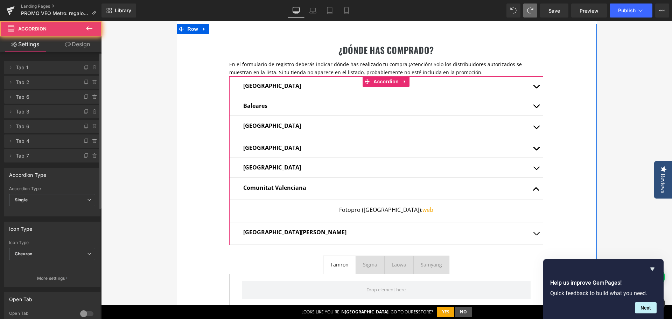
click at [533, 188] on button "button" at bounding box center [536, 189] width 14 height 22
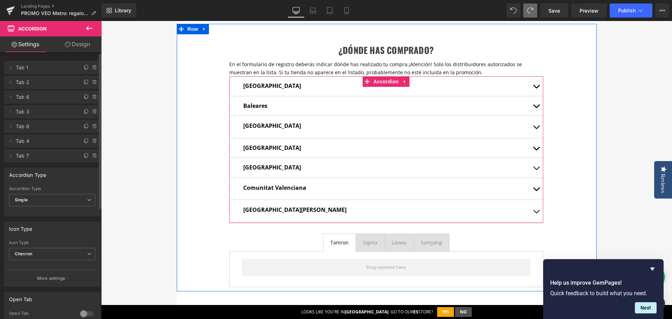
click at [533, 211] on button "button" at bounding box center [536, 211] width 14 height 22
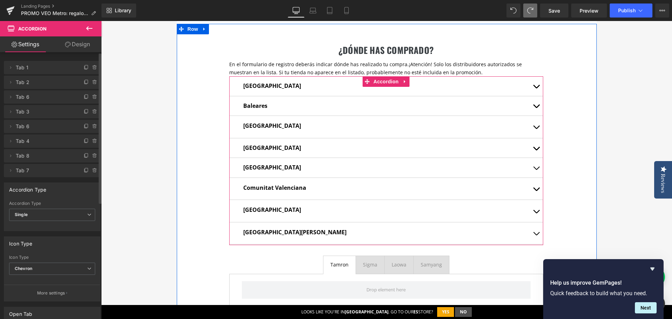
click at [534, 233] on button "button" at bounding box center [536, 233] width 14 height 22
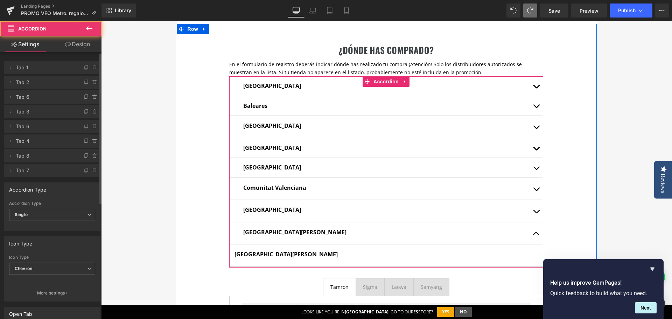
click at [534, 233] on button "button" at bounding box center [536, 233] width 14 height 22
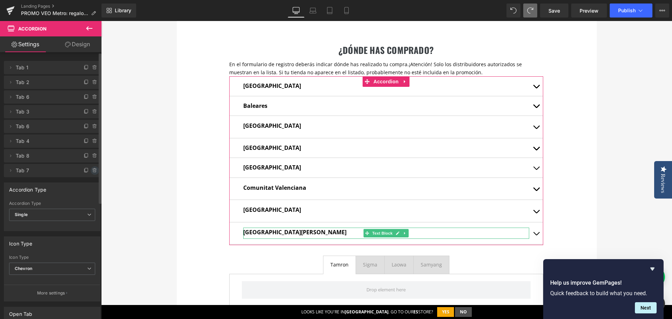
click at [95, 170] on icon at bounding box center [95, 170] width 0 height 1
click at [92, 170] on button "Delete" at bounding box center [87, 170] width 22 height 9
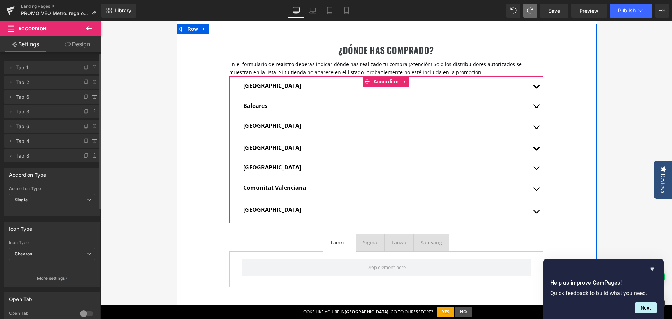
click at [530, 210] on button "button" at bounding box center [536, 211] width 14 height 22
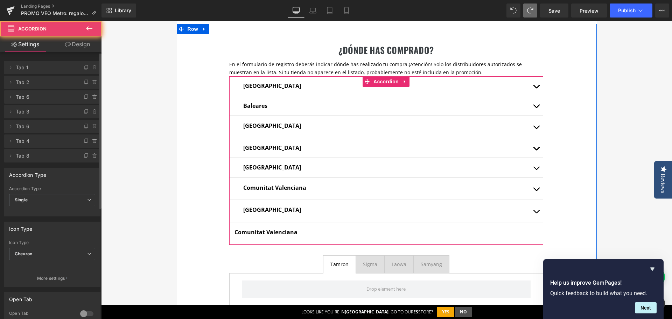
click at [530, 210] on button "button" at bounding box center [536, 211] width 14 height 22
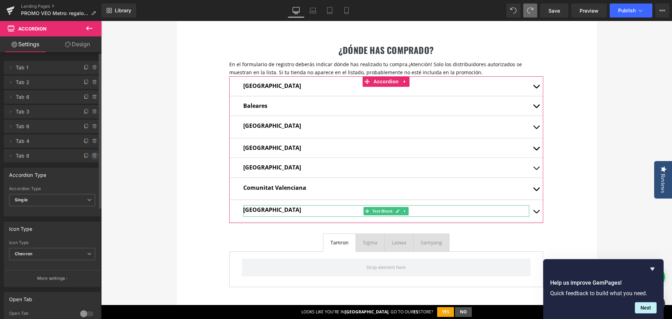
click at [92, 153] on icon at bounding box center [95, 156] width 6 height 6
click at [86, 155] on button "Delete" at bounding box center [87, 156] width 22 height 9
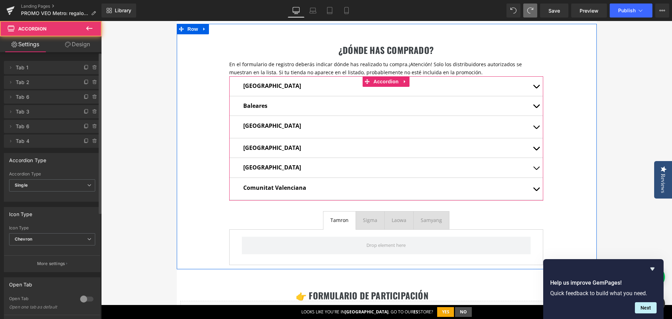
click at [536, 191] on span "button" at bounding box center [536, 191] width 0 height 0
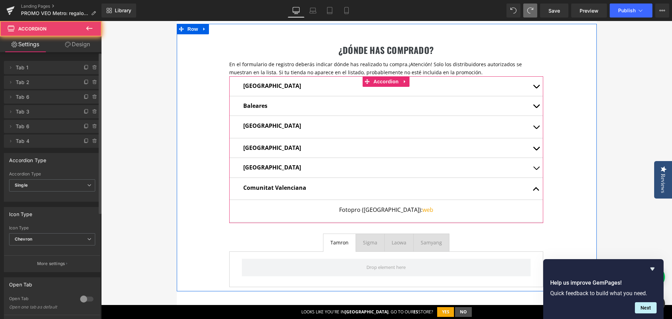
click at [534, 190] on button "button" at bounding box center [536, 189] width 14 height 22
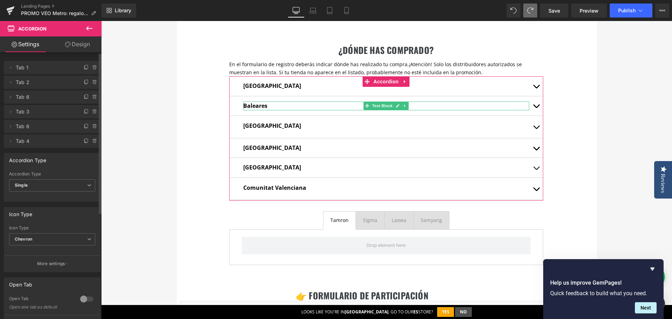
click at [25, 82] on span "Tab 2" at bounding box center [45, 82] width 59 height 13
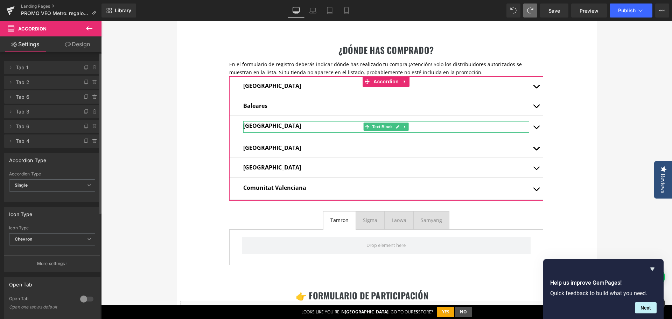
click at [28, 96] on span "Tab 6" at bounding box center [45, 96] width 59 height 13
click at [27, 99] on span "Tab 6" at bounding box center [45, 96] width 59 height 13
click at [18, 98] on span "Tab 6" at bounding box center [45, 96] width 59 height 13
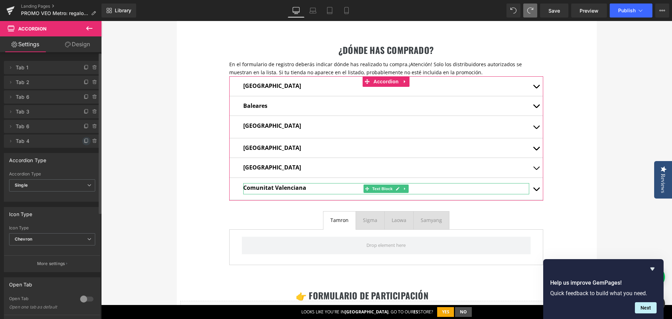
click at [84, 141] on icon at bounding box center [87, 141] width 6 height 6
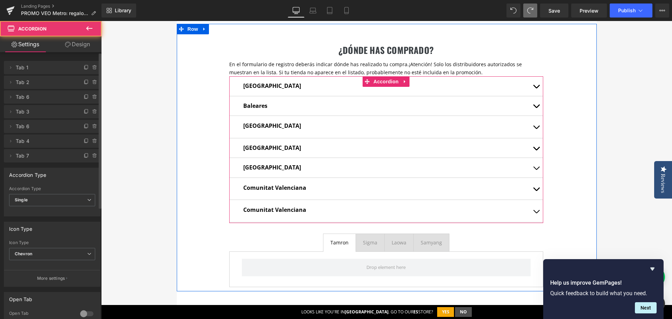
click at [536, 213] on span "button" at bounding box center [536, 213] width 0 height 0
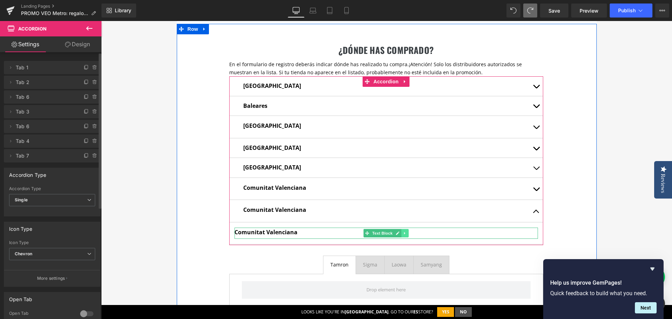
click at [404, 232] on icon at bounding box center [405, 233] width 4 height 4
click at [407, 233] on icon at bounding box center [409, 233] width 4 height 4
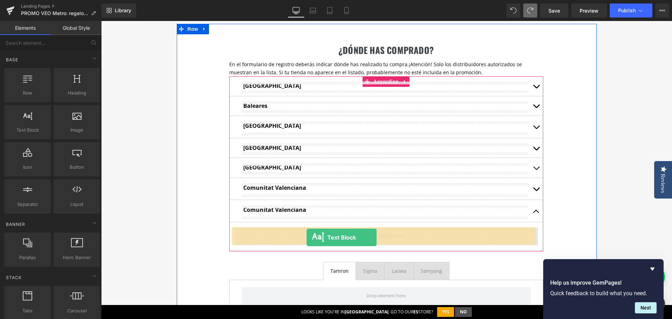
drag, startPoint x: 161, startPoint y: 154, endPoint x: 307, endPoint y: 237, distance: 167.9
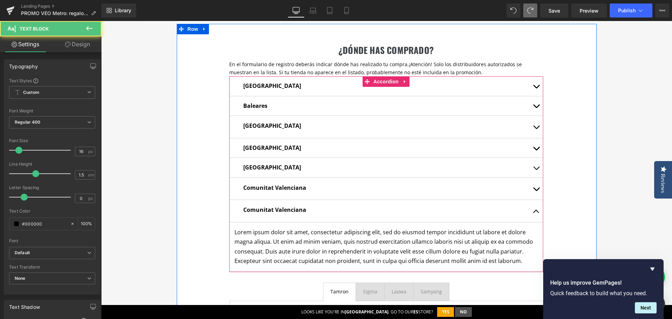
click at [530, 211] on button "button" at bounding box center [536, 211] width 14 height 22
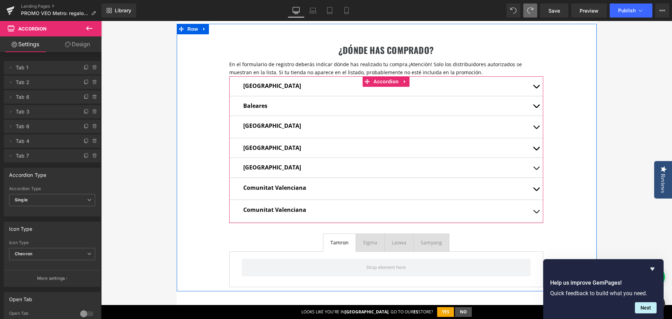
click at [530, 211] on button "button" at bounding box center [536, 211] width 14 height 22
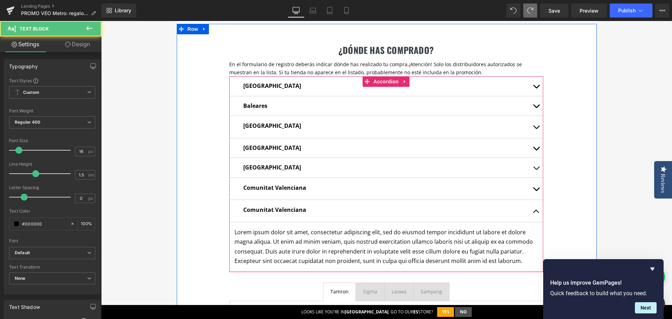
click at [256, 210] on strong "Comunitat Valenciana" at bounding box center [274, 210] width 63 height 8
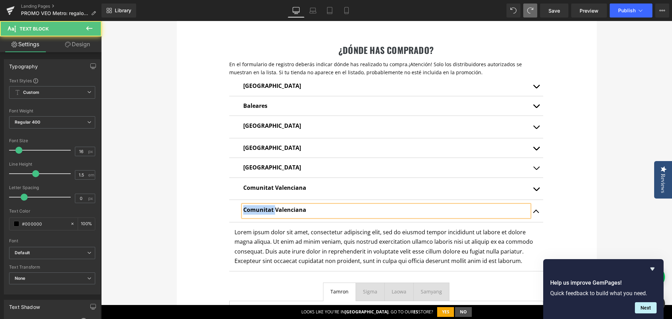
click at [256, 210] on strong "Comunitat Valenciana" at bounding box center [274, 210] width 63 height 8
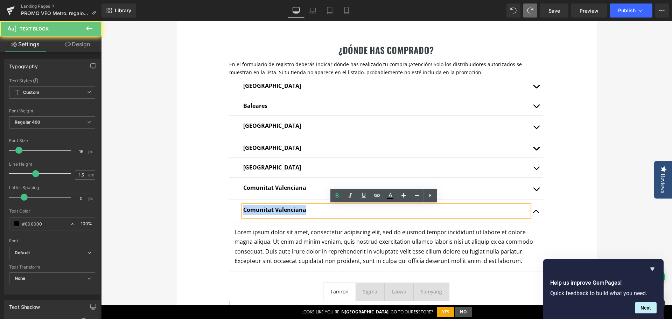
click at [256, 210] on strong "Comunitat Valenciana" at bounding box center [274, 210] width 63 height 8
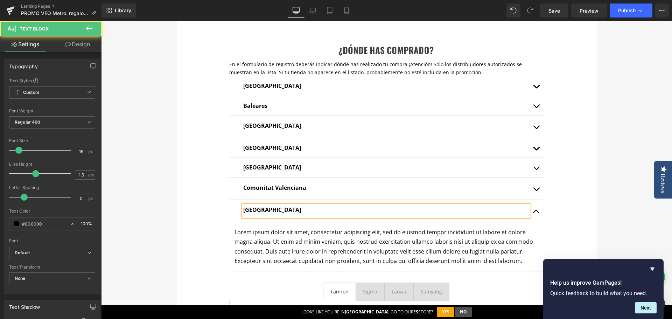
click at [297, 209] on p "[GEOGRAPHIC_DATA]" at bounding box center [386, 209] width 286 height 9
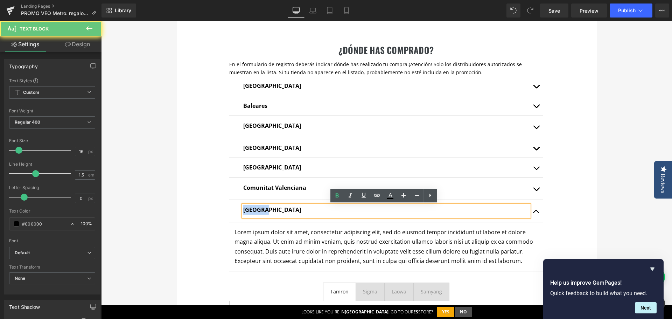
drag, startPoint x: 252, startPoint y: 210, endPoint x: 233, endPoint y: 208, distance: 18.8
click at [233, 208] on div "Galicia Text Block" at bounding box center [386, 211] width 314 height 22
click at [356, 239] on p "Lorem ipsum dolor sit amet, consectetur adipiscing elit, sed do eiusmod tempor …" at bounding box center [385, 246] width 303 height 38
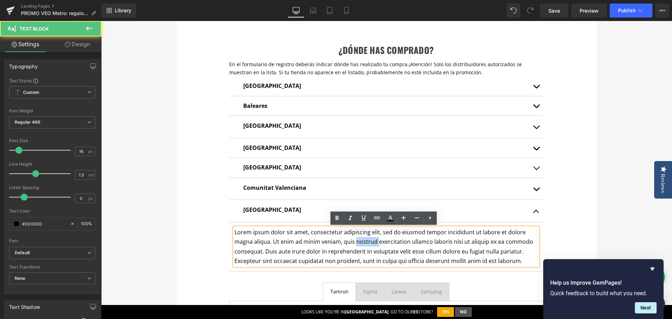
click at [356, 239] on p "Lorem ipsum dolor sit amet, consectetur adipiscing elit, sed do eiusmod tempor …" at bounding box center [385, 246] width 303 height 38
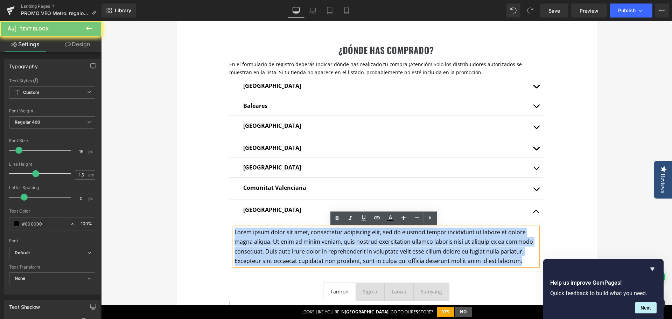
click at [356, 239] on p "Lorem ipsum dolor sit amet, consectetur adipiscing elit, sed do eiusmod tempor …" at bounding box center [385, 246] width 303 height 38
paste div
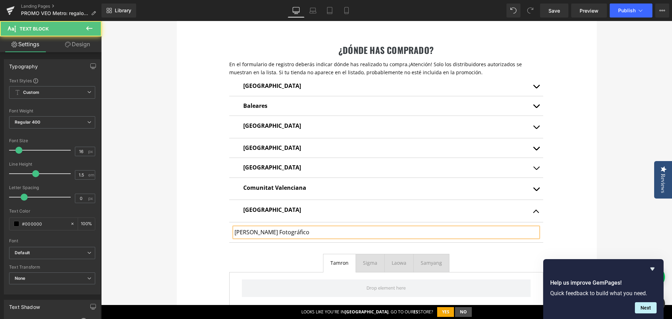
click at [331, 235] on p "Gonzalez Almacén Fotográfico" at bounding box center [385, 231] width 303 height 9
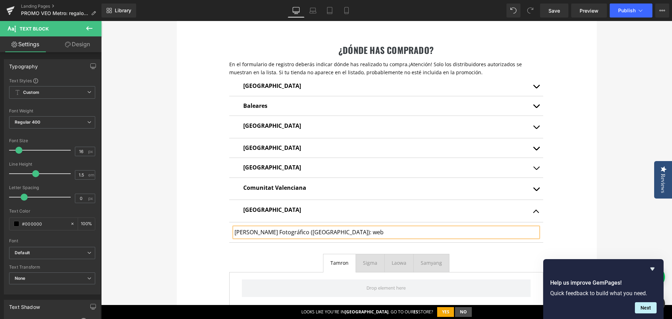
click at [188, 222] on div "¿dónde has comprado? Heading En el formulario de registro deberás indicar dónde…" at bounding box center [387, 168] width 420 height 288
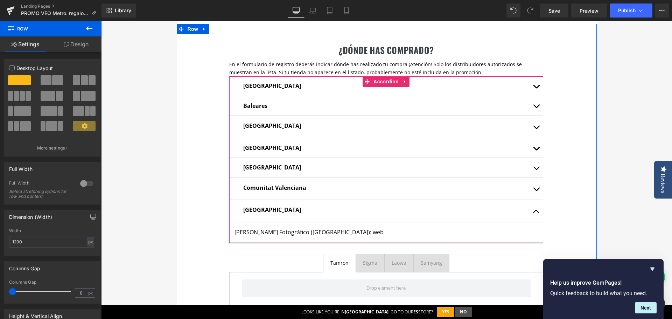
click at [535, 190] on button "button" at bounding box center [536, 189] width 14 height 22
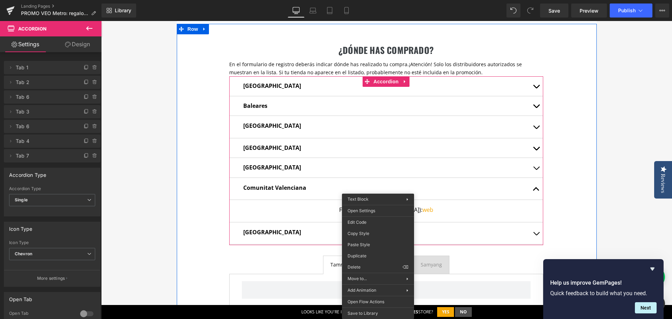
click at [535, 166] on button "button" at bounding box center [536, 168] width 14 height 20
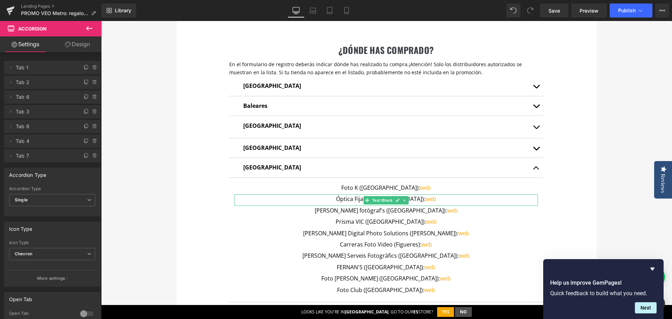
drag, startPoint x: 465, startPoint y: 251, endPoint x: 366, endPoint y: 230, distance: 101.4
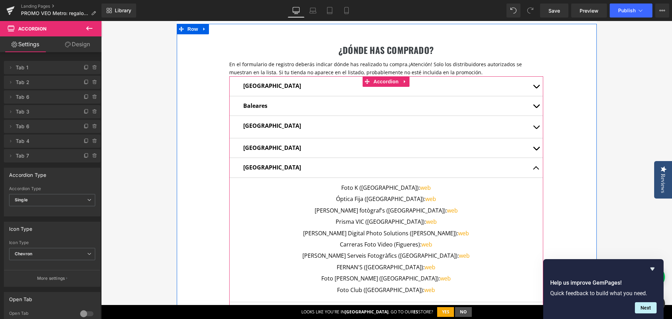
click at [536, 170] on span "button" at bounding box center [536, 170] width 0 height 0
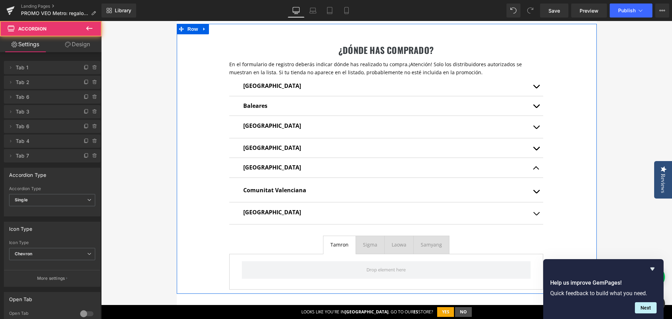
scroll to position [500, 0]
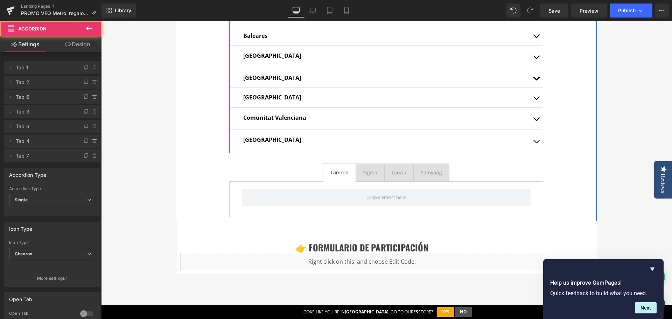
drag, startPoint x: 535, startPoint y: 142, endPoint x: 435, endPoint y: 149, distance: 100.0
click at [536, 143] on span "button" at bounding box center [536, 143] width 0 height 0
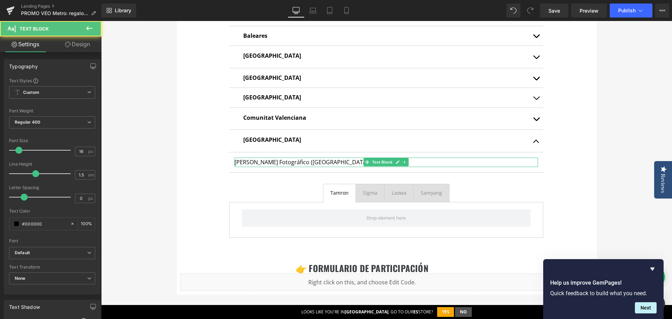
drag, startPoint x: 466, startPoint y: 240, endPoint x: 364, endPoint y: 219, distance: 103.6
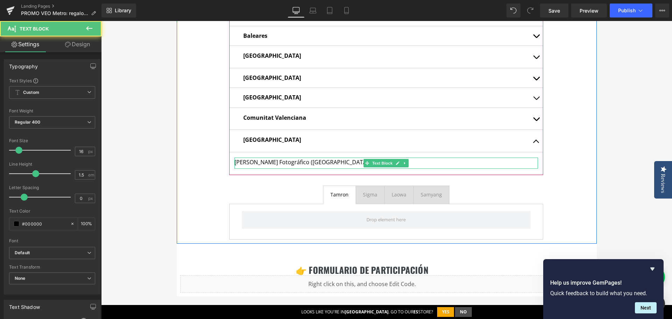
click at [329, 162] on p "Gonzalez Almacén Fotográfico (Lugo): web" at bounding box center [385, 161] width 303 height 9
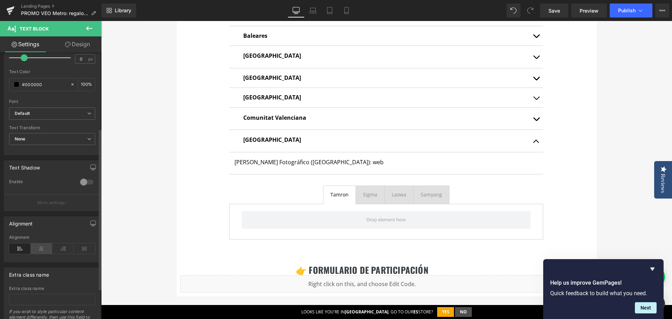
scroll to position [140, 0]
click at [44, 247] on icon at bounding box center [42, 248] width 22 height 10
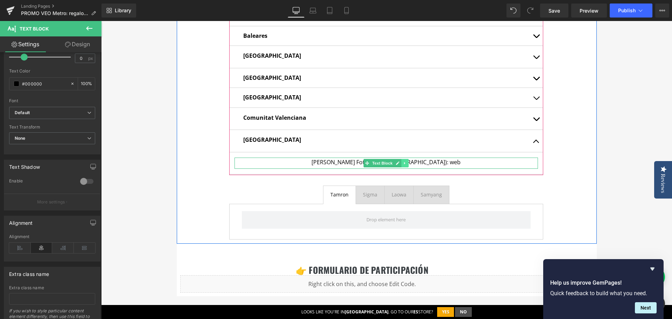
click at [403, 163] on icon at bounding box center [405, 163] width 4 height 4
click at [399, 163] on icon at bounding box center [401, 163] width 4 height 4
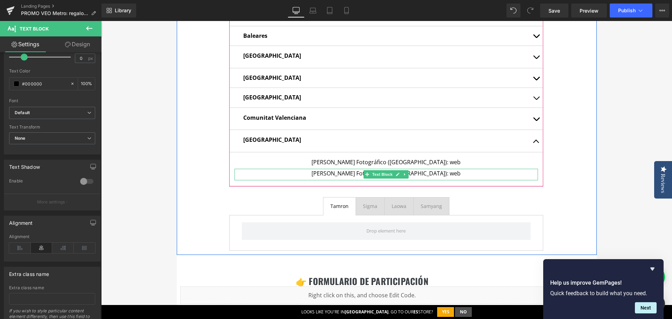
drag, startPoint x: 356, startPoint y: 175, endPoint x: 327, endPoint y: 177, distance: 28.8
click at [356, 175] on p "Gonzalez Almacén Fotográfico (Lugo): web" at bounding box center [385, 173] width 303 height 9
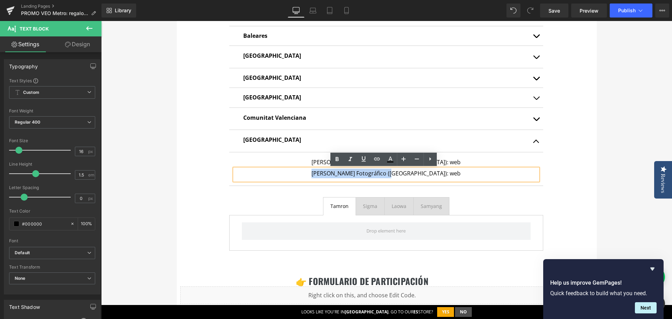
drag, startPoint x: 326, startPoint y: 175, endPoint x: 406, endPoint y: 176, distance: 79.1
click at [406, 176] on p "Gonzalez Almacén Fotográfico (Lugo): web" at bounding box center [385, 173] width 303 height 9
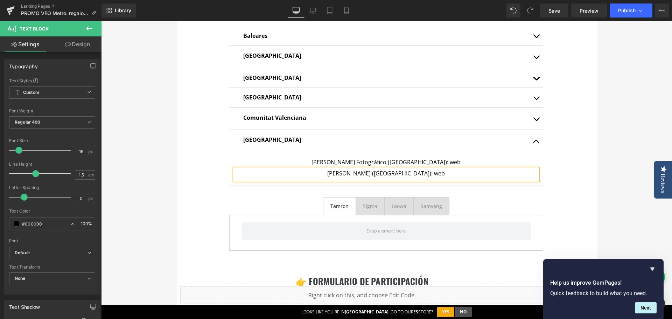
click at [390, 172] on p "Josbe (Lugo): web" at bounding box center [385, 173] width 303 height 9
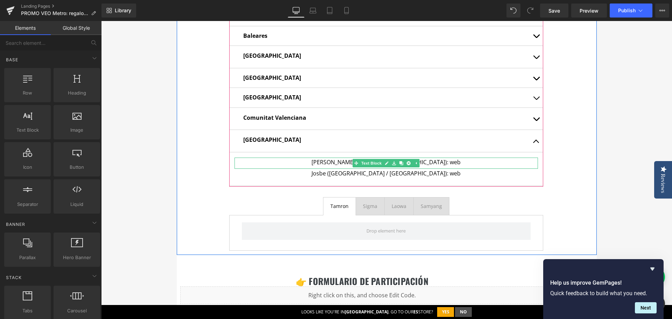
click at [435, 163] on p "Gonzalez Almacén Fotográfico (Lugo): web" at bounding box center [385, 161] width 303 height 9
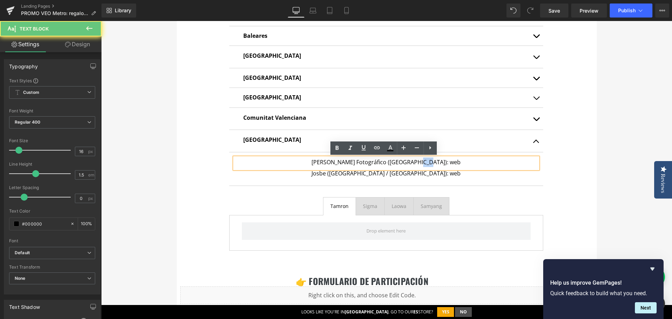
click at [435, 163] on p "Gonzalez Almacén Fotográfico (Lugo): web" at bounding box center [385, 161] width 303 height 9
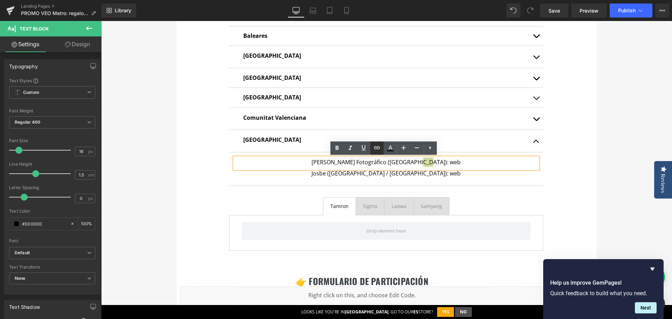
click at [375, 149] on icon at bounding box center [377, 147] width 6 height 3
click at [426, 182] on input "https://www.fotopro.es/" at bounding box center [449, 177] width 108 height 17
paste input "https://gonzalezalmacen.com/"
type input "https://gonzalezalmacen.com/"
click at [507, 178] on icon "button" at bounding box center [510, 177] width 8 height 8
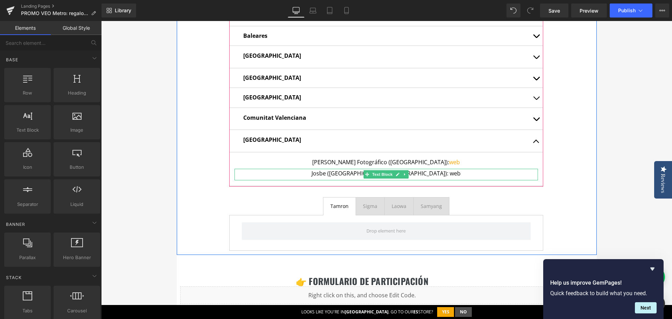
click at [419, 173] on p "Josbe (Lugo / Ourense): web" at bounding box center [385, 173] width 303 height 9
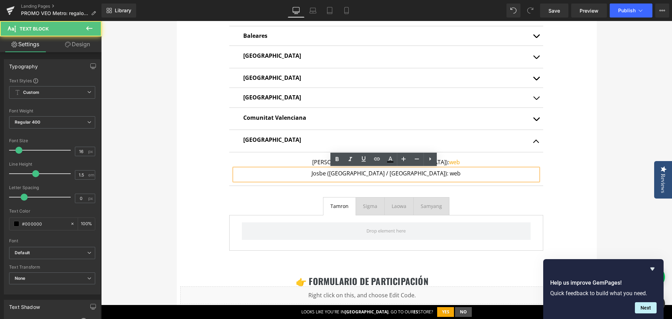
click at [417, 173] on p "Josbe (Lugo / Ourense): web" at bounding box center [385, 173] width 303 height 9
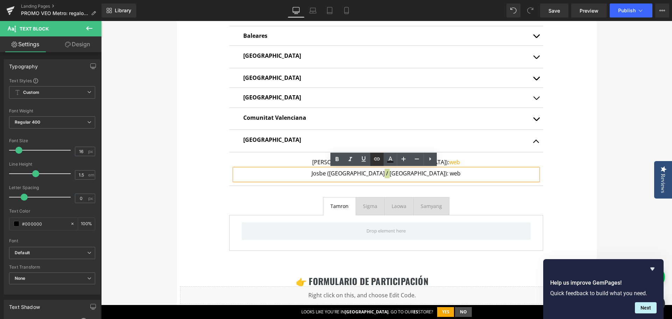
click at [378, 157] on icon at bounding box center [377, 158] width 6 height 3
click at [439, 188] on input "https://gonzalezalmacen.com/" at bounding box center [433, 188] width 108 height 17
paste input "https://www.josbefotografia.com/"
type input "https://www.josbefotografia.com/"
click at [504, 0] on div "Text Color Highlight Color #333333 Edit or remove link: Edit - Unlink - Cancel …" at bounding box center [336, 0] width 672 height 0
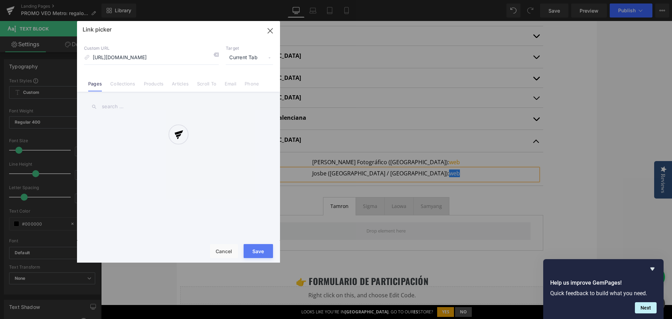
click at [220, 250] on button "Cancel" at bounding box center [224, 251] width 28 height 14
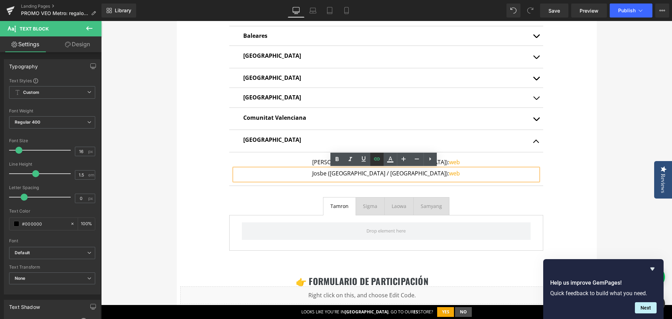
click at [373, 159] on icon at bounding box center [377, 159] width 8 height 8
click at [496, 192] on icon "button" at bounding box center [494, 188] width 8 height 8
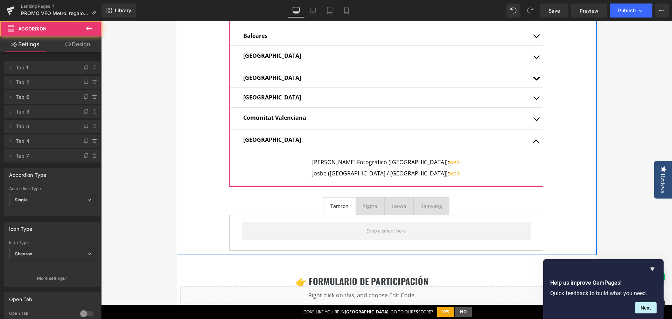
click at [534, 138] on button "button" at bounding box center [536, 141] width 14 height 22
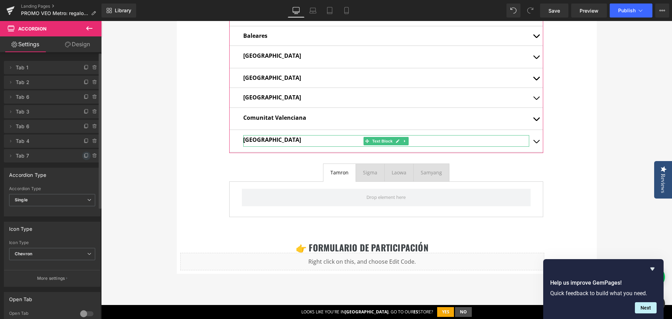
click at [84, 156] on icon at bounding box center [87, 156] width 6 height 6
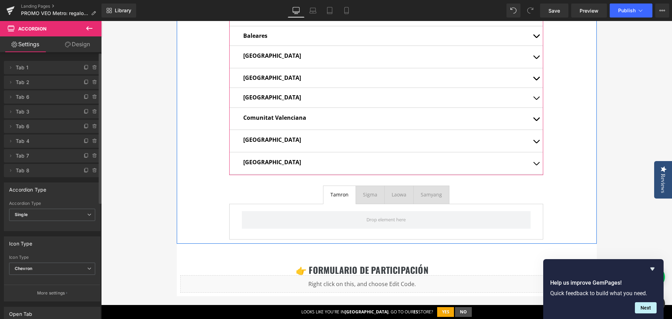
click at [536, 165] on span "button" at bounding box center [536, 165] width 0 height 0
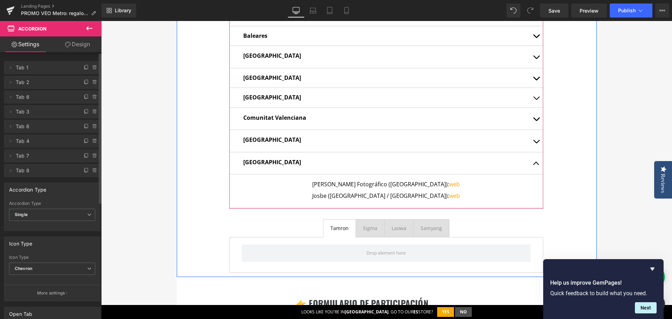
click at [248, 160] on strong "[GEOGRAPHIC_DATA]" at bounding box center [272, 162] width 58 height 8
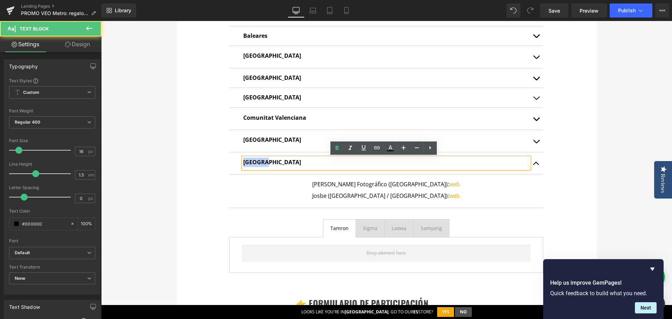
click at [248, 160] on strong "[GEOGRAPHIC_DATA]" at bounding box center [272, 162] width 58 height 8
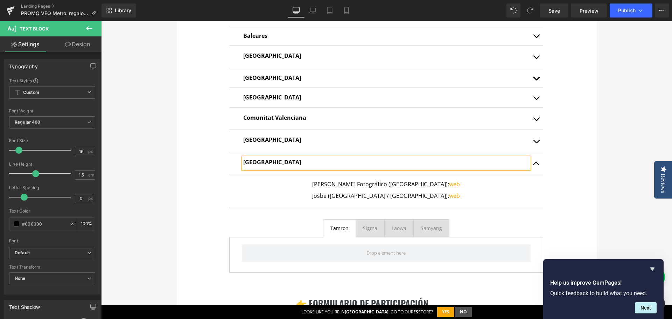
click at [338, 189] on p "Gonzalez Almacén Fotográfico (Lugo): web" at bounding box center [385, 184] width 303 height 9
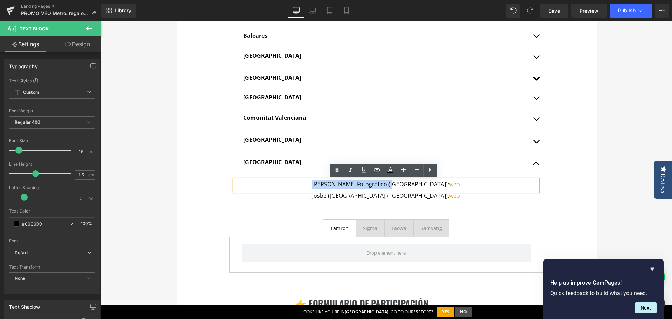
drag, startPoint x: 328, startPoint y: 185, endPoint x: 406, endPoint y: 189, distance: 78.5
click at [406, 189] on p "Gonzalez Almacén Fotográfico (Lugo): web" at bounding box center [385, 184] width 303 height 9
paste div
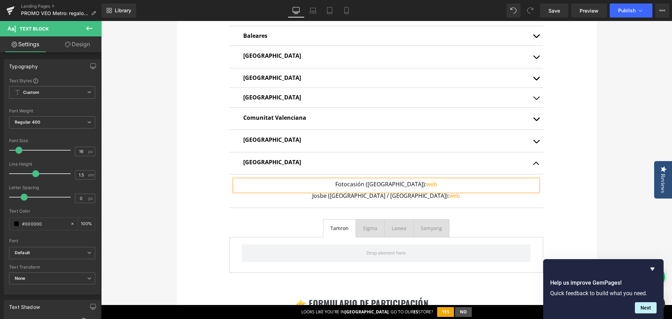
click at [389, 188] on p "Fotocasión (Lugo): web" at bounding box center [385, 184] width 303 height 9
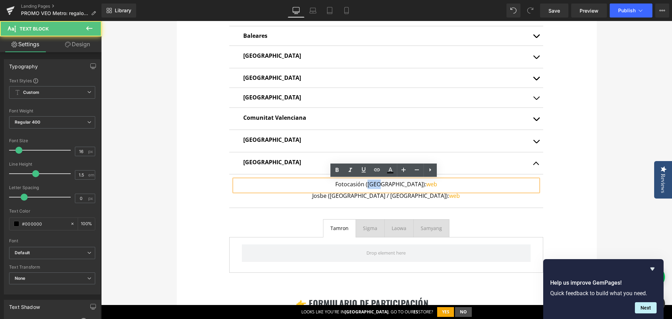
click at [389, 188] on p "Fotocasión (Lugo): web" at bounding box center [385, 184] width 303 height 9
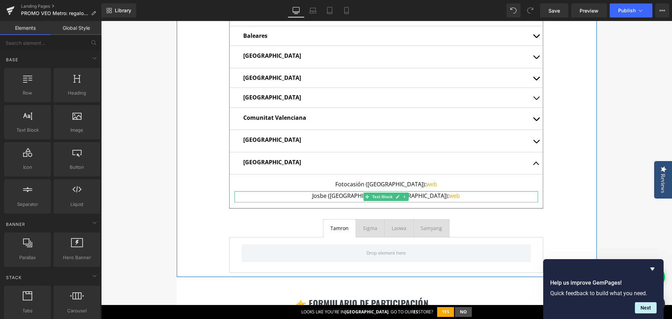
drag, startPoint x: 351, startPoint y: 197, endPoint x: 346, endPoint y: 197, distance: 4.9
click at [351, 197] on p "Josbe (Lugo / Ourense): web" at bounding box center [385, 195] width 303 height 9
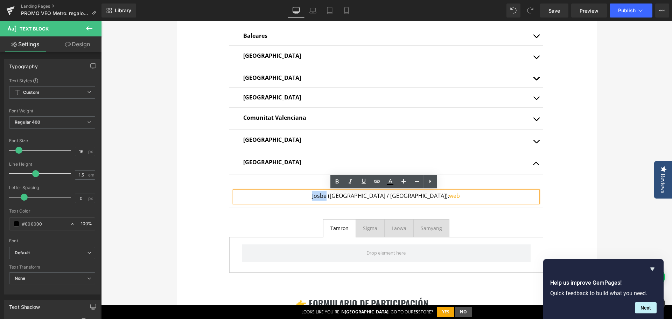
drag, startPoint x: 345, startPoint y: 197, endPoint x: 360, endPoint y: 197, distance: 15.0
click at [360, 197] on p "Josbe (Lugo / Ourense): web" at bounding box center [385, 195] width 303 height 9
paste div
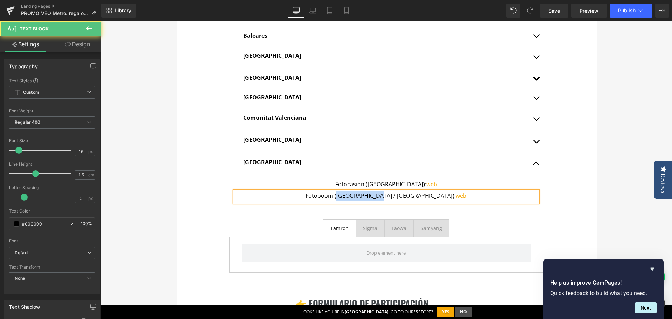
drag, startPoint x: 371, startPoint y: 196, endPoint x: 410, endPoint y: 197, distance: 39.6
click at [410, 197] on p "Fotoboom (Lugo / Ourense): web" at bounding box center [385, 195] width 303 height 9
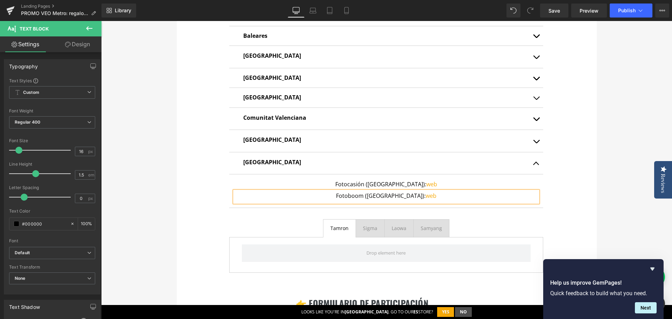
click at [546, 198] on div "¿dónde has comprado? Heading En el formulario de registro deberás indicar dónde…" at bounding box center [387, 115] width 420 height 323
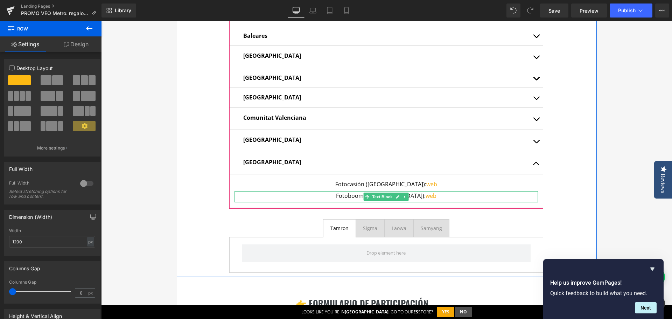
click at [403, 198] on icon at bounding box center [405, 197] width 4 height 4
click at [400, 196] on icon at bounding box center [401, 197] width 4 height 4
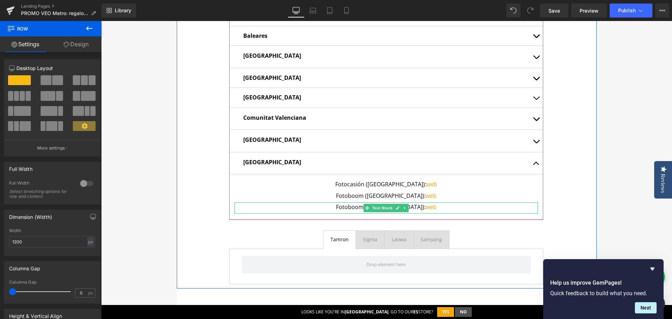
click at [352, 208] on p "Fotoboom (Madrid): web" at bounding box center [385, 206] width 303 height 9
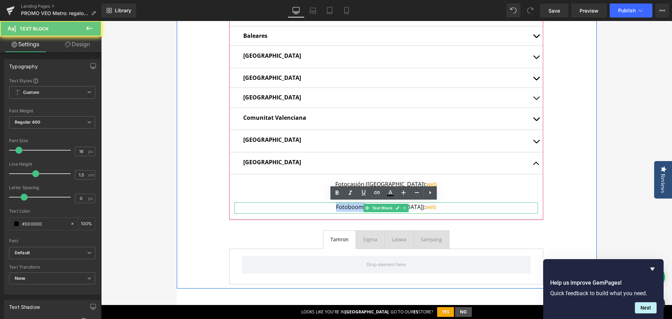
click at [352, 208] on p "Fotoboom (Madrid): web" at bounding box center [385, 206] width 303 height 9
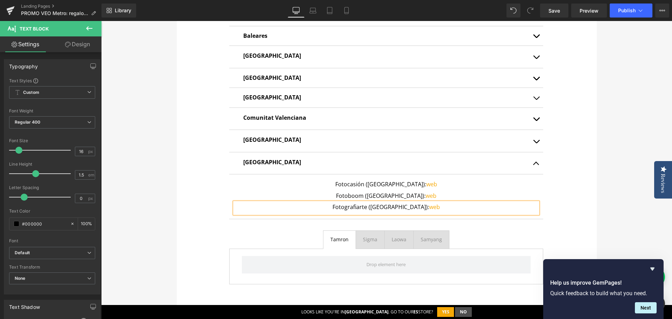
click at [643, 211] on div "te regalamos un airtag Heading Con la compra de cualquier mochila de la serie V…" at bounding box center [386, 0] width 571 height 866
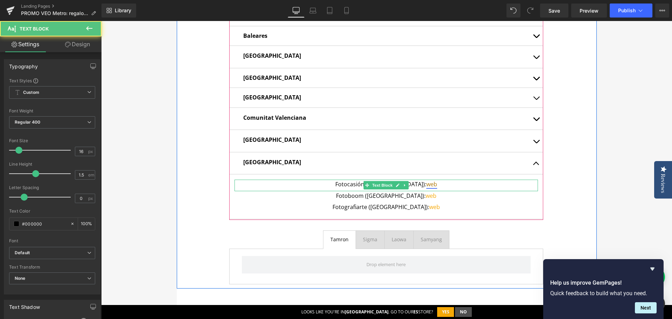
click at [426, 184] on link "web" at bounding box center [431, 184] width 11 height 8
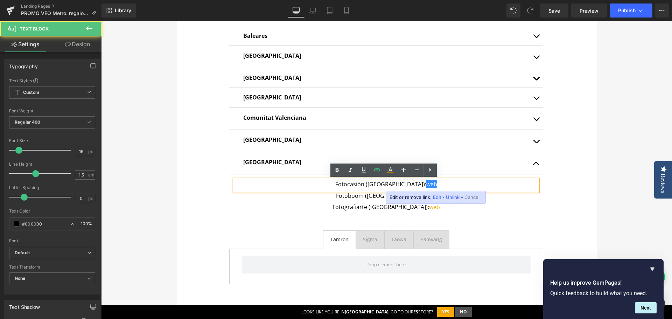
click at [436, 197] on span "Edit" at bounding box center [437, 197] width 8 height 6
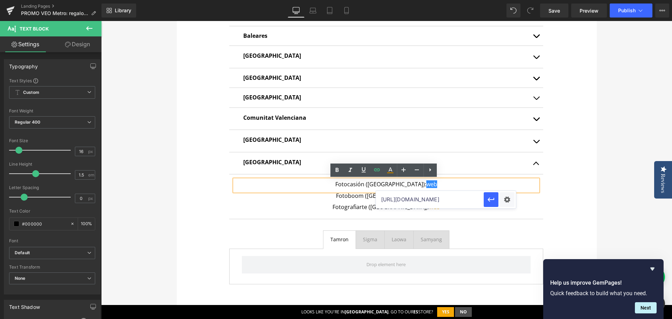
click at [443, 198] on input "https://www.josbefotografia.com/" at bounding box center [430, 199] width 108 height 17
paste input "www.fotocasion.es"
click at [496, 201] on button "button" at bounding box center [491, 199] width 15 height 15
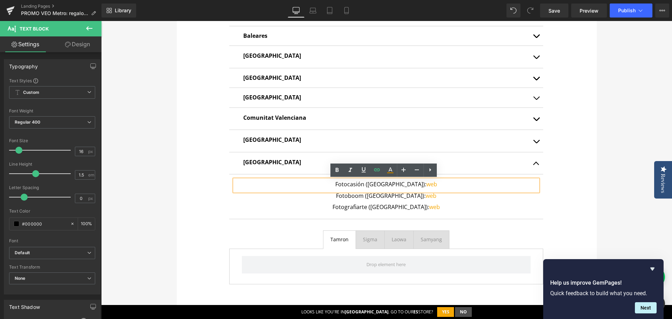
click at [408, 199] on link at bounding box center [408, 196] width 7 height 8
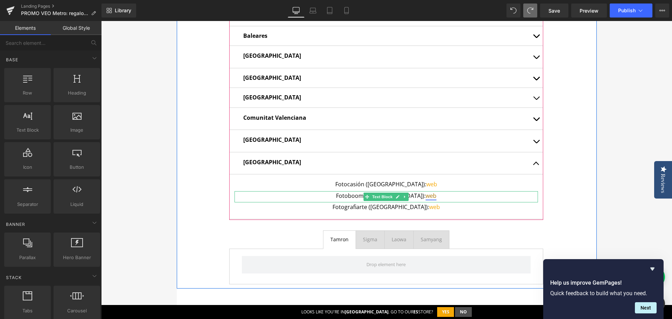
click at [426, 196] on link "web" at bounding box center [431, 196] width 11 height 8
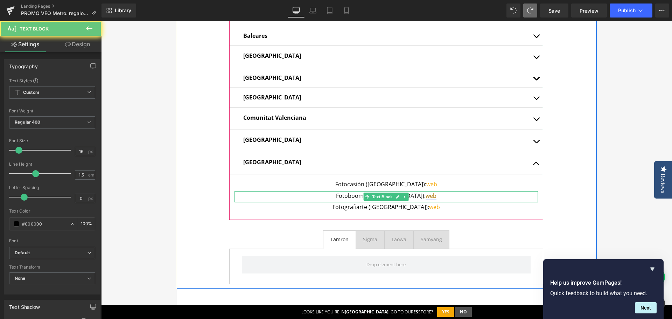
click at [426, 196] on link "web" at bounding box center [431, 196] width 11 height 8
click at [446, 198] on p "Fotoboom (Madrid): web" at bounding box center [385, 195] width 303 height 9
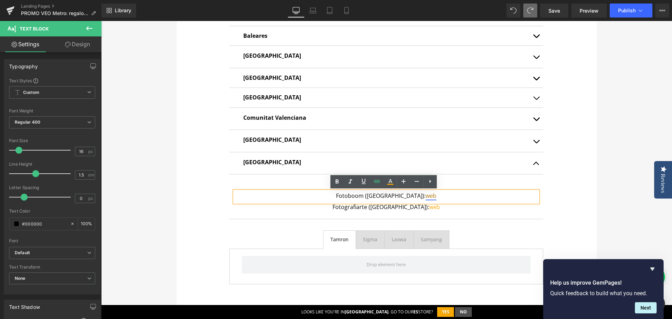
click at [426, 195] on link "web" at bounding box center [431, 196] width 11 height 8
click at [435, 208] on span "Edit" at bounding box center [436, 209] width 8 height 6
click at [420, 213] on input "https://www.fotocasion.es" at bounding box center [429, 210] width 108 height 17
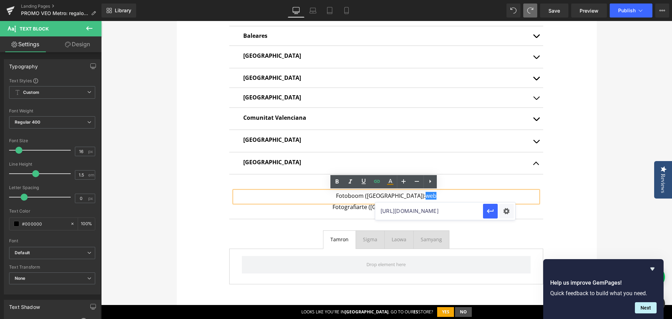
paste input "fotoboom"
click at [485, 216] on button "button" at bounding box center [490, 211] width 15 height 15
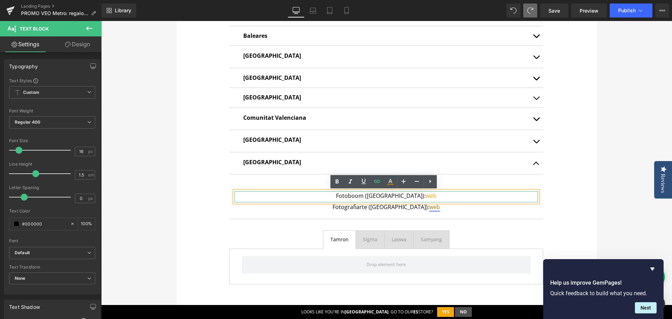
click at [429, 208] on link "web" at bounding box center [434, 207] width 11 height 8
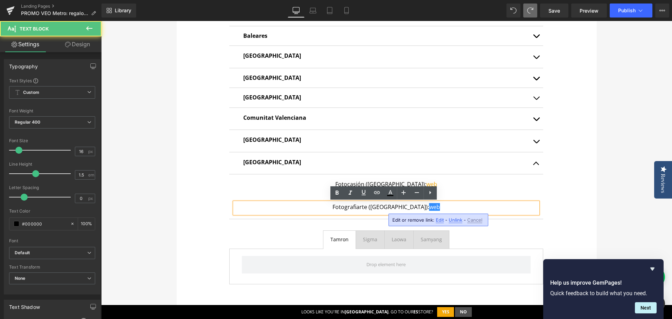
drag, startPoint x: 436, startPoint y: 220, endPoint x: 299, endPoint y: 189, distance: 141.2
click at [436, 220] on span "Edit" at bounding box center [440, 220] width 8 height 6
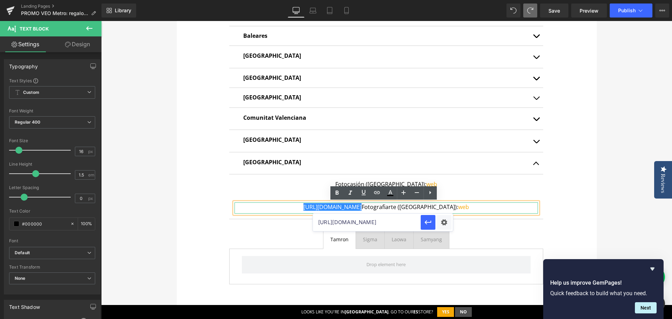
drag, startPoint x: 383, startPoint y: 210, endPoint x: 378, endPoint y: 210, distance: 5.2
click at [382, 210] on p "https://gem-3910432.net Fotografiarte (Madrid): web" at bounding box center [385, 206] width 303 height 9
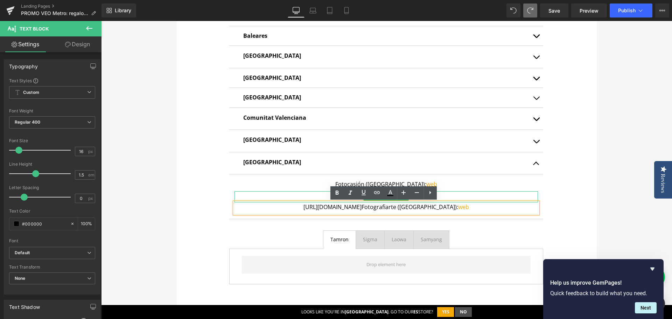
drag, startPoint x: 381, startPoint y: 206, endPoint x: 291, endPoint y: 199, distance: 89.9
click at [291, 199] on article "Fotocasión (Madrid): web Text Block Fotoboom (Madrid): web Text Block https://g…" at bounding box center [386, 196] width 314 height 45
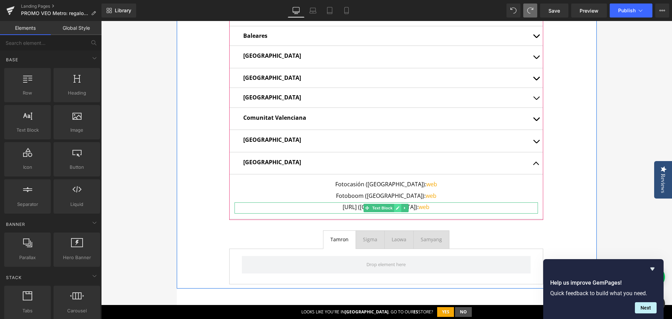
click at [398, 207] on link at bounding box center [397, 208] width 7 height 8
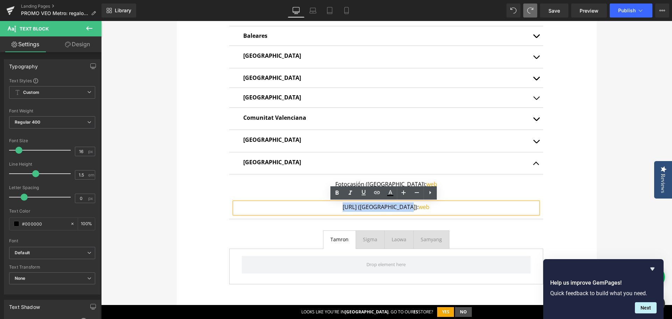
drag, startPoint x: 381, startPoint y: 208, endPoint x: 314, endPoint y: 208, distance: 67.2
click at [314, 208] on p "https://gem-3910432.netFotografiarte (Madrid): web" at bounding box center [385, 206] width 303 height 9
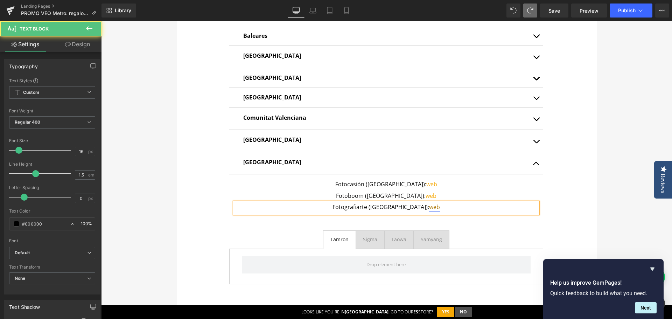
click at [429, 208] on link "web" at bounding box center [434, 207] width 11 height 8
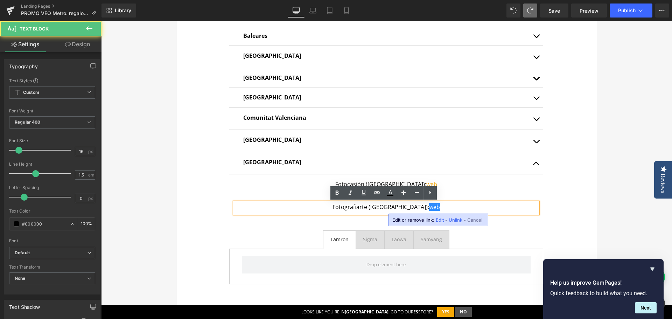
click at [438, 222] on span "Edit" at bounding box center [440, 220] width 8 height 6
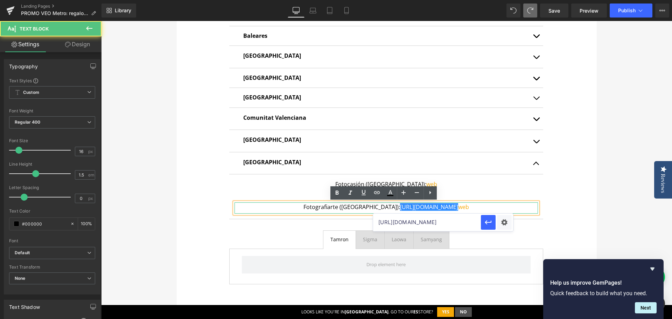
click at [456, 208] on p "Fotografiarte (Madrid): https://gem-3910432.net web" at bounding box center [385, 206] width 303 height 9
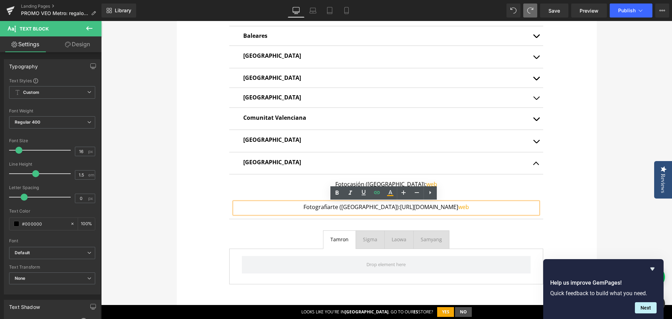
drag, startPoint x: 439, startPoint y: 208, endPoint x: 377, endPoint y: 208, distance: 62.3
click at [377, 208] on p "Fotografiarte (Madrid): https://gem-3910432.net web" at bounding box center [385, 206] width 303 height 9
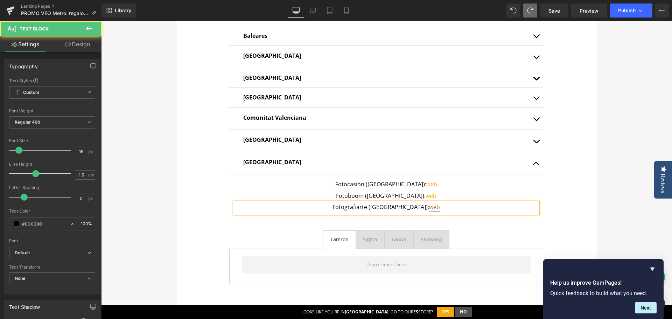
click at [429, 207] on link "web" at bounding box center [434, 207] width 11 height 8
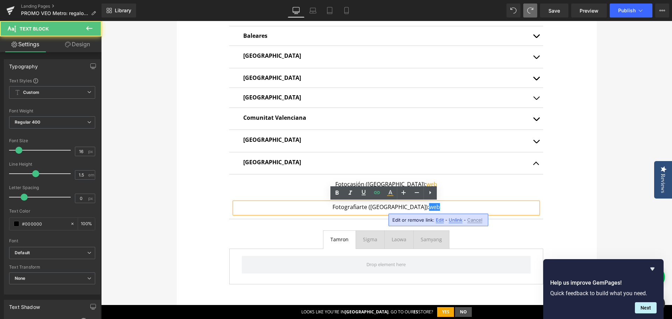
click at [439, 219] on span "Edit" at bounding box center [440, 220] width 8 height 6
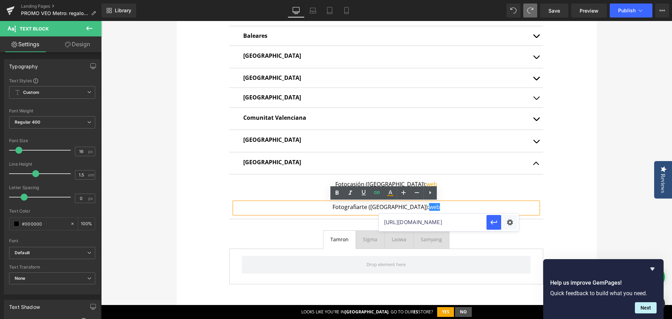
click at [439, 220] on input "https://www.fotoboom.com/" at bounding box center [433, 221] width 108 height 17
click at [440, 220] on input "https://www.fotoboom.com/" at bounding box center [433, 221] width 108 height 17
paste input "fotografiarte.es"
type input "https://www.fotografiarte.es/"
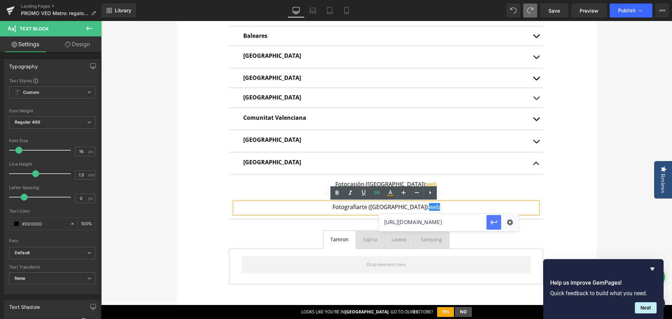
click at [500, 219] on button "button" at bounding box center [493, 222] width 15 height 15
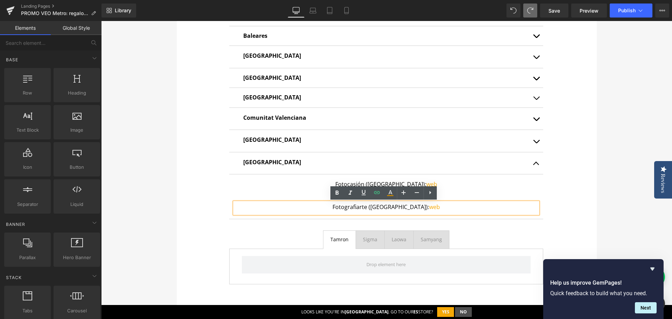
click at [616, 212] on div "te regalamos un airtag Heading Con la compra de cualquier mochila de la serie V…" at bounding box center [386, 0] width 571 height 866
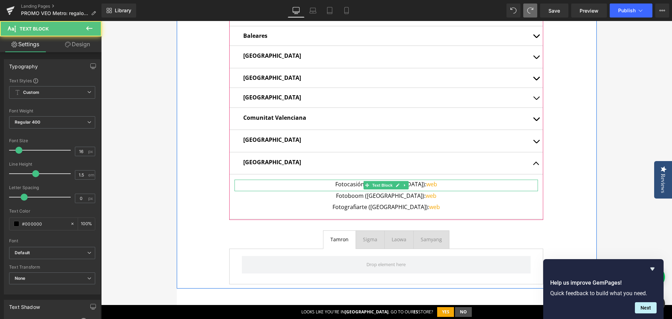
click at [358, 183] on p "Fotocasión (Madrid): web" at bounding box center [385, 184] width 303 height 9
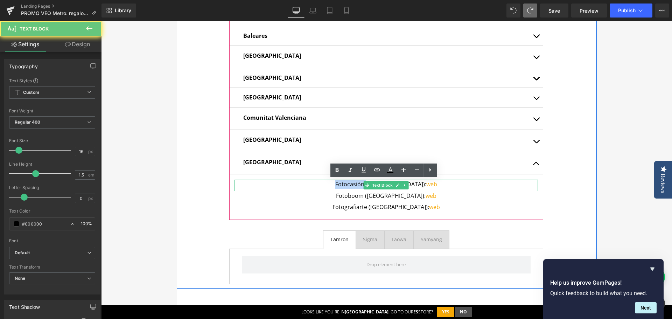
click at [358, 183] on p "Fotocasión (Madrid): web" at bounding box center [385, 184] width 303 height 9
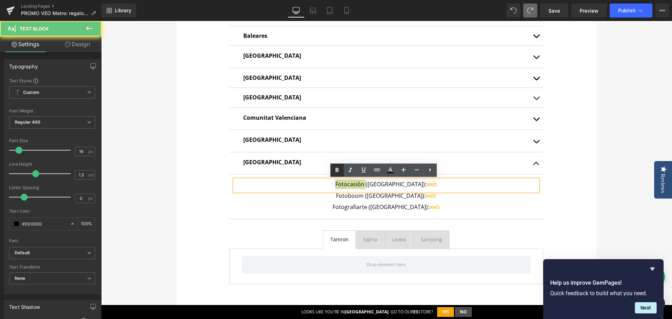
click at [338, 169] on icon at bounding box center [337, 170] width 8 height 8
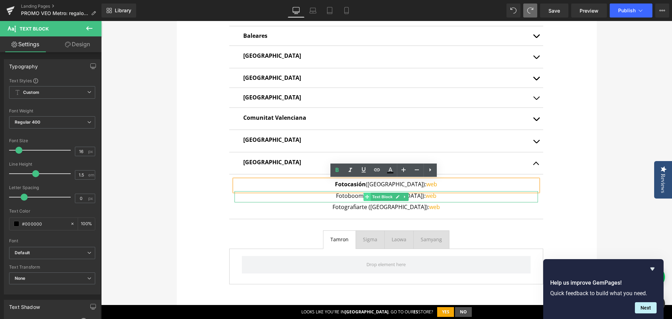
click at [365, 197] on icon at bounding box center [367, 197] width 4 height 4
click at [359, 195] on p "Fotoboom (Madrid): web" at bounding box center [385, 195] width 303 height 9
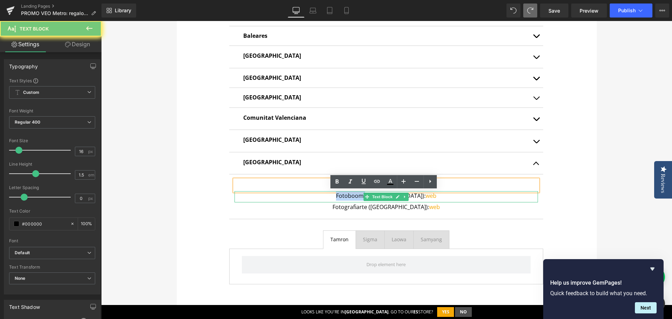
click at [359, 195] on p "Fotoboom (Madrid): web" at bounding box center [385, 195] width 303 height 9
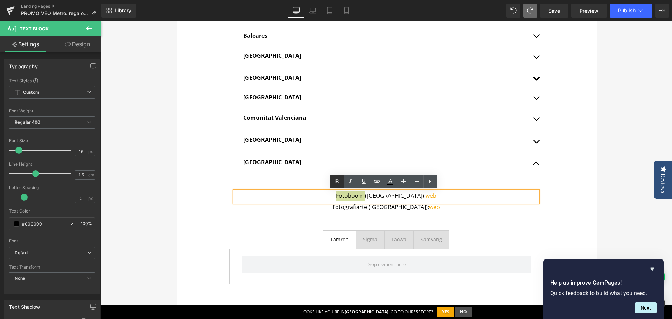
click at [336, 178] on icon at bounding box center [337, 181] width 8 height 8
click at [352, 209] on p "Fotografiarte (Madrid): web" at bounding box center [385, 206] width 303 height 9
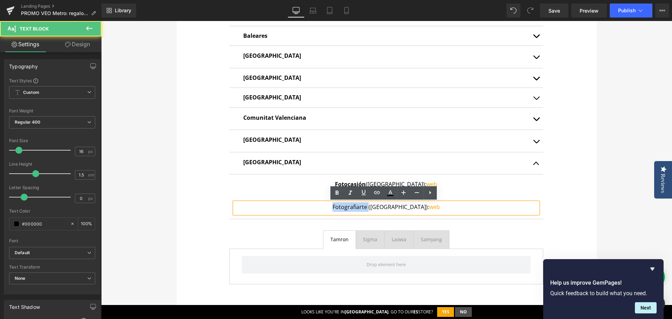
drag, startPoint x: 352, startPoint y: 209, endPoint x: 448, endPoint y: 212, distance: 95.6
click at [352, 209] on p "Fotografiarte (Madrid): web" at bounding box center [385, 206] width 303 height 9
click at [337, 193] on icon at bounding box center [337, 193] width 8 height 8
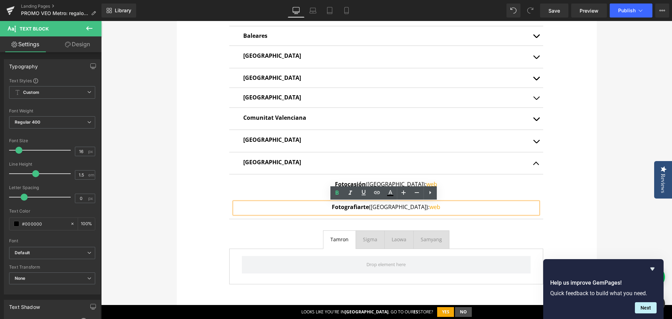
click at [609, 203] on div "te regalamos un airtag Heading Con la compra de cualquier mochila de la serie V…" at bounding box center [386, 0] width 571 height 866
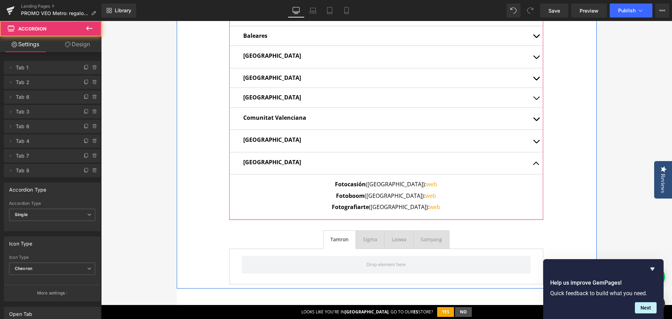
click at [532, 163] on button "button" at bounding box center [536, 163] width 14 height 22
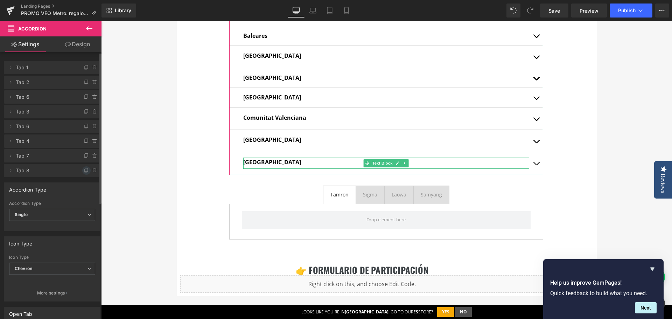
click at [84, 171] on icon at bounding box center [87, 171] width 6 height 6
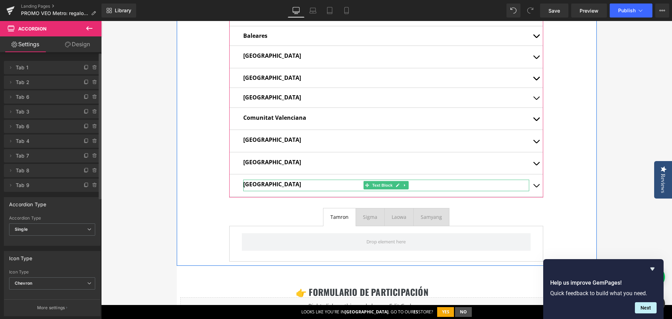
click at [246, 185] on strong "[GEOGRAPHIC_DATA]" at bounding box center [272, 184] width 58 height 8
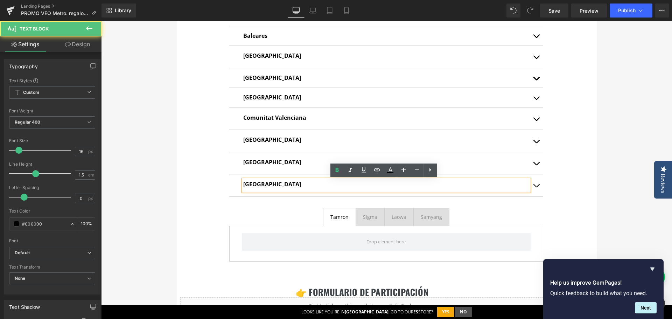
click at [252, 184] on strong "[GEOGRAPHIC_DATA]" at bounding box center [272, 184] width 58 height 8
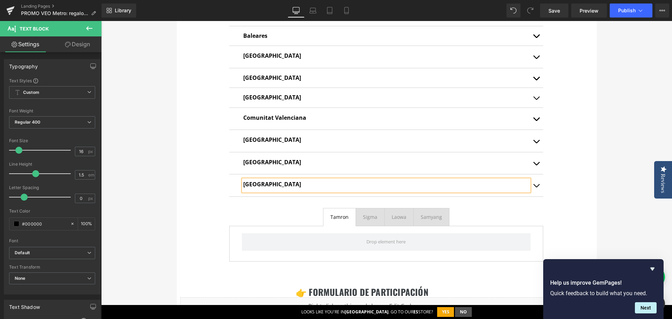
click at [535, 187] on button "button" at bounding box center [536, 185] width 14 height 22
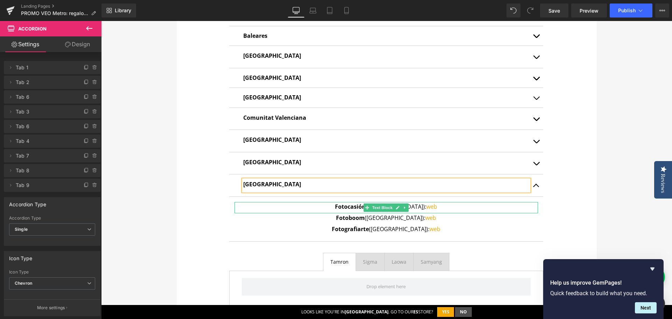
click at [357, 206] on strong "Fotocasión" at bounding box center [350, 207] width 31 height 8
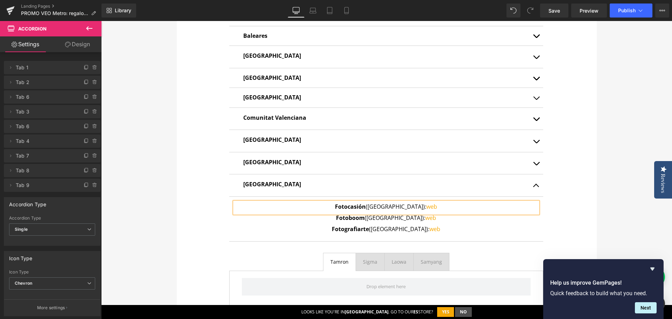
click at [357, 206] on strong "Fotocasión" at bounding box center [350, 207] width 31 height 8
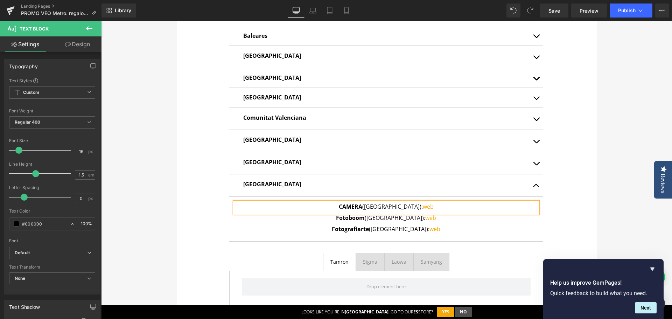
click at [385, 205] on p "CAMERA (Madrid): web" at bounding box center [385, 206] width 303 height 9
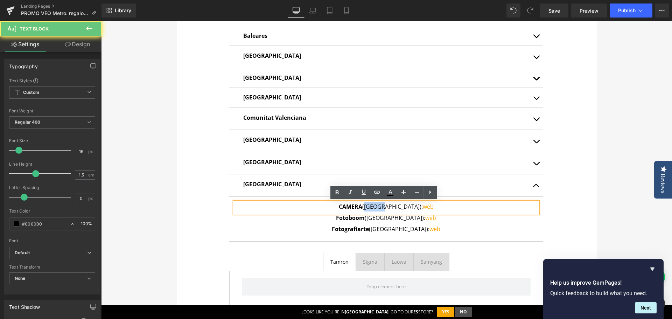
click at [385, 205] on p "CAMERA (Madrid): web" at bounding box center [385, 206] width 303 height 9
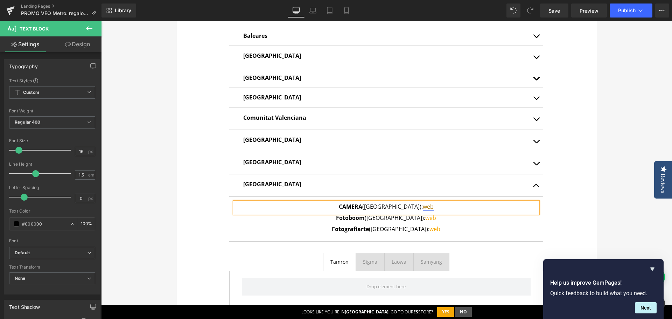
click at [423, 208] on link "web" at bounding box center [428, 207] width 11 height 8
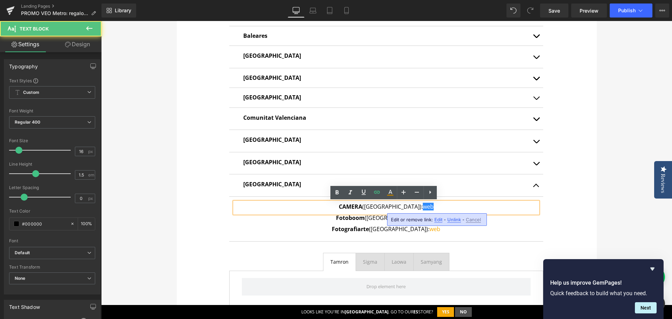
click at [435, 218] on span "Edit" at bounding box center [438, 220] width 8 height 6
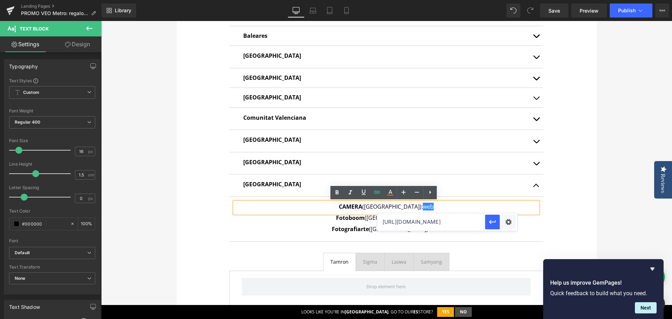
click at [435, 218] on input "https://www.fotografiarte.es/" at bounding box center [431, 221] width 108 height 17
paste input "camera.es/"
type input "https://www.camera.es/"
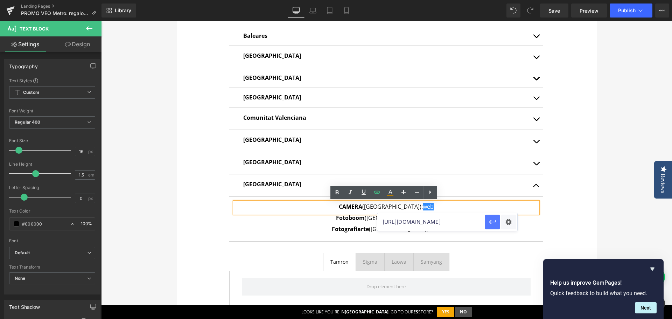
click at [489, 223] on icon "button" at bounding box center [492, 222] width 8 height 8
click at [605, 222] on div "te regalamos un airtag Heading Con la compra de cualquier mochila de la serie V…" at bounding box center [386, 11] width 571 height 888
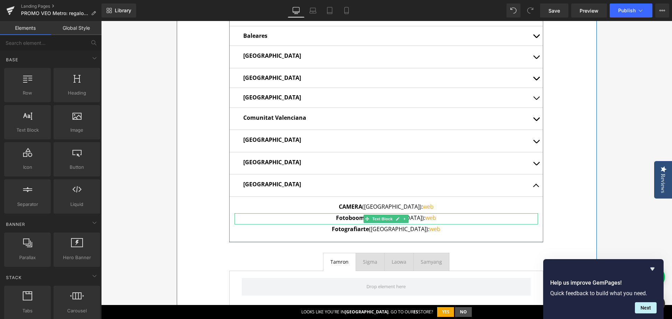
click at [403, 219] on icon at bounding box center [405, 219] width 4 height 4
click at [408, 219] on icon at bounding box center [409, 219] width 4 height 4
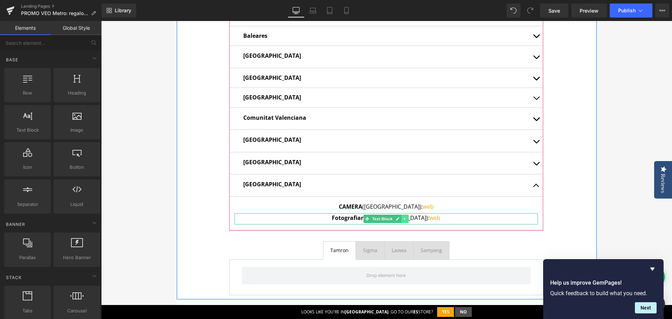
click at [401, 220] on link at bounding box center [404, 219] width 7 height 8
click at [407, 220] on icon at bounding box center [409, 219] width 4 height 4
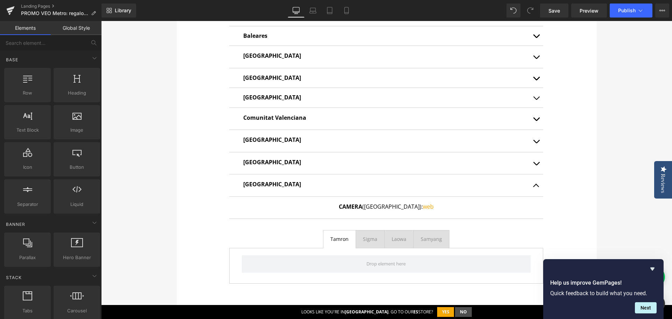
click at [615, 222] on div "te regalamos un airtag Heading Con la compra de cualquier mochila de la serie V…" at bounding box center [386, -1] width 571 height 865
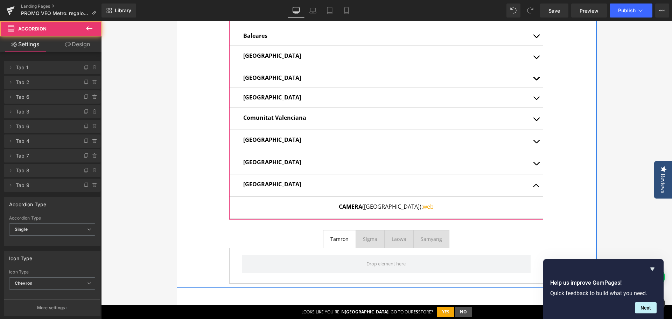
click at [535, 182] on button "button" at bounding box center [536, 185] width 14 height 22
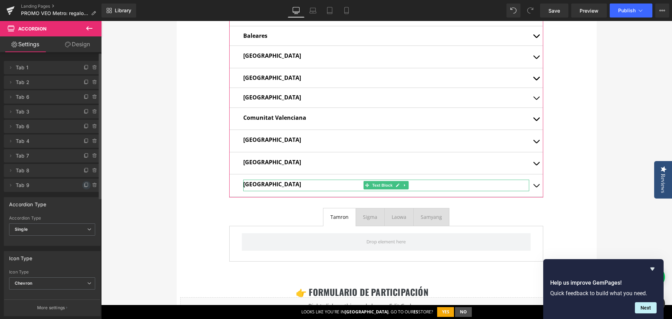
click at [82, 185] on span at bounding box center [86, 185] width 8 height 8
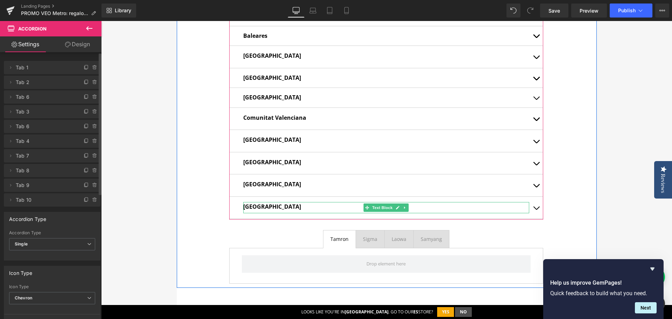
click at [251, 208] on strong "[GEOGRAPHIC_DATA]" at bounding box center [272, 207] width 58 height 8
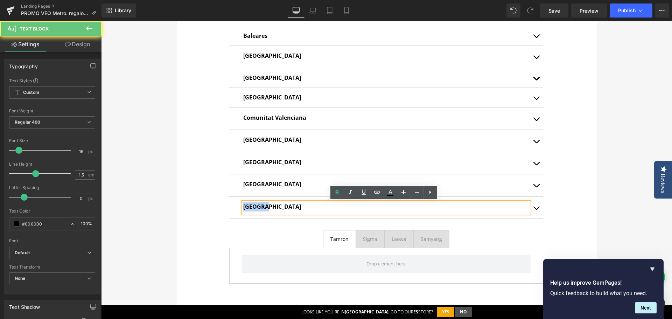
click at [251, 208] on strong "[GEOGRAPHIC_DATA]" at bounding box center [272, 207] width 58 height 8
paste div
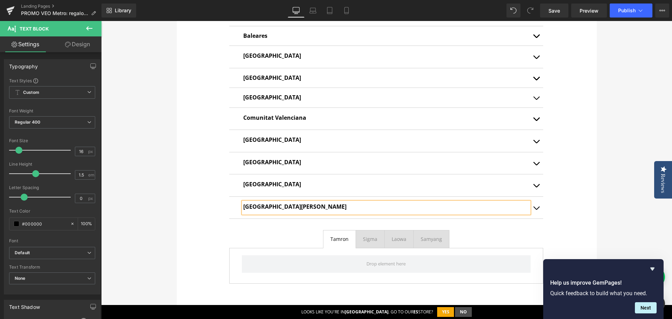
click at [597, 213] on div "te regalamos un airtag Heading Con la compra de cualquier mochila de la serie V…" at bounding box center [386, -1] width 571 height 865
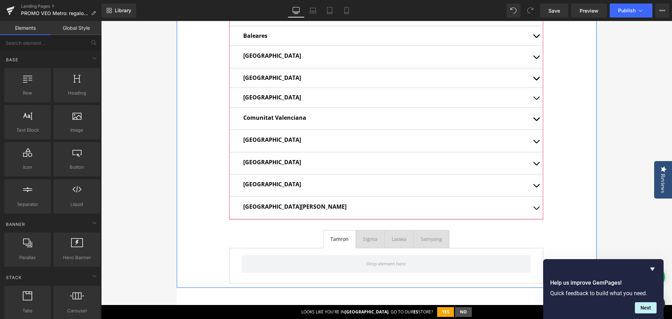
click at [536, 210] on span "button" at bounding box center [536, 210] width 0 height 0
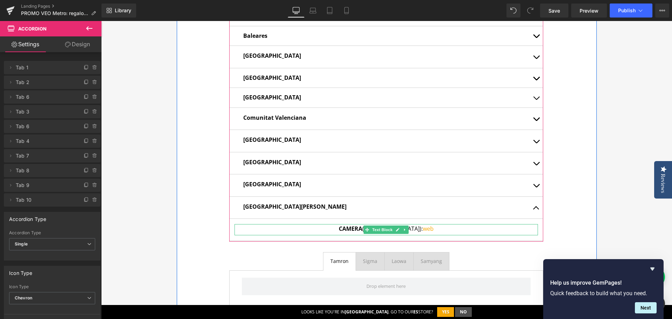
click at [352, 230] on strong "CAMERA" at bounding box center [350, 229] width 23 height 8
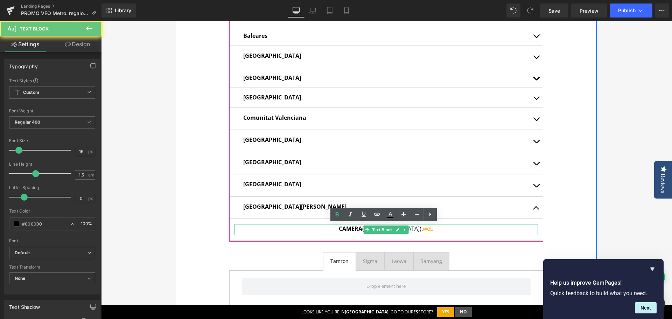
click at [352, 230] on strong "CAMERA" at bounding box center [350, 229] width 23 height 8
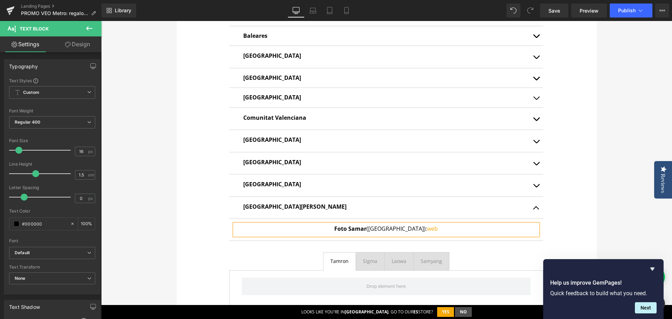
click at [385, 229] on p "Foto Samar (Pamplona): web" at bounding box center [385, 228] width 303 height 9
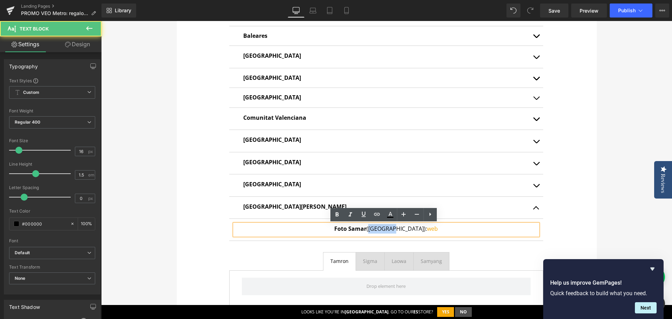
click at [385, 229] on p "Foto Samar (Pamplona): web" at bounding box center [385, 228] width 303 height 9
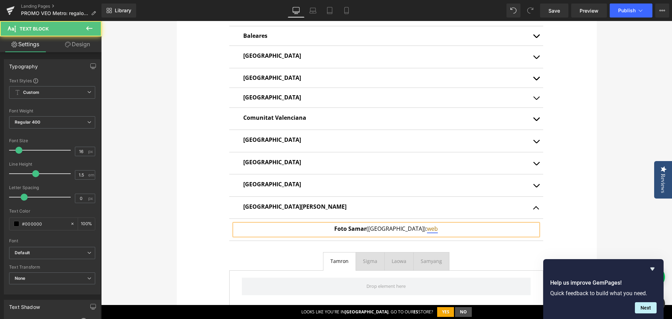
click at [427, 227] on link "web" at bounding box center [432, 229] width 11 height 8
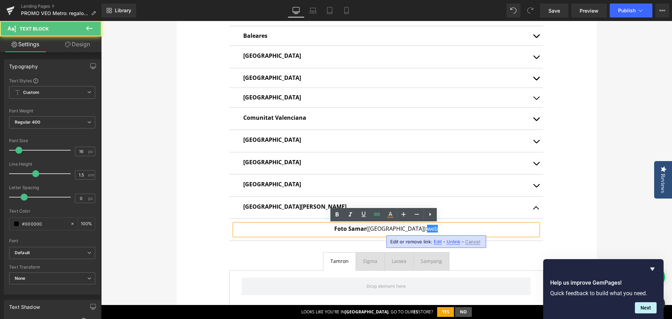
click at [439, 240] on span "Edit" at bounding box center [438, 242] width 8 height 6
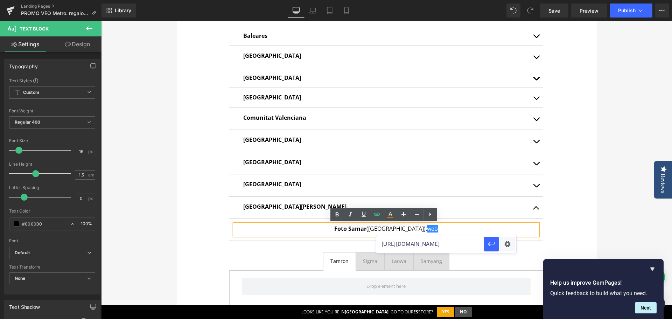
click at [438, 243] on input "https://www.camera.es/" at bounding box center [430, 243] width 108 height 17
paste input "fotosamarbilbao.com"
type input "https://fotosamarbilbao.com/"
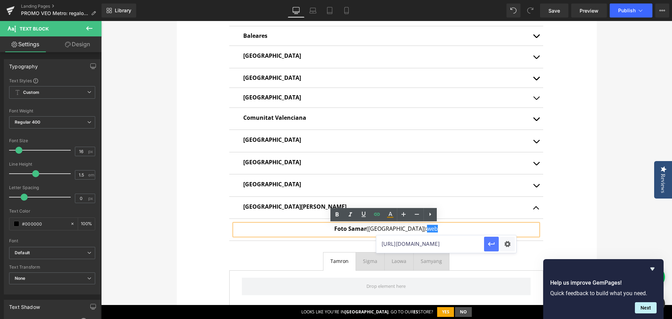
click at [487, 243] on icon "button" at bounding box center [491, 244] width 8 height 8
click at [609, 220] on div "te regalamos un airtag Heading Con la compra de cualquier mochila de la serie V…" at bounding box center [386, 11] width 571 height 888
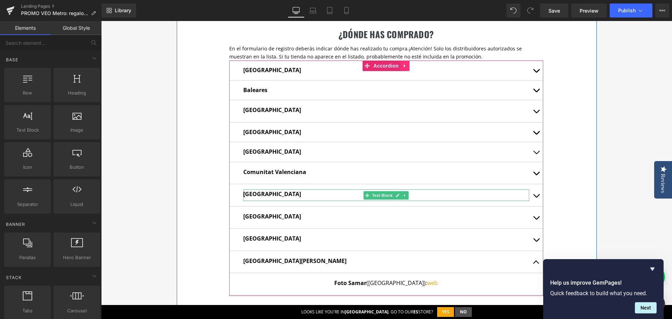
scroll to position [395, 0]
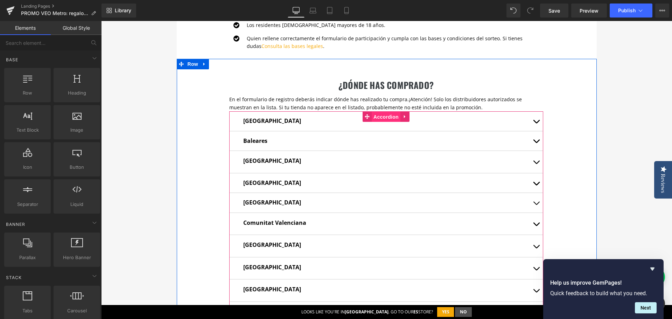
click at [385, 118] on span "Accordion" at bounding box center [386, 117] width 29 height 10
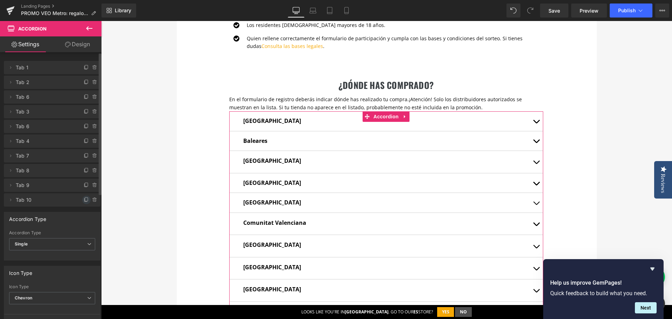
drag, startPoint x: 85, startPoint y: 199, endPoint x: 3, endPoint y: 178, distance: 84.5
click at [85, 199] on icon at bounding box center [87, 200] width 6 height 6
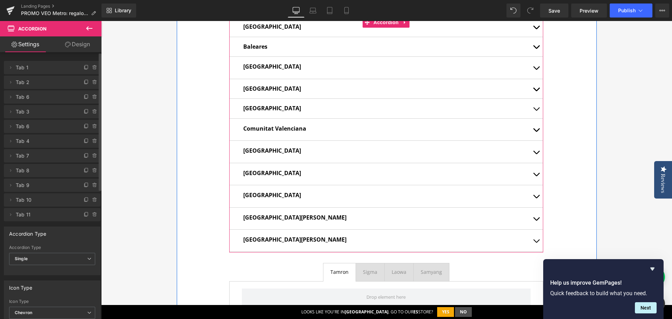
scroll to position [500, 0]
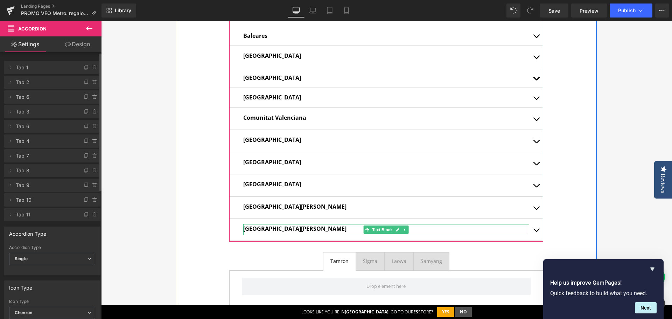
click at [254, 230] on b "[GEOGRAPHIC_DATA][PERSON_NAME]" at bounding box center [294, 229] width 103 height 8
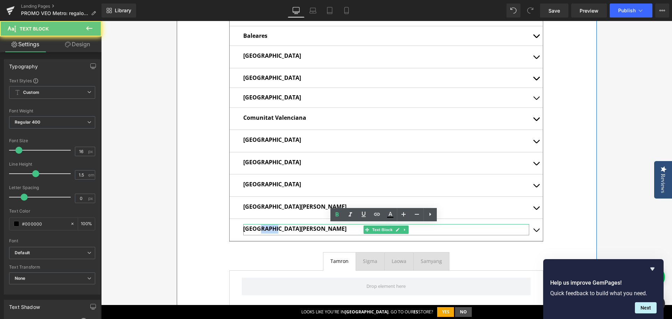
click at [254, 230] on b "[GEOGRAPHIC_DATA][PERSON_NAME]" at bounding box center [294, 229] width 103 height 8
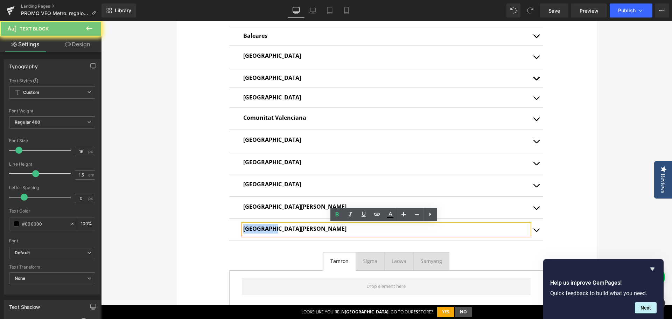
click at [254, 230] on b "[GEOGRAPHIC_DATA][PERSON_NAME]" at bounding box center [294, 229] width 103 height 8
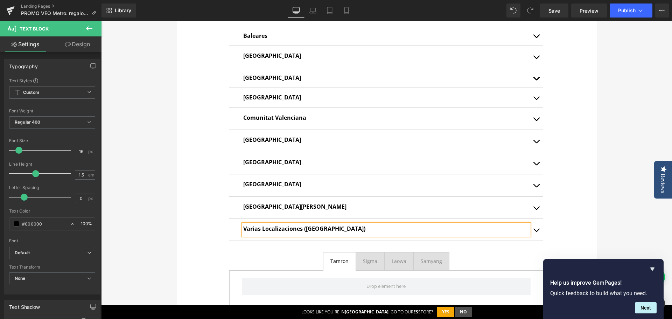
click at [536, 232] on span "button" at bounding box center [536, 232] width 0 height 0
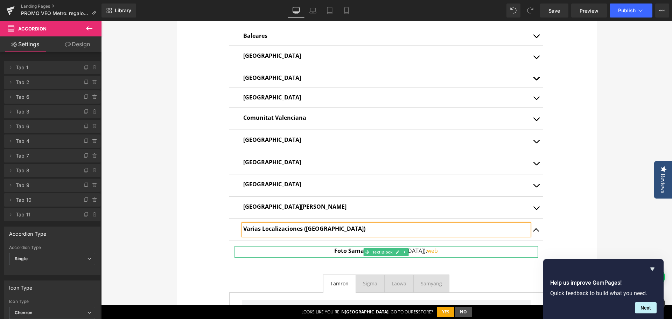
click at [364, 248] on span at bounding box center [367, 252] width 7 height 8
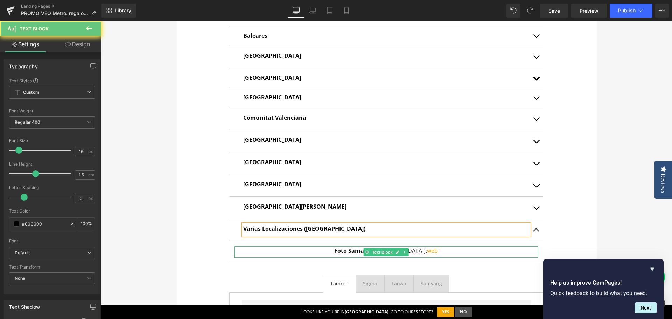
click at [349, 252] on p "Foto Samar (Bilbao): web" at bounding box center [385, 250] width 303 height 9
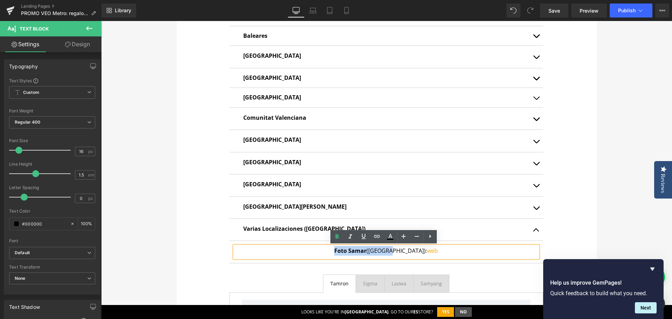
drag, startPoint x: 350, startPoint y: 252, endPoint x: 402, endPoint y: 251, distance: 52.5
click at [402, 251] on p "Foto Samar (Bilbao): web" at bounding box center [385, 250] width 303 height 9
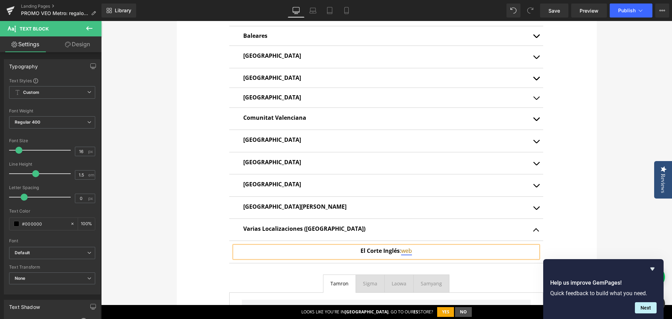
click at [405, 249] on link "web" at bounding box center [406, 251] width 11 height 8
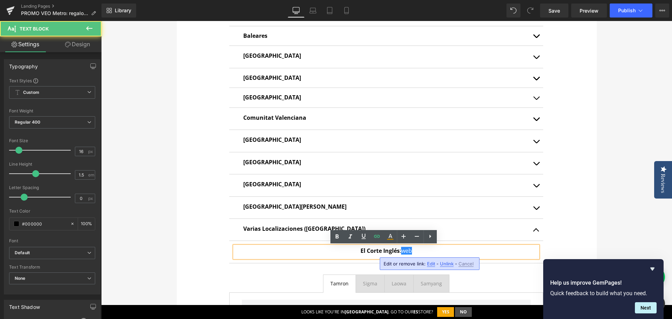
click at [431, 264] on span "Edit" at bounding box center [431, 264] width 8 height 6
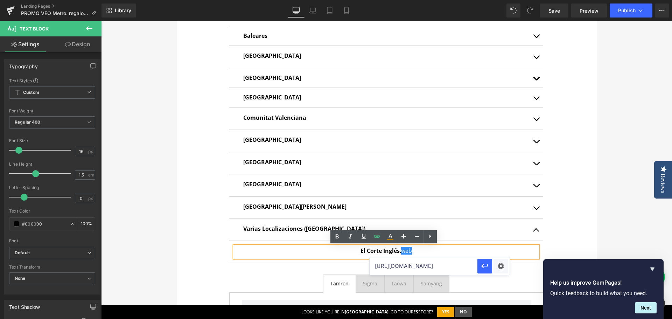
drag, startPoint x: 450, startPoint y: 267, endPoint x: 371, endPoint y: 267, distance: 78.7
click at [371, 267] on input "https://fotosamarbilbao.com/" at bounding box center [424, 265] width 108 height 17
paste input "www.elcorteingles.es"
type input "[URL][DOMAIN_NAME]"
click at [486, 267] on icon "button" at bounding box center [484, 266] width 8 height 8
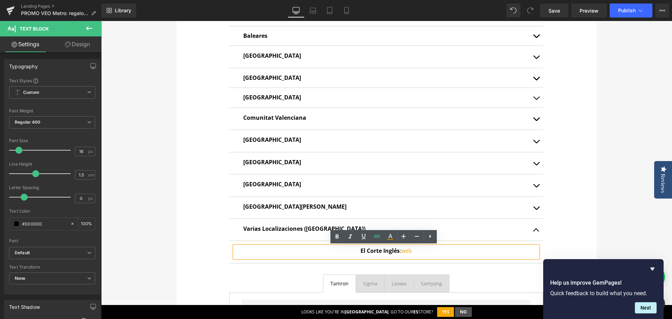
click at [634, 231] on div "te regalamos un airtag Heading Con la compra de cualquier mochila de la serie V…" at bounding box center [386, 22] width 571 height 910
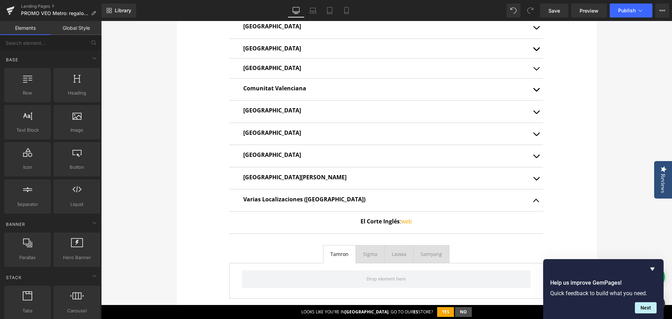
scroll to position [570, 0]
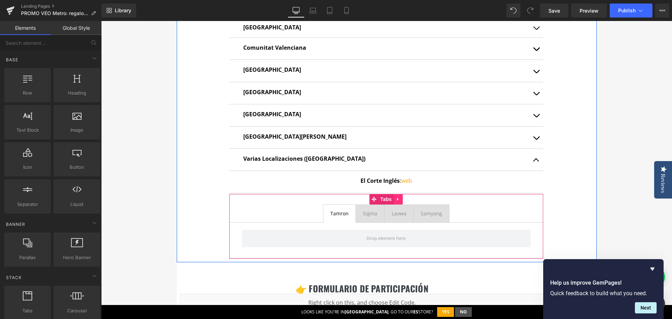
click at [397, 198] on icon at bounding box center [397, 199] width 1 height 3
click at [400, 199] on icon at bounding box center [402, 199] width 5 height 5
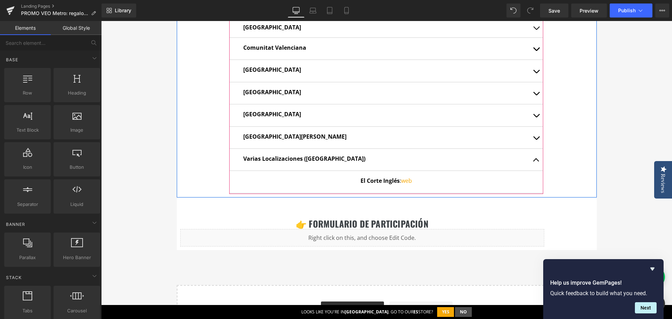
click at [529, 159] on button "button" at bounding box center [536, 160] width 14 height 22
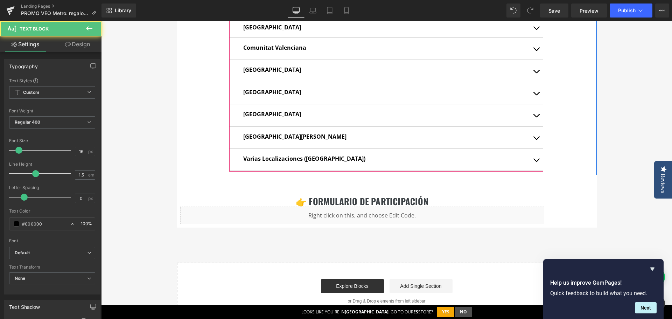
click at [243, 159] on div "Varias Localizaciones (El Corte Inglés) Text Block" at bounding box center [386, 159] width 286 height 11
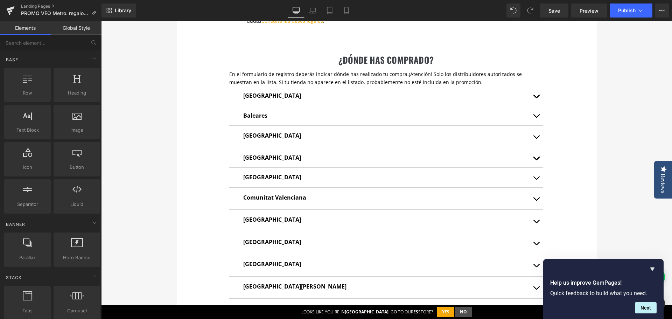
scroll to position [395, 0]
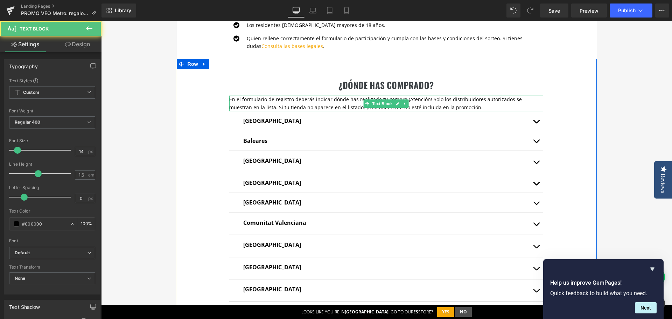
click at [313, 103] on p "En el formulario de registro deberás indicar dónde has realizado tu compra. ¡At…" at bounding box center [386, 104] width 314 height 16
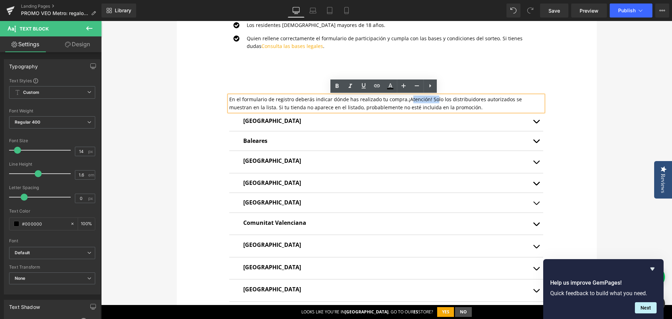
drag, startPoint x: 401, startPoint y: 100, endPoint x: 426, endPoint y: 101, distance: 24.5
click at [426, 101] on span "¡Atención! Solo los distribuidores autorizados se muestran en la lista. Si tu t…" at bounding box center [375, 103] width 293 height 14
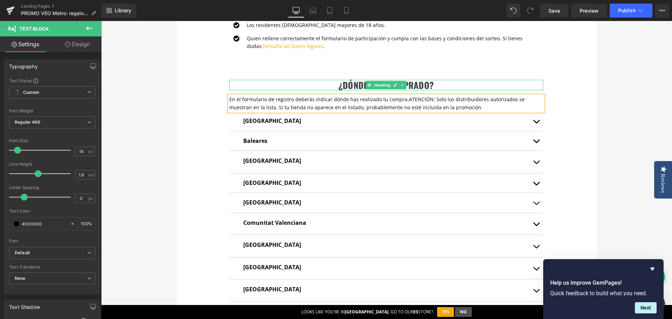
click at [334, 88] on h2 "¿dónde has comprado?" at bounding box center [386, 85] width 314 height 10
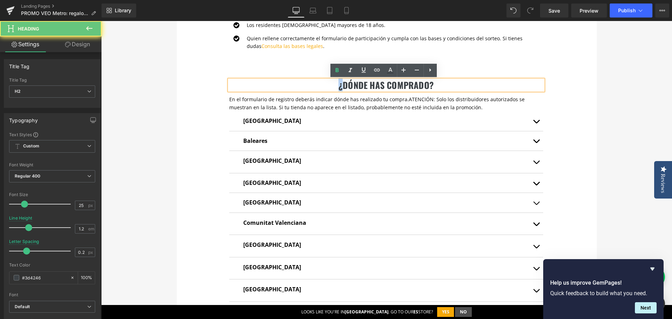
click at [334, 88] on h2 "¿dónde has comprado?" at bounding box center [386, 85] width 314 height 10
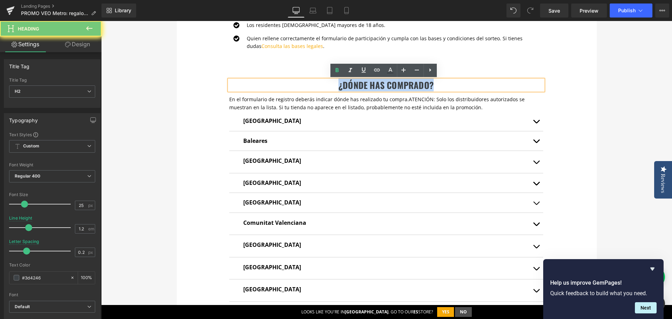
click at [334, 88] on h2 "¿dónde has comprado?" at bounding box center [386, 85] width 314 height 10
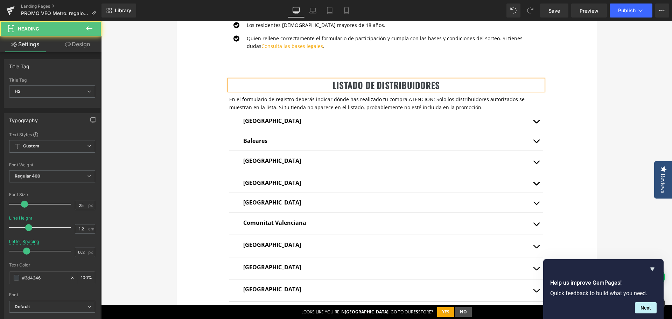
click at [331, 90] on div "LISTADO DE DISTRIBUIDORES" at bounding box center [386, 85] width 314 height 10
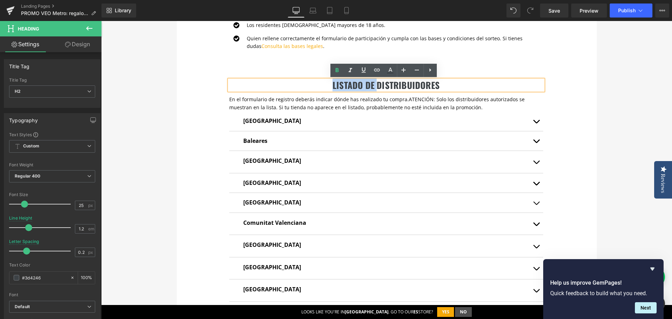
drag, startPoint x: 330, startPoint y: 86, endPoint x: 377, endPoint y: 87, distance: 46.9
click at [377, 87] on h2 "LISTADO DE DISTRIBUIDORES" at bounding box center [386, 85] width 314 height 10
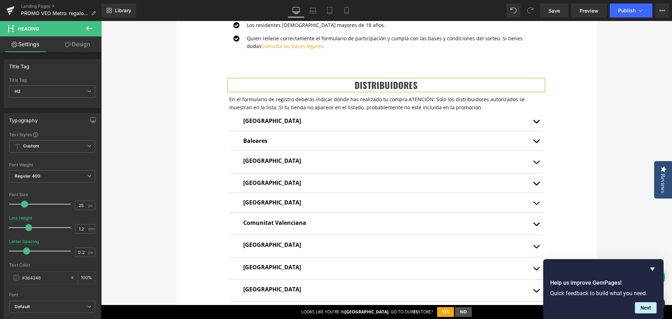
click at [413, 84] on h2 "DISTRIBUIDORES" at bounding box center [386, 85] width 314 height 10
click at [433, 101] on span "ATENCIÓN: Solo los distribuidores autorizados se muestran en la lista. Si tu ti…" at bounding box center [376, 103] width 295 height 14
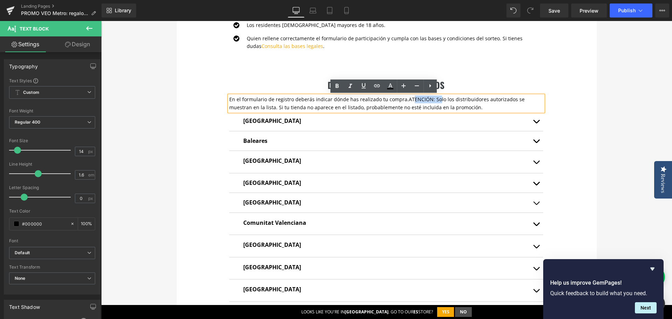
drag, startPoint x: 402, startPoint y: 98, endPoint x: 429, endPoint y: 100, distance: 26.6
click at [429, 100] on span "ATENCIÓN: Solo los distribuidores autorizados se muestran en la lista. Si tu ti…" at bounding box center [376, 103] width 295 height 14
click at [508, 104] on p "En el formulario de registro deberás indicar dónde has realizado tu compra. Sól…" at bounding box center [386, 104] width 314 height 16
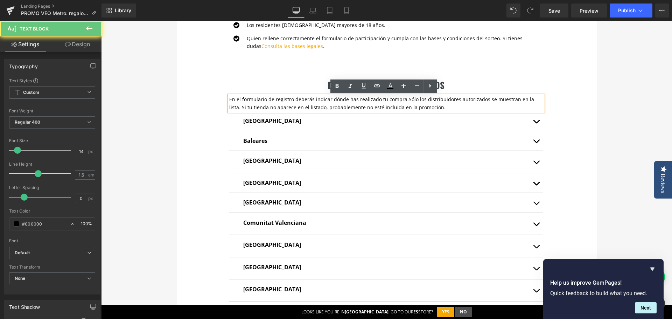
click at [525, 96] on span "Sólo los distribuidores autorizados se muestran en la lista. Si tu tienda no ap…" at bounding box center [381, 103] width 305 height 14
click at [524, 99] on span "Sólo los distribuidores autorizados se muestran en la lista. Si tu tienda no ap…" at bounding box center [381, 103] width 305 height 14
click at [423, 106] on p "En el formulario de registro deberás indicar dónde has realizado tu compra. Sól…" at bounding box center [386, 104] width 314 height 16
click at [400, 101] on span "Sólo los distribuidores autorizados se muestran en la lista. Si tu tienda no ap…" at bounding box center [381, 103] width 305 height 14
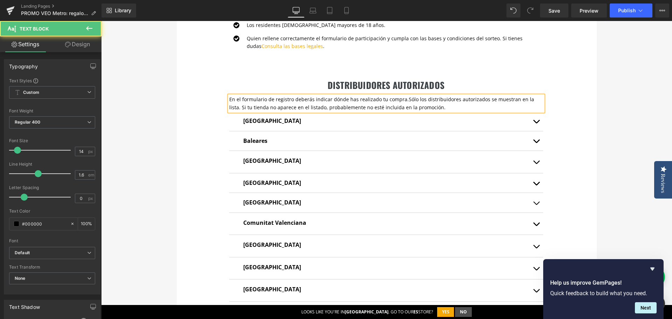
click at [229, 99] on p "En el formulario de registro deberás indicar dónde has realizado tu compra. Sól…" at bounding box center [386, 104] width 314 height 16
click at [229, 100] on p "En el formulario de registro deberás indicar dónde has realizado tu compra. Sól…" at bounding box center [386, 104] width 314 height 16
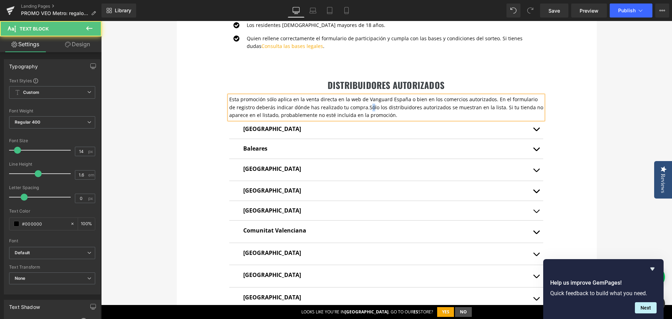
click at [357, 108] on span "Sólo los distribuidores autorizados se muestran en la lista. Si tu tienda no ap…" at bounding box center [386, 111] width 314 height 14
drag, startPoint x: 410, startPoint y: 115, endPoint x: 227, endPoint y: 99, distance: 184.0
click at [229, 99] on p "Esta promoción sólo aplica en la venta directa en la web de Vanguard España o b…" at bounding box center [386, 107] width 314 height 23
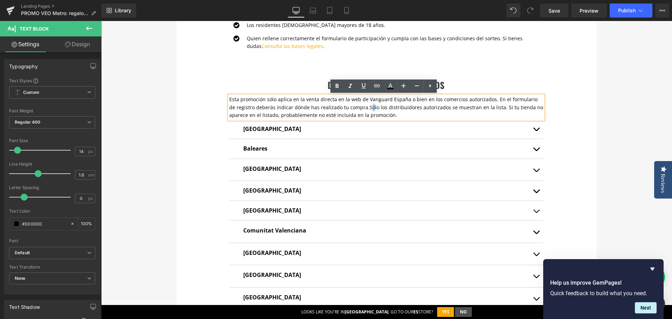
copy p "Esta promoción sólo aplica en la venta directa en la web de Vanguard España o b…"
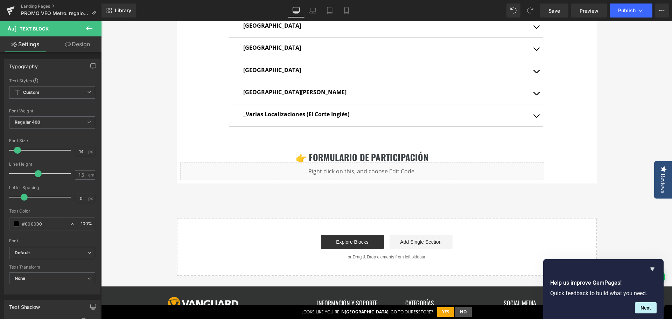
scroll to position [605, 0]
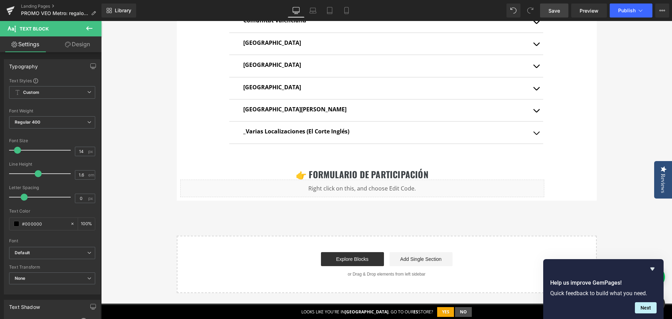
click at [559, 10] on span "Save" at bounding box center [554, 10] width 12 height 7
drag, startPoint x: 624, startPoint y: 14, endPoint x: 173, endPoint y: 3, distance: 451.9
click at [175, 3] on div "Library Desktop Desktop Laptop Tablet Mobile Save Preview Publish Scheduled Vie…" at bounding box center [386, 10] width 570 height 21
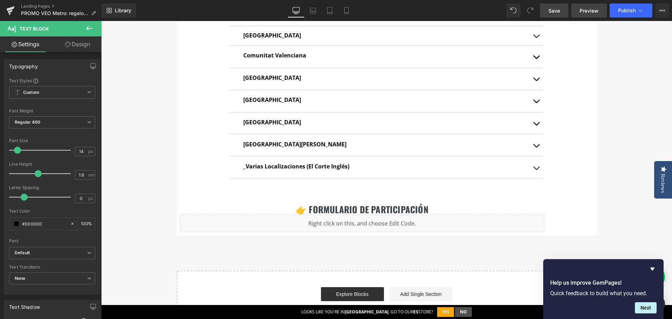
click at [587, 13] on span "Preview" at bounding box center [589, 10] width 19 height 7
click at [90, 28] on icon at bounding box center [89, 28] width 8 height 8
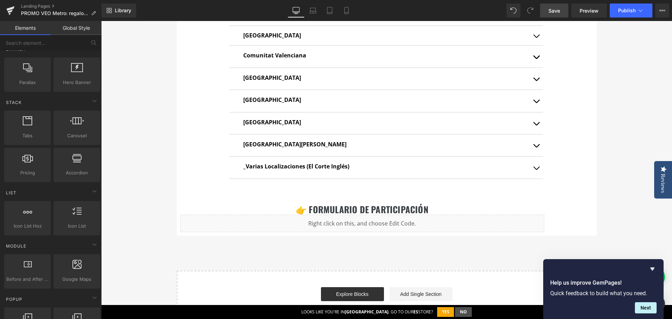
scroll to position [140, 0]
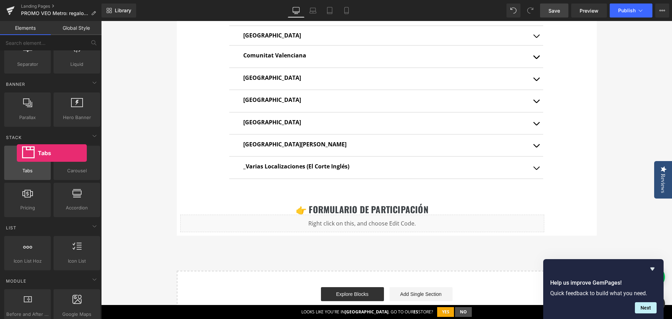
drag, startPoint x: 29, startPoint y: 157, endPoint x: 17, endPoint y: 153, distance: 12.8
click at [17, 153] on div at bounding box center [27, 159] width 42 height 16
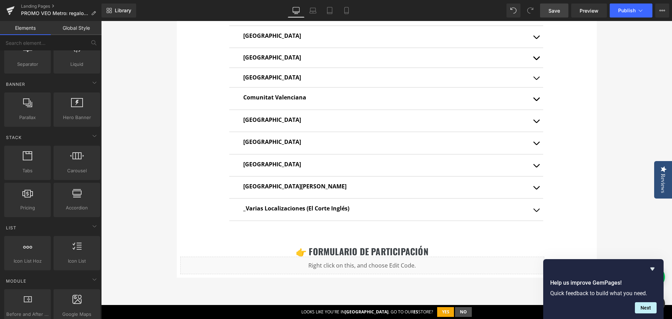
scroll to position [430, 0]
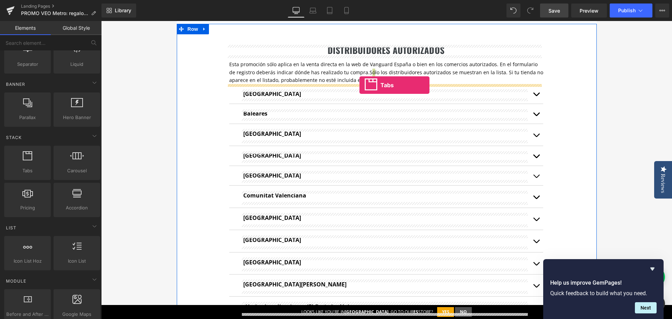
drag, startPoint x: 135, startPoint y: 190, endPoint x: 359, endPoint y: 85, distance: 247.5
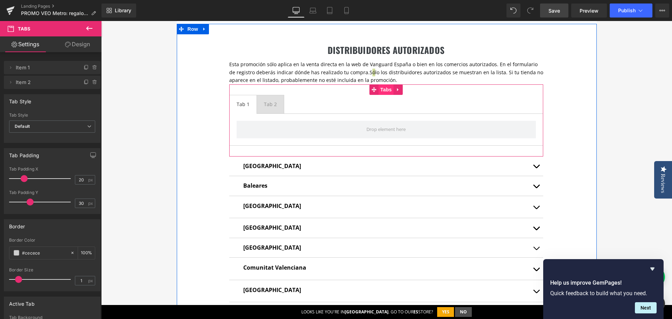
click at [383, 91] on span "Tabs" at bounding box center [386, 89] width 15 height 10
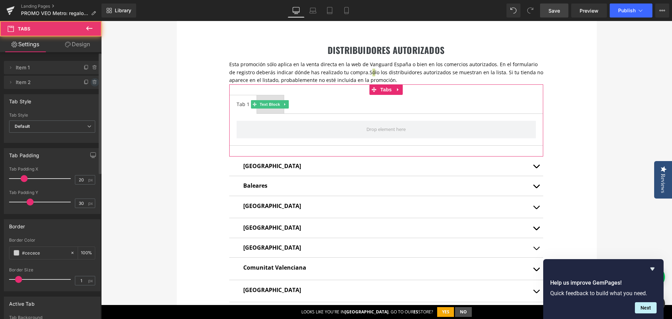
click at [95, 82] on icon at bounding box center [95, 82] width 0 height 1
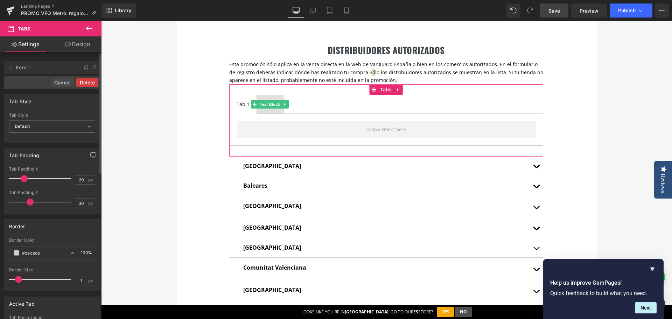
click at [85, 83] on button "Delete" at bounding box center [87, 82] width 22 height 9
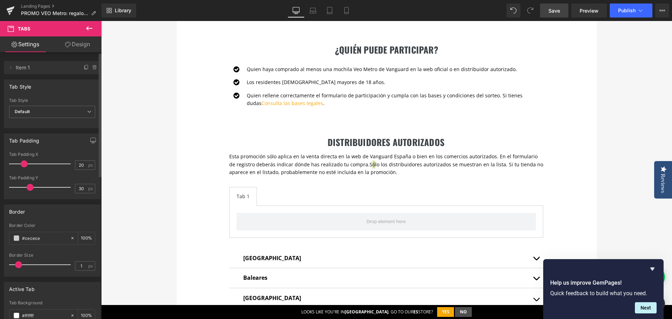
scroll to position [325, 0]
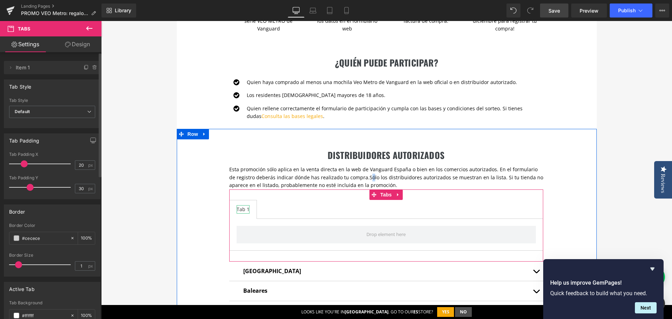
click at [240, 208] on div "Tab 1" at bounding box center [243, 209] width 13 height 8
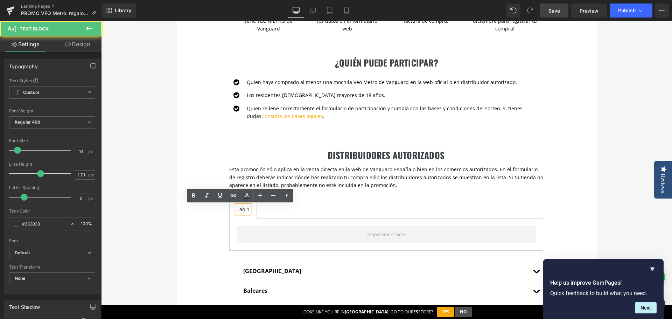
click at [343, 203] on ul "Tab 1 Text Block" at bounding box center [386, 209] width 314 height 19
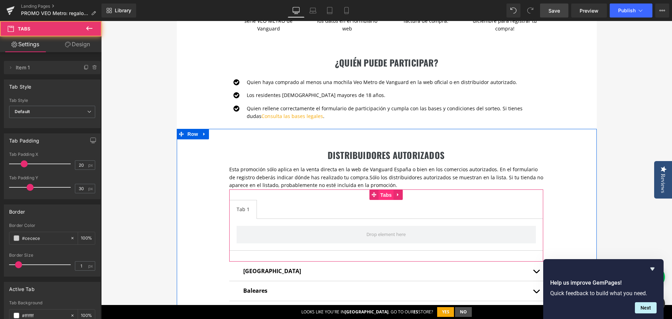
click at [383, 196] on span "Tabs" at bounding box center [386, 195] width 15 height 10
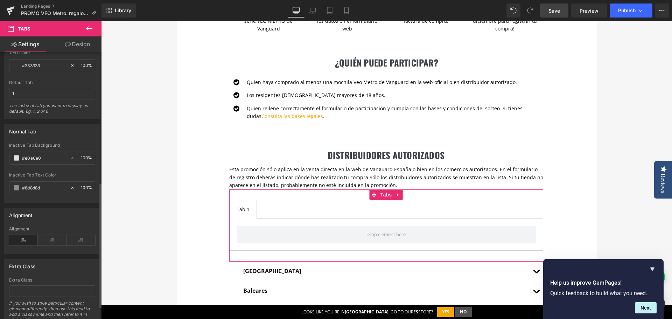
scroll to position [280, 0]
click at [53, 242] on icon at bounding box center [52, 239] width 29 height 10
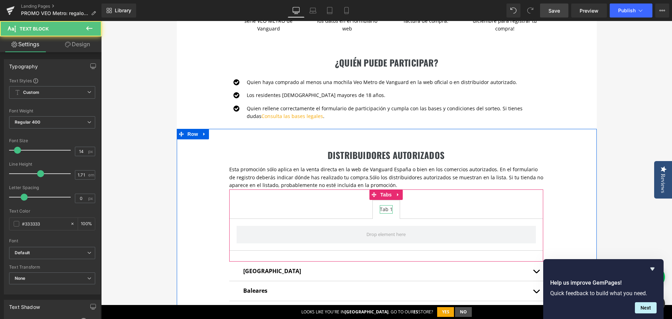
click at [381, 210] on div "Tab 1" at bounding box center [386, 209] width 13 height 8
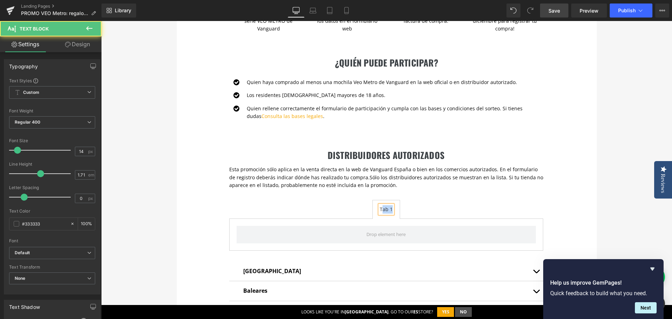
click at [381, 210] on div "Tab 1" at bounding box center [386, 209] width 13 height 8
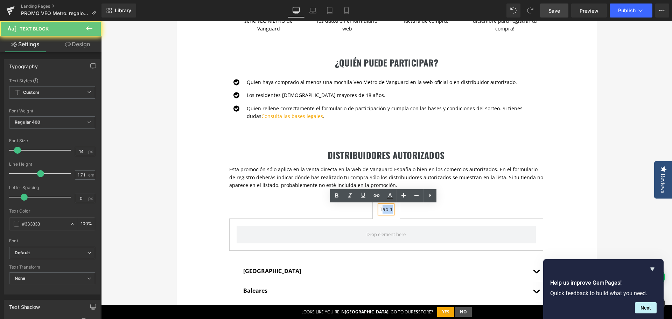
click at [381, 210] on div "Tab 1" at bounding box center [386, 209] width 13 height 8
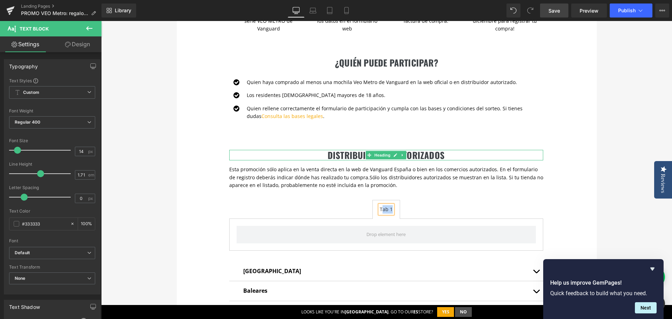
click at [325, 157] on h2 "DISTRIBUIDORES AUTORIZADOS" at bounding box center [386, 155] width 314 height 10
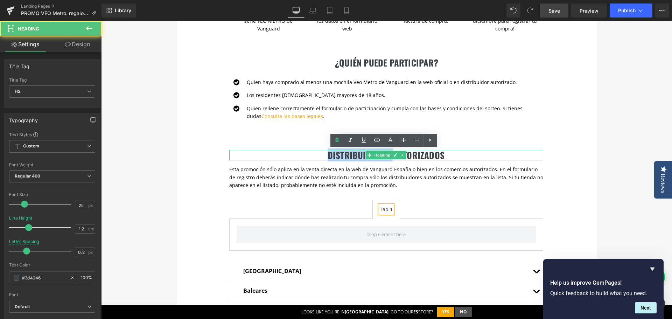
click at [325, 157] on h2 "DISTRIBUIDORES AUTORIZADOS" at bounding box center [386, 155] width 314 height 10
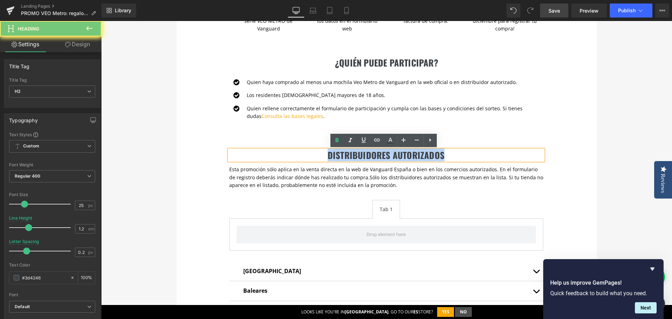
click at [325, 157] on h2 "DISTRIBUIDORES AUTORIZADOS" at bounding box center [386, 155] width 314 height 10
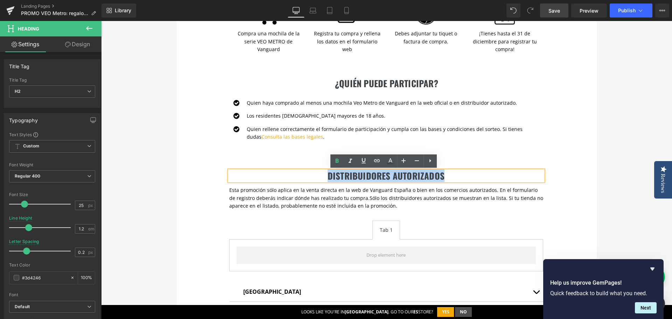
scroll to position [325, 0]
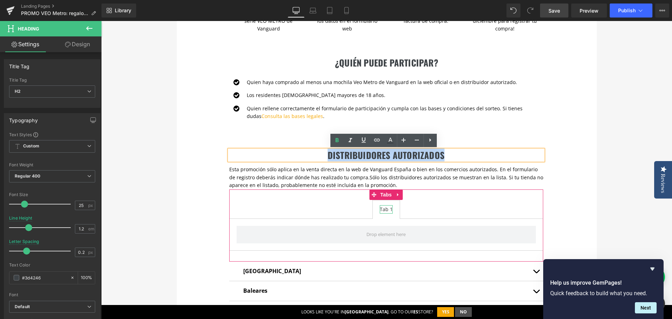
click at [381, 209] on div "Tab 1" at bounding box center [386, 209] width 13 height 8
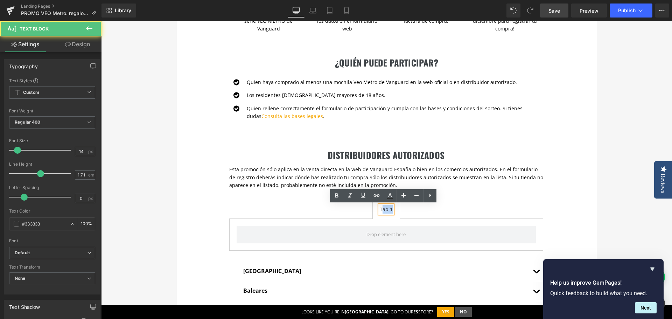
click at [381, 209] on div "Tab 1" at bounding box center [386, 209] width 13 height 8
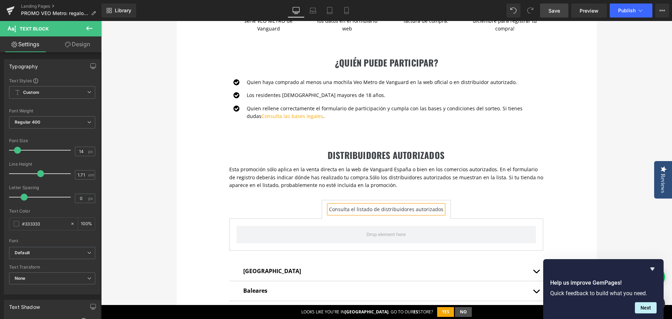
click at [385, 206] on div "Consulta el listado de distribuidores autorizados" at bounding box center [386, 209] width 114 height 8
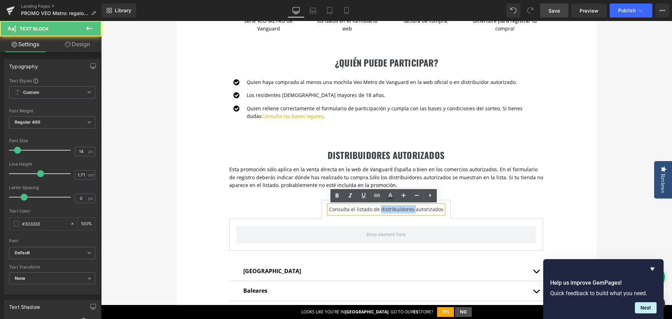
click at [385, 206] on div "Consulta el listado de distribuidores autorizados" at bounding box center [386, 209] width 114 height 8
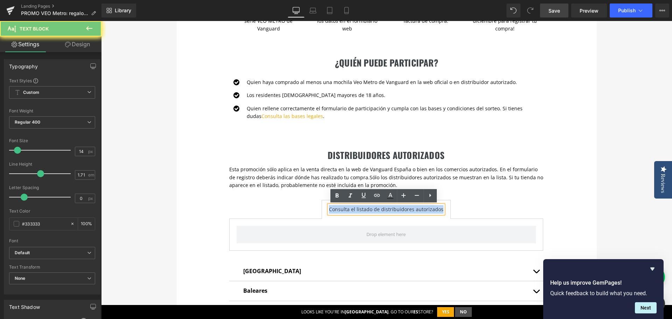
click at [385, 206] on div "Consulta el listado de distribuidores autorizados" at bounding box center [386, 209] width 114 height 8
click at [337, 195] on icon at bounding box center [336, 195] width 3 height 4
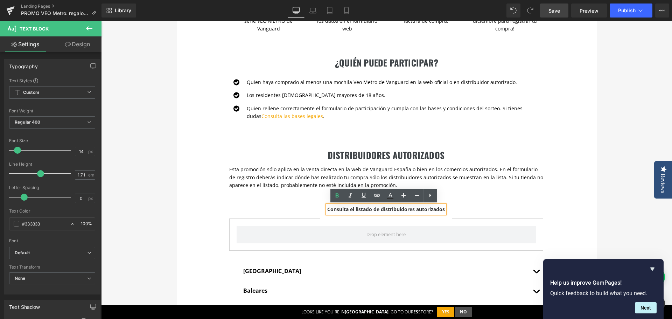
click at [570, 193] on div "DISTRIBUIDORES AUTORIZADOS Heading Esta promoción sólo aplica en la venta direc…" at bounding box center [387, 314] width 420 height 371
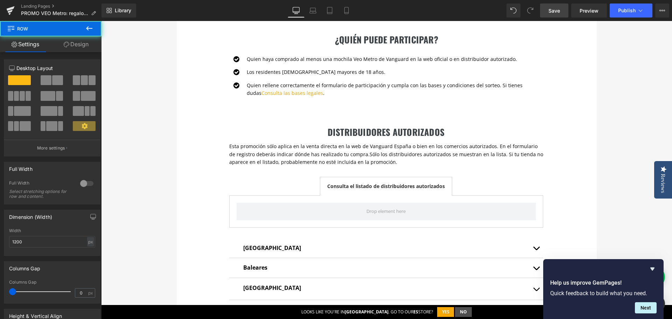
scroll to position [360, 0]
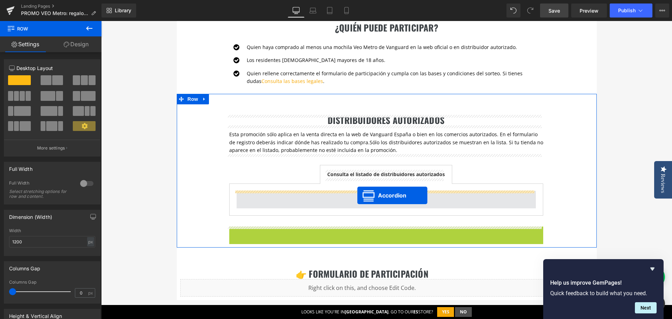
drag, startPoint x: 363, startPoint y: 233, endPoint x: 357, endPoint y: 195, distance: 37.9
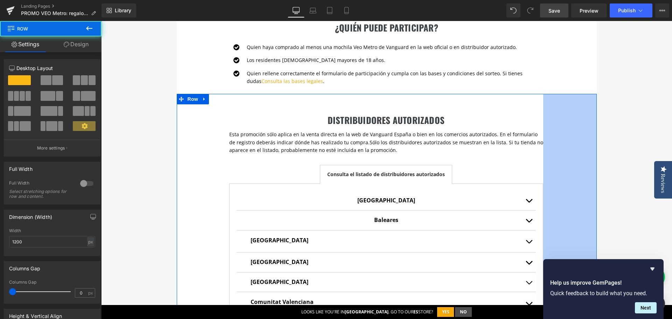
click at [589, 156] on div "153px" at bounding box center [570, 271] width 54 height 354
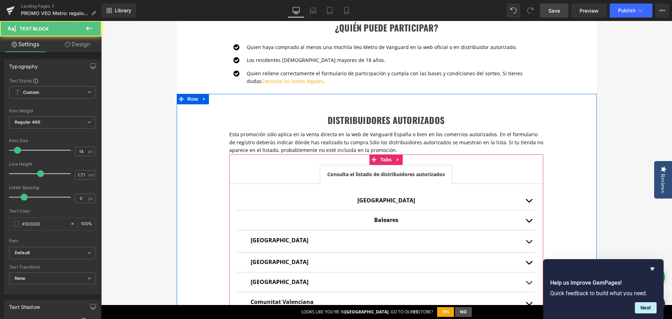
click at [361, 173] on strong "Consulta el listado de distribuidores autorizados" at bounding box center [386, 174] width 118 height 7
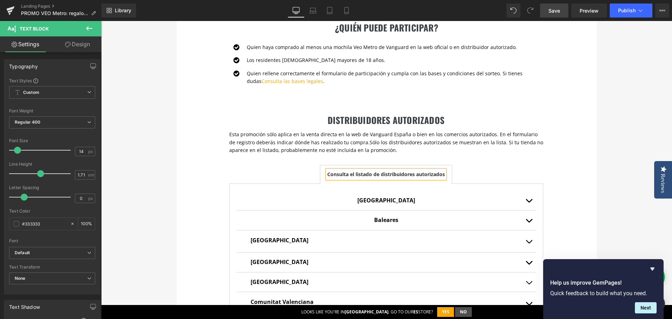
click at [548, 11] on link "Save" at bounding box center [554, 10] width 28 height 14
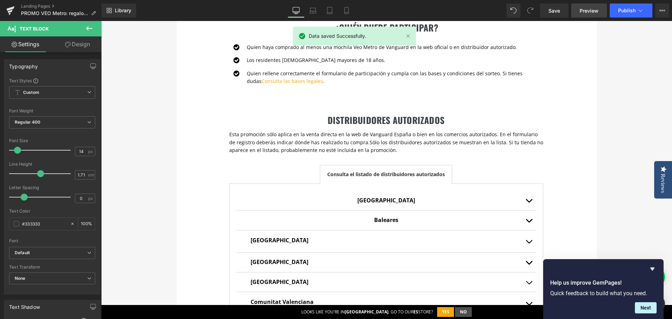
click at [581, 9] on span "Preview" at bounding box center [589, 10] width 19 height 7
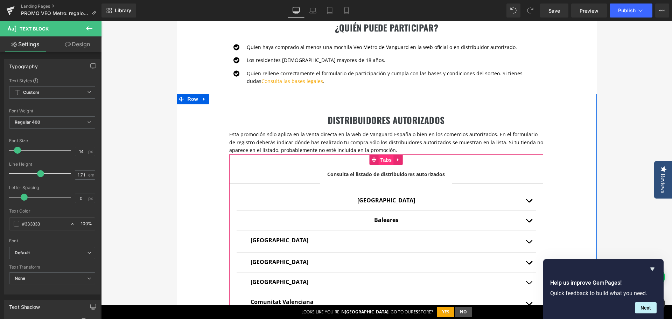
click at [384, 157] on span "Tabs" at bounding box center [386, 160] width 15 height 10
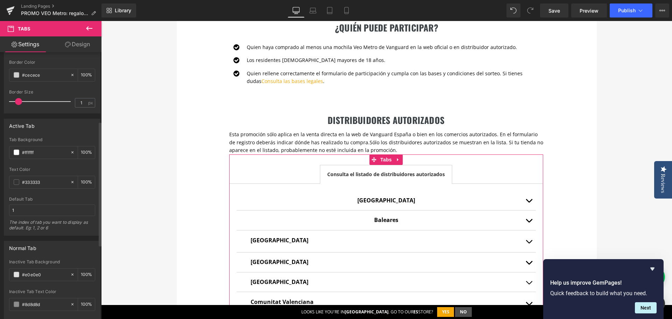
scroll to position [175, 0]
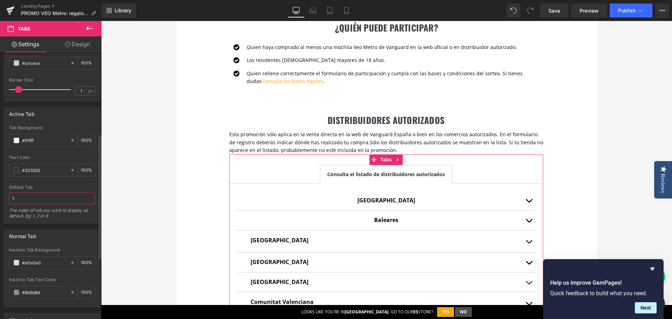
click at [56, 199] on input "1" at bounding box center [52, 198] width 86 height 12
drag, startPoint x: 56, startPoint y: 199, endPoint x: 0, endPoint y: 192, distance: 56.4
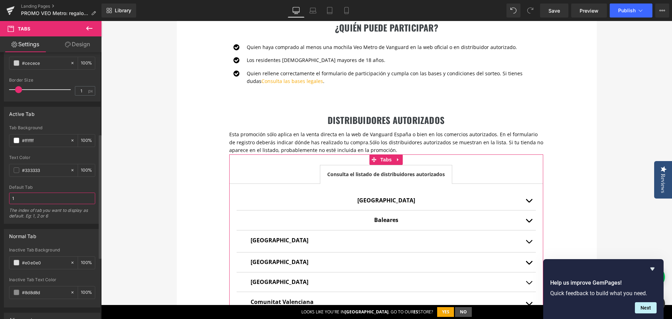
click at [0, 192] on div "Active Tab #FFFFFF Tab Background #ffffff 100 % #333333 Text Color #333333 100 …" at bounding box center [52, 162] width 105 height 122
type input "0"
click at [59, 186] on div "Default Tab" at bounding box center [52, 187] width 86 height 5
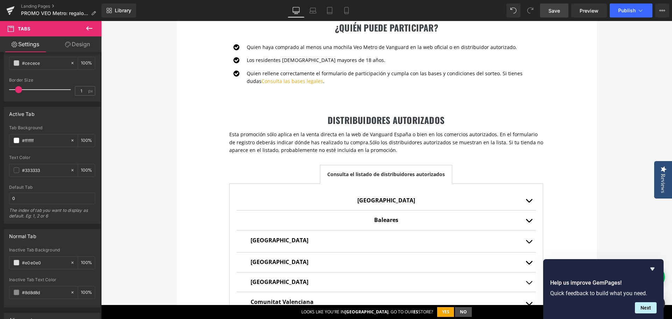
click at [552, 7] on span "Save" at bounding box center [554, 10] width 12 height 7
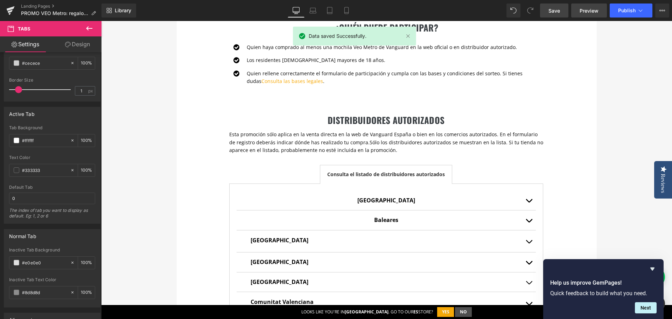
click at [584, 10] on span "Preview" at bounding box center [589, 10] width 19 height 7
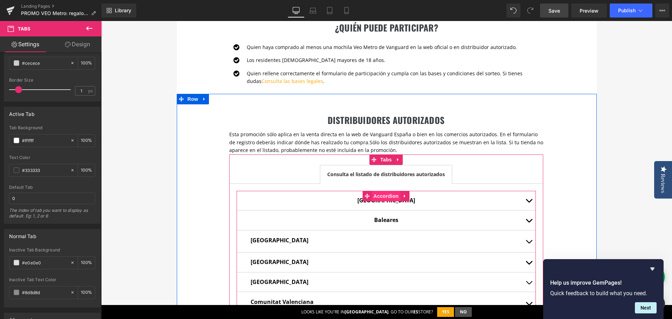
click at [382, 198] on span "Accordion" at bounding box center [386, 196] width 29 height 10
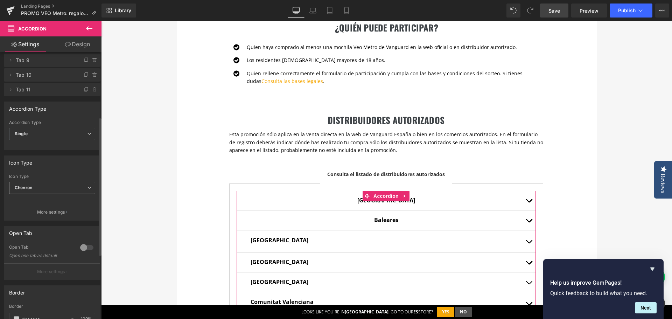
scroll to position [140, 0]
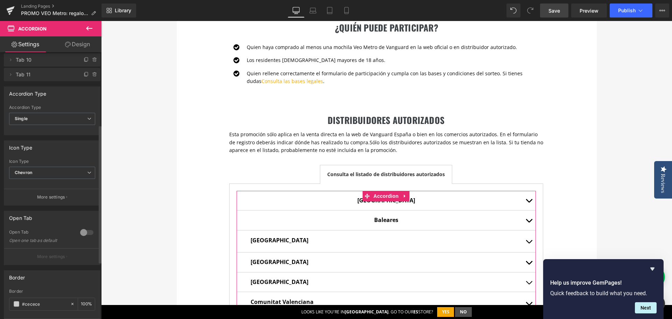
click at [85, 230] on div at bounding box center [86, 232] width 17 height 11
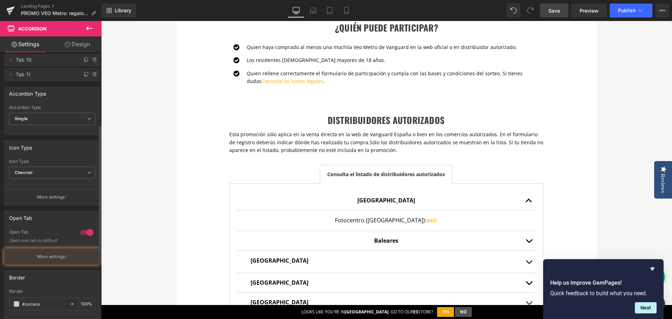
click at [85, 230] on div at bounding box center [86, 232] width 17 height 11
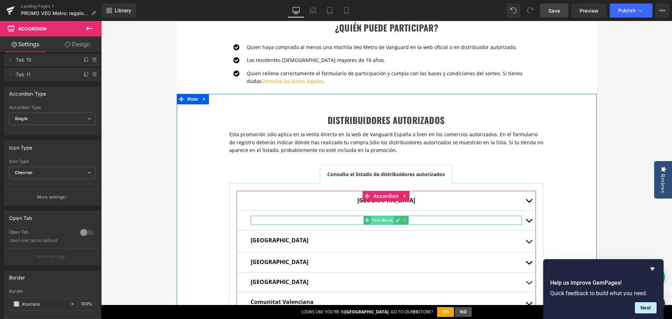
click at [384, 222] on span "Text Block" at bounding box center [382, 220] width 23 height 8
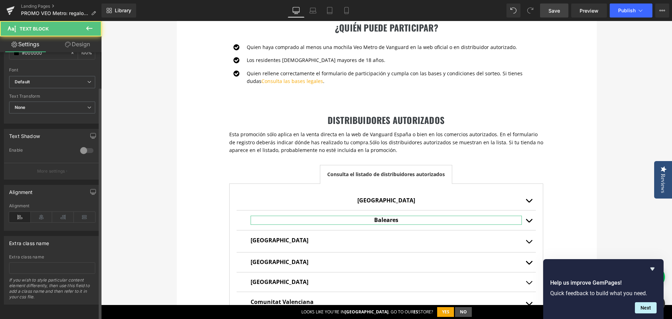
scroll to position [175, 0]
click at [18, 212] on icon at bounding box center [20, 217] width 22 height 10
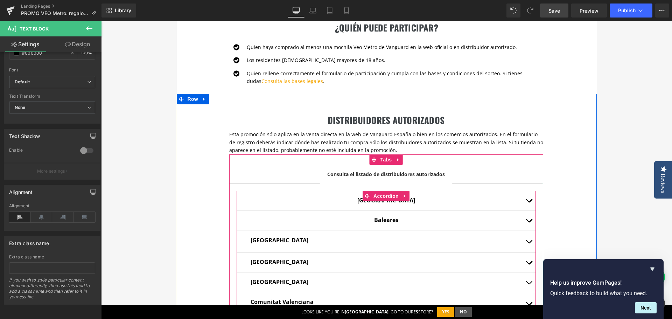
click at [367, 220] on span at bounding box center [367, 220] width 7 height 8
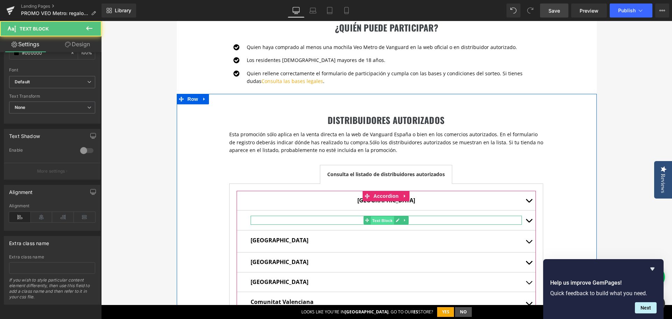
click at [377, 220] on span "Text Block" at bounding box center [382, 220] width 23 height 8
click at [341, 221] on p "Baleares" at bounding box center [386, 220] width 271 height 9
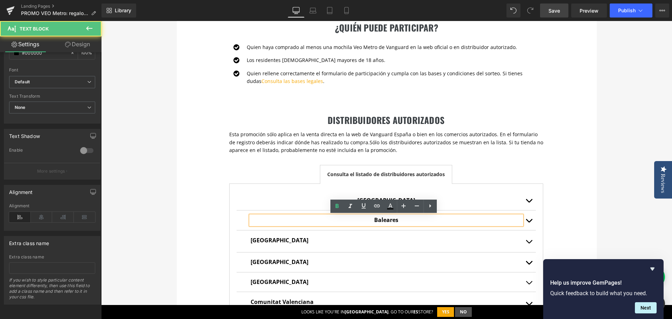
click at [351, 220] on p "Baleares" at bounding box center [386, 220] width 271 height 9
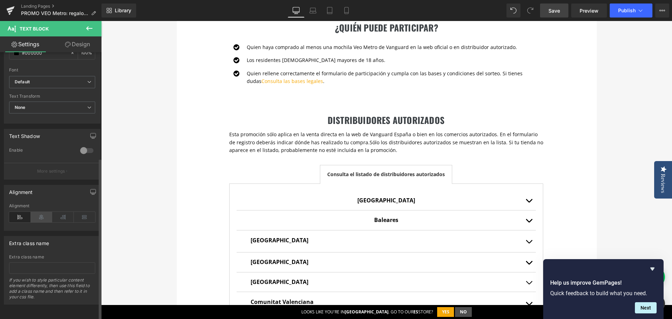
click at [36, 212] on icon at bounding box center [42, 217] width 22 height 10
click at [23, 213] on icon at bounding box center [20, 217] width 22 height 10
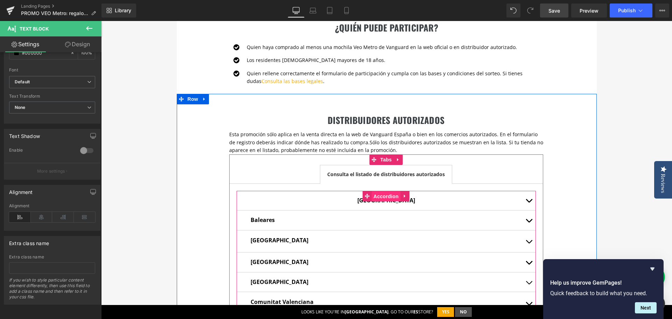
click at [388, 200] on span "Accordion" at bounding box center [386, 196] width 29 height 10
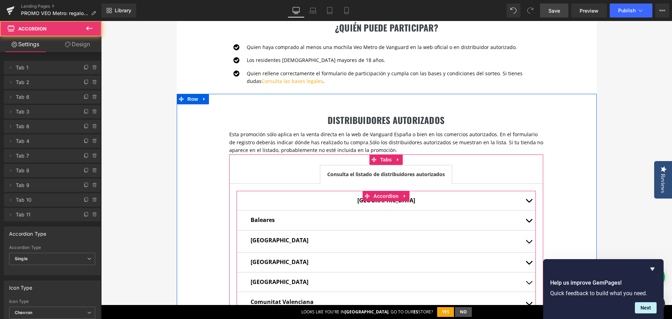
click at [385, 204] on div "[GEOGRAPHIC_DATA] Text Block" at bounding box center [386, 200] width 271 height 9
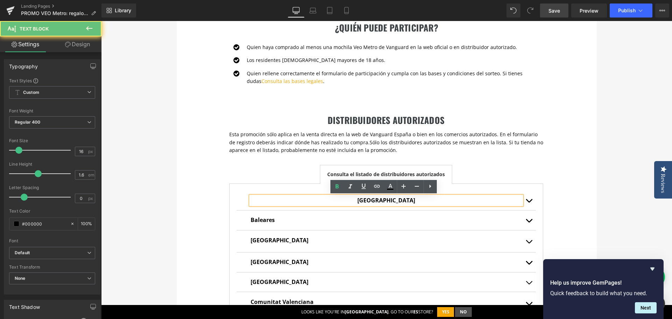
click at [386, 203] on strong "[GEOGRAPHIC_DATA]" at bounding box center [386, 200] width 58 height 8
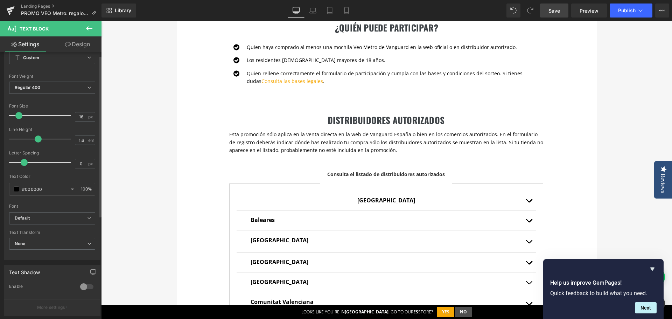
scroll to position [105, 0]
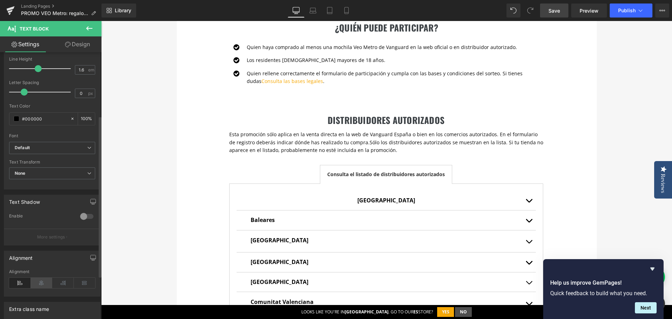
click at [37, 284] on icon at bounding box center [42, 283] width 22 height 10
click at [20, 283] on icon at bounding box center [20, 283] width 22 height 10
click at [555, 10] on span "Save" at bounding box center [554, 10] width 12 height 7
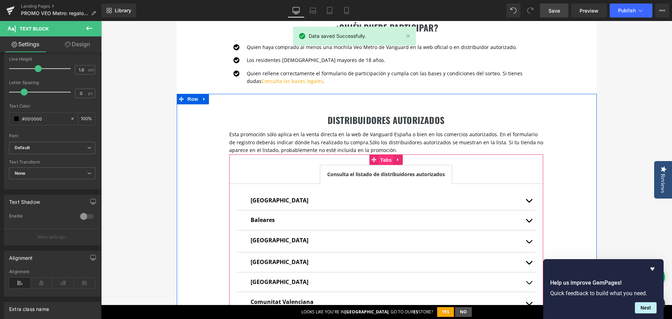
click at [382, 162] on span "Tabs" at bounding box center [386, 160] width 15 height 10
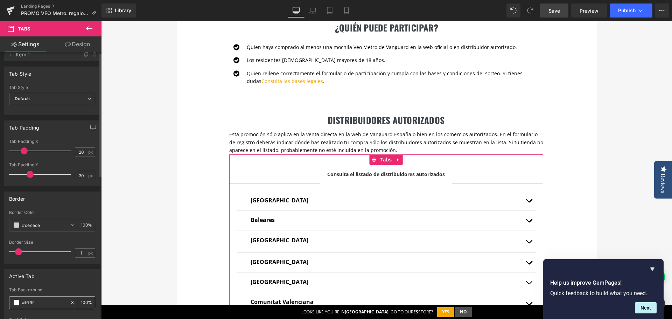
scroll to position [0, 0]
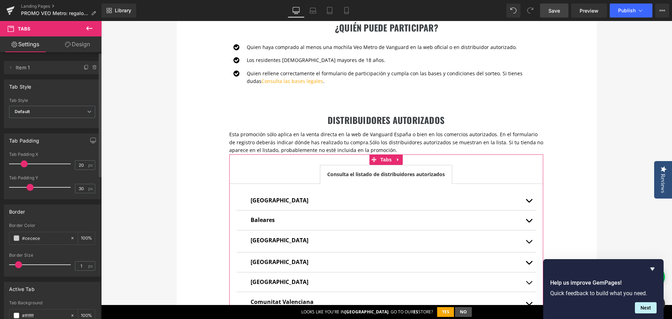
drag, startPoint x: 69, startPoint y: 189, endPoint x: 54, endPoint y: 89, distance: 100.9
click at [54, 89] on div "Tab Style" at bounding box center [52, 86] width 96 height 13
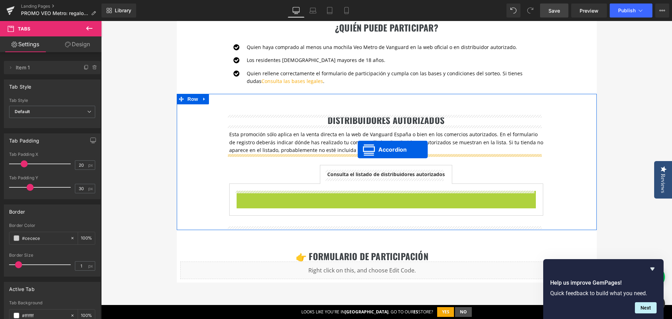
drag, startPoint x: 363, startPoint y: 195, endPoint x: 358, endPoint y: 149, distance: 46.2
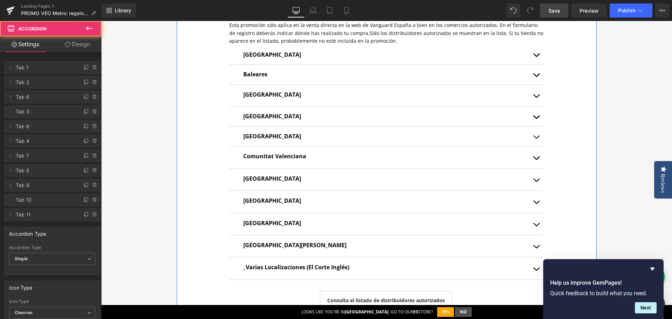
scroll to position [535, 0]
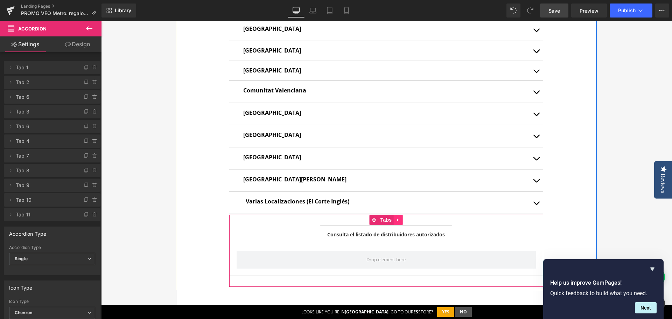
click at [397, 220] on icon at bounding box center [397, 219] width 1 height 3
click at [400, 220] on icon at bounding box center [402, 219] width 5 height 5
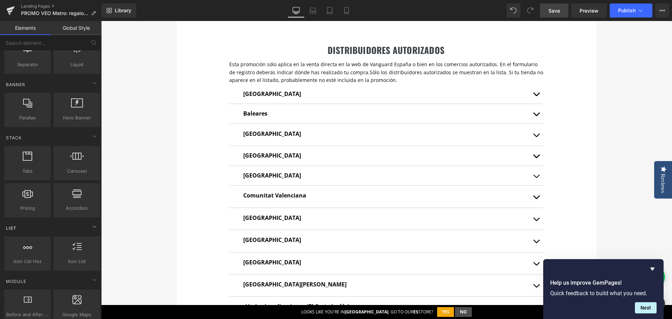
scroll to position [140, 0]
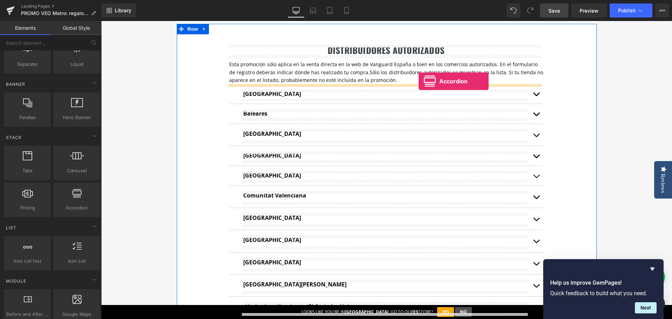
drag, startPoint x: 182, startPoint y: 234, endPoint x: 419, endPoint y: 81, distance: 281.8
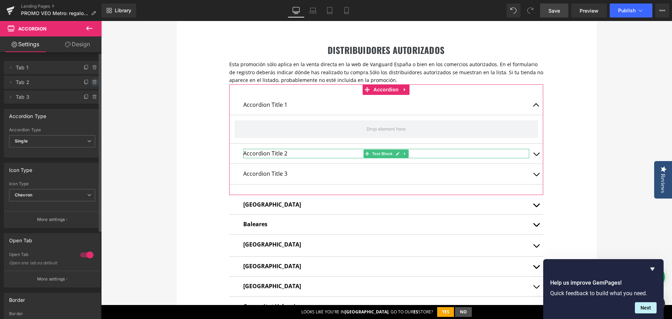
click at [92, 82] on icon at bounding box center [95, 82] width 6 height 6
click at [93, 82] on button "Delete" at bounding box center [87, 82] width 22 height 9
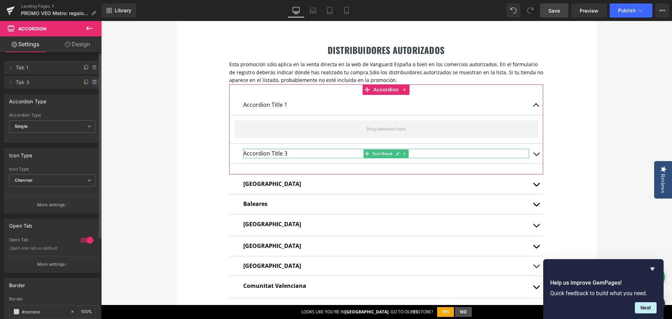
click at [93, 84] on icon at bounding box center [94, 82] width 3 height 3
click at [91, 84] on button "Delete" at bounding box center [87, 82] width 22 height 9
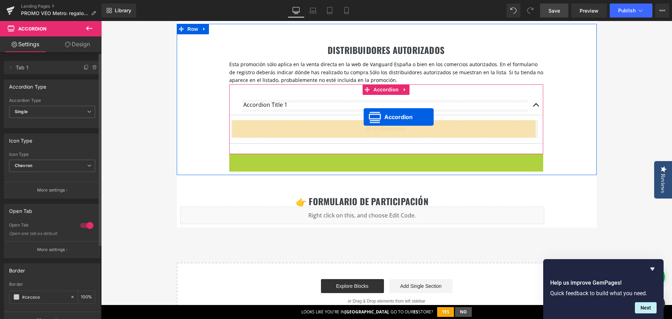
drag, startPoint x: 364, startPoint y: 157, endPoint x: 364, endPoint y: 117, distance: 39.9
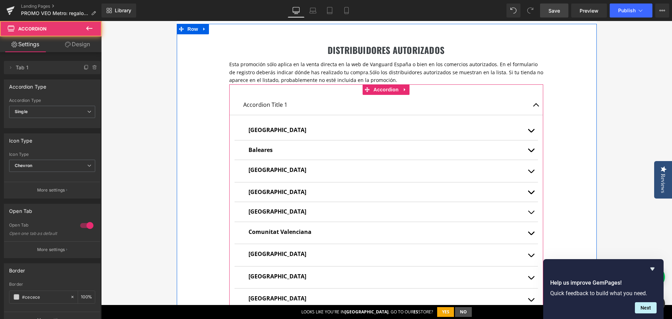
click at [533, 105] on button "button" at bounding box center [536, 105] width 14 height 20
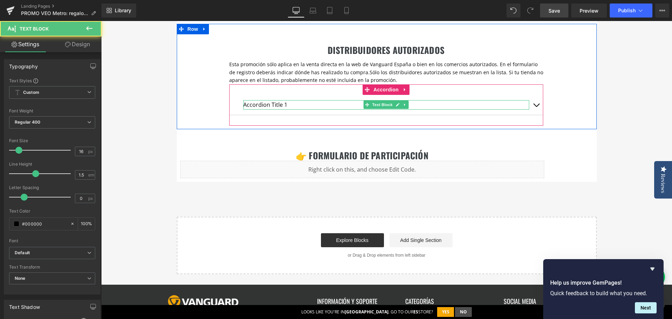
click at [269, 105] on p "Accordion Title 1" at bounding box center [386, 104] width 286 height 9
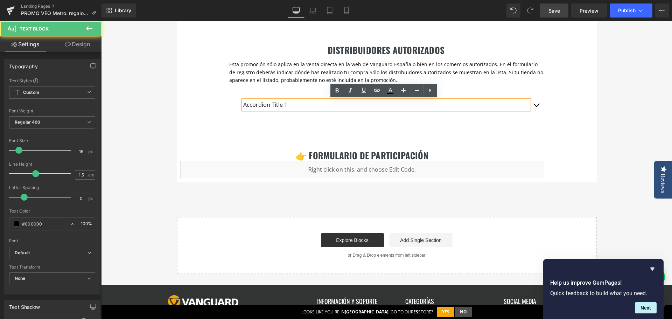
click at [258, 104] on p "Accordion Title 1" at bounding box center [386, 104] width 286 height 9
click at [258, 103] on p "Accordion Title 1" at bounding box center [386, 104] width 286 height 9
click at [264, 107] on p "Accordion Title 1" at bounding box center [386, 104] width 286 height 9
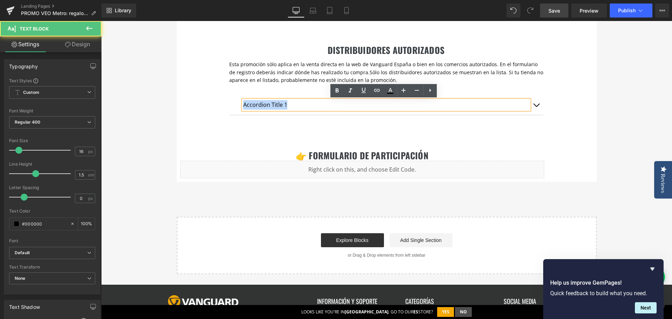
click at [264, 107] on p "Accordion Title 1" at bounding box center [386, 104] width 286 height 9
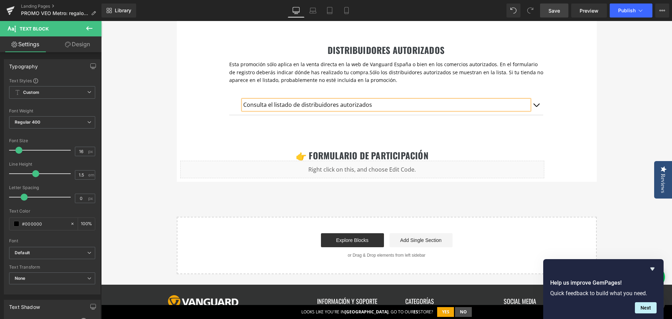
click at [268, 103] on p "Consulta el listado de distribuidores autorizados" at bounding box center [386, 104] width 286 height 9
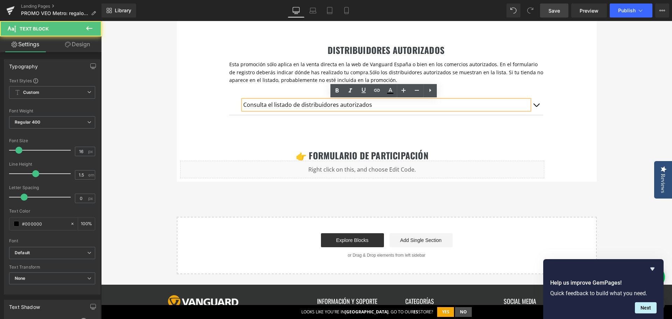
click at [269, 103] on p "Consulta el listado de distribuidores autorizados" at bounding box center [386, 104] width 286 height 9
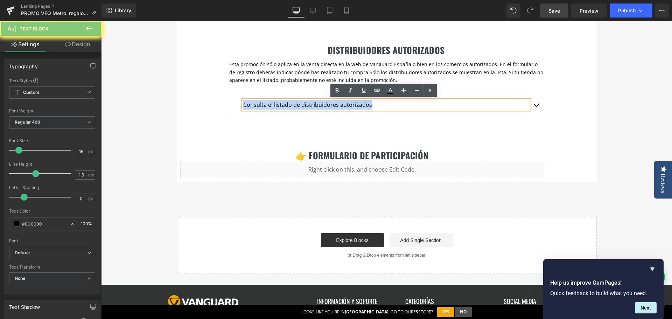
click at [269, 102] on p "Consulta el listado de distribuidores autorizados" at bounding box center [386, 104] width 286 height 9
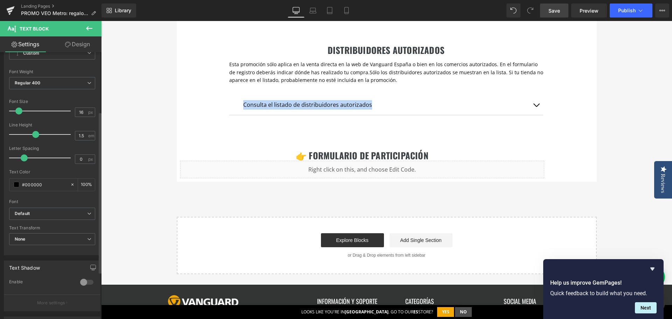
scroll to position [105, 0]
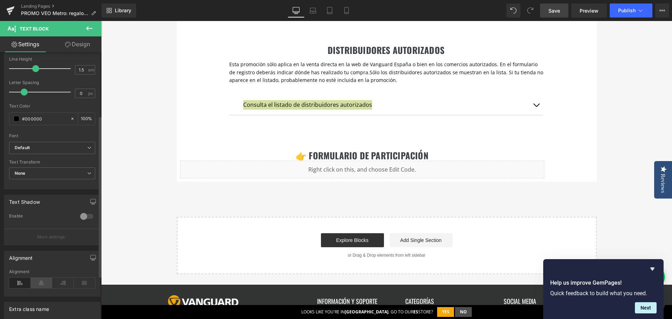
click at [38, 283] on icon at bounding box center [42, 283] width 22 height 10
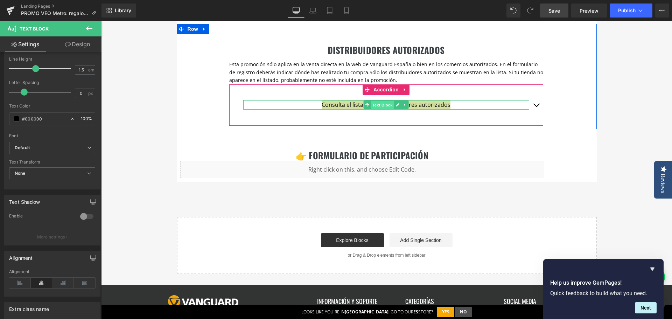
click at [385, 103] on span "Text Block" at bounding box center [382, 105] width 23 height 8
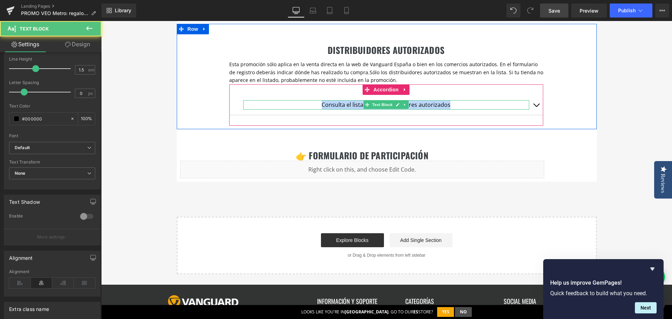
click at [437, 104] on p "Consulta el listado de distribuidores autorizados" at bounding box center [386, 104] width 286 height 9
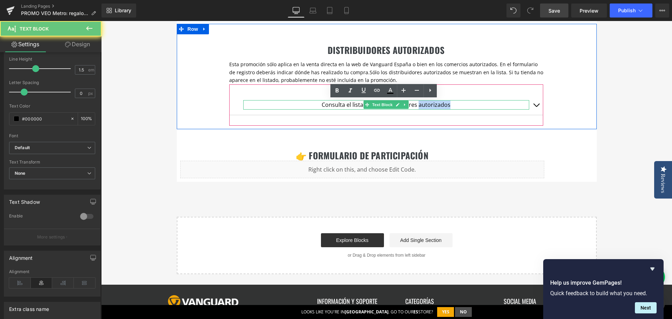
click at [437, 104] on p "Consulta el listado de distribuidores autorizados" at bounding box center [386, 104] width 286 height 9
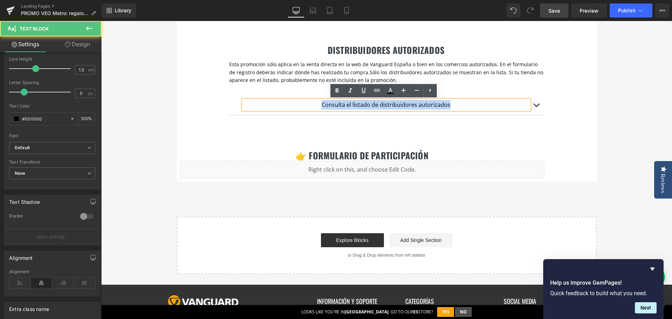
click at [437, 104] on p "Consulta el listado de distribuidores autorizados" at bounding box center [386, 104] width 286 height 9
click at [336, 89] on icon at bounding box center [336, 90] width 3 height 4
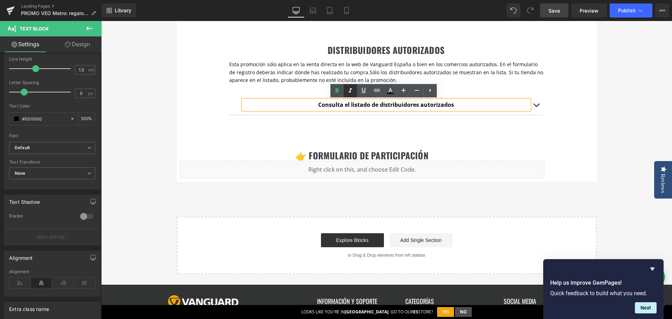
click at [348, 90] on icon at bounding box center [350, 90] width 8 height 8
click at [347, 105] on strong "Consulta el listado de distribuidores autorizados" at bounding box center [386, 105] width 136 height 8
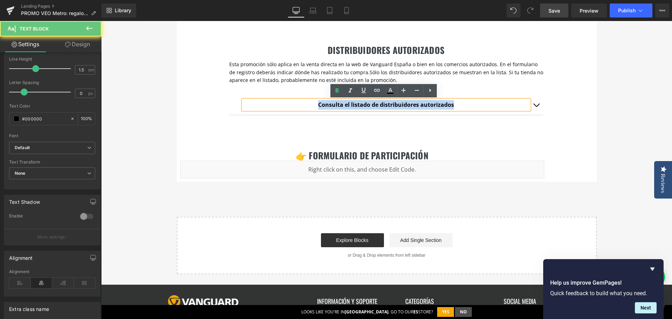
click at [347, 105] on strong "Consulta el listado de distribuidores autorizados" at bounding box center [386, 105] width 136 height 8
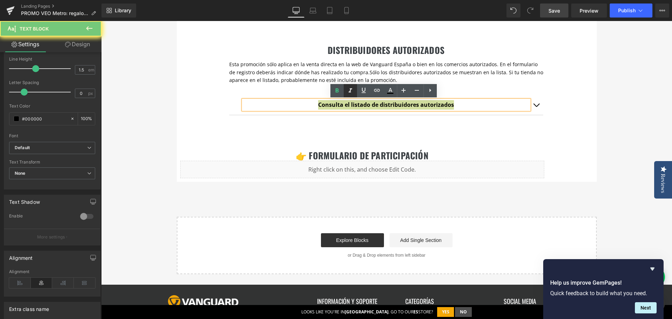
click at [349, 91] on icon at bounding box center [350, 90] width 8 height 8
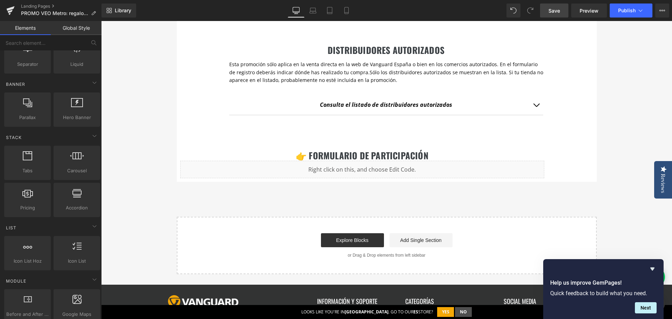
scroll to position [395, 0]
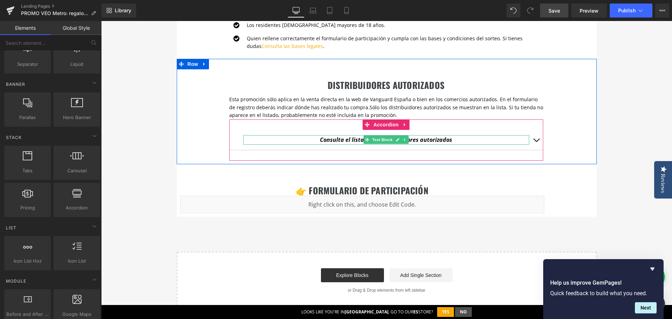
click at [423, 140] on icon "Consulta el listado de distribuidores autorizados" at bounding box center [386, 140] width 132 height 8
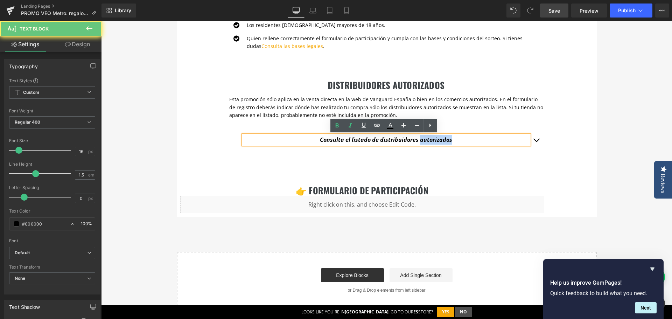
click at [422, 141] on icon "Consulta el listado de distribuidores autorizados" at bounding box center [386, 140] width 132 height 8
click at [421, 141] on icon "Consulta el listado de distribuidores autorizados" at bounding box center [386, 140] width 132 height 8
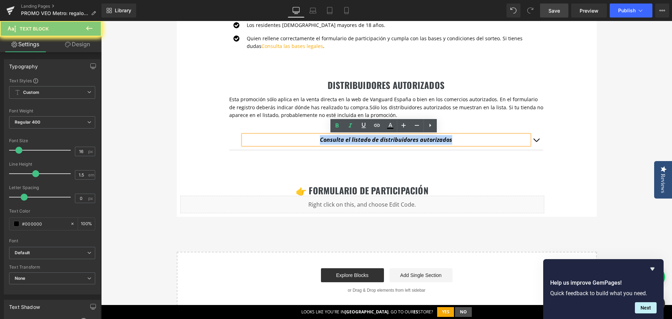
click at [421, 141] on icon "Consulta el listado de distribuidores autorizados" at bounding box center [386, 140] width 132 height 8
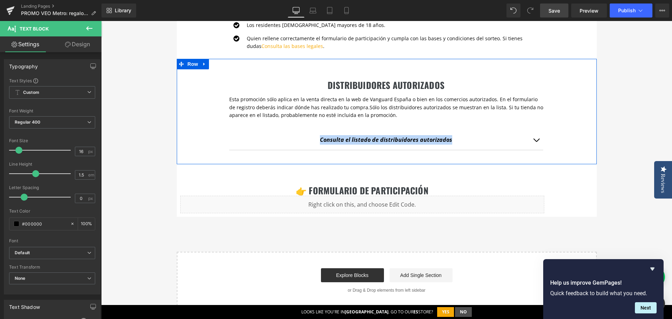
click at [345, 86] on h2 "DISTRIBUIDORES AUTORIZADOS" at bounding box center [386, 85] width 314 height 10
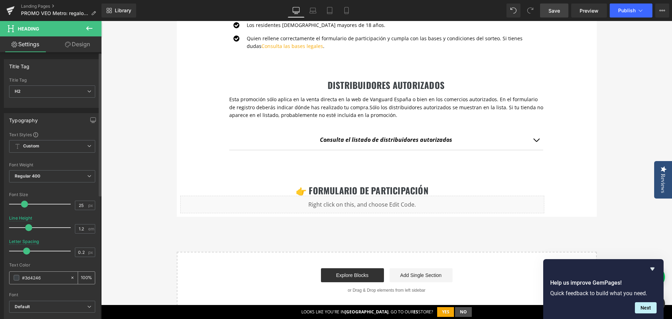
scroll to position [105, 0]
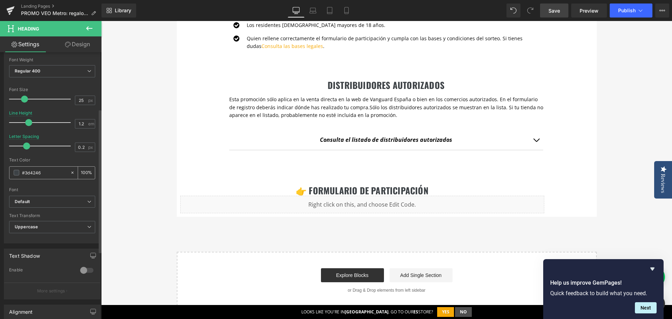
drag, startPoint x: 46, startPoint y: 174, endPoint x: 12, endPoint y: 173, distance: 34.7
click at [12, 173] on div "#3d4246" at bounding box center [39, 173] width 61 height 12
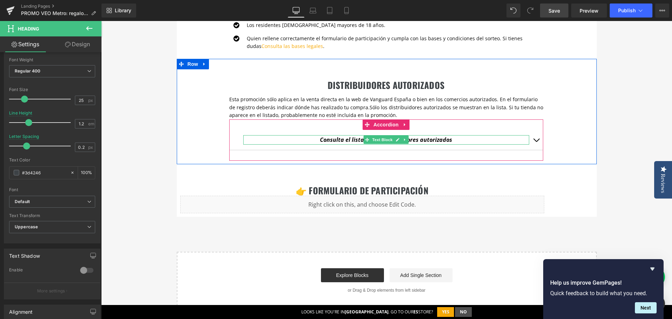
click at [346, 141] on icon "Consulta el listado de distribuidores autorizados" at bounding box center [386, 140] width 132 height 8
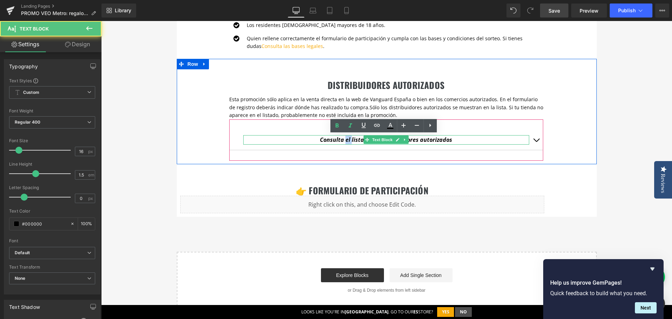
click at [346, 141] on icon "Consulta el listado de distribuidores autorizados" at bounding box center [386, 140] width 132 height 8
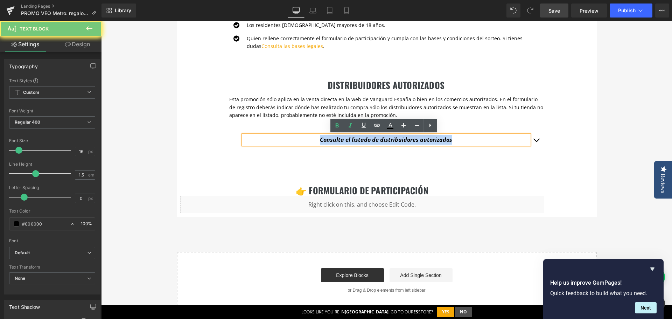
click at [346, 141] on icon "Consulta el listado de distribuidores autorizados" at bounding box center [386, 140] width 132 height 8
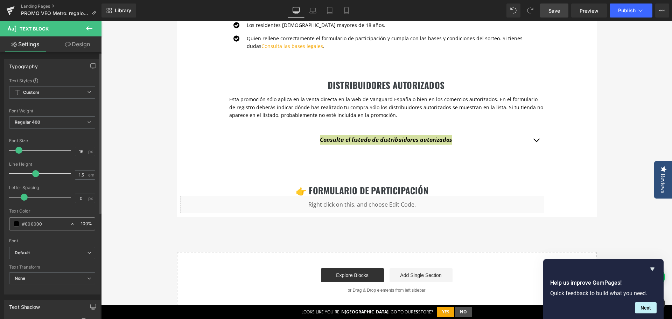
drag, startPoint x: 43, startPoint y: 225, endPoint x: 9, endPoint y: 223, distance: 33.3
click at [9, 223] on div "#000000" at bounding box center [39, 224] width 61 height 12
type input "#3d4246"
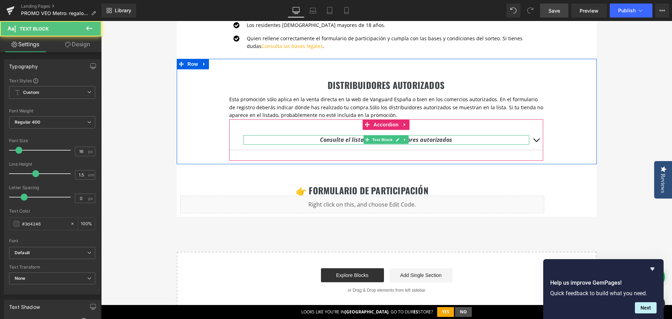
click at [436, 141] on icon "Consulta el listado de distribuidores autorizados" at bounding box center [386, 140] width 132 height 8
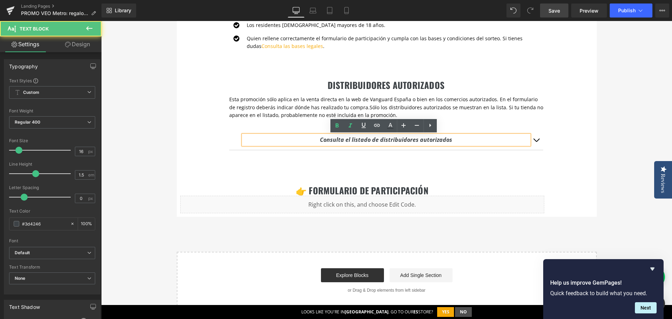
click at [451, 140] on p "Consulta el listado de distribuidores autorizados" at bounding box center [386, 139] width 286 height 9
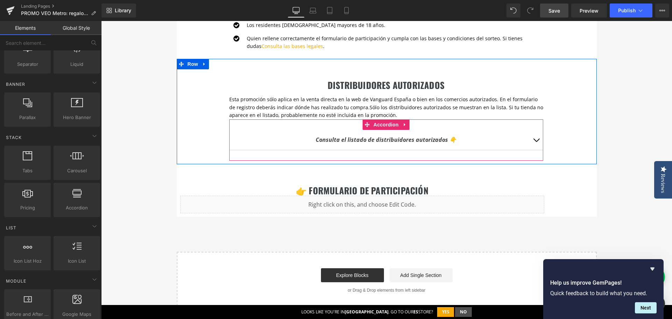
click at [536, 142] on span "button" at bounding box center [536, 142] width 0 height 0
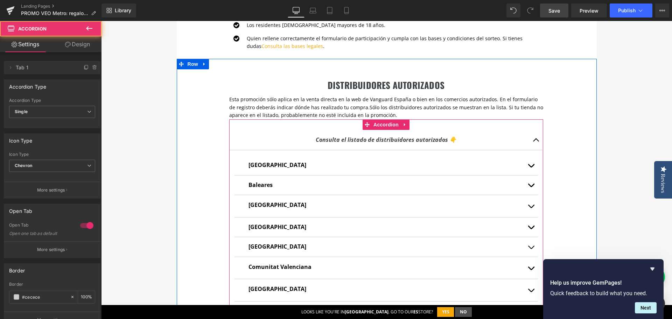
click at [533, 140] on button "button" at bounding box center [536, 140] width 14 height 20
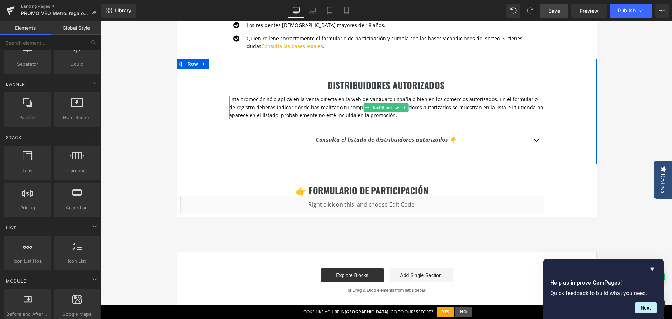
click at [307, 101] on p "Esta promoción sólo aplica en la venta directa en la web de Vanguard España o b…" at bounding box center [386, 107] width 314 height 23
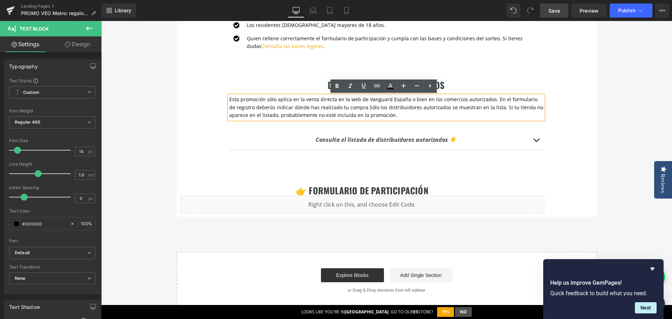
click at [267, 100] on p "Esta promoción sólo aplica en la venta directa en la web de Vanguard España o b…" at bounding box center [386, 107] width 314 height 23
click at [336, 97] on p "Esta promoción es válida para ventas en la web de Vanguard España o bien en los…" at bounding box center [386, 107] width 314 height 23
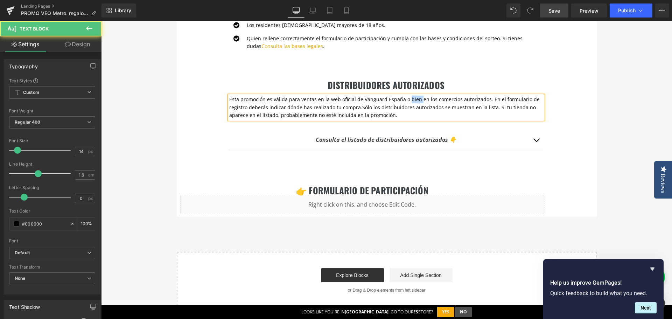
drag, startPoint x: 403, startPoint y: 100, endPoint x: 414, endPoint y: 100, distance: 10.8
click at [414, 100] on p "Esta promoción es válida para ventas en la web oficial de Vanguard España o bie…" at bounding box center [386, 107] width 314 height 23
click at [424, 97] on p "Esta promoción es válida para ventas en la web oficial de Vanguard España o en …" at bounding box center [386, 107] width 314 height 23
click at [478, 100] on p "Esta promoción es válida para ventas en la web oficial de Vanguard España o en …" at bounding box center [386, 107] width 314 height 23
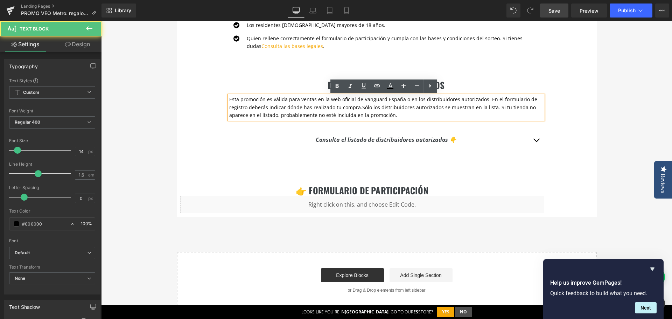
drag, startPoint x: 360, startPoint y: 109, endPoint x: 354, endPoint y: 109, distance: 5.2
click at [354, 109] on span "Sólo los distribuidores autorizados se muestran en la lista. Si tu tienda no ap…" at bounding box center [382, 111] width 307 height 14
click at [357, 109] on span "Sólo los distribuidores autorizados se muestran en la lista. Si tu tienda no ap…" at bounding box center [382, 111] width 307 height 14
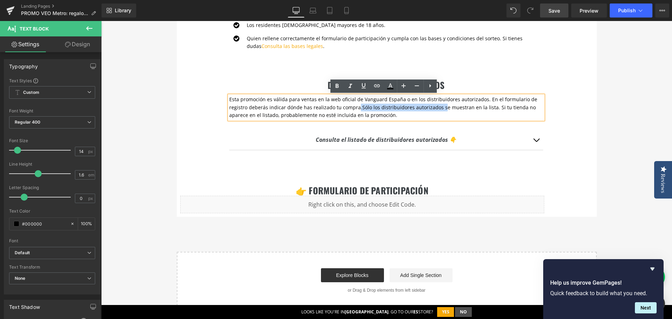
drag, startPoint x: 353, startPoint y: 108, endPoint x: 435, endPoint y: 107, distance: 81.9
click at [435, 107] on p "Esta promoción es válida para ventas en la web oficial de Vanguard España o en …" at bounding box center [386, 107] width 314 height 23
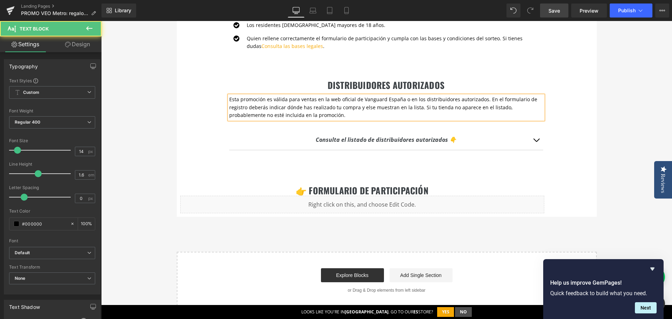
click at [271, 108] on p "Esta promoción es válida para ventas en la web oficial de Vanguard España o en …" at bounding box center [386, 107] width 314 height 23
click at [360, 105] on p "Esta promoción es válida para ventas en la web oficial de Vanguard España o en …" at bounding box center [386, 107] width 314 height 23
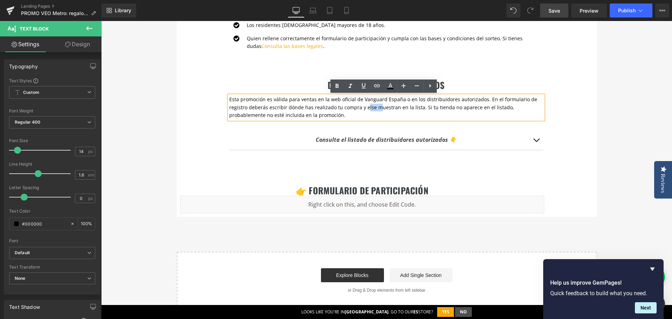
drag, startPoint x: 361, startPoint y: 107, endPoint x: 374, endPoint y: 107, distance: 13.3
click at [374, 107] on p "Esta promoción es válida para ventas en la web oficial de Vanguard España o en …" at bounding box center [386, 107] width 314 height 23
click at [367, 111] on p "Esta promoción es válida para ventas en la web oficial de Vanguard España o en …" at bounding box center [386, 107] width 314 height 23
click at [359, 108] on p "Esta promoción es válida para ventas en la web oficial de Vanguard España o en …" at bounding box center [386, 107] width 314 height 23
drag, startPoint x: 360, startPoint y: 108, endPoint x: 415, endPoint y: 107, distance: 55.3
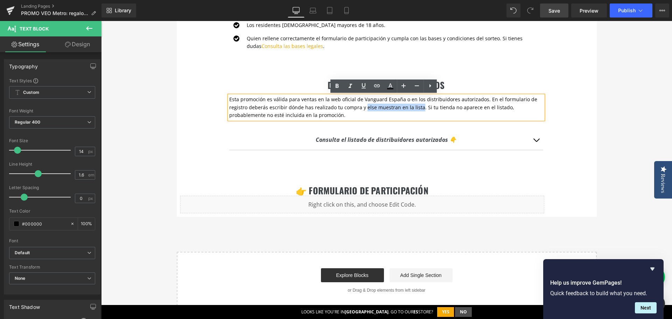
click at [415, 107] on p "Esta promoción es válida para ventas en la web oficial de Vanguard España o en …" at bounding box center [386, 107] width 314 height 23
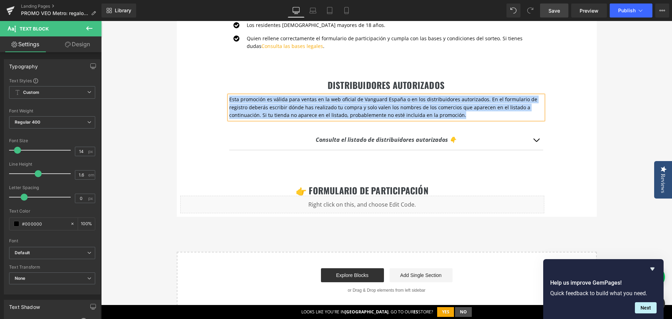
drag, startPoint x: 476, startPoint y: 115, endPoint x: 210, endPoint y: 97, distance: 266.2
click at [210, 97] on div "DISTRIBUIDORES AUTORIZADOS Heading Esta promoción es válida para ventas en la w…" at bounding box center [387, 111] width 420 height 105
copy p "Esta promoción es válida para ventas en la web oficial de Vanguard España o en …"
drag, startPoint x: 310, startPoint y: 108, endPoint x: 318, endPoint y: 109, distance: 7.7
click at [310, 108] on p "Esta promoción es válida para ventas en la web oficial de Vanguard España o en …" at bounding box center [386, 107] width 314 height 23
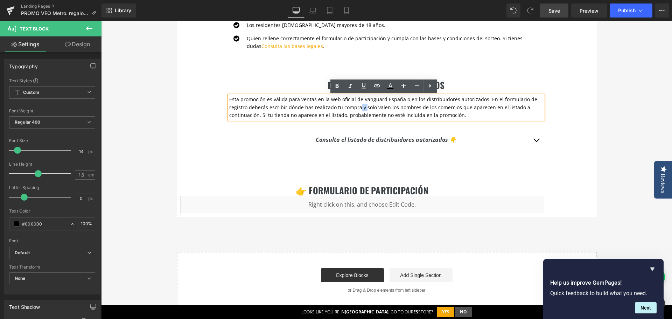
drag, startPoint x: 354, startPoint y: 106, endPoint x: 360, endPoint y: 106, distance: 5.3
click at [360, 106] on p "Esta promoción es válida para ventas en la web oficial de Vanguard España o en …" at bounding box center [386, 107] width 314 height 23
drag, startPoint x: 358, startPoint y: 106, endPoint x: 380, endPoint y: 107, distance: 22.1
click at [380, 107] on p "Esta promoción es válida para ventas en la web oficial de Vanguard España o en …" at bounding box center [386, 107] width 314 height 23
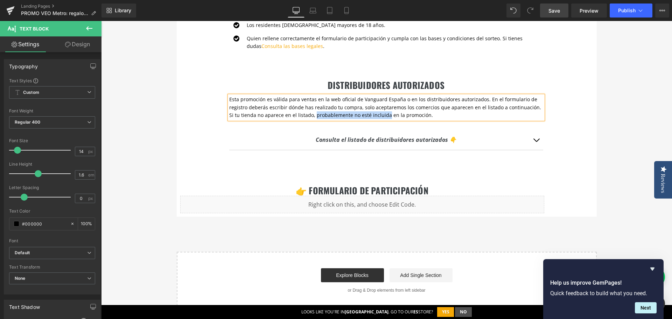
drag, startPoint x: 299, startPoint y: 114, endPoint x: 372, endPoint y: 114, distance: 72.4
click at [372, 114] on span ". Si tu tienda no aparece en el listado, probablemente no esté incluida en la p…" at bounding box center [385, 111] width 312 height 14
click at [592, 110] on div "DISTRIBUIDORES AUTORIZADOS Heading Esta promoción es válida para ventas en la w…" at bounding box center [387, 111] width 420 height 105
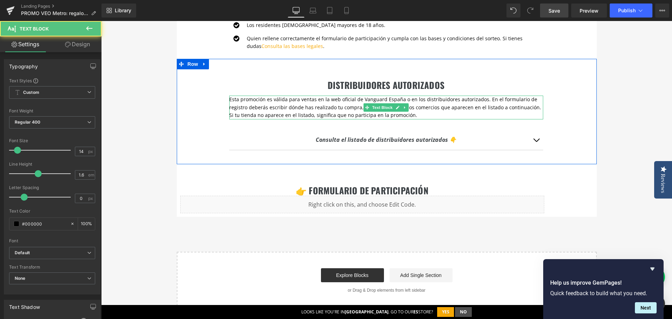
click at [474, 113] on p "Esta promoción es válida para ventas en la web oficial de Vanguard España o en …" at bounding box center [386, 107] width 314 height 23
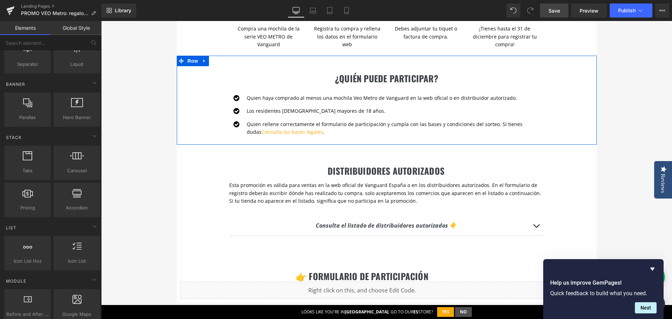
scroll to position [360, 0]
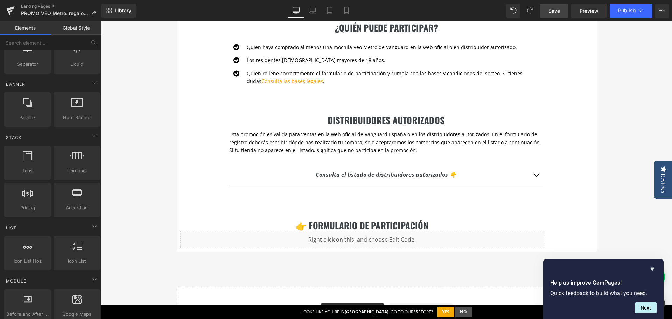
click at [553, 15] on link "Save" at bounding box center [554, 10] width 28 height 14
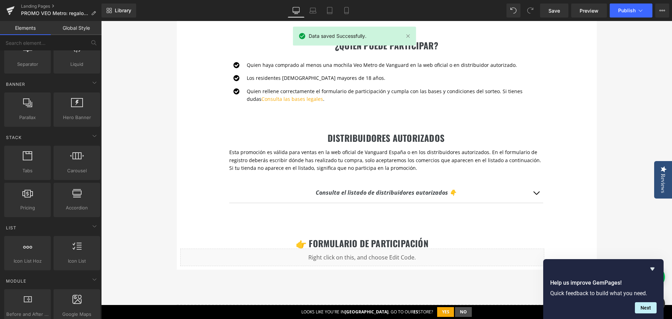
scroll to position [395, 0]
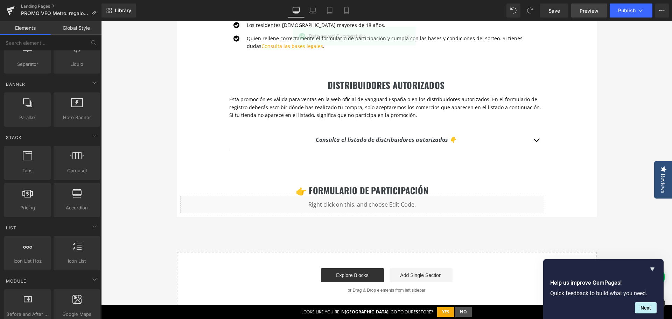
click at [593, 9] on span "Preview" at bounding box center [589, 10] width 19 height 7
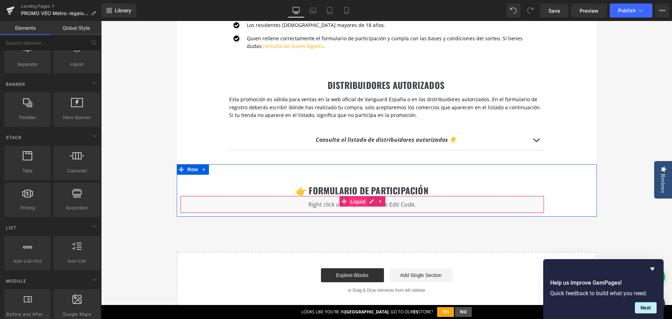
click at [350, 203] on span "Liquid" at bounding box center [358, 201] width 19 height 10
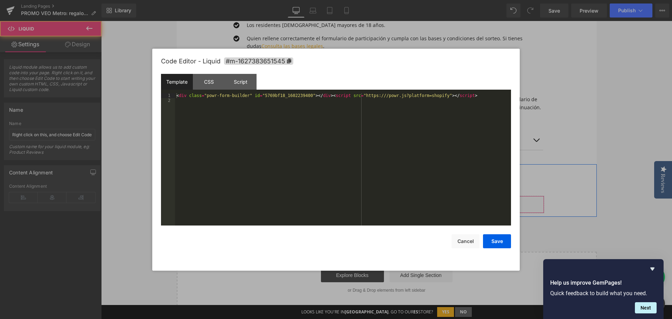
click at [370, 202] on div "Liquid" at bounding box center [362, 204] width 364 height 17
click at [215, 115] on div "< div class = "powr-form-builder" id = "5769bf18_1602239400" > </ div > < scrip…" at bounding box center [343, 164] width 336 height 142
click at [475, 96] on div "< div class = "powr-form-builder" id = "5769bf18_1602239400" > </ div > < scrip…" at bounding box center [343, 164] width 336 height 142
click at [470, 95] on div "< div class = "powr-form-builder" id = "5769bf18_1602239400" > </ div > < scrip…" at bounding box center [343, 164] width 336 height 142
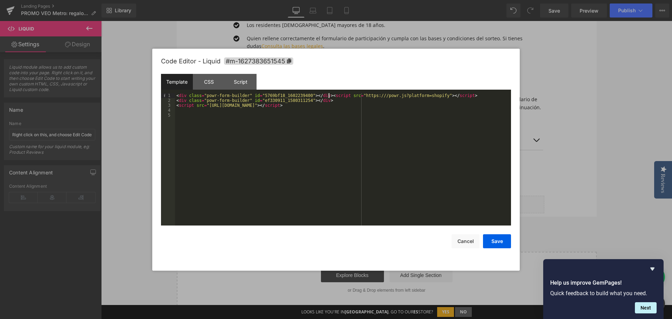
click at [329, 95] on div "< div class = "powr-form-builder" id = "5769bf18_1602239400" > </ div > < scrip…" at bounding box center [343, 164] width 336 height 142
click at [327, 99] on div "< div class = "powr-form-builder" id = "5769bf18_1602239400" > </ div > < scrip…" at bounding box center [343, 164] width 336 height 142
drag, startPoint x: 257, startPoint y: 94, endPoint x: 302, endPoint y: 93, distance: 44.5
click at [302, 93] on div "< div class = "powr-form-builder" id = "5769bf18_1602239400" > </ div > < scrip…" at bounding box center [343, 164] width 336 height 142
drag, startPoint x: 258, startPoint y: 101, endPoint x: 301, endPoint y: 99, distance: 43.4
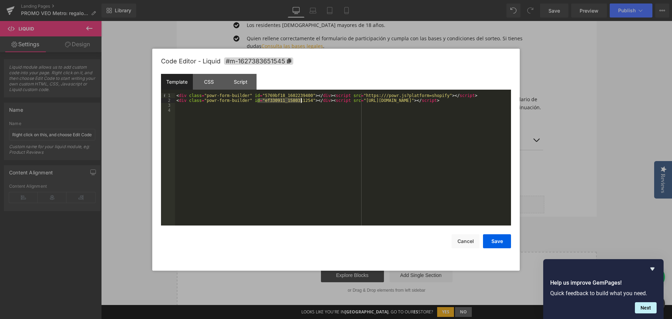
click at [301, 99] on div "< div class = "powr-form-builder" id = "5769bf18_1602239400" > </ div > < scrip…" at bounding box center [343, 164] width 336 height 142
drag, startPoint x: 462, startPoint y: 96, endPoint x: 173, endPoint y: 90, distance: 289.8
click at [173, 90] on div "Template CSS Script Data 1 2 3 4 < div class = "powr-form-builder" id = "5769bf…" at bounding box center [336, 150] width 350 height 152
click at [497, 243] on button "Save" at bounding box center [497, 241] width 28 height 14
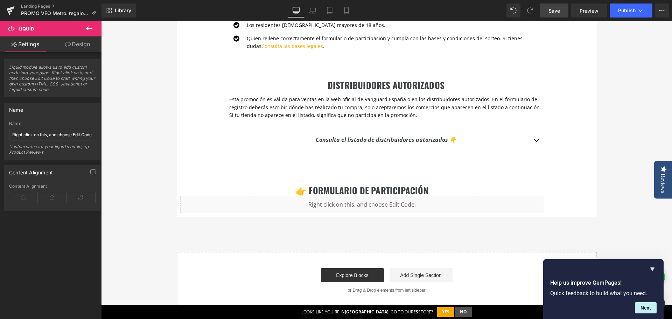
click at [557, 10] on span "Save" at bounding box center [554, 10] width 12 height 7
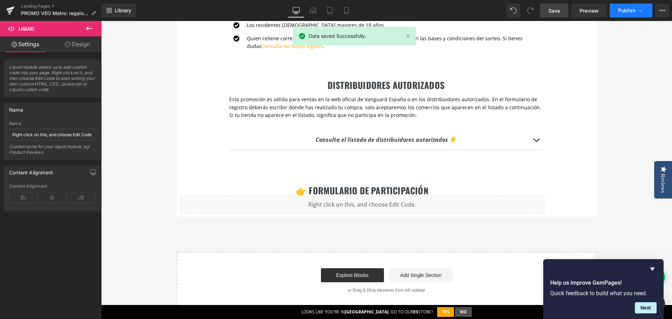
click at [628, 10] on span "Publish" at bounding box center [626, 11] width 17 height 6
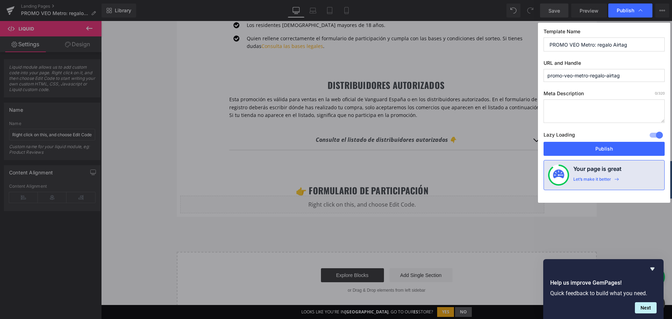
click at [577, 112] on textarea at bounding box center [603, 110] width 121 height 23
click at [576, 112] on textarea at bounding box center [603, 110] width 121 height 23
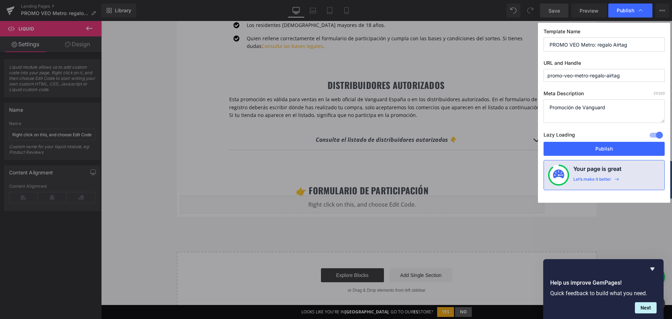
click at [605, 111] on textarea "Promoción de Vanguard" at bounding box center [603, 110] width 121 height 23
drag, startPoint x: 604, startPoint y: 118, endPoint x: 562, endPoint y: 119, distance: 41.3
click at [562, 119] on textarea "Promoción de Vanguard: Regalo de un Airtag de Apple con la compra de una mochil…" at bounding box center [603, 110] width 121 height 23
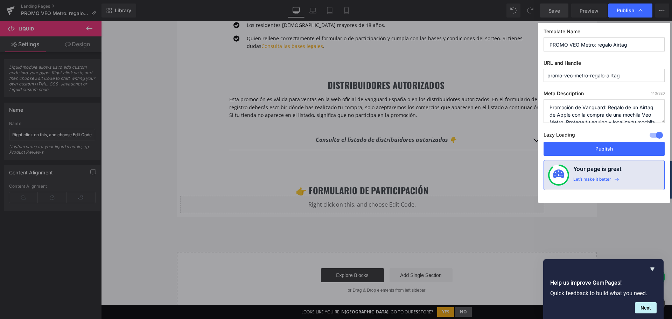
click at [606, 107] on textarea "Promoción de Vanguard: Regalo de un Airtag de Apple con la compra de una mochil…" at bounding box center [603, 110] width 121 height 23
type textarea "Promoción de Vanguard 2025. Regalo de un Airtag de Apple con la compra de una m…"
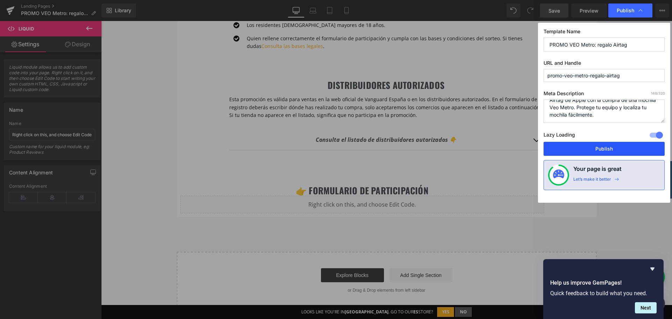
drag, startPoint x: 610, startPoint y: 150, endPoint x: 504, endPoint y: 131, distance: 107.4
click at [605, 152] on button "Publish" at bounding box center [603, 149] width 121 height 14
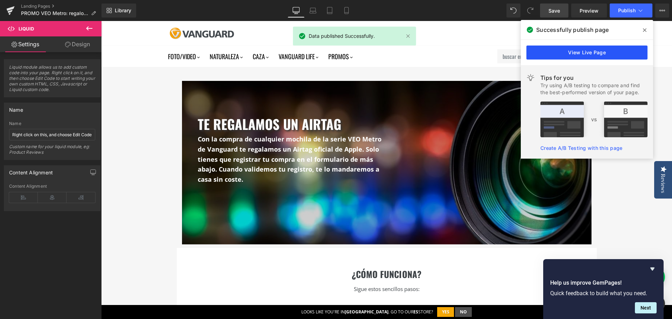
click at [627, 50] on link "View Live Page" at bounding box center [586, 52] width 121 height 14
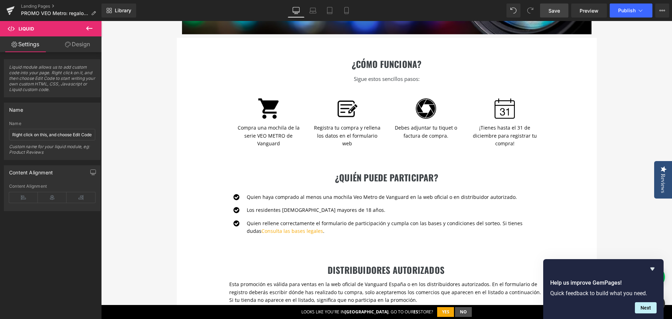
scroll to position [385, 0]
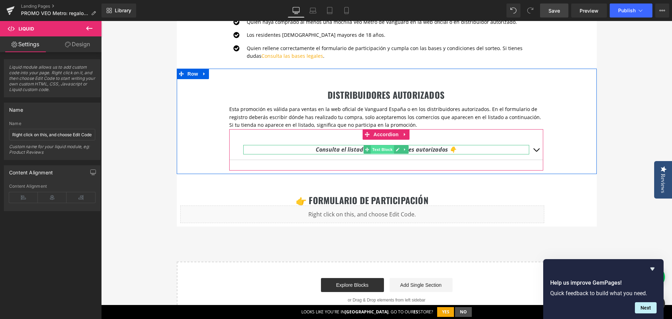
click at [380, 148] on span "Text Block" at bounding box center [382, 149] width 23 height 8
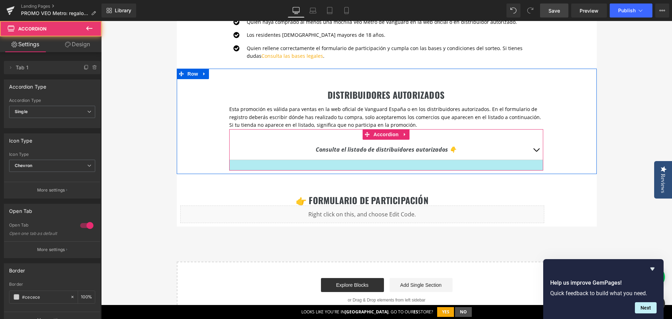
click at [316, 161] on div at bounding box center [386, 165] width 314 height 10
click at [322, 165] on div at bounding box center [386, 165] width 314 height 10
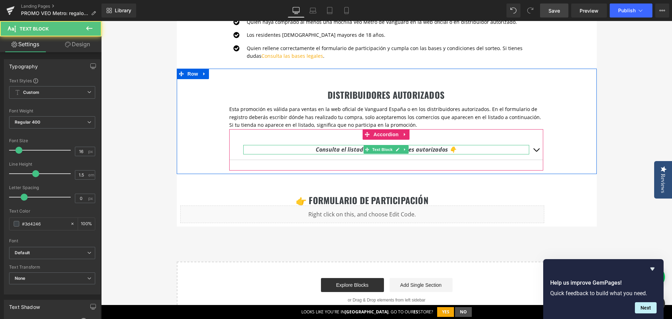
click at [345, 149] on icon "Consulta el listado de distribuidores autorizados 👇" at bounding box center [386, 150] width 141 height 8
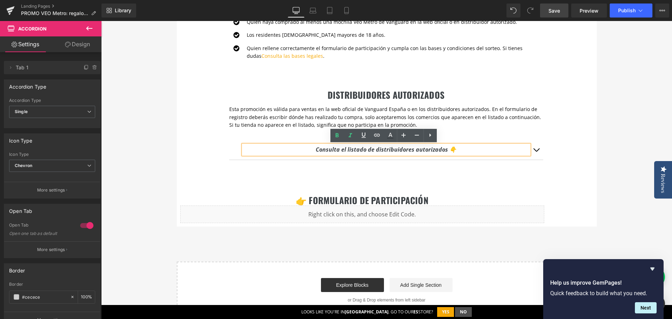
click at [316, 161] on div "Consulta el listado de distribuidores autorizados 👇 Text Block [GEOGRAPHIC_DATA…" at bounding box center [386, 149] width 314 height 41
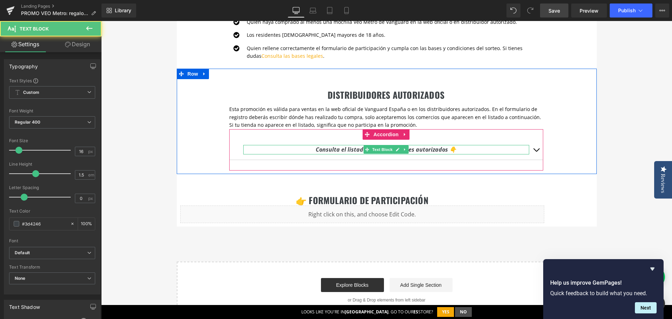
click at [330, 149] on icon "Consulta el listado de distribuidores autorizados 👇" at bounding box center [386, 150] width 141 height 8
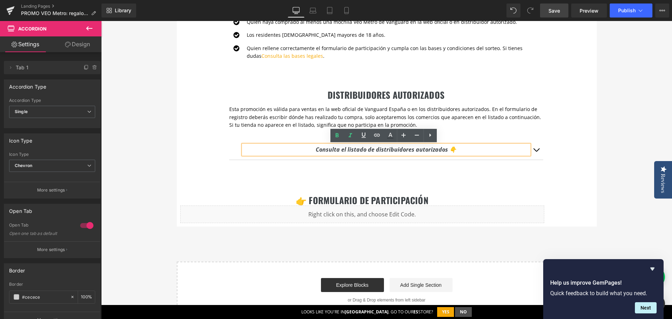
click at [315, 159] on div "Consulta el listado de distribuidores autorizados 👇 Text Block" at bounding box center [386, 150] width 314 height 20
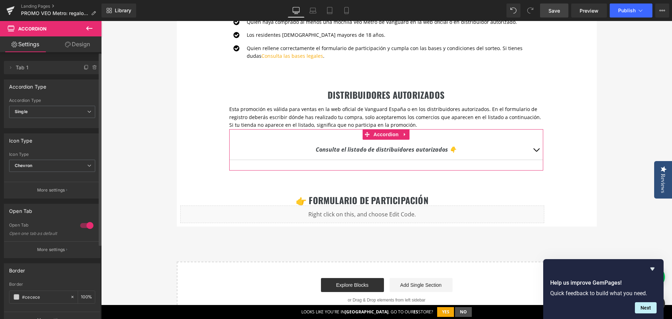
click at [82, 225] on div at bounding box center [86, 225] width 17 height 11
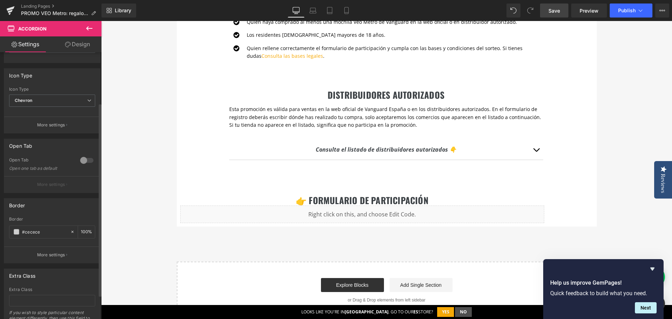
scroll to position [70, 0]
click at [70, 225] on icon at bounding box center [72, 226] width 5 height 5
type input "none"
type input "0"
click at [71, 227] on icon at bounding box center [72, 227] width 2 height 2
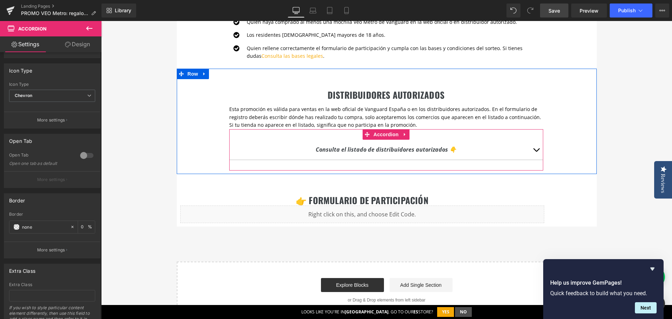
click at [536, 152] on span "button" at bounding box center [536, 152] width 0 height 0
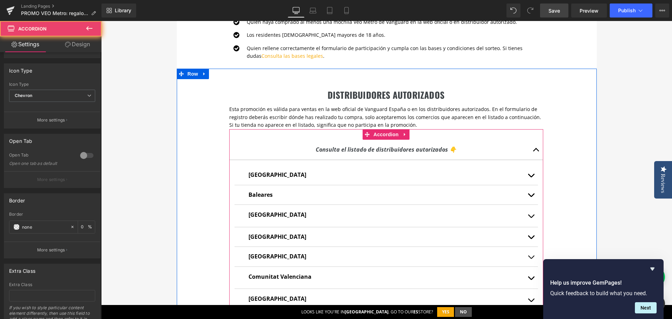
click at [533, 151] on button "button" at bounding box center [536, 150] width 14 height 20
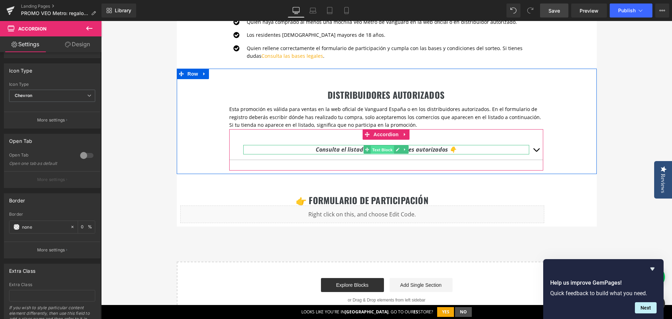
click at [375, 148] on span "Text Block" at bounding box center [382, 150] width 23 height 8
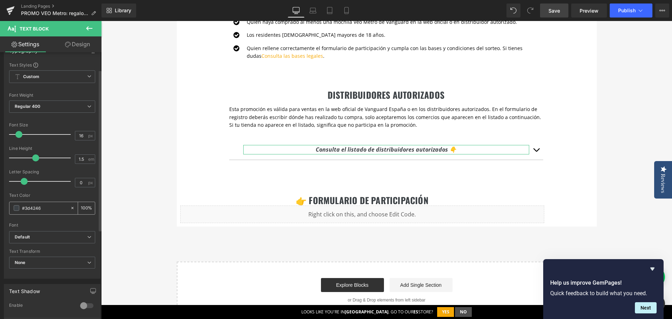
scroll to position [0, 0]
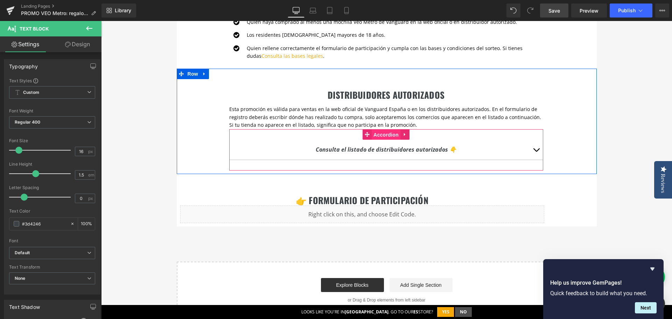
click at [386, 135] on span "Accordion" at bounding box center [386, 134] width 29 height 10
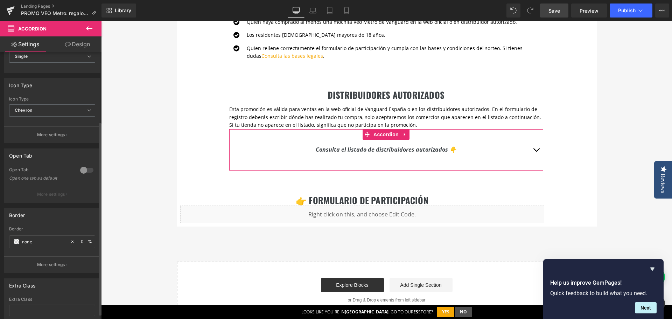
scroll to position [103, 0]
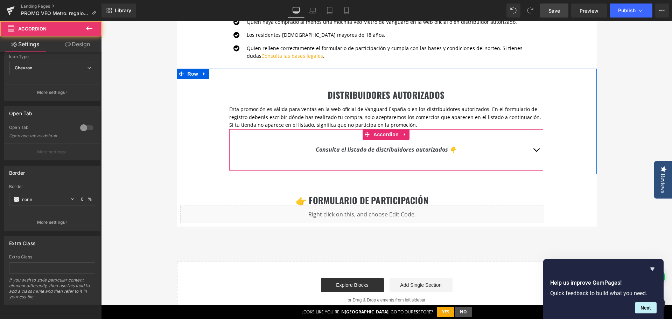
click at [346, 158] on div "Consulta el listado de distribuidores autorizados 👇 Text Block" at bounding box center [386, 150] width 314 height 20
click at [346, 159] on div "Consulta el listado de distribuidores autorizados 👇 Text Block" at bounding box center [386, 150] width 314 height 20
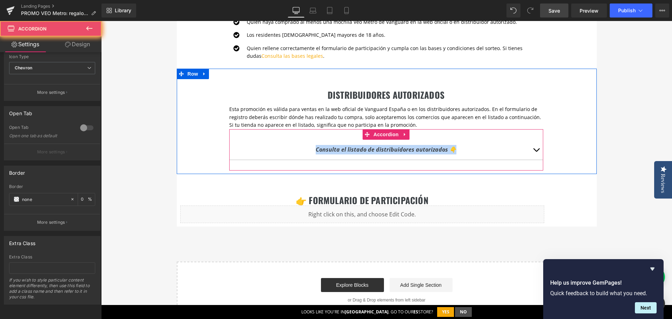
click at [346, 159] on div "Consulta el listado de distribuidores autorizados 👇 Text Block" at bounding box center [386, 150] width 314 height 20
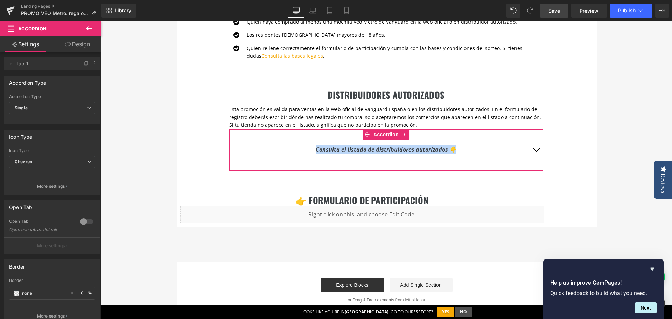
scroll to position [0, 0]
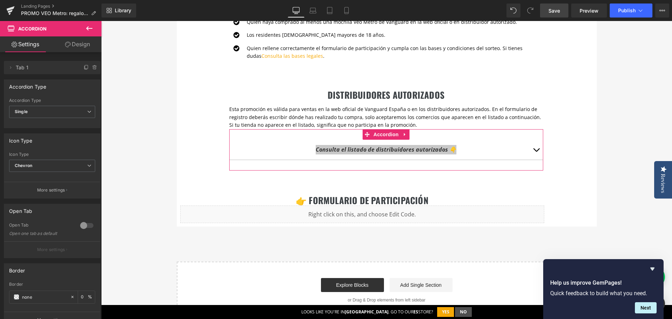
click at [87, 45] on link "Design" at bounding box center [77, 44] width 51 height 16
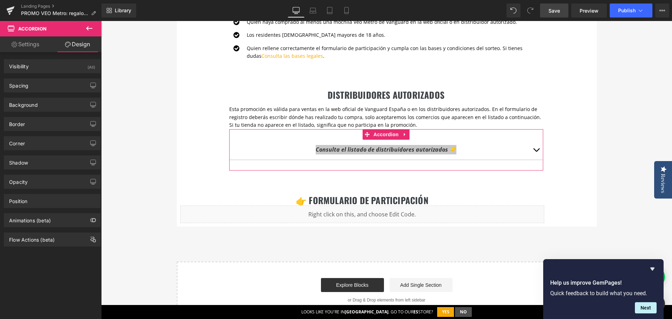
type input "#000000"
type input "100"
type input "0"
click at [46, 121] on div "Border" at bounding box center [52, 123] width 96 height 13
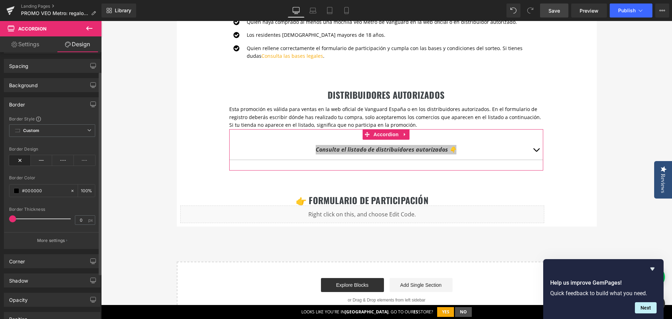
scroll to position [70, 0]
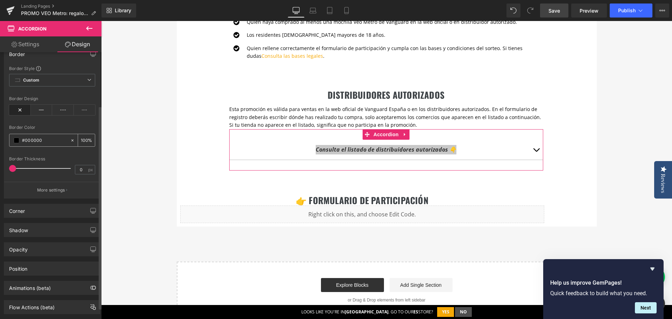
click at [71, 140] on icon at bounding box center [72, 140] width 2 height 2
type input "none"
type input "0"
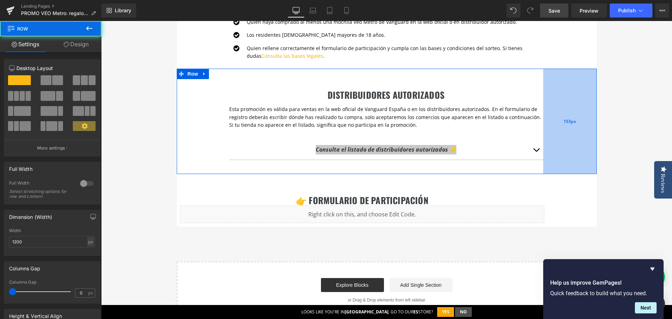
click at [591, 120] on div "153px" at bounding box center [570, 121] width 54 height 105
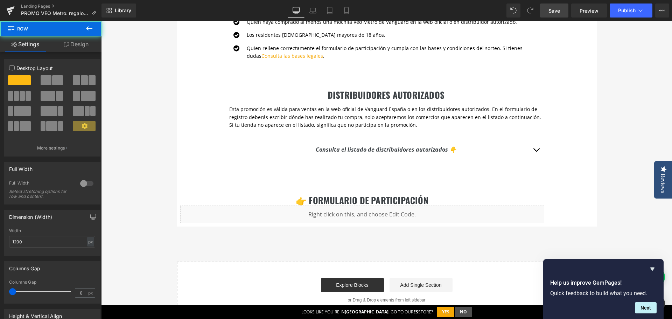
click at [598, 122] on div "te regalamos un airtag Heading Con la compra de cualquier mochila de la serie V…" at bounding box center [386, 0] width 571 height 637
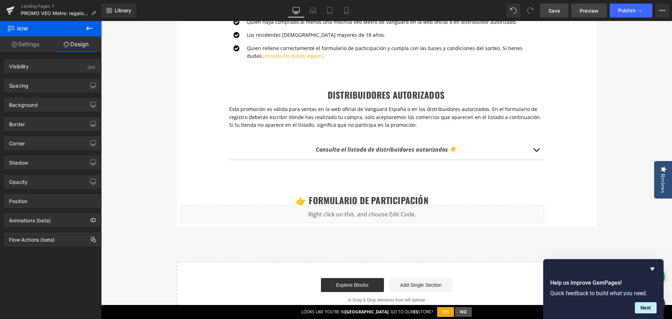
click at [580, 13] on span "Preview" at bounding box center [589, 10] width 19 height 7
click at [555, 11] on span "Save" at bounding box center [554, 10] width 12 height 7
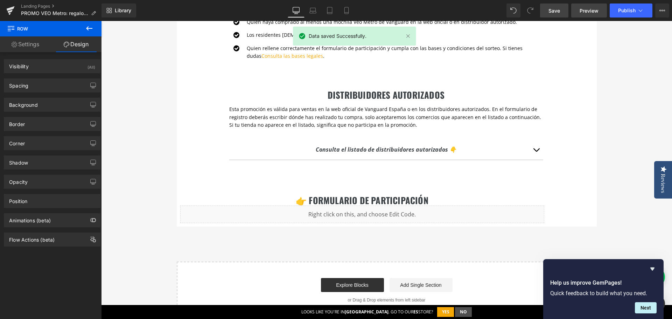
click at [598, 13] on span "Preview" at bounding box center [589, 10] width 19 height 7
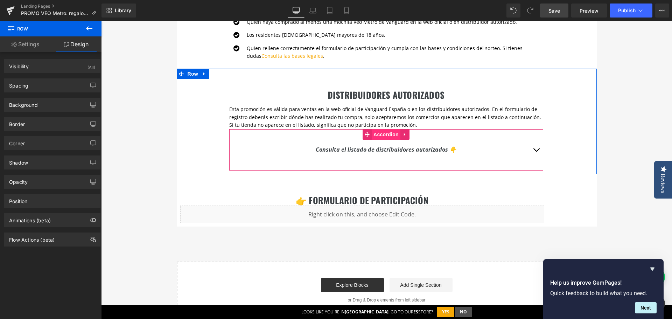
click at [386, 135] on span "Accordion" at bounding box center [386, 134] width 29 height 10
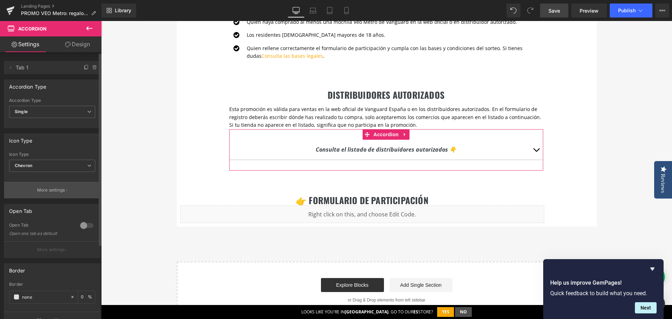
click at [59, 191] on p "More settings" at bounding box center [51, 190] width 28 height 6
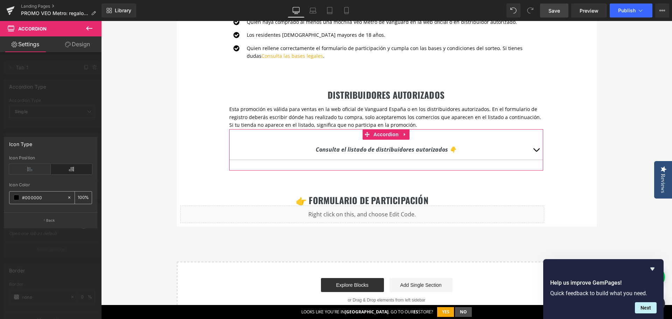
click at [69, 198] on icon at bounding box center [69, 197] width 5 height 5
type input "none"
type input "0"
click at [387, 134] on body "photo-accessories accessories bags outdoor-packs cases heads binoculars binocul…" at bounding box center [386, 42] width 571 height 813
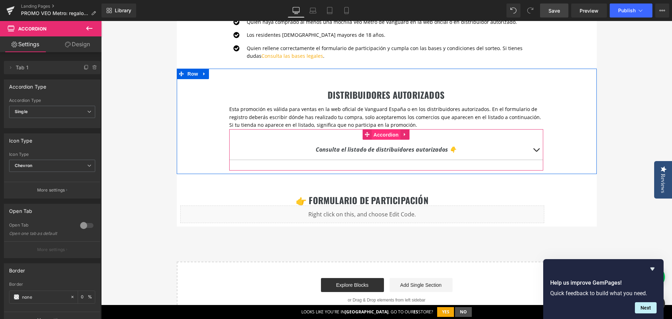
click at [380, 135] on span "Accordion" at bounding box center [386, 134] width 29 height 10
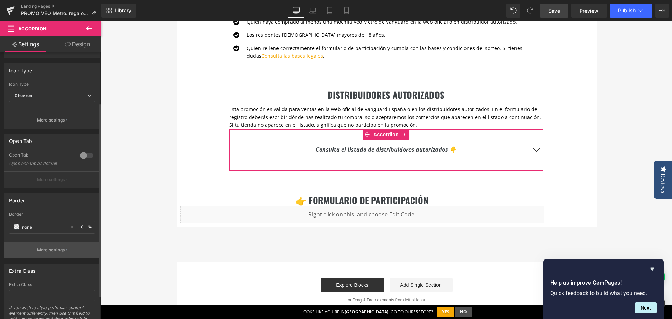
click at [53, 250] on p "More settings" at bounding box center [51, 250] width 28 height 6
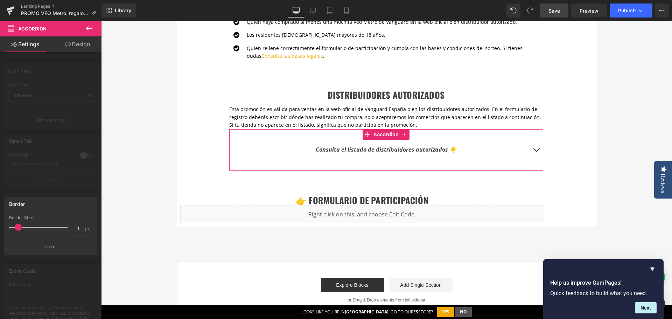
type input "0"
drag, startPoint x: 17, startPoint y: 227, endPoint x: 0, endPoint y: 229, distance: 16.9
click at [0, 229] on div "Border 0px Border Size 0 px Back" at bounding box center [50, 222] width 101 height 63
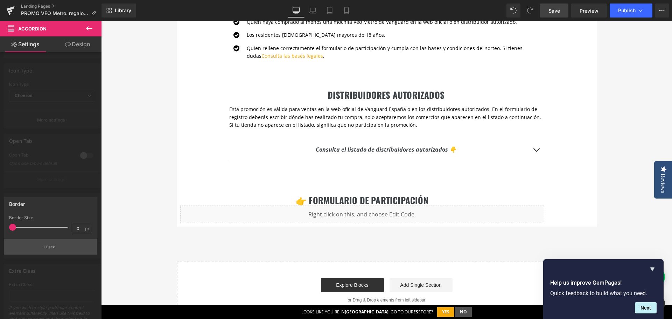
click at [54, 247] on p "Back" at bounding box center [50, 246] width 9 height 5
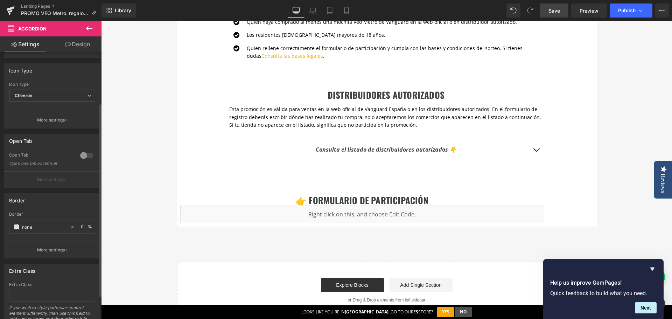
click at [68, 214] on div "Border" at bounding box center [52, 214] width 86 height 5
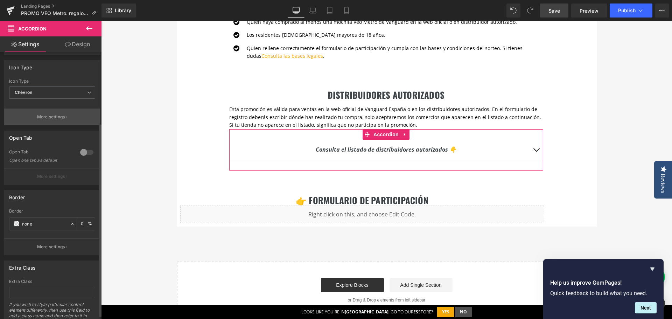
scroll to position [0, 0]
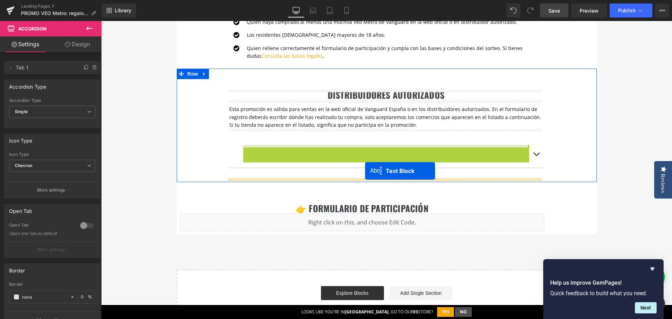
drag, startPoint x: 364, startPoint y: 149, endPoint x: 365, endPoint y: 171, distance: 21.4
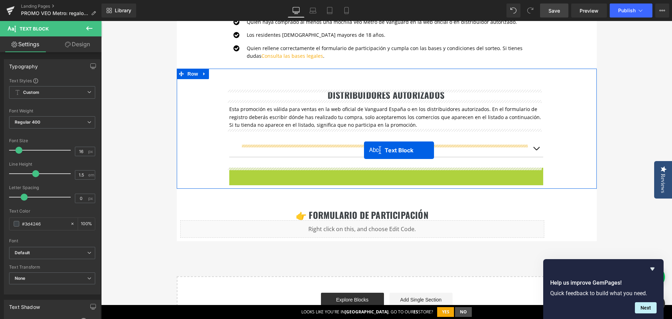
drag, startPoint x: 363, startPoint y: 172, endPoint x: 364, endPoint y: 150, distance: 22.1
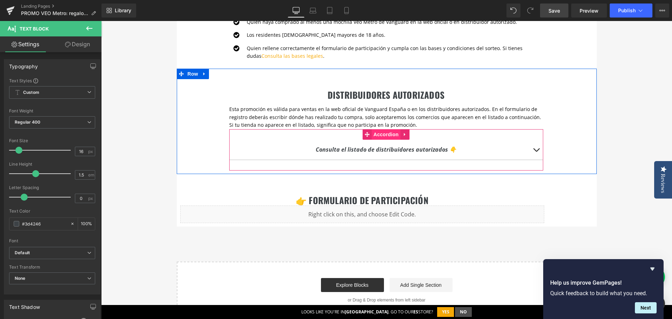
click at [382, 134] on span "Accordion" at bounding box center [386, 134] width 29 height 10
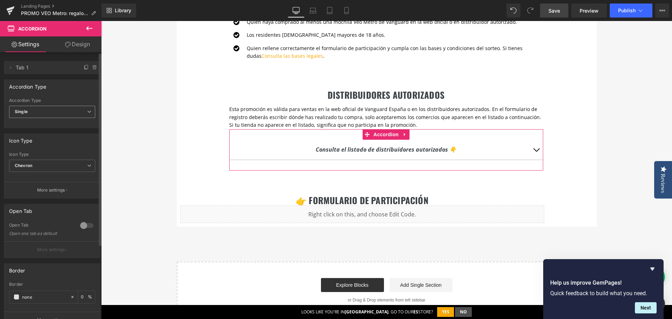
click at [72, 112] on span "Single" at bounding box center [52, 112] width 86 height 12
click at [68, 124] on li "Multiple" at bounding box center [50, 124] width 83 height 10
click at [67, 113] on span "Multiple" at bounding box center [52, 112] width 86 height 12
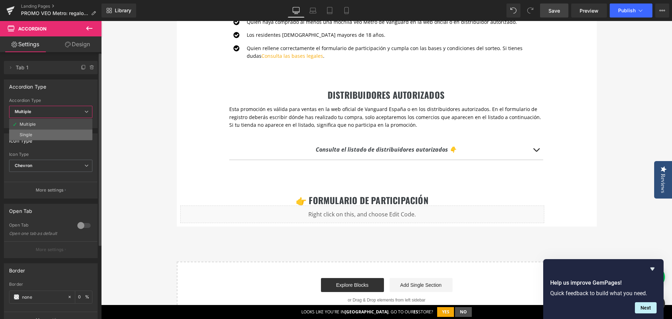
click at [60, 133] on li "Single" at bounding box center [50, 134] width 83 height 10
click at [74, 165] on span "Chevron" at bounding box center [52, 166] width 86 height 12
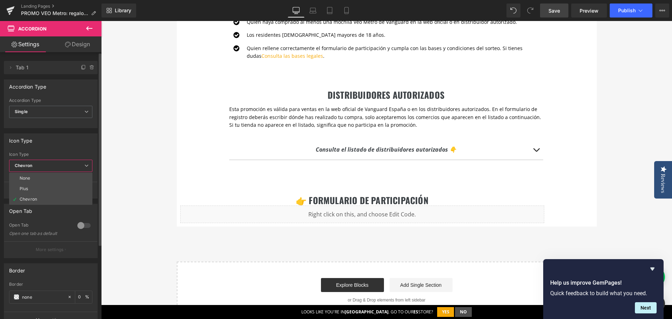
click at [74, 165] on span "Chevron" at bounding box center [50, 166] width 83 height 12
click at [47, 192] on p "More settings" at bounding box center [51, 190] width 28 height 6
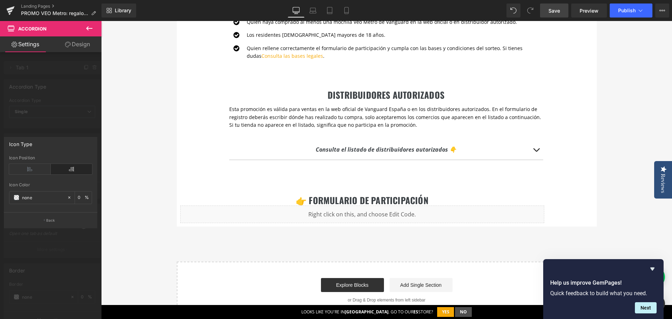
click at [56, 221] on button "Back" at bounding box center [50, 220] width 93 height 16
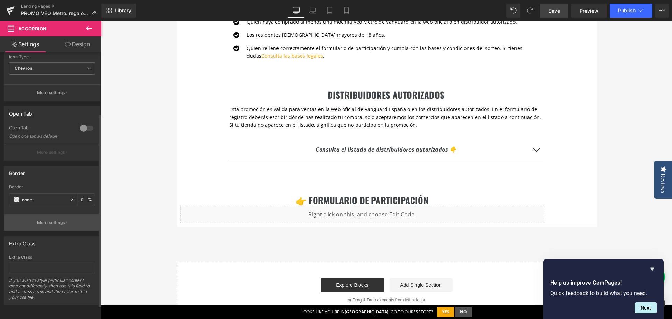
scroll to position [103, 0]
click at [58, 220] on p "More settings" at bounding box center [51, 222] width 28 height 6
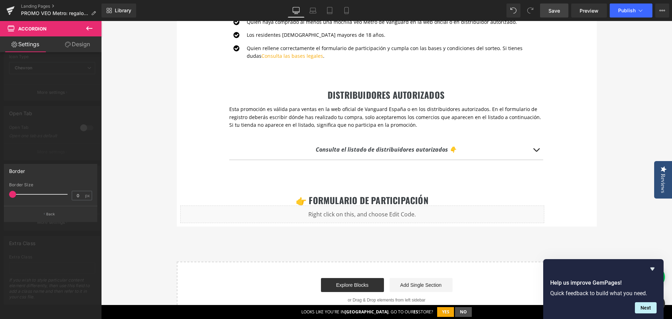
type input "3"
click at [31, 193] on div at bounding box center [40, 194] width 55 height 14
click at [49, 212] on p "Back" at bounding box center [50, 213] width 9 height 5
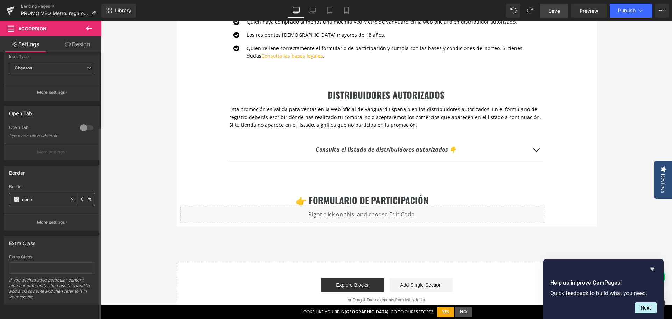
click at [30, 195] on input "none" at bounding box center [44, 199] width 45 height 8
click at [16, 196] on span at bounding box center [17, 199] width 6 height 6
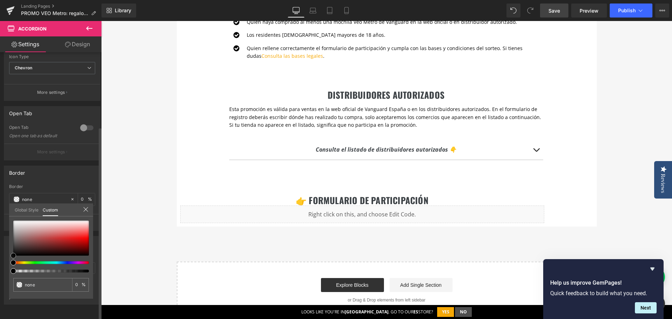
click at [76, 234] on div at bounding box center [51, 237] width 76 height 35
type input "#ee4949"
type input "100"
type input "#ee4949"
type input "100"
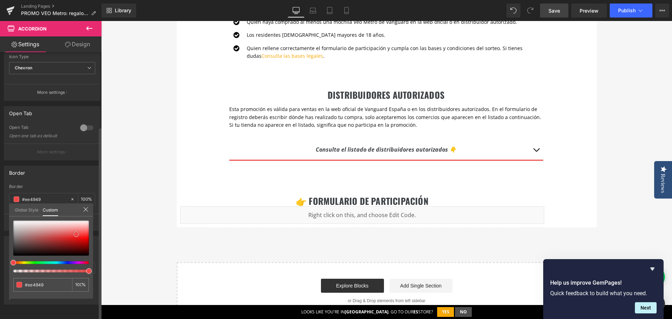
type input "#e4e1e1"
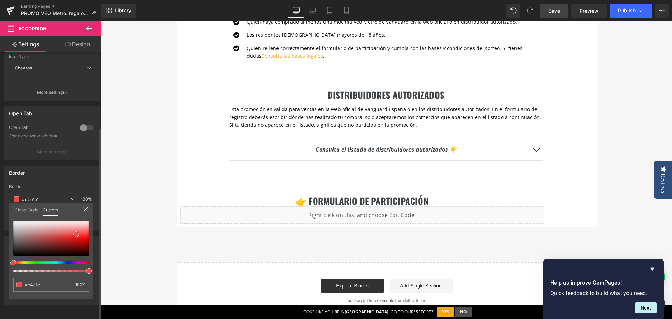
type input "#f7f7f7"
type input "#ffffff"
drag, startPoint x: 12, startPoint y: 222, endPoint x: 16, endPoint y: 204, distance: 17.7
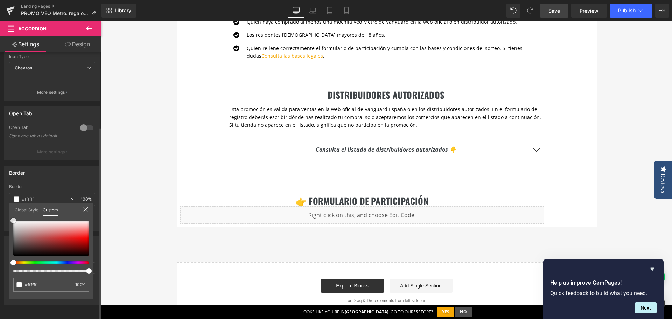
click at [0, 199] on div "Border rgba(255, 255, 255, 1) Border #ffffff 100 % More settings Global Style C…" at bounding box center [52, 195] width 105 height 70
click at [87, 208] on icon at bounding box center [85, 209] width 5 height 5
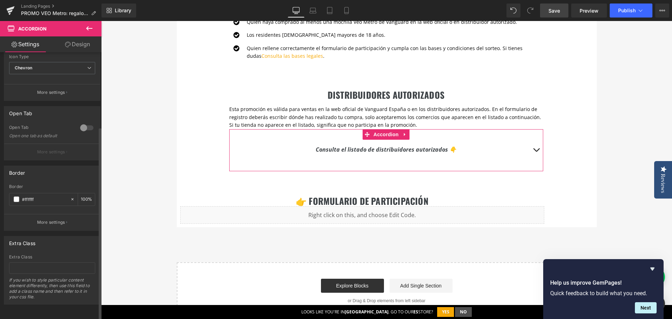
click at [71, 174] on div "Border rgba(255, 255, 255, 1) Border #ffffff 100 % More settings" at bounding box center [52, 198] width 97 height 65
click at [70, 216] on button "More settings" at bounding box center [52, 222] width 96 height 16
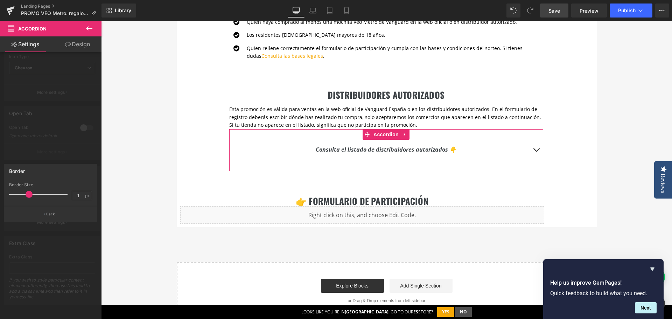
type input "0"
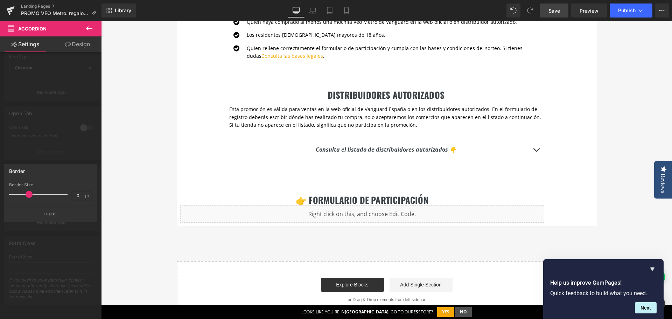
click at [0, 179] on div "Border 0px Border Size 0 px Back" at bounding box center [50, 190] width 101 height 63
click at [580, 146] on body "photo-accessories accessories bags outdoor-packs cases heads binoculars binocul…" at bounding box center [386, 42] width 571 height 813
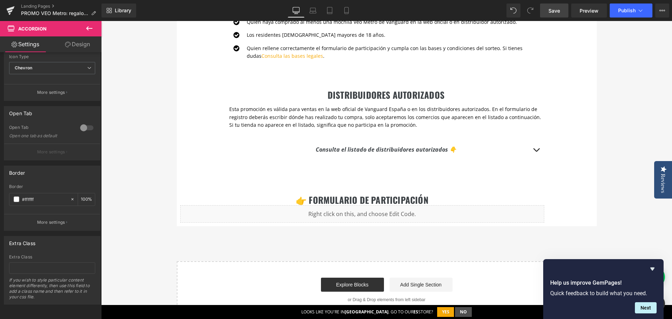
click at [625, 147] on div "te regalamos un airtag Heading Con la compra de cualquier mochila de la serie V…" at bounding box center [386, 0] width 571 height 637
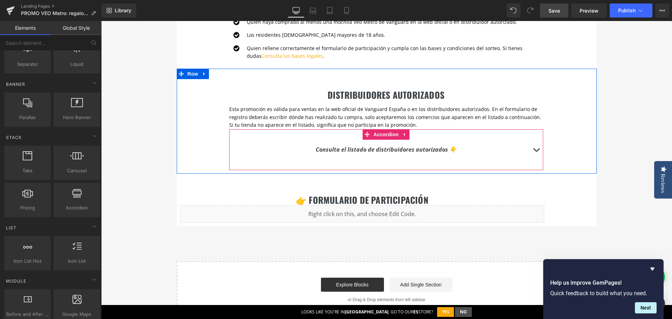
click at [534, 149] on button "button" at bounding box center [536, 150] width 14 height 20
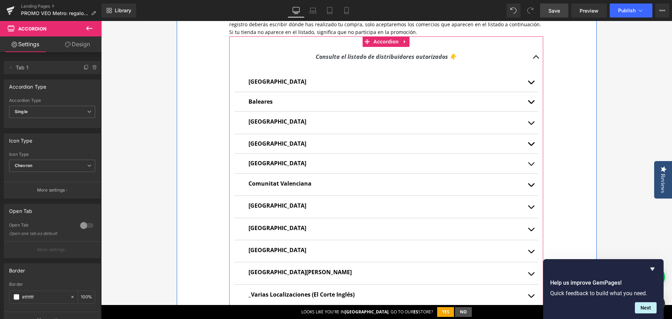
scroll to position [490, 0]
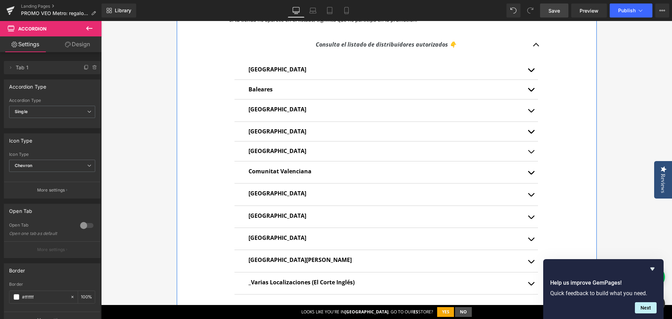
click at [531, 153] on span "button" at bounding box center [531, 153] width 0 height 0
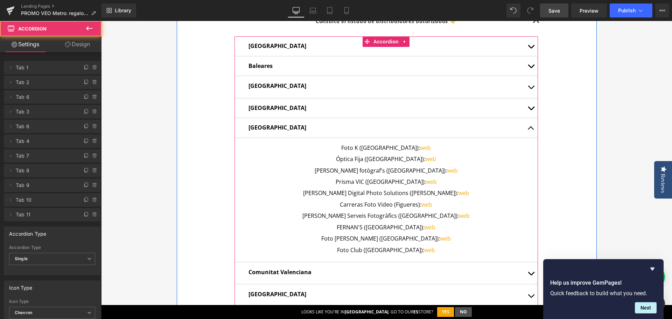
scroll to position [525, 0]
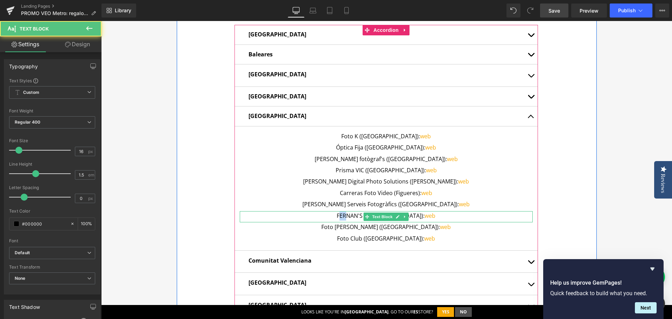
drag, startPoint x: 351, startPoint y: 213, endPoint x: 358, endPoint y: 217, distance: 8.2
click at [358, 217] on p "FERNAN'S ([GEOGRAPHIC_DATA]): web" at bounding box center [386, 215] width 293 height 9
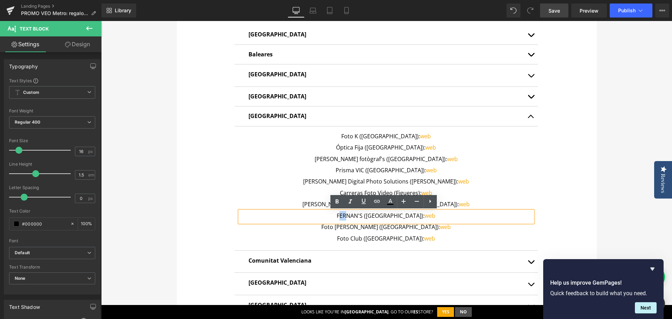
click at [356, 217] on p "FERNAN'S ([GEOGRAPHIC_DATA]): web" at bounding box center [386, 215] width 293 height 9
drag, startPoint x: 368, startPoint y: 216, endPoint x: 351, endPoint y: 218, distance: 17.2
click at [351, 218] on p "FERNAN'S ([GEOGRAPHIC_DATA]): web" at bounding box center [386, 215] width 293 height 9
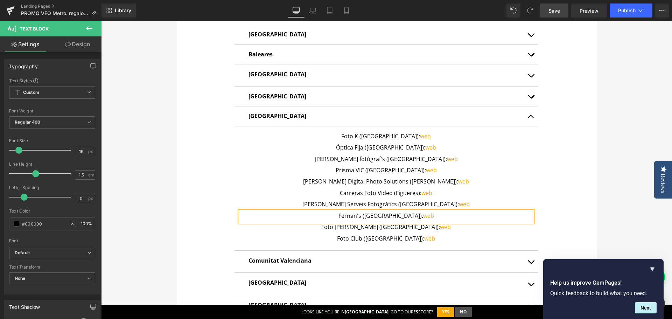
click at [390, 218] on p "Fernan's ([GEOGRAPHIC_DATA]): web" at bounding box center [386, 215] width 293 height 9
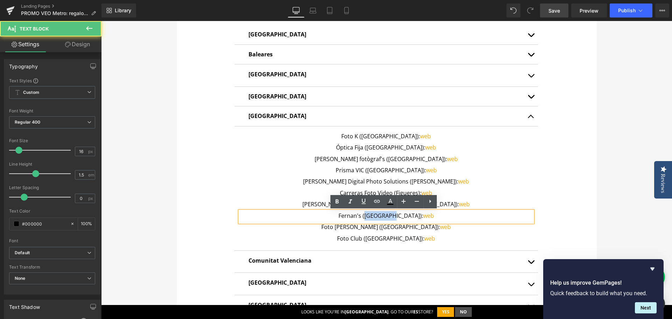
click at [390, 218] on p "Fernan's ([GEOGRAPHIC_DATA]): web" at bounding box center [386, 215] width 293 height 9
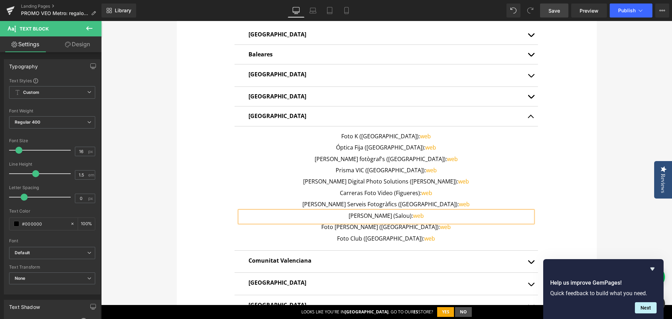
click at [532, 115] on button "button" at bounding box center [531, 116] width 14 height 20
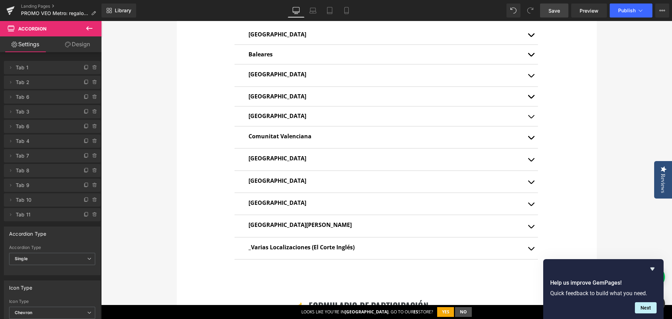
click at [531, 206] on span "button" at bounding box center [531, 206] width 0 height 0
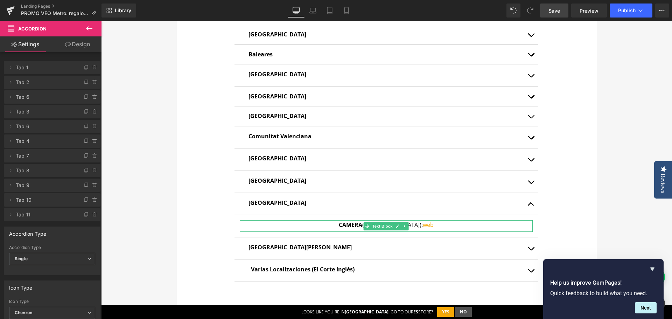
click at [353, 227] on strong "CAMERA" at bounding box center [350, 225] width 23 height 8
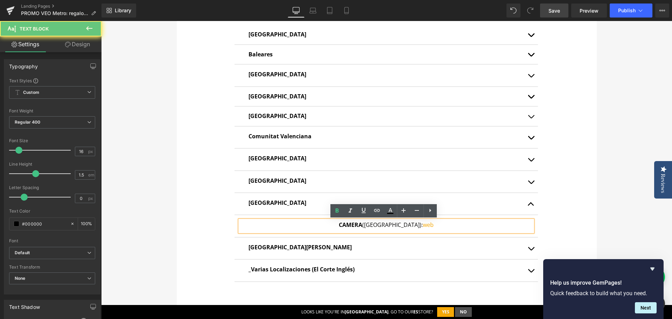
click at [353, 227] on strong "CAMERA" at bounding box center [350, 225] width 23 height 8
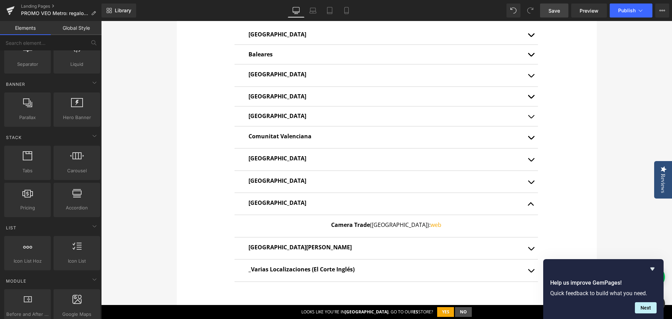
click at [558, 12] on span "Save" at bounding box center [554, 10] width 12 height 7
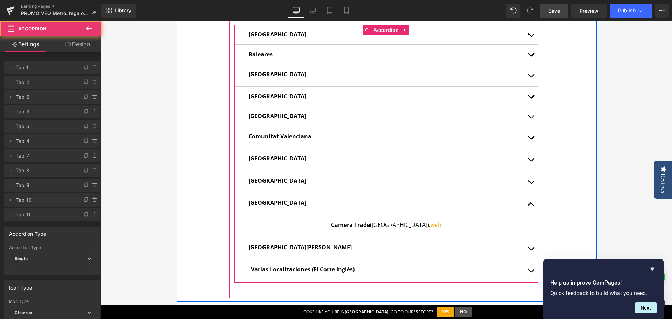
click at [529, 203] on button "button" at bounding box center [531, 204] width 14 height 22
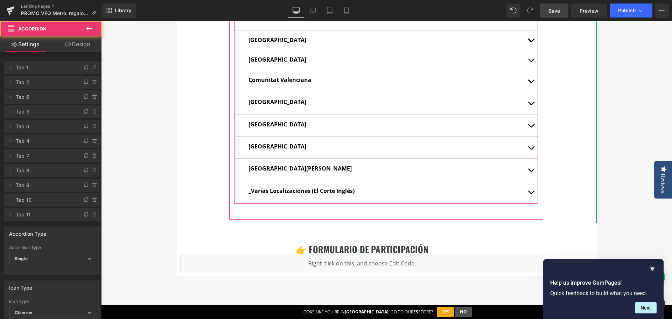
scroll to position [665, 0]
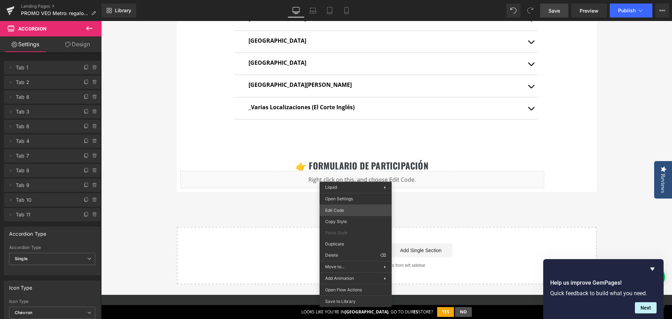
click at [346, 0] on div "Accordion You are previewing how the will restyle your page. You can not edit E…" at bounding box center [336, 0] width 672 height 0
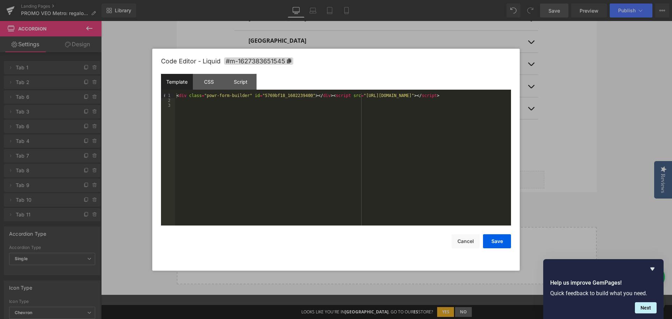
click at [490, 101] on div "< div class = "powr-form-builder" id = "5769bf18_1602239400" > </ div > < scrip…" at bounding box center [343, 164] width 336 height 142
click at [487, 97] on div "< div class = "powr-form-builder" id = "5769bf18_1602239400" > </ div > < scrip…" at bounding box center [343, 164] width 336 height 142
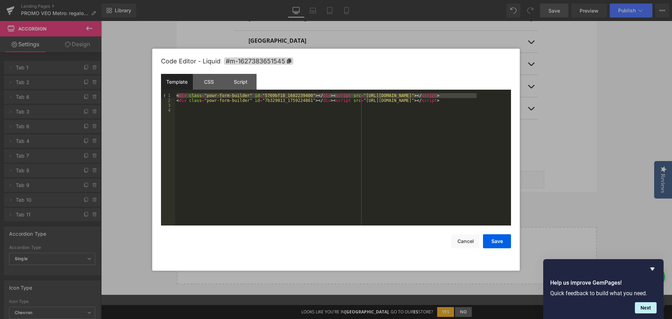
drag, startPoint x: 485, startPoint y: 94, endPoint x: 173, endPoint y: 92, distance: 311.8
click at [173, 92] on div "Template CSS Script Data 1 2 3 4 < div class = "powr-form-builder" id = "5769bf…" at bounding box center [336, 150] width 350 height 152
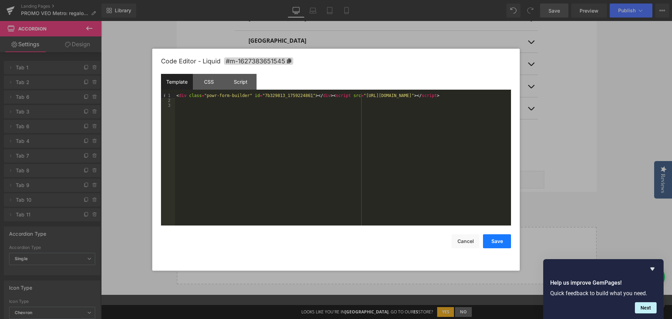
click at [493, 244] on button "Save" at bounding box center [497, 241] width 28 height 14
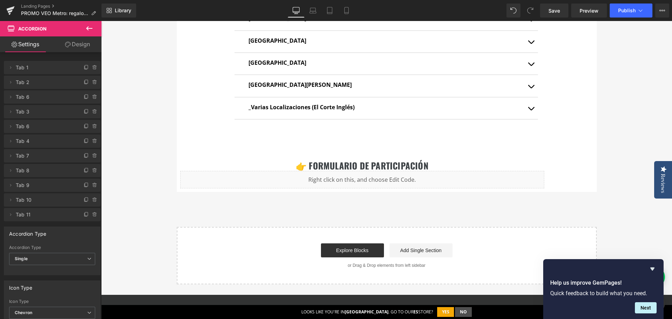
drag, startPoint x: 657, startPoint y: 33, endPoint x: 412, endPoint y: 86, distance: 250.5
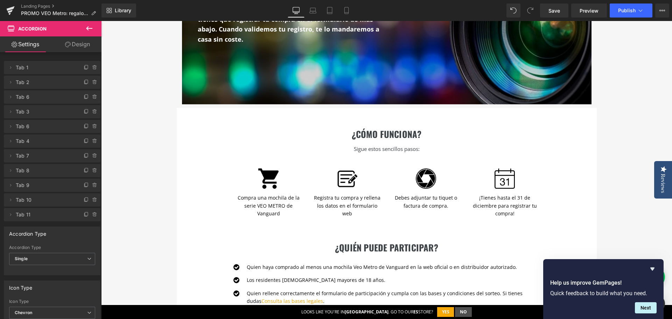
scroll to position [0, 0]
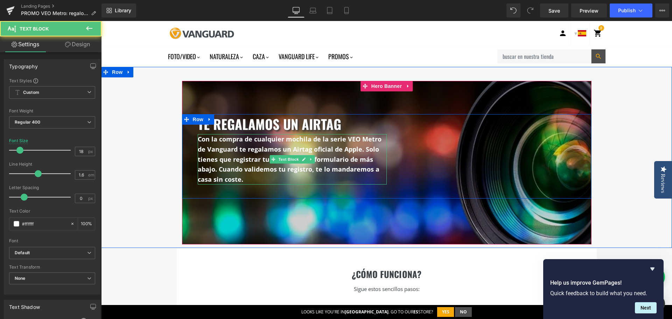
click at [357, 155] on strong "Con la compra de cualquier mochila de la serie VEO Metro de Vanguard te regalam…" at bounding box center [290, 159] width 184 height 49
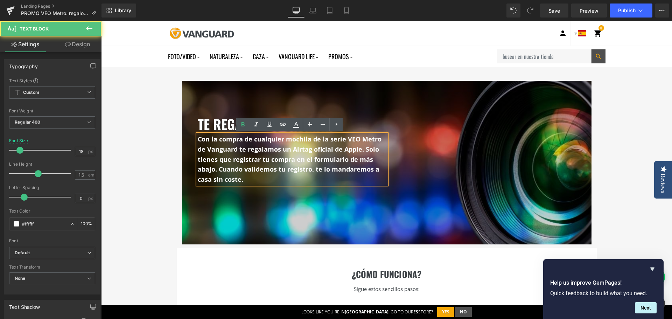
click at [362, 150] on strong "Con la compra de cualquier mochila de la serie VEO Metro de Vanguard te regalam…" at bounding box center [290, 159] width 184 height 49
click at [366, 149] on strong "Con la compra de cualquier mochila de la serie VEO Metro de Vanguard te regalam…" at bounding box center [290, 159] width 184 height 49
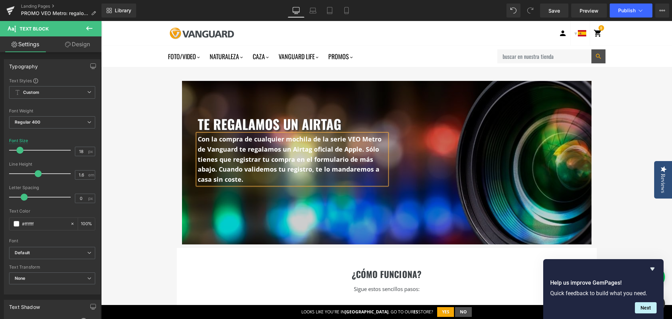
click at [361, 148] on strong "Con la compra de cualquier mochila de la serie VEO Metro de Vanguard te regalam…" at bounding box center [290, 159] width 184 height 49
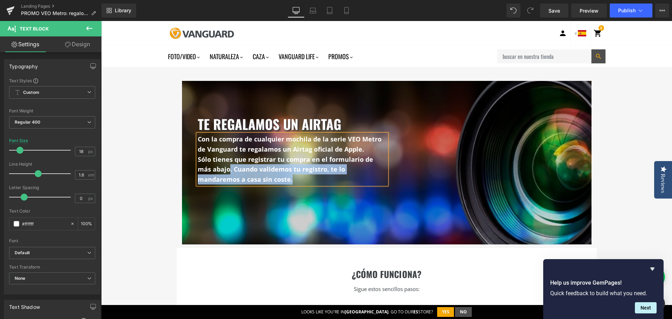
drag, startPoint x: 252, startPoint y: 179, endPoint x: 212, endPoint y: 170, distance: 40.9
click at [212, 170] on p "Sólo tienes que registrar tu compra en el formulario de más abajo. Cuando valid…" at bounding box center [292, 169] width 189 height 30
click at [316, 171] on strong "Sólo tienes que registrar tu compra en el formulario de más abajo. Cuando valid…" at bounding box center [285, 169] width 175 height 29
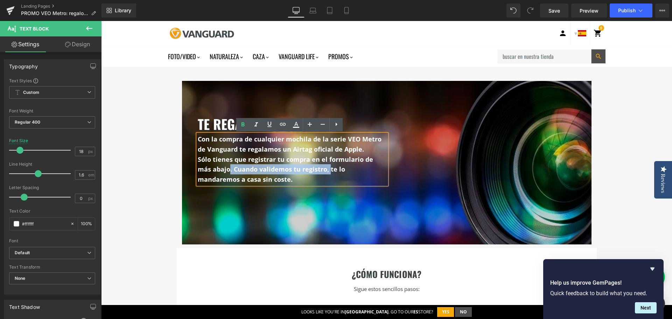
drag, startPoint x: 312, startPoint y: 171, endPoint x: 213, endPoint y: 169, distance: 99.1
click at [213, 169] on strong "Sólo tienes que registrar tu compra en el formulario de más abajo. Cuando valid…" at bounding box center [285, 169] width 175 height 29
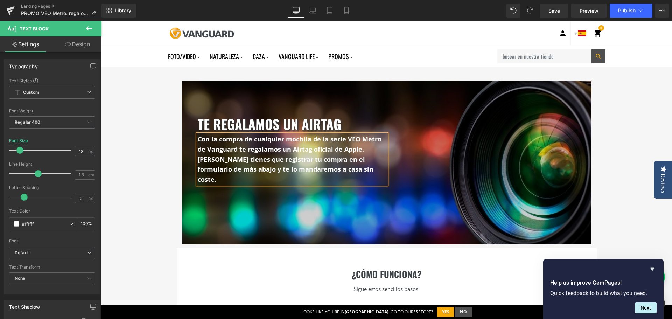
click at [614, 138] on div "te regalamos un airtag Heading Con la compra de cualquier mochila de la serie V…" at bounding box center [386, 160] width 571 height 167
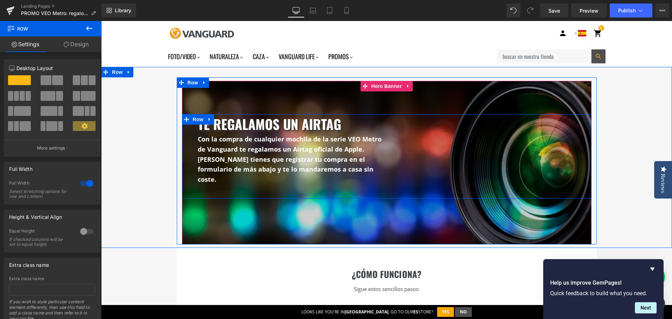
click at [280, 149] on strong "Con la compra de cualquier mochila de la serie VEO Metro de Vanguard te regalam…" at bounding box center [290, 144] width 184 height 19
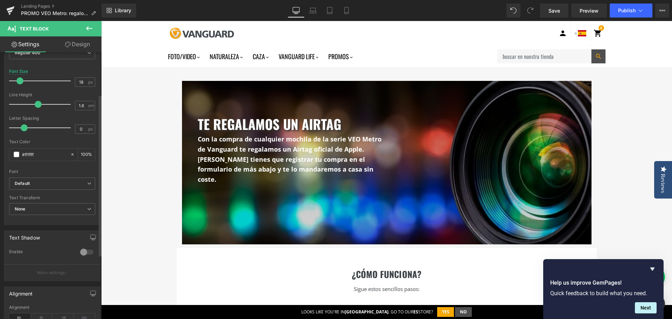
scroll to position [70, 0]
click at [78, 247] on div at bounding box center [86, 251] width 17 height 11
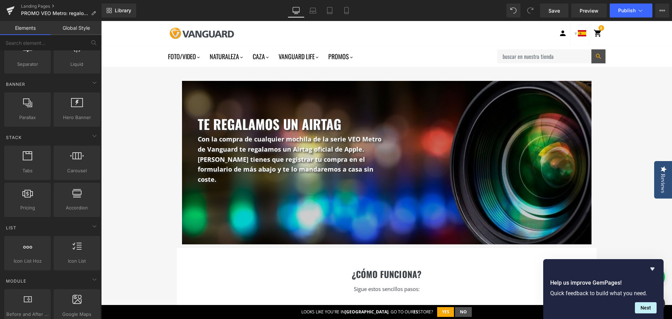
click at [394, 56] on ul "Foto/Video" at bounding box center [330, 57] width 324 height 17
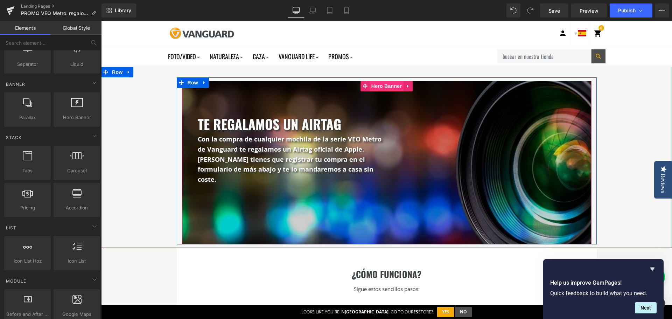
click at [386, 82] on span "Hero Banner" at bounding box center [387, 86] width 34 height 10
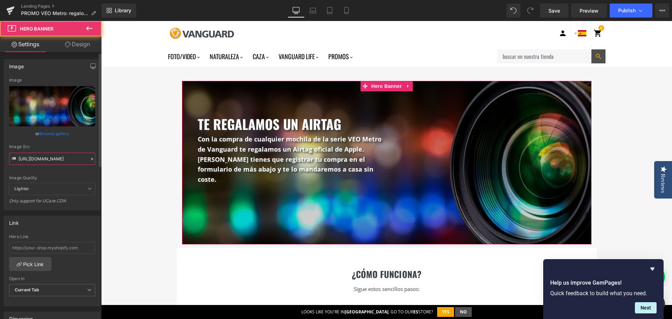
click at [65, 160] on input "[URL][DOMAIN_NAME]" at bounding box center [52, 159] width 86 height 12
paste input "Header_web_home_page_053de862-630e-41a7-a602-1e9e3b1c5605.jpg?v=1759227395"
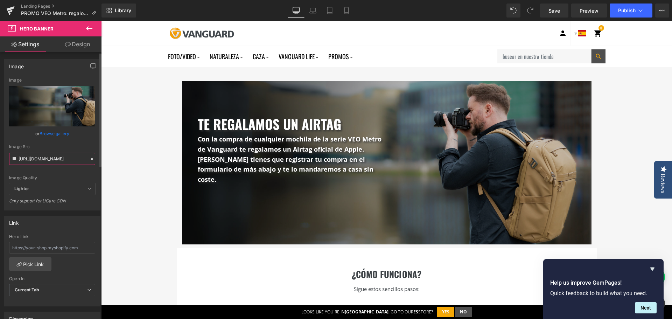
type input "[URL][DOMAIN_NAME]"
click at [75, 145] on div "Image Src" at bounding box center [52, 146] width 86 height 5
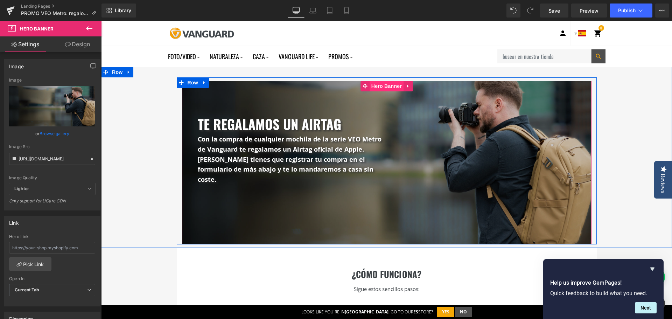
click at [386, 86] on span "Hero Banner" at bounding box center [387, 86] width 34 height 10
click at [401, 203] on icon at bounding box center [403, 205] width 4 height 4
click at [405, 203] on icon at bounding box center [407, 205] width 4 height 4
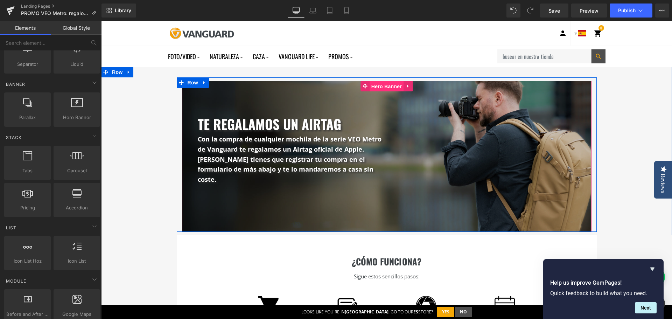
click at [384, 85] on span "Hero Banner" at bounding box center [387, 86] width 34 height 10
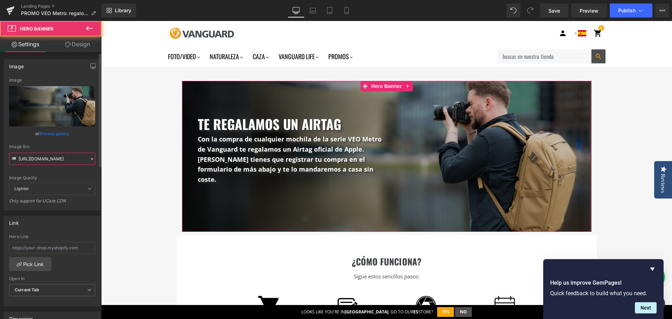
click at [72, 157] on input "[URL][DOMAIN_NAME]" at bounding box center [52, 159] width 86 height 12
paste input "1_23fa31fb-25a5-4c8a-803c-b6b780ac81a6.jpg?v=1759228074"
type input "[URL][DOMAIN_NAME]"
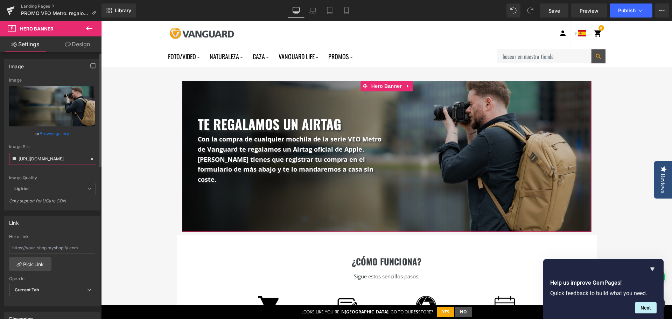
scroll to position [0, 226]
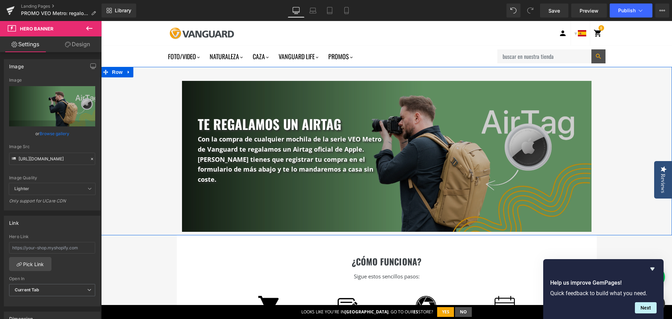
click at [630, 134] on div "te regalamos un airtag Heading Con la compra de cualquier mochila de la serie V…" at bounding box center [386, 154] width 571 height 154
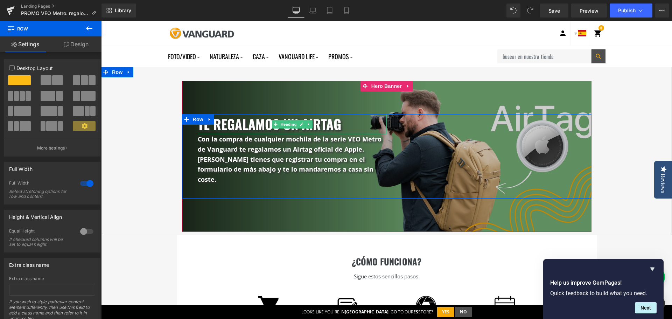
click at [237, 125] on h3 "te regalamos un airtag" at bounding box center [292, 124] width 189 height 20
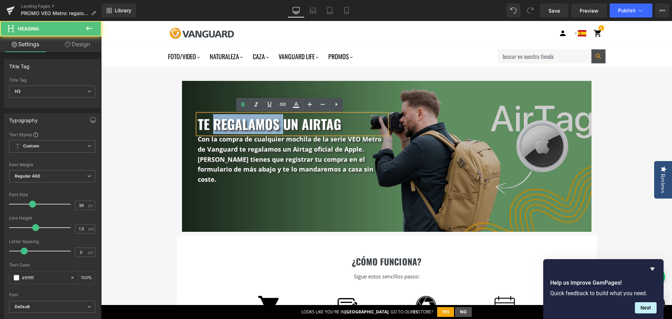
click at [237, 125] on h3 "te regalamos un airtag" at bounding box center [292, 124] width 189 height 20
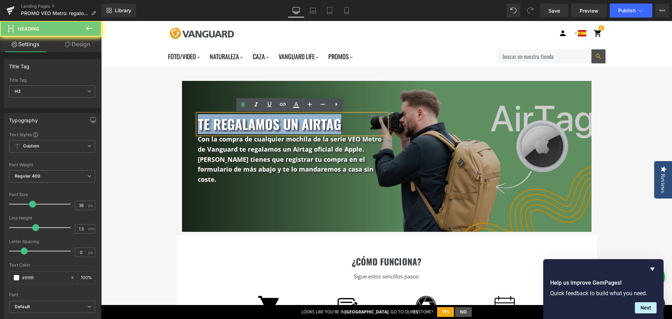
click at [237, 125] on h3 "te regalamos un airtag" at bounding box center [292, 124] width 189 height 20
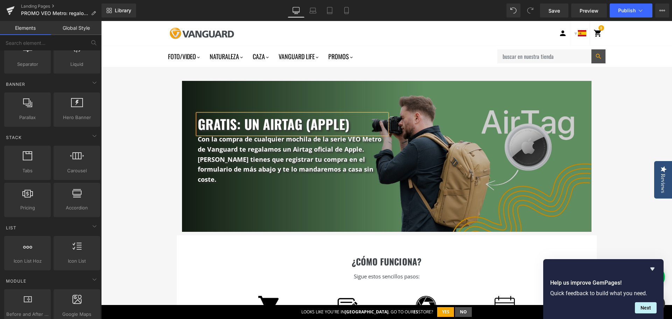
click at [414, 54] on ul "Foto/Video" at bounding box center [330, 57] width 324 height 17
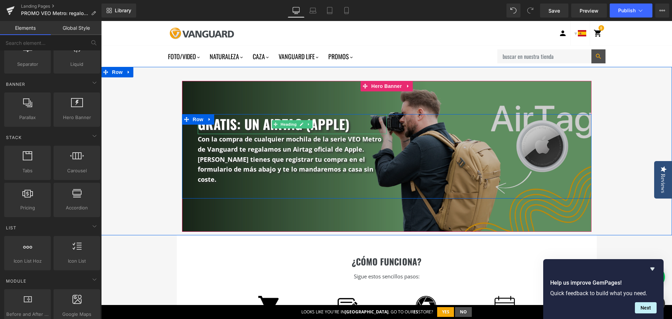
click at [245, 122] on h3 "gratis: un airtag (apple)" at bounding box center [292, 124] width 189 height 20
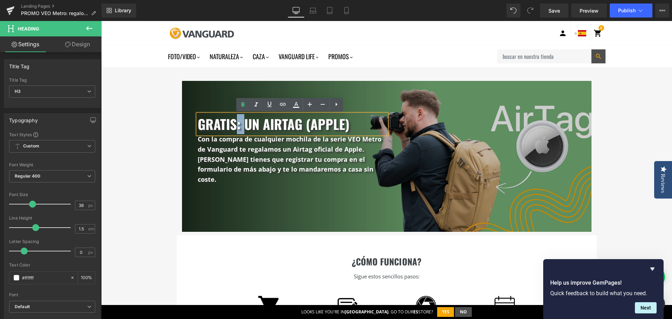
drag, startPoint x: 241, startPoint y: 125, endPoint x: 232, endPoint y: 124, distance: 9.5
click at [232, 124] on h3 "gratis: un airtag (apple)" at bounding box center [292, 124] width 189 height 20
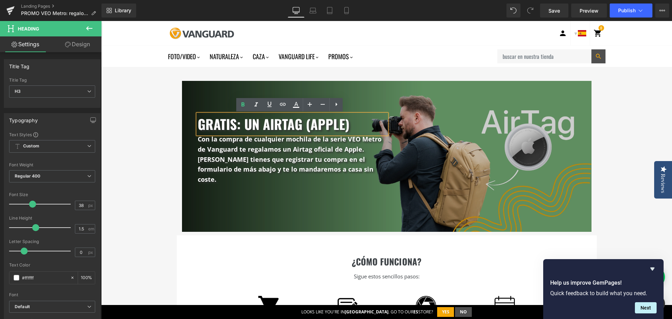
click at [166, 121] on div "gratis: un airtag (apple) Heading Con la compra de cualquier mochila de la seri…" at bounding box center [386, 154] width 571 height 154
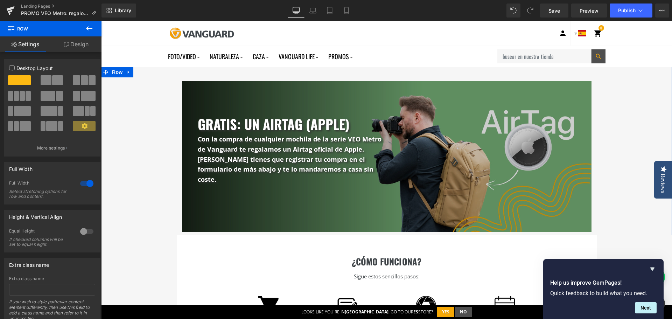
click at [169, 166] on div "gratis: un airtag (apple) Heading Con la compra de cualquier mochila de la seri…" at bounding box center [386, 154] width 571 height 154
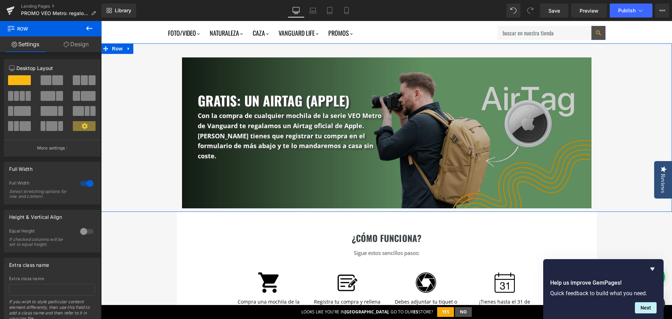
scroll to position [35, 0]
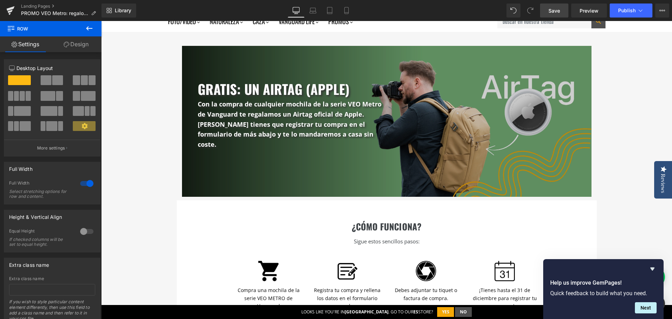
click at [548, 9] on link "Save" at bounding box center [554, 10] width 28 height 14
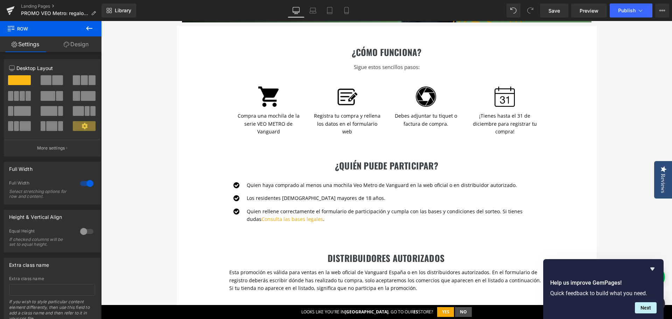
scroll to position [210, 0]
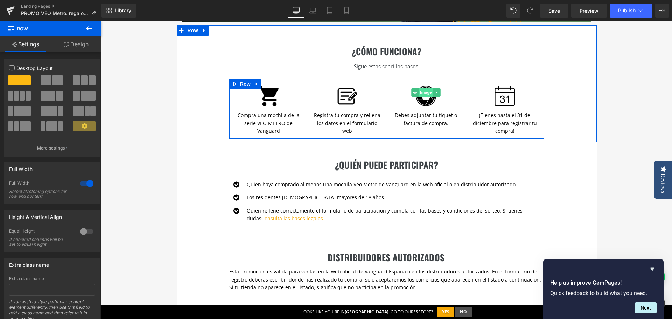
click at [422, 88] on span "Image" at bounding box center [426, 92] width 15 height 8
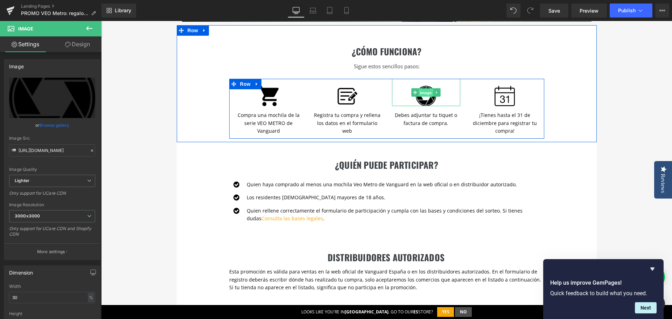
click at [425, 89] on span "Image" at bounding box center [426, 93] width 15 height 8
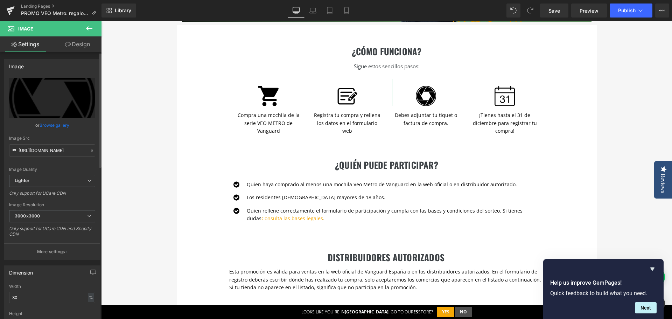
click at [59, 122] on link "Browse gallery" at bounding box center [55, 125] width 30 height 12
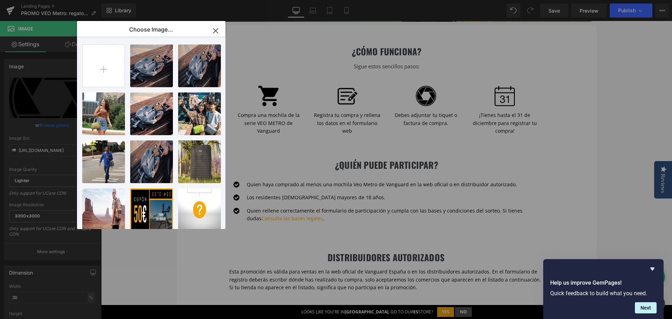
click at [217, 32] on icon "button" at bounding box center [215, 30] width 5 height 5
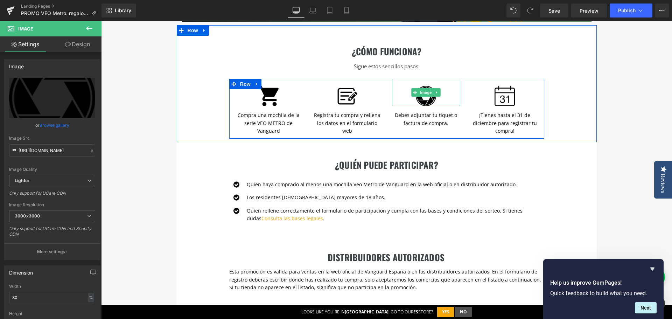
click at [424, 86] on img at bounding box center [426, 93] width 21 height 28
click at [422, 89] on span "Image" at bounding box center [426, 93] width 15 height 8
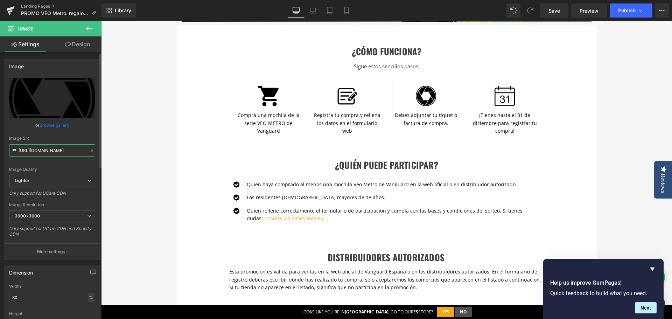
click at [54, 153] on input "[URL][DOMAIN_NAME]" at bounding box center [52, 150] width 86 height 12
click at [55, 153] on input "[URL][DOMAIN_NAME]" at bounding box center [52, 150] width 86 height 12
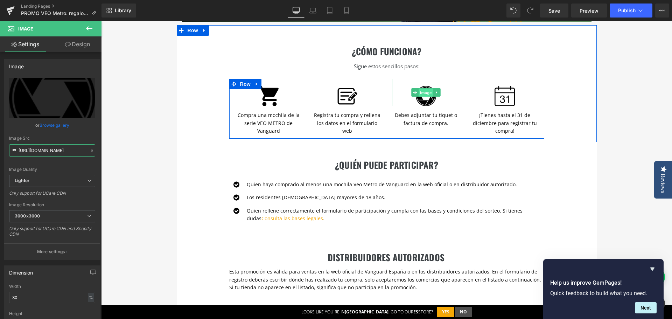
click at [422, 89] on span "Image" at bounding box center [426, 93] width 15 height 8
click at [500, 88] on span "Image" at bounding box center [504, 92] width 15 height 8
click at [423, 89] on span "Image" at bounding box center [426, 93] width 15 height 8
click at [436, 91] on icon at bounding box center [436, 92] width 1 height 2
click at [439, 91] on icon at bounding box center [440, 93] width 4 height 4
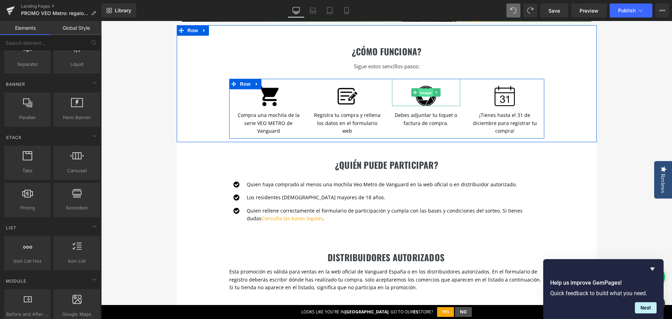
click at [424, 89] on span "Image" at bounding box center [426, 93] width 15 height 8
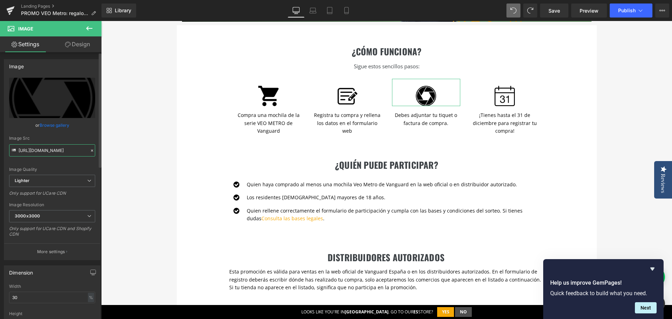
click at [69, 150] on input "[URL][DOMAIN_NAME]" at bounding box center [52, 150] width 86 height 12
click at [38, 97] on icon "Replace Image" at bounding box center [52, 97] width 56 height 9
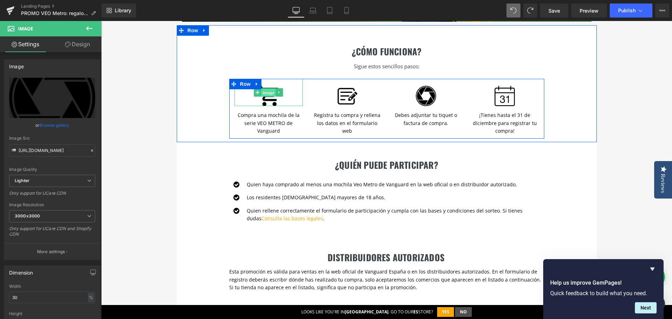
click at [265, 89] on span "Image" at bounding box center [268, 93] width 15 height 8
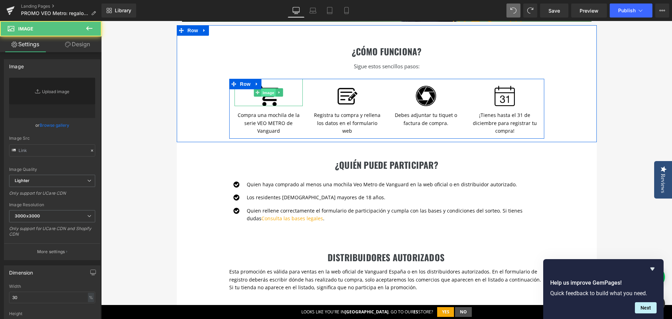
type input "[URL][DOMAIN_NAME]"
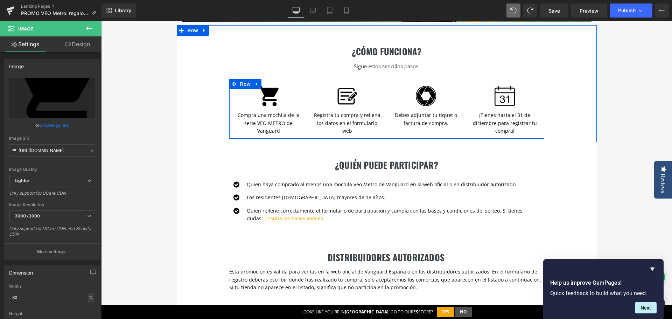
click at [278, 90] on icon at bounding box center [280, 92] width 4 height 4
click at [427, 89] on span "Image" at bounding box center [426, 93] width 15 height 8
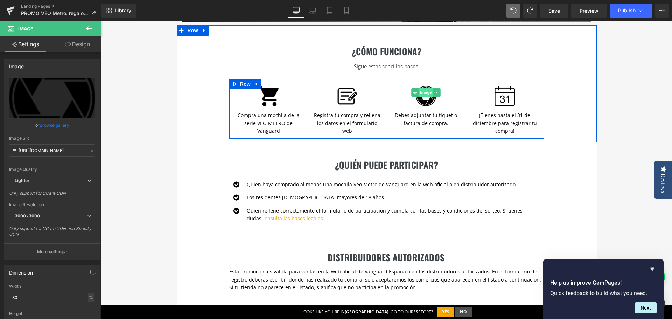
click at [426, 88] on span "Image" at bounding box center [426, 92] width 15 height 8
click at [423, 89] on span "Image" at bounding box center [426, 93] width 15 height 8
click at [424, 88] on span "Image" at bounding box center [426, 92] width 15 height 8
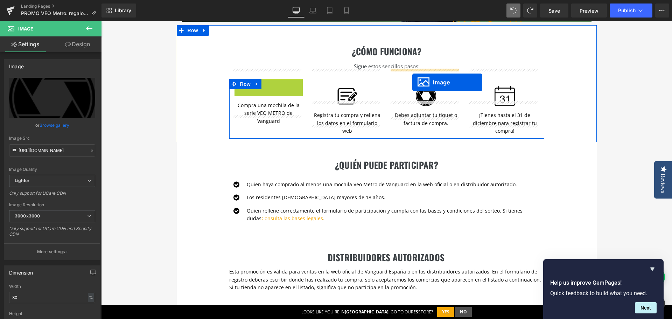
drag, startPoint x: 245, startPoint y: 83, endPoint x: 412, endPoint y: 82, distance: 167.6
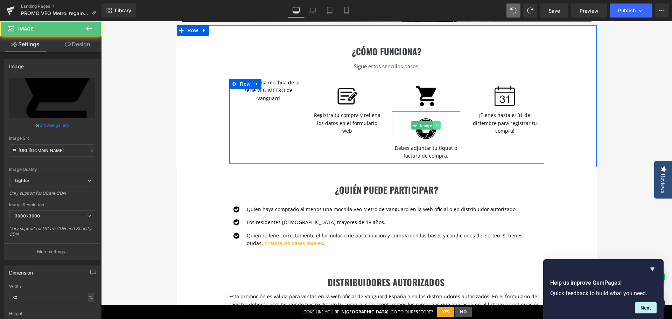
click at [436, 124] on icon at bounding box center [436, 125] width 1 height 2
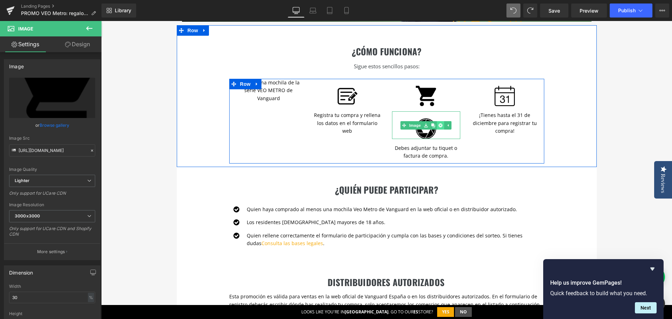
click at [438, 123] on icon at bounding box center [440, 125] width 4 height 4
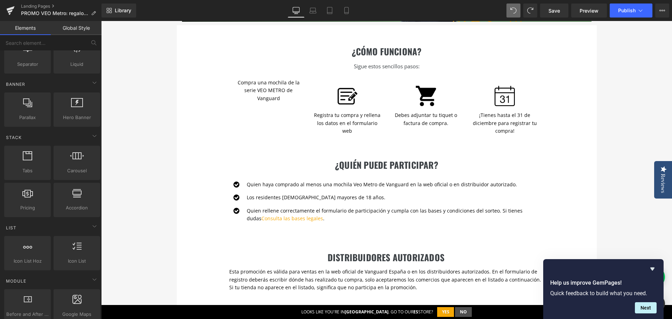
click at [610, 126] on div "gratis: un airtag (apple) Heading Con la compra de cualquier mochila de la seri…" at bounding box center [386, 292] width 571 height 870
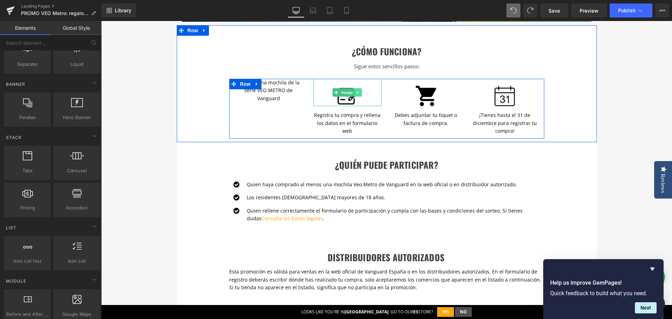
click at [356, 90] on icon at bounding box center [358, 92] width 4 height 4
click at [353, 90] on icon at bounding box center [354, 92] width 4 height 4
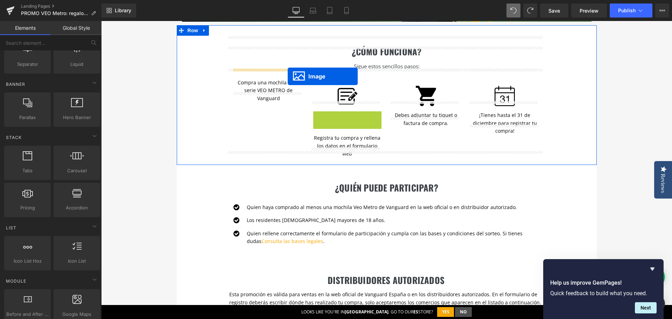
drag, startPoint x: 333, startPoint y: 114, endPoint x: 288, endPoint y: 76, distance: 59.6
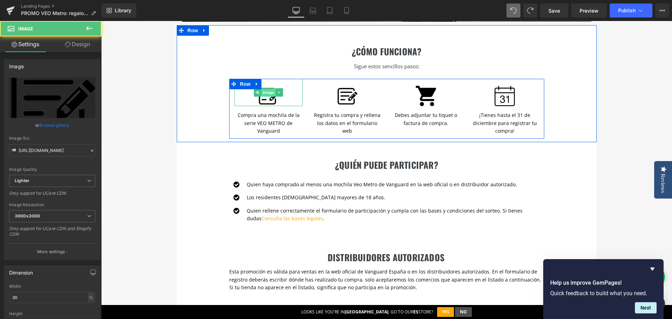
click at [264, 88] on span "Image" at bounding box center [268, 92] width 15 height 8
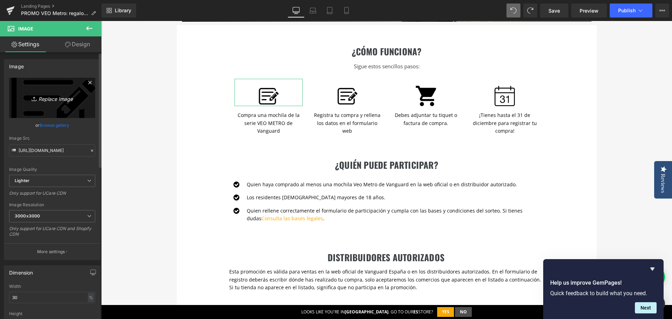
click at [57, 97] on icon "Replace Image" at bounding box center [52, 97] width 56 height 9
type input "C:\fakepath\Copia de Iconos PROMO VEO METRO.png"
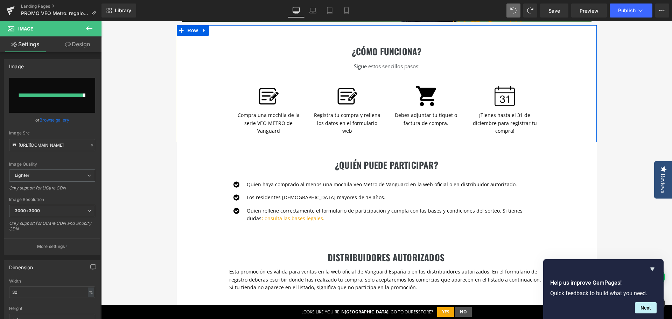
type input "[URL][DOMAIN_NAME]"
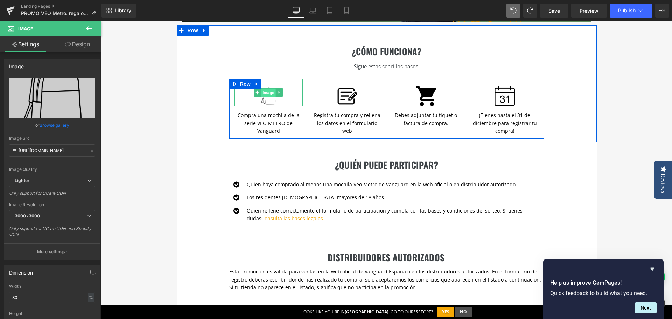
click at [269, 89] on span "Image" at bounding box center [268, 93] width 15 height 8
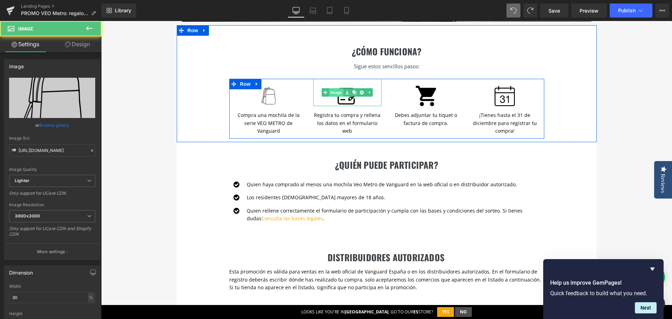
click at [334, 88] on link "Image" at bounding box center [333, 92] width 22 height 8
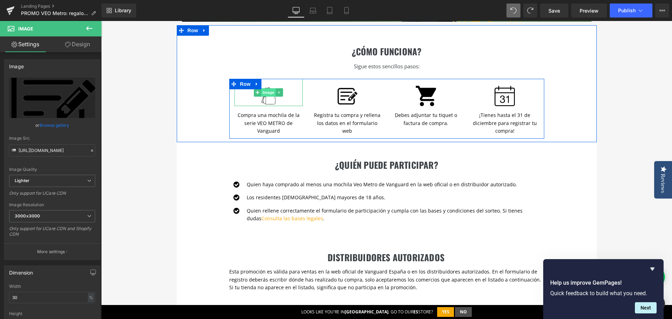
click at [267, 88] on span "Image" at bounding box center [268, 92] width 15 height 8
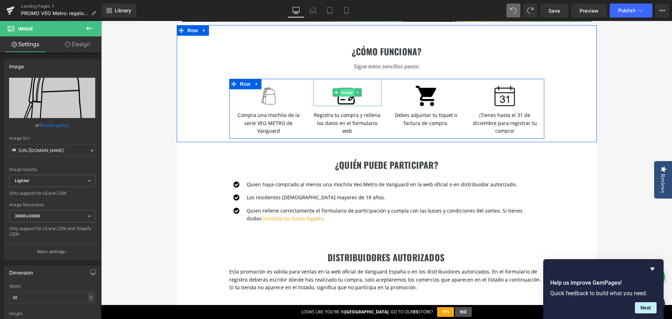
click at [346, 88] on span "Image" at bounding box center [347, 92] width 15 height 8
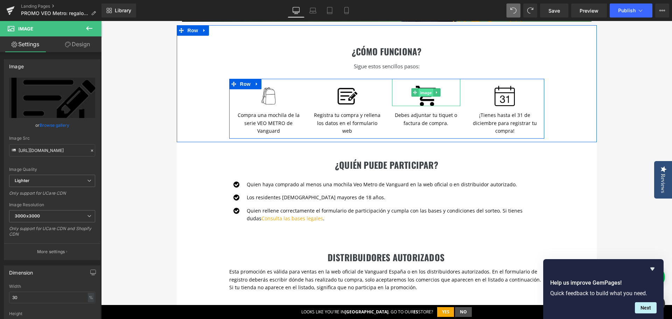
click at [422, 89] on span "Image" at bounding box center [426, 93] width 15 height 8
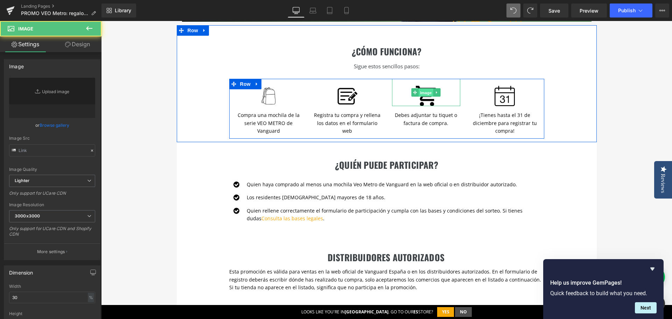
type input "[URL][DOMAIN_NAME]"
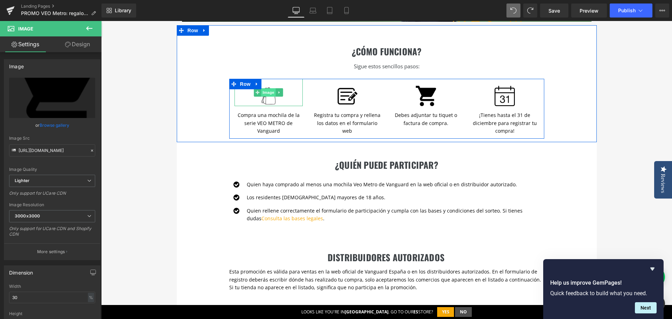
click at [264, 88] on span "Image" at bounding box center [268, 92] width 15 height 8
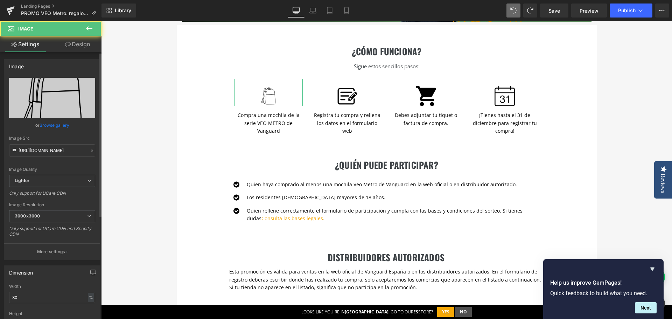
scroll to position [70, 0]
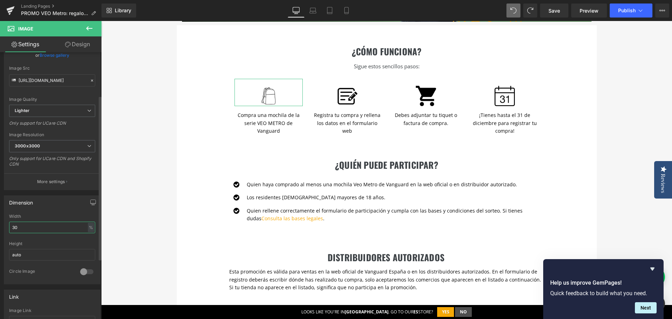
click at [31, 227] on input "30" at bounding box center [52, 228] width 86 height 12
click at [33, 226] on input "30" at bounding box center [52, 228] width 86 height 12
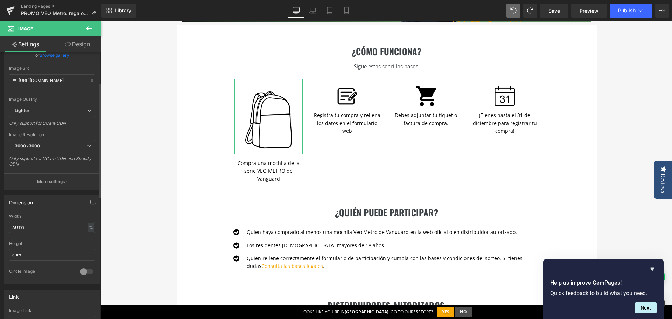
click at [45, 226] on input "AUTO" at bounding box center [52, 228] width 86 height 12
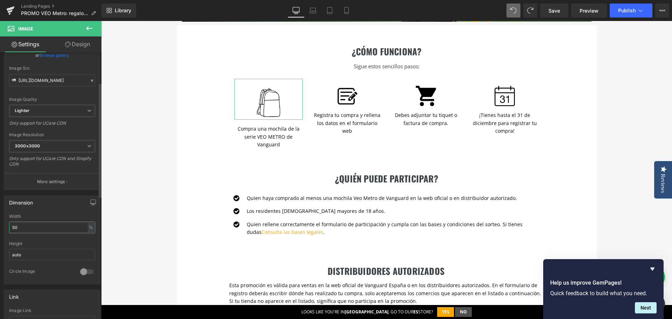
drag, startPoint x: 34, startPoint y: 230, endPoint x: 0, endPoint y: 226, distance: 34.6
click at [0, 226] on div "Dimension 50% Width 50 % % px auto Height auto 0 Circle Image" at bounding box center [52, 237] width 105 height 94
type input "30"
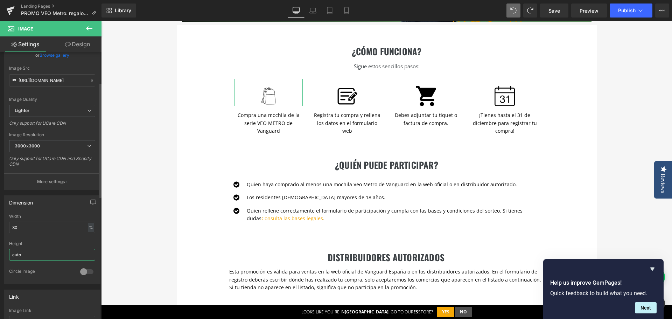
click at [45, 251] on input "auto" at bounding box center [52, 255] width 86 height 12
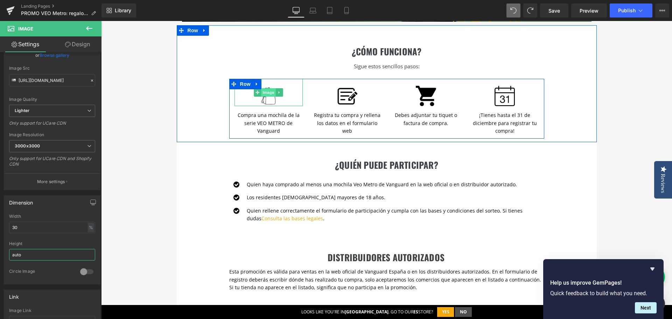
click at [267, 88] on span "Image" at bounding box center [268, 92] width 15 height 8
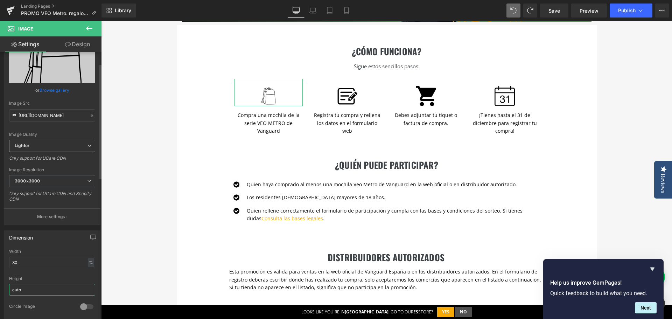
scroll to position [0, 0]
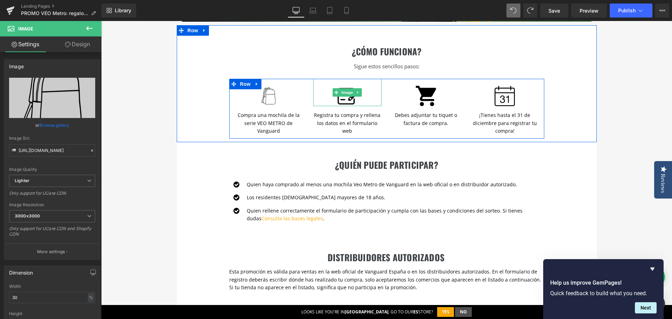
click at [341, 90] on img at bounding box center [347, 93] width 21 height 28
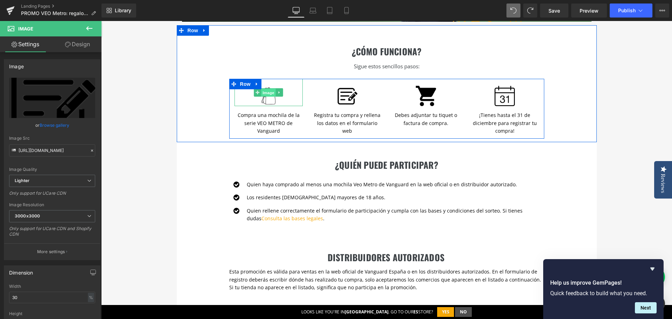
click at [267, 89] on span "Image" at bounding box center [268, 93] width 15 height 8
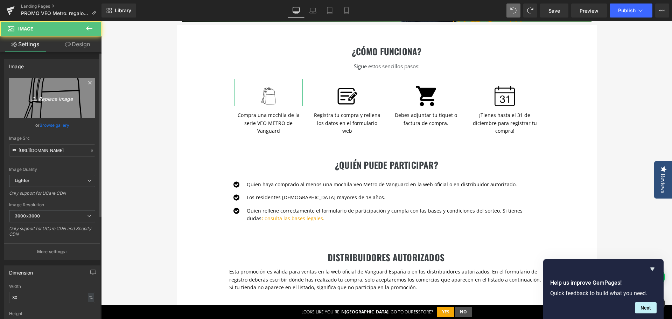
click at [56, 99] on icon "Replace Image" at bounding box center [52, 97] width 56 height 9
type input "C:\fakepath\Copia de Iconos PROMO VEO METRO.png"
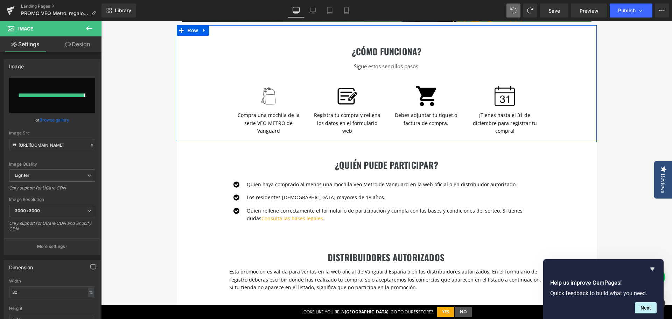
type input "[URL][DOMAIN_NAME]"
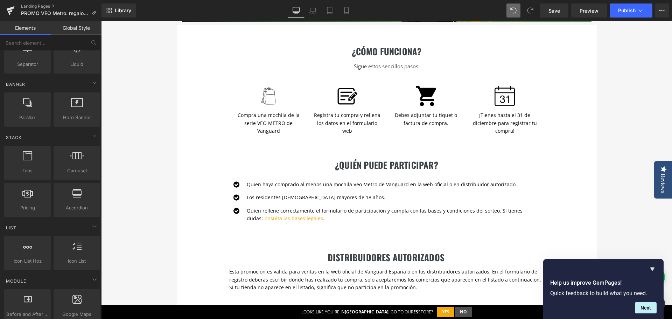
click at [155, 108] on div "gratis: un airtag (apple) Heading Con la compra de cualquier mochila de la seri…" at bounding box center [386, 292] width 571 height 870
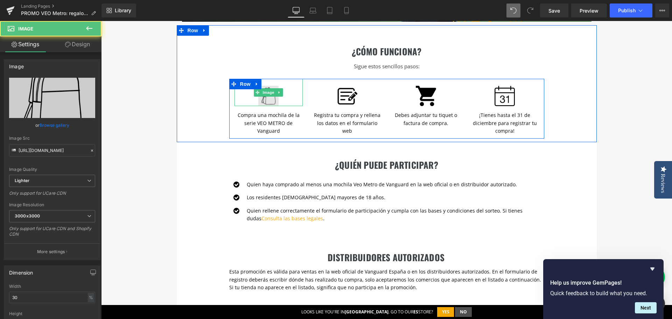
click at [264, 88] on img at bounding box center [268, 93] width 21 height 28
drag, startPoint x: 268, startPoint y: 83, endPoint x: 267, endPoint y: 87, distance: 4.5
click at [268, 89] on span "Image" at bounding box center [268, 93] width 15 height 8
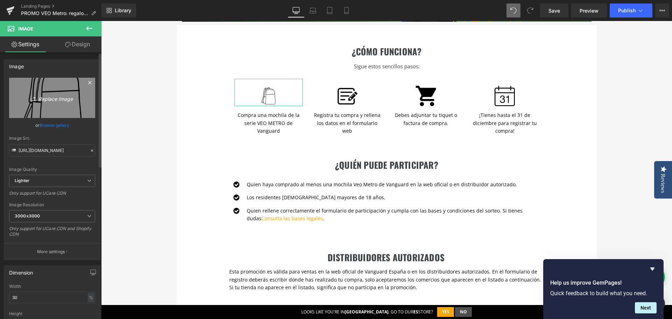
click at [45, 100] on icon "Replace Image" at bounding box center [52, 97] width 56 height 9
type input "C:\fakepath\OKKKK Copia de Iconos PROMO newsletter.png"
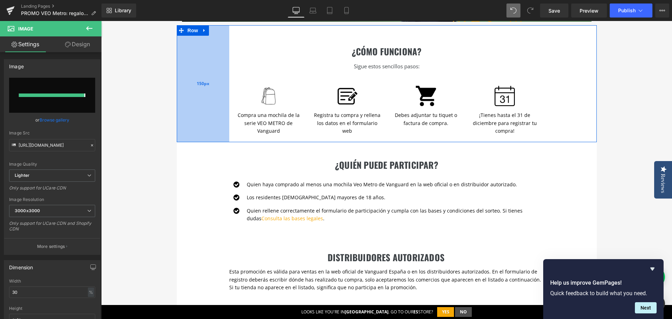
type input "[URL][DOMAIN_NAME]"
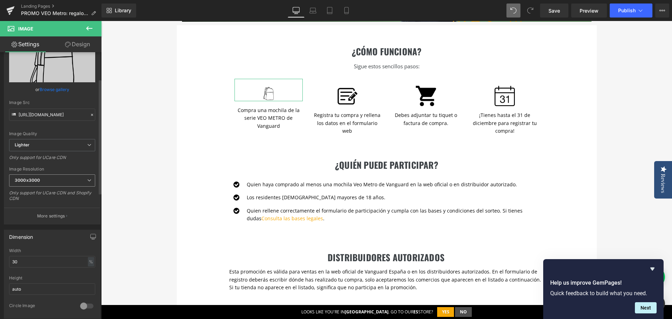
scroll to position [70, 0]
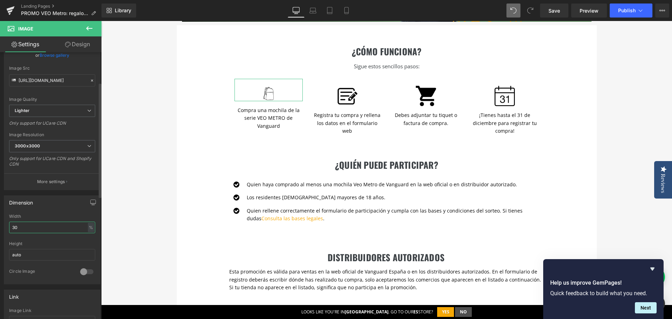
click at [40, 229] on input "30" at bounding box center [52, 228] width 86 height 12
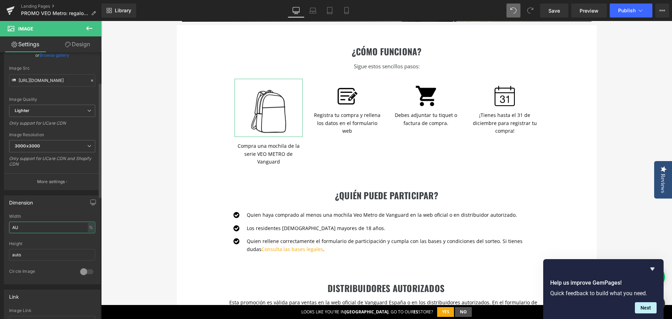
type input "A"
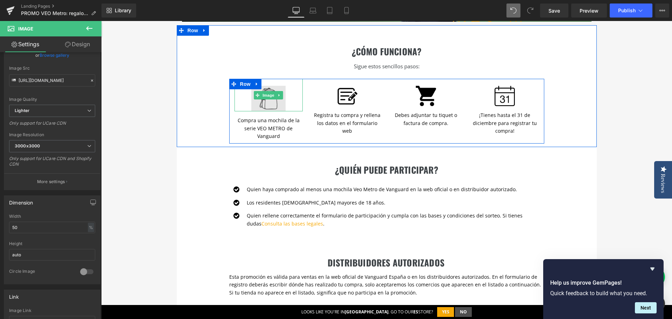
click at [268, 94] on img at bounding box center [268, 95] width 34 height 33
click at [268, 93] on img at bounding box center [268, 95] width 34 height 33
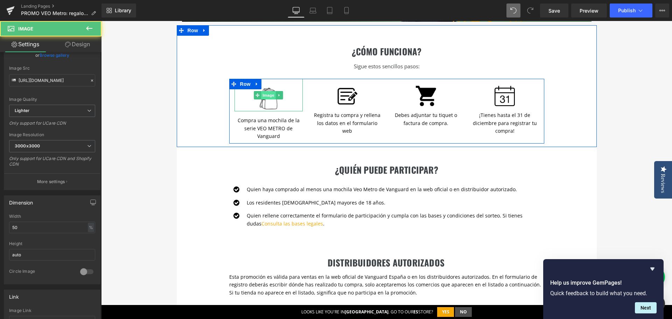
click at [266, 91] on span "Image" at bounding box center [268, 95] width 15 height 8
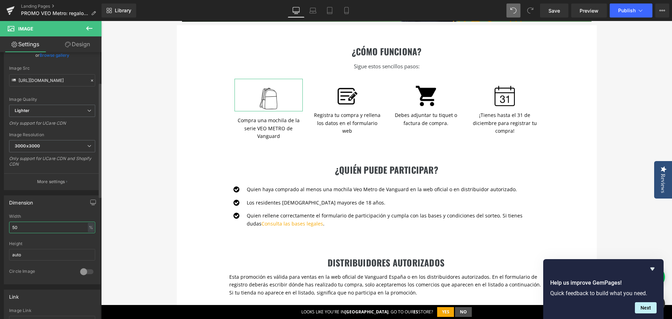
click at [17, 224] on input "50" at bounding box center [52, 228] width 86 height 12
click at [17, 223] on input "50" at bounding box center [52, 228] width 86 height 12
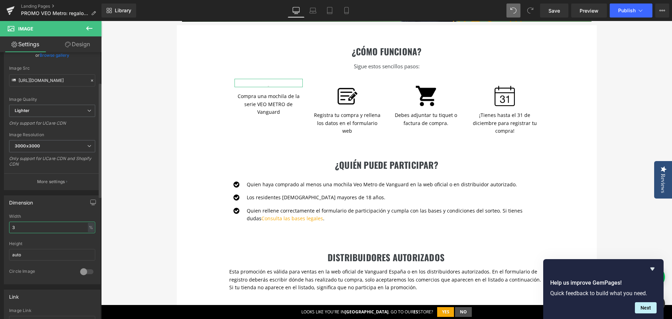
type input "30"
click at [139, 147] on div "gratis: un airtag (apple) Heading Con la compra de cualquier mochila de la seri…" at bounding box center [386, 292] width 571 height 870
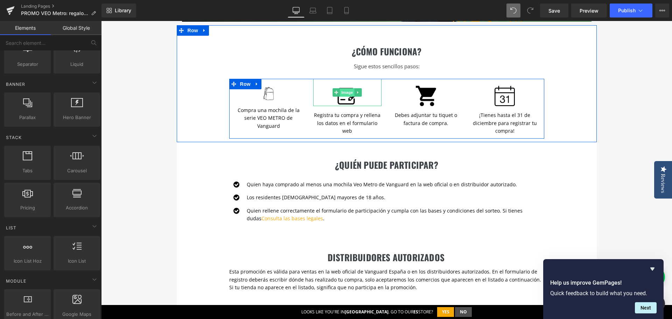
click at [344, 88] on span "Image" at bounding box center [347, 92] width 15 height 8
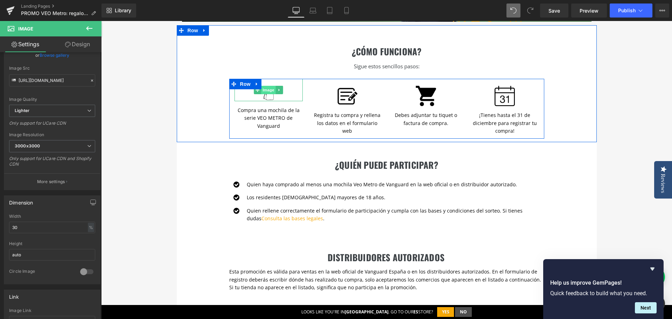
click at [267, 86] on span "Image" at bounding box center [268, 90] width 15 height 8
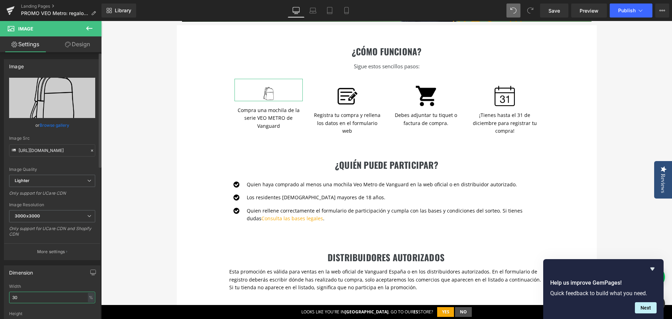
drag, startPoint x: 26, startPoint y: 297, endPoint x: 0, endPoint y: 297, distance: 26.2
click at [0, 297] on div "Dimension 30% Width 30 % % px auto Height auto 0 Circle Image" at bounding box center [52, 307] width 105 height 94
type input "50"
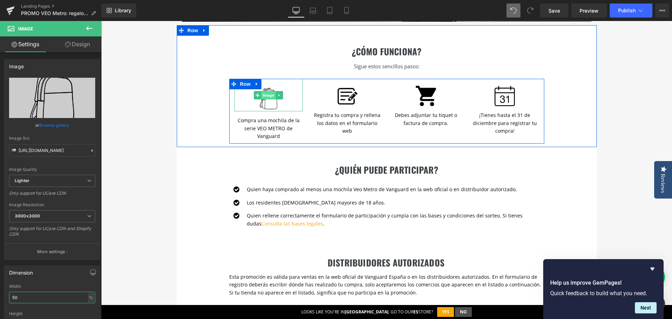
click at [269, 91] on span "Image" at bounding box center [268, 95] width 15 height 8
drag, startPoint x: 267, startPoint y: 117, endPoint x: 252, endPoint y: 110, distance: 16.0
click at [267, 124] on span "Text Block" at bounding box center [264, 128] width 23 height 8
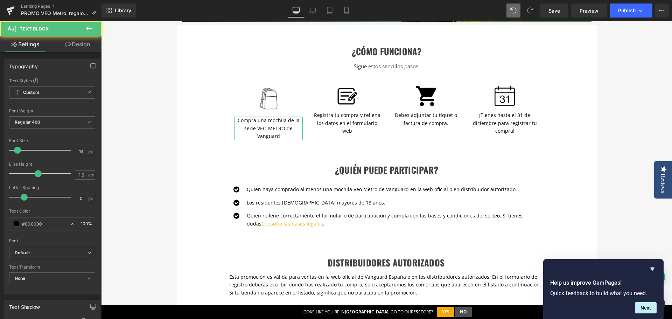
click at [85, 46] on link "Design" at bounding box center [77, 44] width 51 height 16
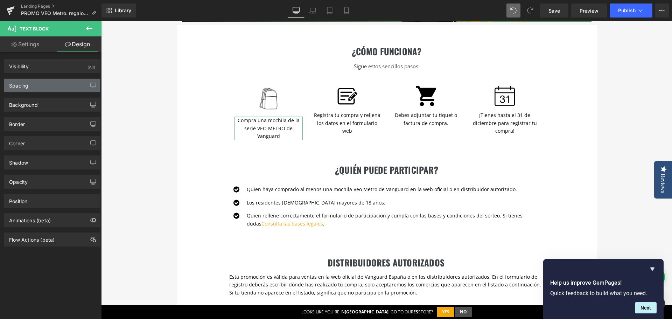
click at [32, 91] on div "Spacing" at bounding box center [52, 85] width 96 height 13
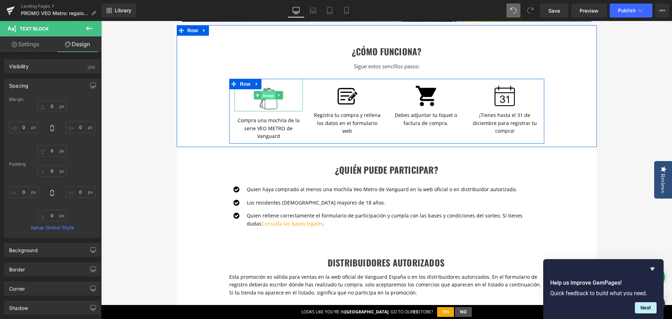
click at [262, 91] on span "Image" at bounding box center [268, 95] width 15 height 8
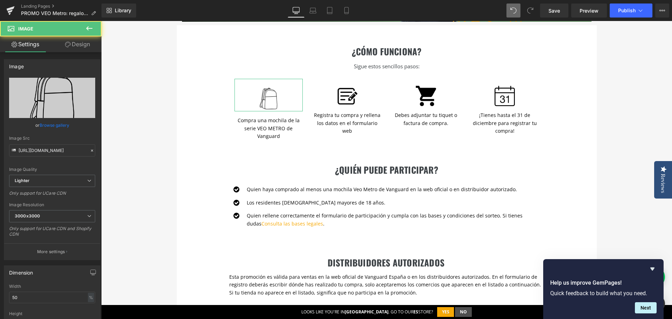
click at [76, 48] on link "Design" at bounding box center [77, 44] width 51 height 16
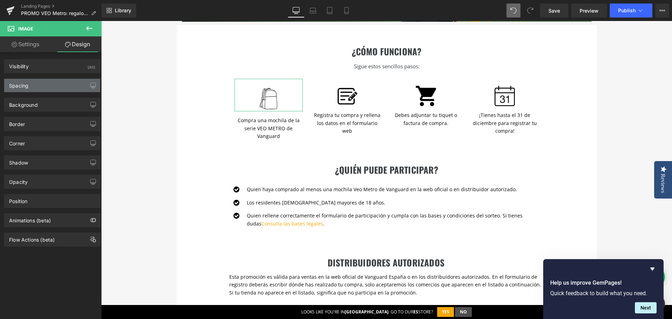
click at [54, 86] on div "Spacing" at bounding box center [52, 85] width 96 height 13
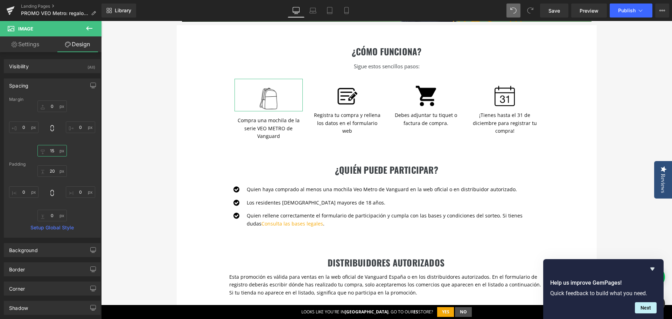
click at [50, 152] on input "15" at bounding box center [51, 151] width 29 height 12
click at [52, 149] on input "15" at bounding box center [51, 151] width 29 height 12
drag, startPoint x: 52, startPoint y: 149, endPoint x: 47, endPoint y: 149, distance: 5.3
click at [47, 149] on input "15" at bounding box center [51, 151] width 29 height 12
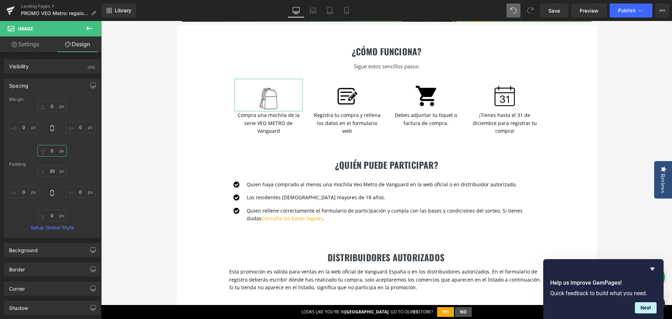
type input "0"
click at [72, 159] on div "Margin 0px 0 0px 0 0 0 0px 0 [GEOGRAPHIC_DATA] 20px 20 0px 0 0px 0 0px 0 Setup …" at bounding box center [52, 167] width 96 height 140
click at [145, 110] on div "gratis: un airtag (apple) Heading Con la compra de cualquier mochila de la seri…" at bounding box center [386, 292] width 571 height 870
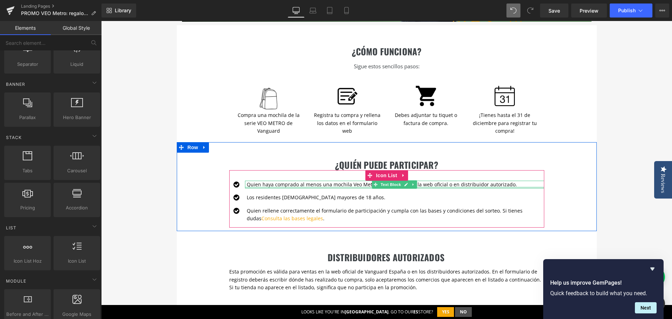
scroll to position [175, 0]
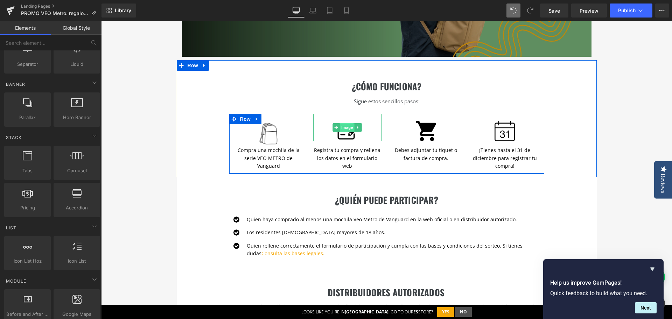
click at [342, 123] on span "Image" at bounding box center [347, 127] width 15 height 8
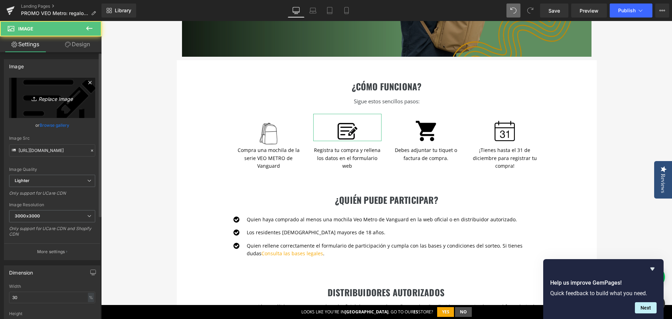
click at [52, 99] on icon "Replace Image" at bounding box center [52, 97] width 56 height 9
type input "C:\fakepath\icono landing Gempages (3).png"
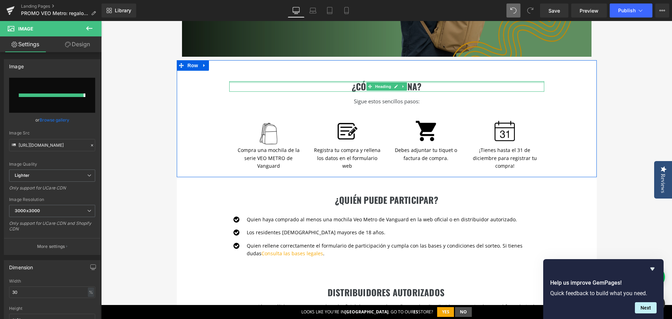
type input "[URL][DOMAIN_NAME]"
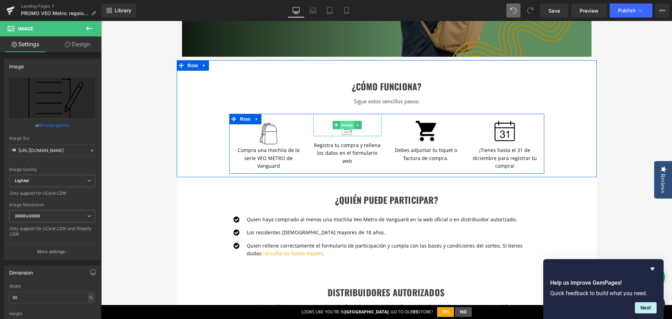
click at [344, 121] on span "Image" at bounding box center [347, 125] width 15 height 8
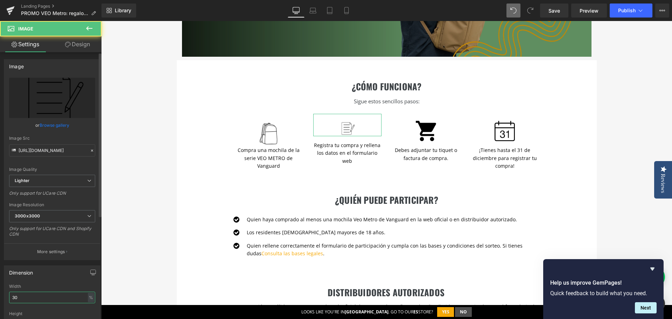
click at [40, 294] on input "30" at bounding box center [52, 298] width 86 height 12
type input "50"
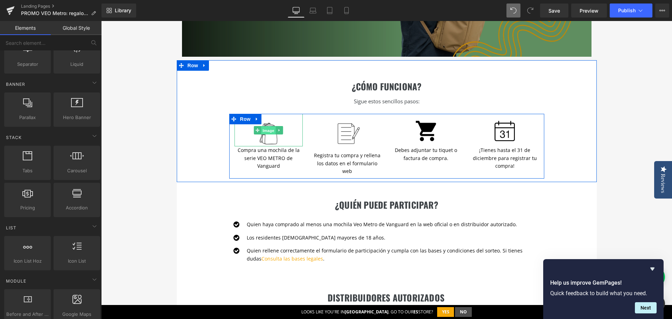
click at [267, 126] on span "Image" at bounding box center [268, 130] width 15 height 8
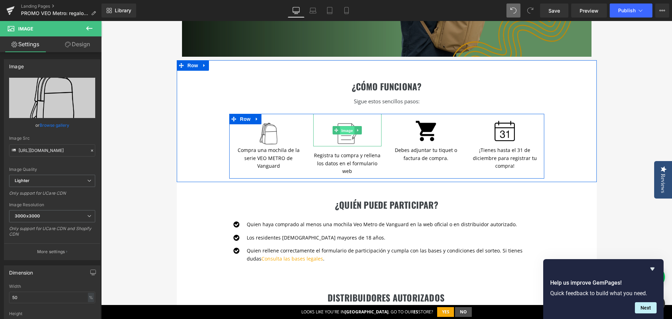
click at [344, 126] on span "Image" at bounding box center [347, 130] width 15 height 8
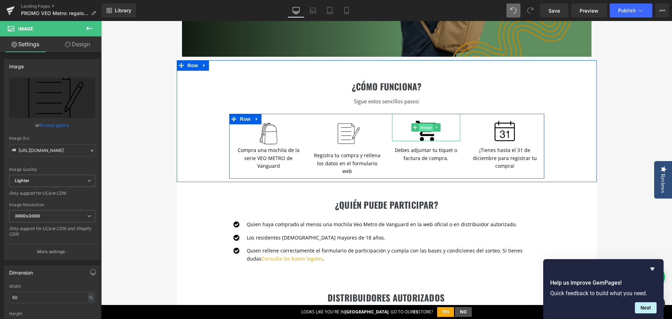
click at [422, 123] on span "Image" at bounding box center [426, 127] width 15 height 8
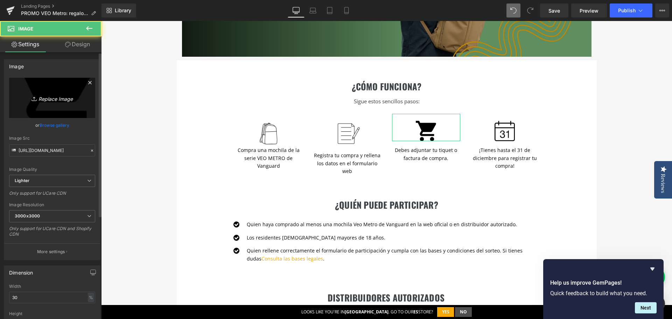
click at [46, 99] on icon "Replace Image" at bounding box center [52, 97] width 56 height 9
type input "C:\fakepath\icono landing Gempages (1).png"
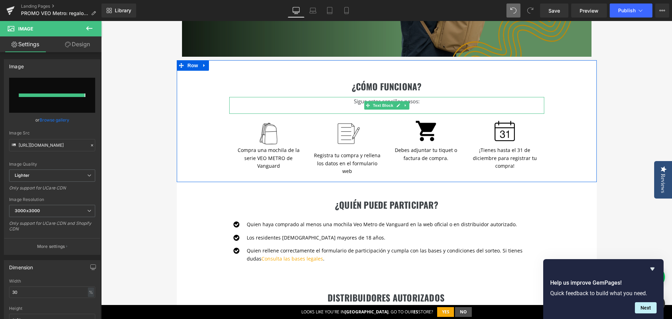
type input "[URL][DOMAIN_NAME]"
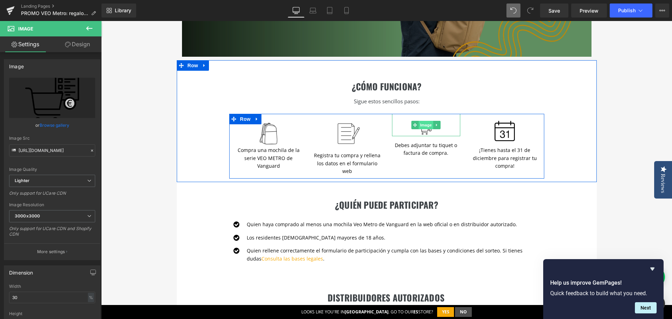
click at [423, 121] on span "Image" at bounding box center [426, 125] width 15 height 8
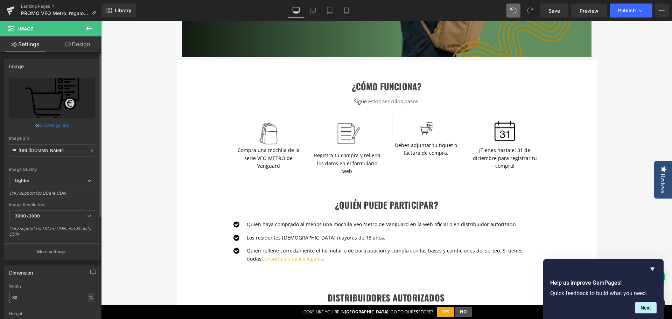
click at [28, 297] on input "30" at bounding box center [52, 298] width 86 height 12
type input "50"
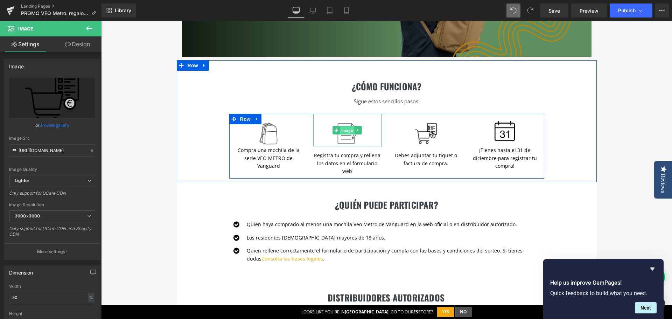
click at [343, 126] on span "Image" at bounding box center [347, 130] width 15 height 8
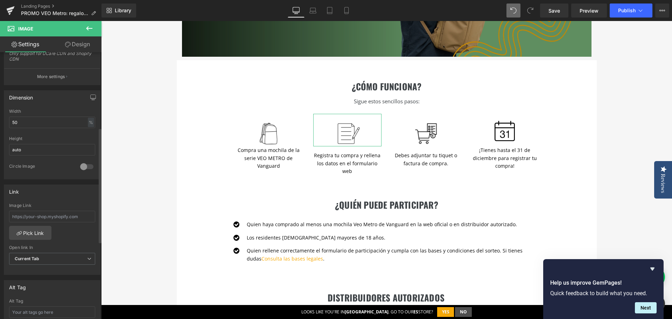
click at [85, 167] on div at bounding box center [86, 166] width 17 height 11
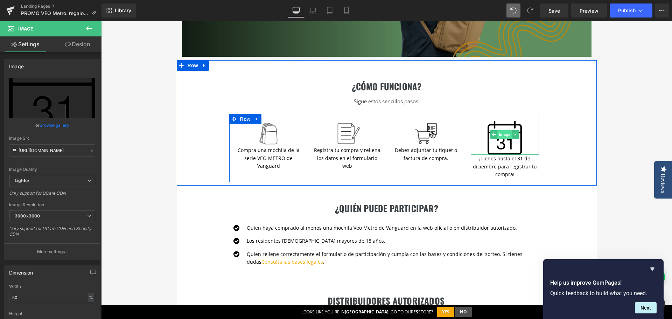
click at [498, 130] on span "Image" at bounding box center [504, 134] width 15 height 8
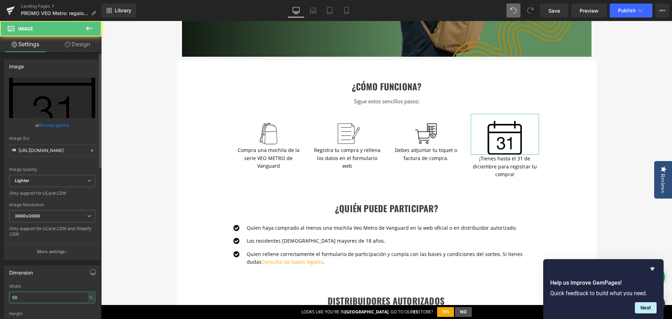
click at [31, 302] on input "50" at bounding box center [52, 298] width 86 height 12
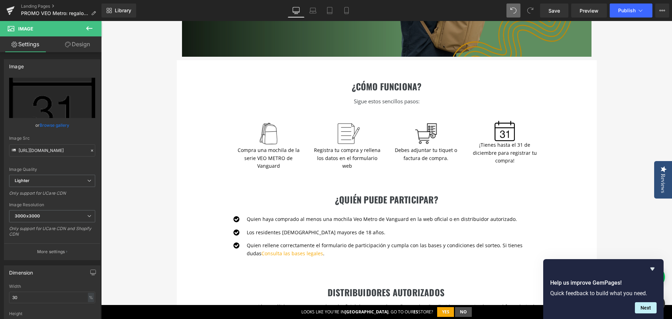
click at [510, 9] on span at bounding box center [513, 10] width 14 height 14
type input "50"
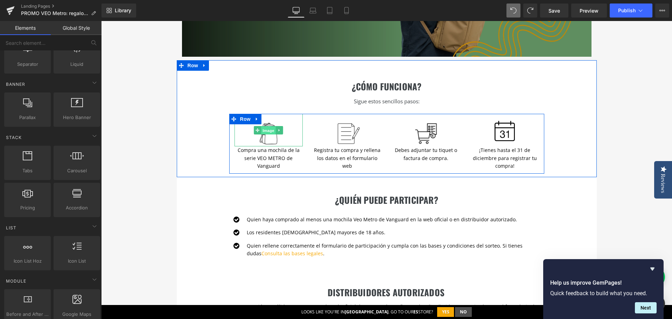
click at [269, 126] on span "Image" at bounding box center [268, 130] width 15 height 8
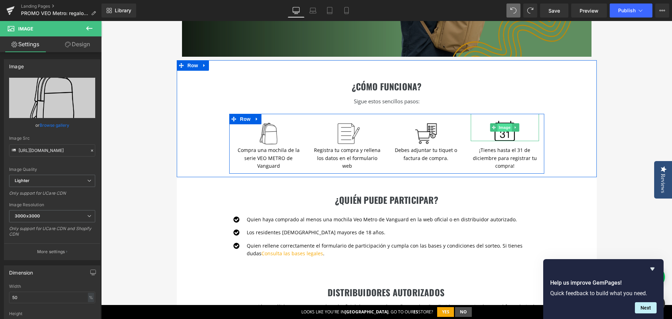
click at [503, 123] on span "Image" at bounding box center [504, 127] width 15 height 8
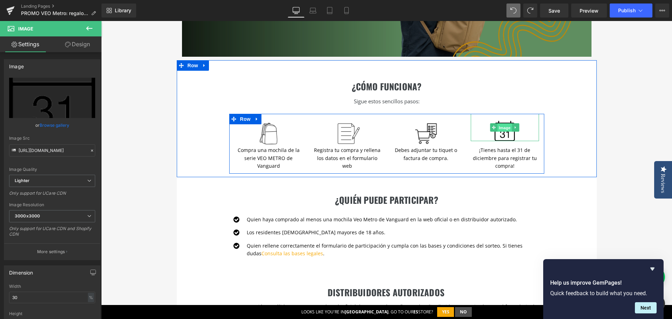
click at [504, 124] on span "Image" at bounding box center [504, 128] width 15 height 8
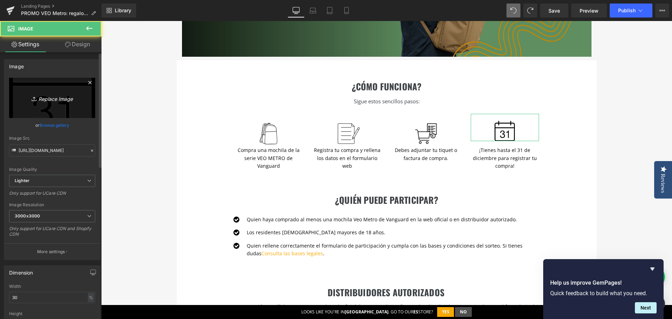
click at [57, 104] on link "Replace Image" at bounding box center [52, 98] width 86 height 40
type input "C:\fakepath\Calendario de Iconos PROMO VEO METRO.png"
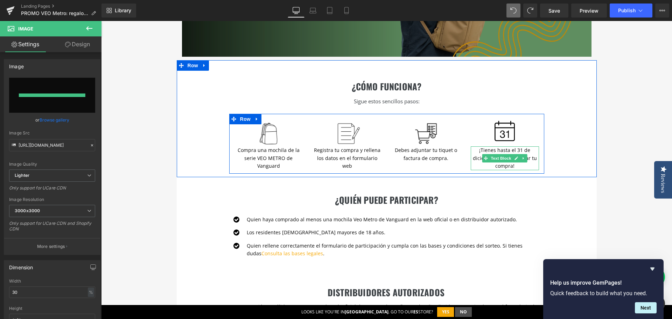
type input "[URL][DOMAIN_NAME]"
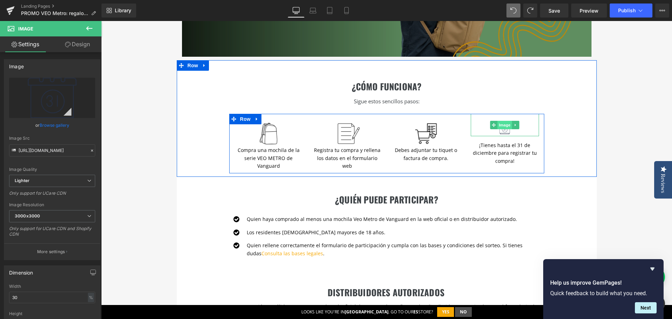
click at [501, 121] on span "Image" at bounding box center [504, 125] width 15 height 8
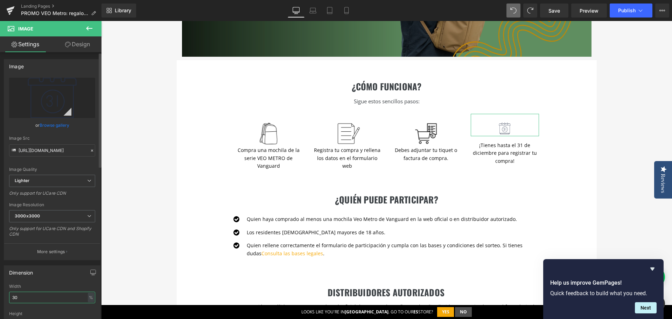
click at [48, 294] on input "30" at bounding box center [52, 298] width 86 height 12
click at [48, 293] on input "30" at bounding box center [52, 298] width 86 height 12
type input "50"
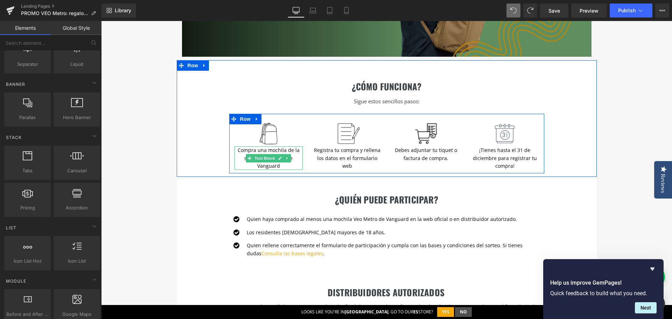
click at [283, 157] on p "Compra una mochila de la serie VEO METRO de Vanguard" at bounding box center [268, 157] width 68 height 23
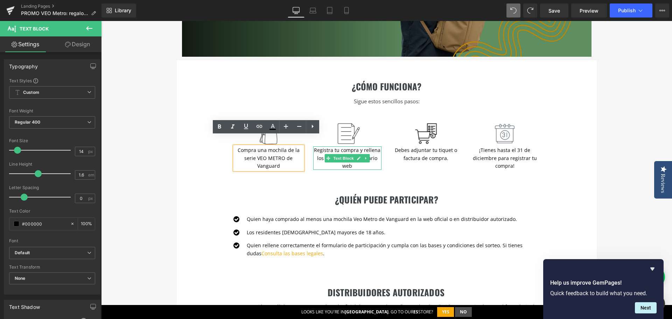
click at [355, 146] on p "Registra tu compra y rellena los datos en el formulario web" at bounding box center [347, 157] width 68 height 23
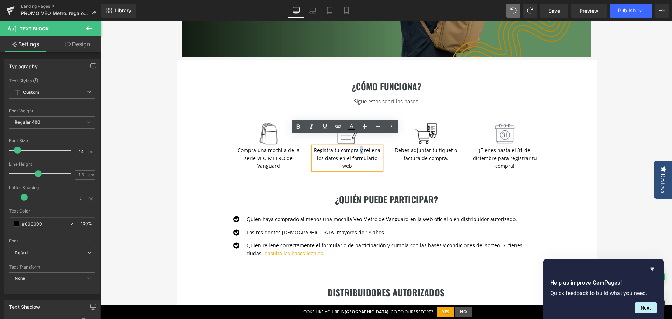
click at [359, 146] on p "Registra tu compra y rellena los datos en el formulario web" at bounding box center [347, 157] width 68 height 23
drag, startPoint x: 313, startPoint y: 141, endPoint x: 349, endPoint y: 141, distance: 36.0
click at [349, 146] on p "Registra tu compra y rellena los datos en el formulario web" at bounding box center [347, 157] width 68 height 23
click at [341, 146] on p "Registra tu compra y rellena los datos en el formulario web" at bounding box center [347, 157] width 68 height 23
drag, startPoint x: 356, startPoint y: 140, endPoint x: 336, endPoint y: 146, distance: 21.7
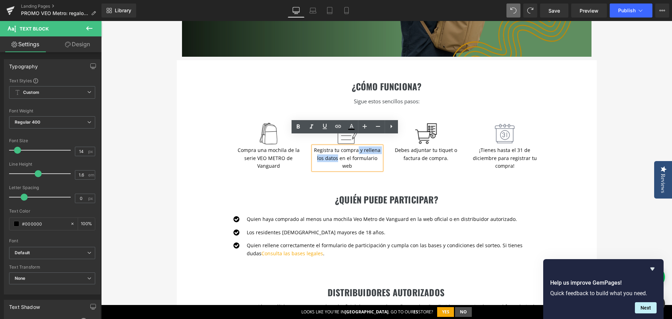
click at [336, 146] on p "Registra tu compra y rellena los datos en el formulario web" at bounding box center [347, 157] width 68 height 23
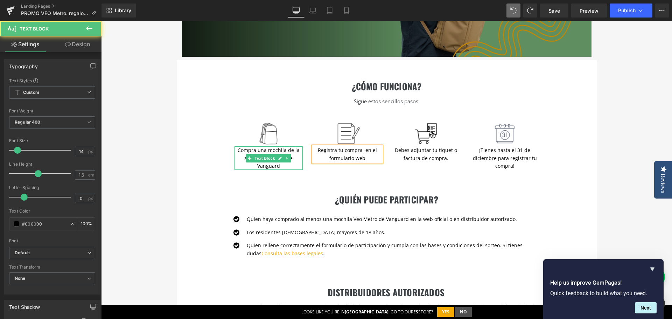
click at [243, 146] on p "Compra una mochila de la serie VEO METRO de Vanguard" at bounding box center [268, 157] width 68 height 23
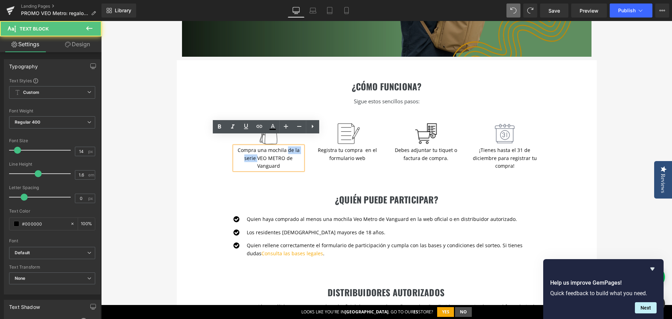
drag, startPoint x: 285, startPoint y: 140, endPoint x: 255, endPoint y: 145, distance: 30.6
click at [255, 146] on p "Compra una mochila de la serie VEO METRO de Vanguard" at bounding box center [268, 157] width 68 height 23
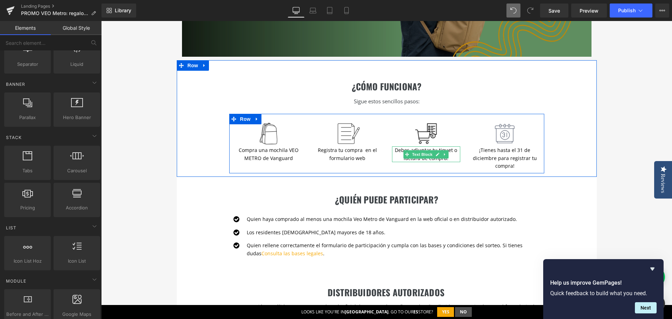
click at [393, 146] on p "Debes adjuntar tu tiquet o factura de compra." at bounding box center [426, 154] width 68 height 16
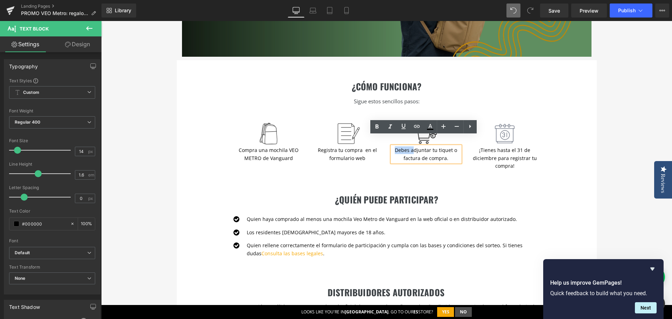
drag, startPoint x: 393, startPoint y: 141, endPoint x: 412, endPoint y: 140, distance: 19.6
click at [412, 146] on p "Debes adjuntar tu tiquet o factura de compra." at bounding box center [426, 154] width 68 height 16
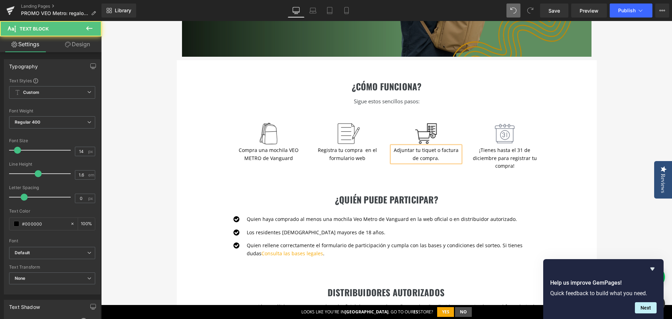
click at [411, 146] on p "Adjuntar tu tiquet o factura de compra." at bounding box center [426, 154] width 68 height 16
click at [424, 146] on p "Adjunta tu tiquet o factura de compra." at bounding box center [426, 154] width 68 height 16
click at [421, 146] on p "Adjunta tu tiquet o factura de compra." at bounding box center [426, 154] width 68 height 16
click at [444, 146] on p "Adjunta tu tiquet o factura de compra." at bounding box center [426, 154] width 68 height 16
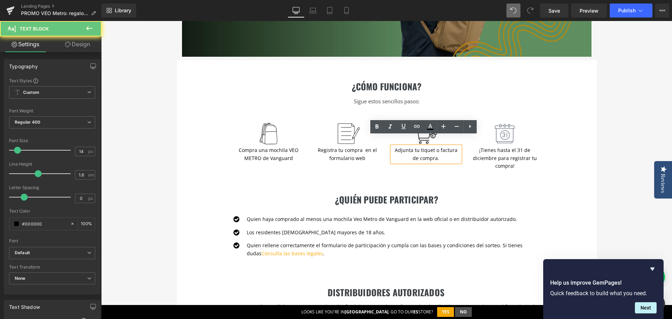
click at [445, 150] on p "Adjunta tu tiquet o factura de compra." at bounding box center [426, 154] width 68 height 16
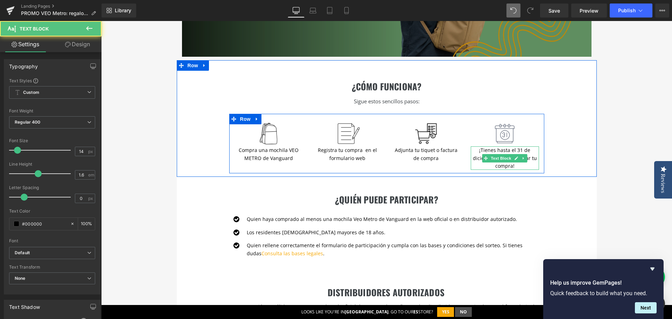
drag, startPoint x: 510, startPoint y: 142, endPoint x: 505, endPoint y: 142, distance: 4.9
click at [510, 146] on p "¡Tienes hasta el 31 de diciembre para registrar tu compra!" at bounding box center [505, 157] width 68 height 23
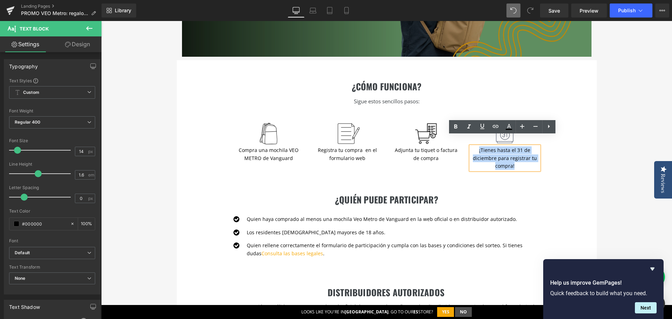
drag, startPoint x: 473, startPoint y: 140, endPoint x: 513, endPoint y: 155, distance: 42.6
click at [513, 155] on p "¡Tienes hasta el 31 de diciembre para registrar tu compra!" at bounding box center [505, 157] width 68 height 23
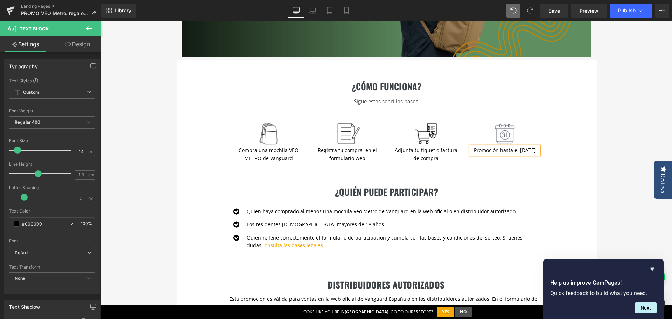
click at [595, 159] on div "gratis: un airtag (apple) Heading Con la compra de cualquier mochila de la seri…" at bounding box center [386, 323] width 571 height 862
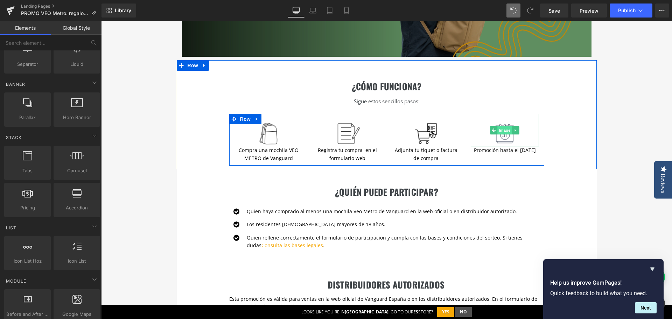
click at [501, 126] on span "Image" at bounding box center [504, 130] width 15 height 8
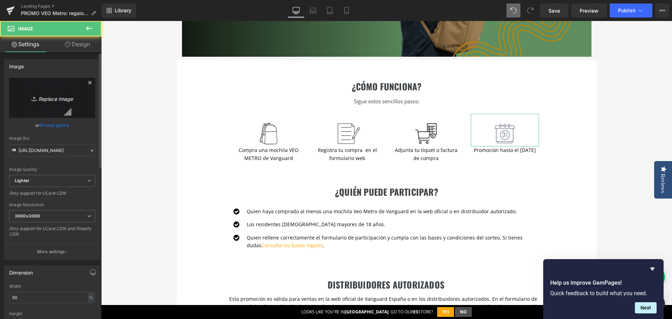
click at [56, 103] on link "Replace Image" at bounding box center [52, 98] width 86 height 40
type input "C:\fakepath\ok Calendario de Iconos PROMO VEO METRO.png"
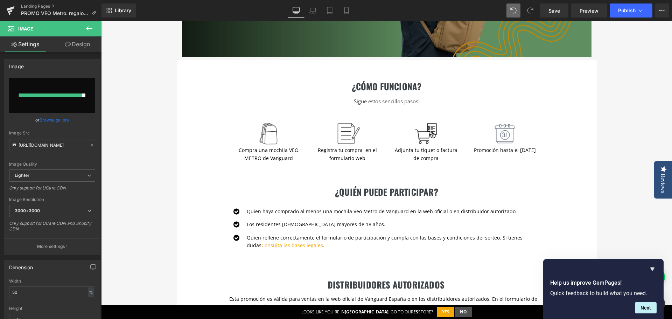
type input "[URL][DOMAIN_NAME]"
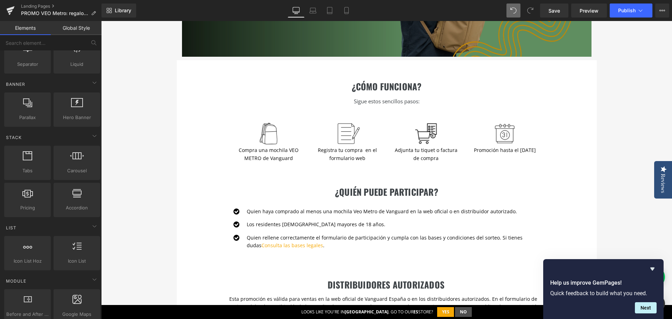
click at [622, 155] on div "gratis: un airtag (apple) Heading Con la compra de cualquier mochila de la seri…" at bounding box center [386, 323] width 571 height 862
click at [556, 7] on span "Save" at bounding box center [554, 10] width 12 height 7
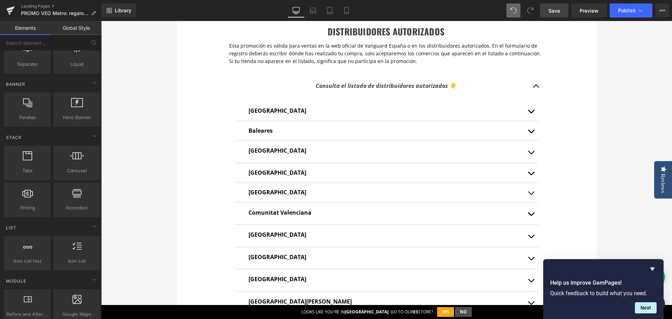
scroll to position [420, 0]
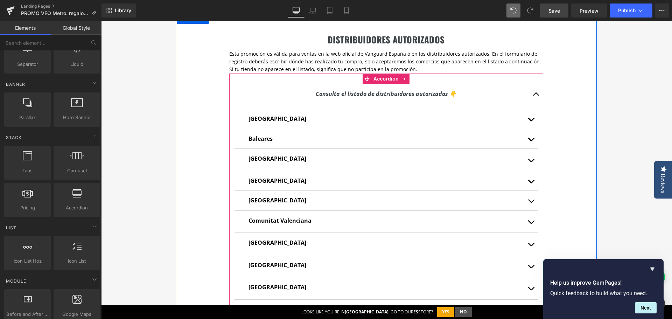
click at [536, 96] on span "button" at bounding box center [536, 96] width 0 height 0
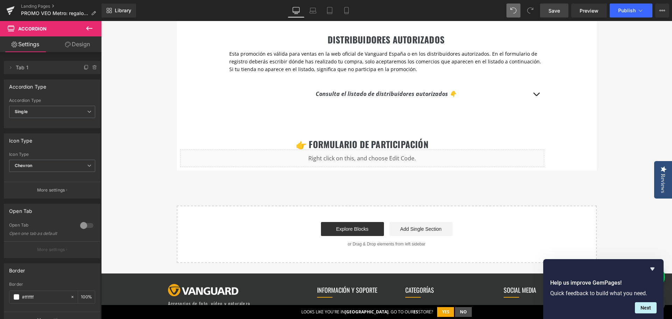
click at [556, 12] on span "Save" at bounding box center [554, 10] width 12 height 7
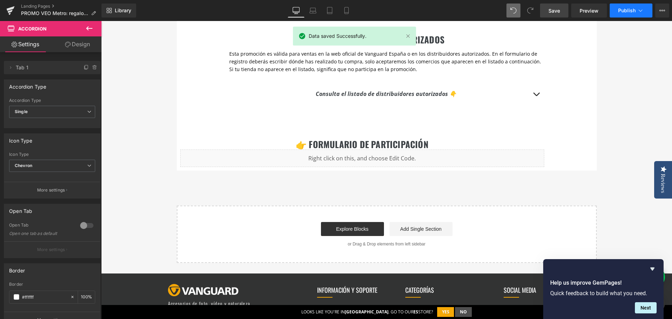
click at [615, 12] on button "Publish" at bounding box center [631, 10] width 43 height 14
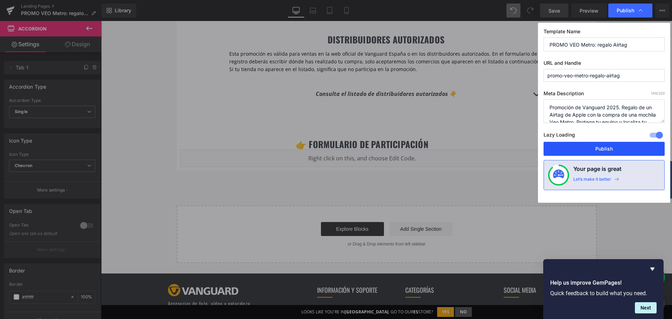
drag, startPoint x: 592, startPoint y: 144, endPoint x: 491, endPoint y: 125, distance: 102.9
click at [592, 146] on button "Publish" at bounding box center [603, 149] width 121 height 14
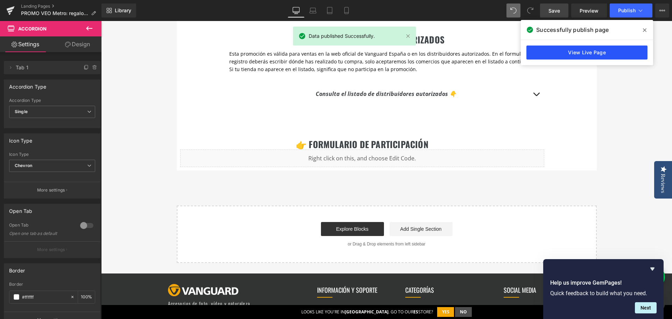
click at [589, 54] on link "View Live Page" at bounding box center [586, 52] width 121 height 14
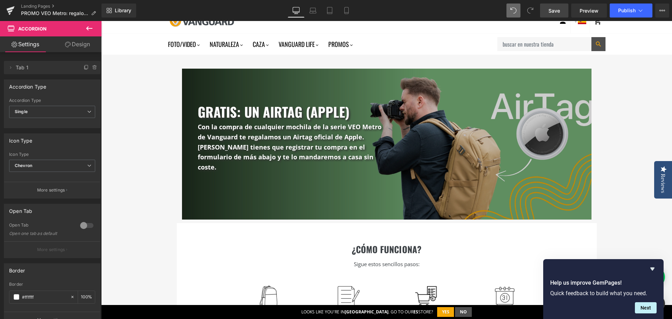
scroll to position [0, 0]
